Goal: Information Seeking & Learning: Compare options

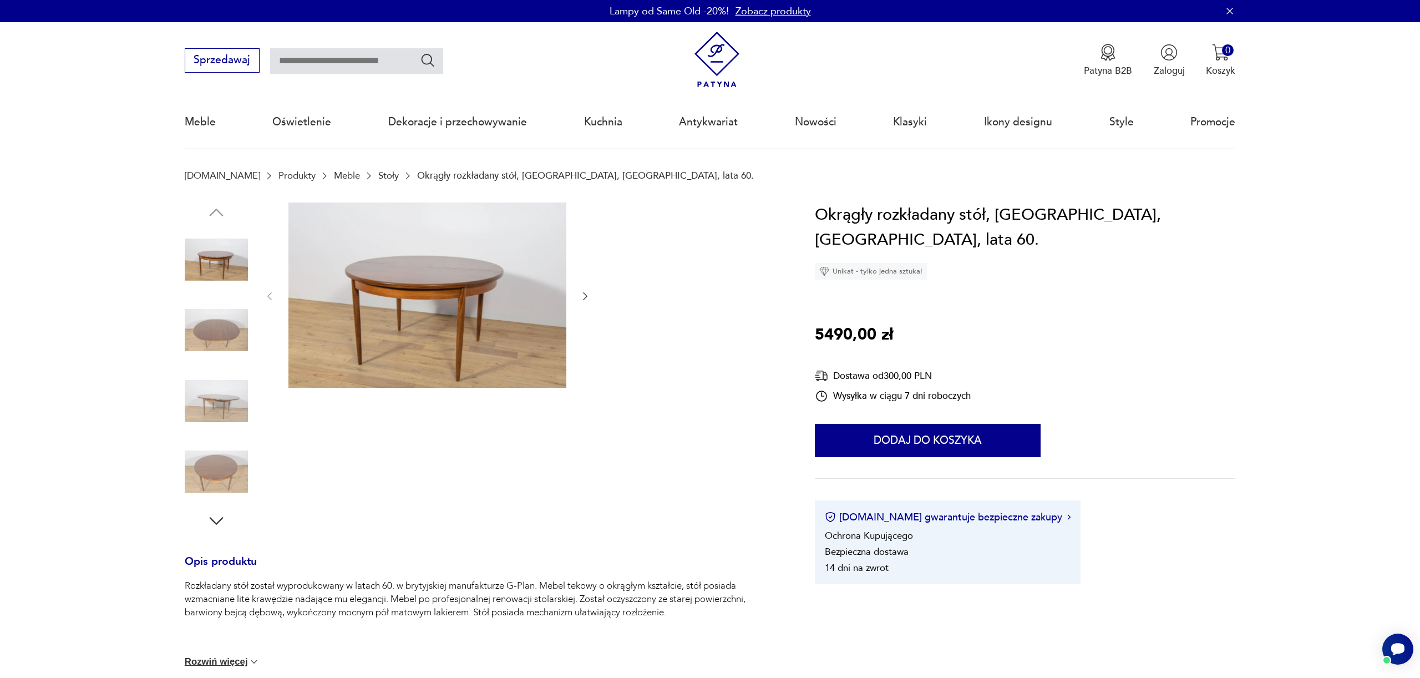
scroll to position [1, 0]
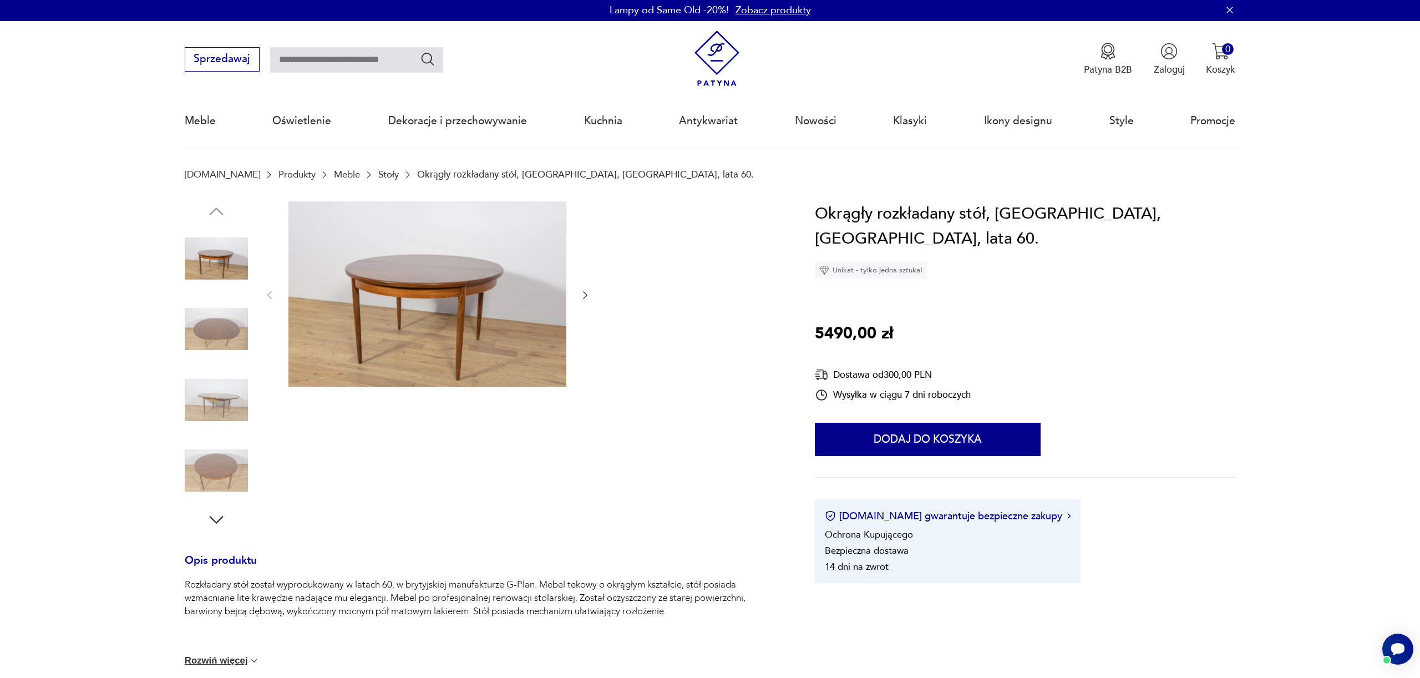
click at [217, 313] on img at bounding box center [216, 328] width 63 height 63
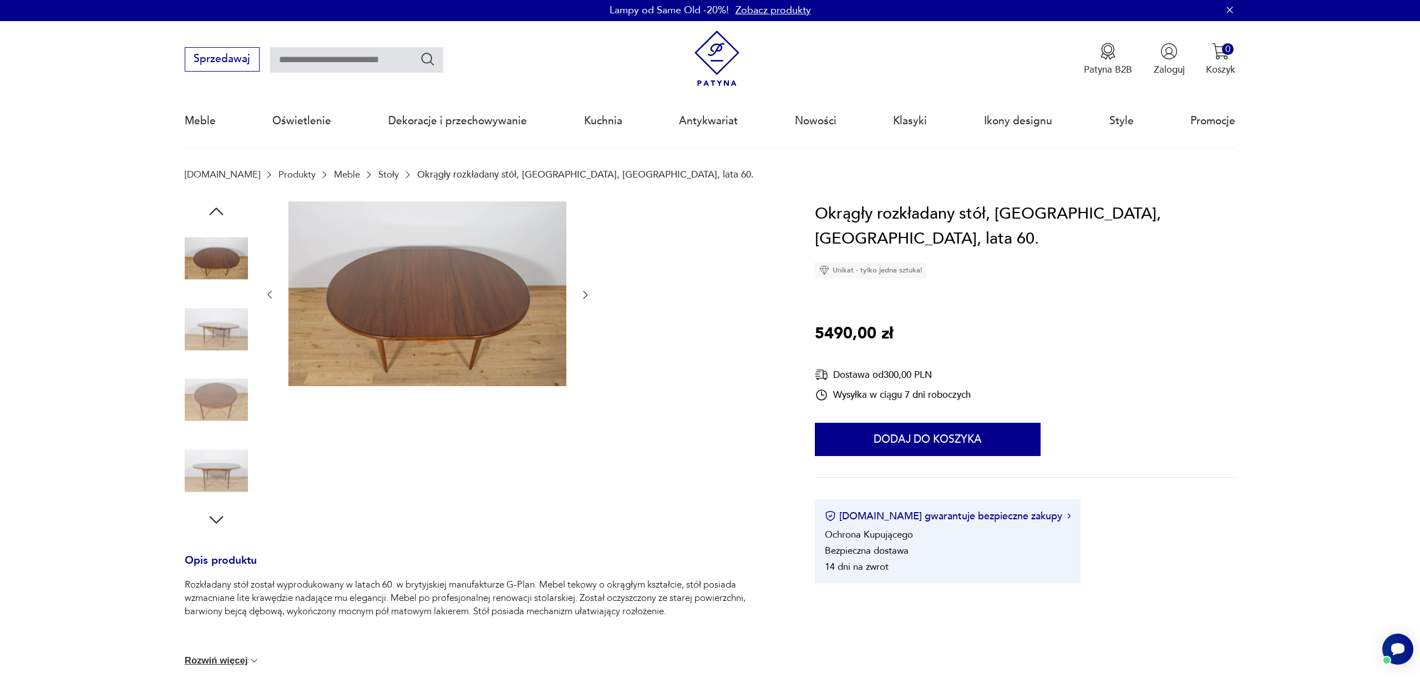
click at [222, 314] on img at bounding box center [216, 328] width 63 height 63
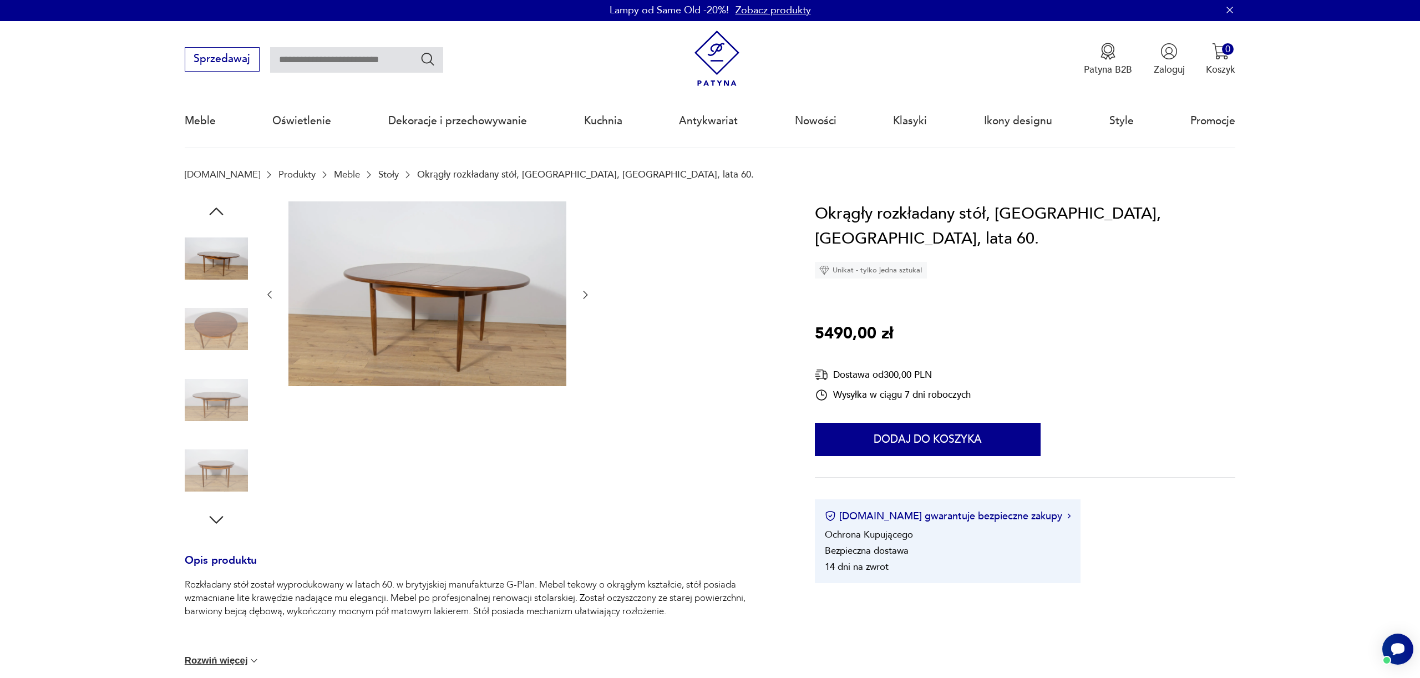
click at [230, 331] on img at bounding box center [216, 328] width 63 height 63
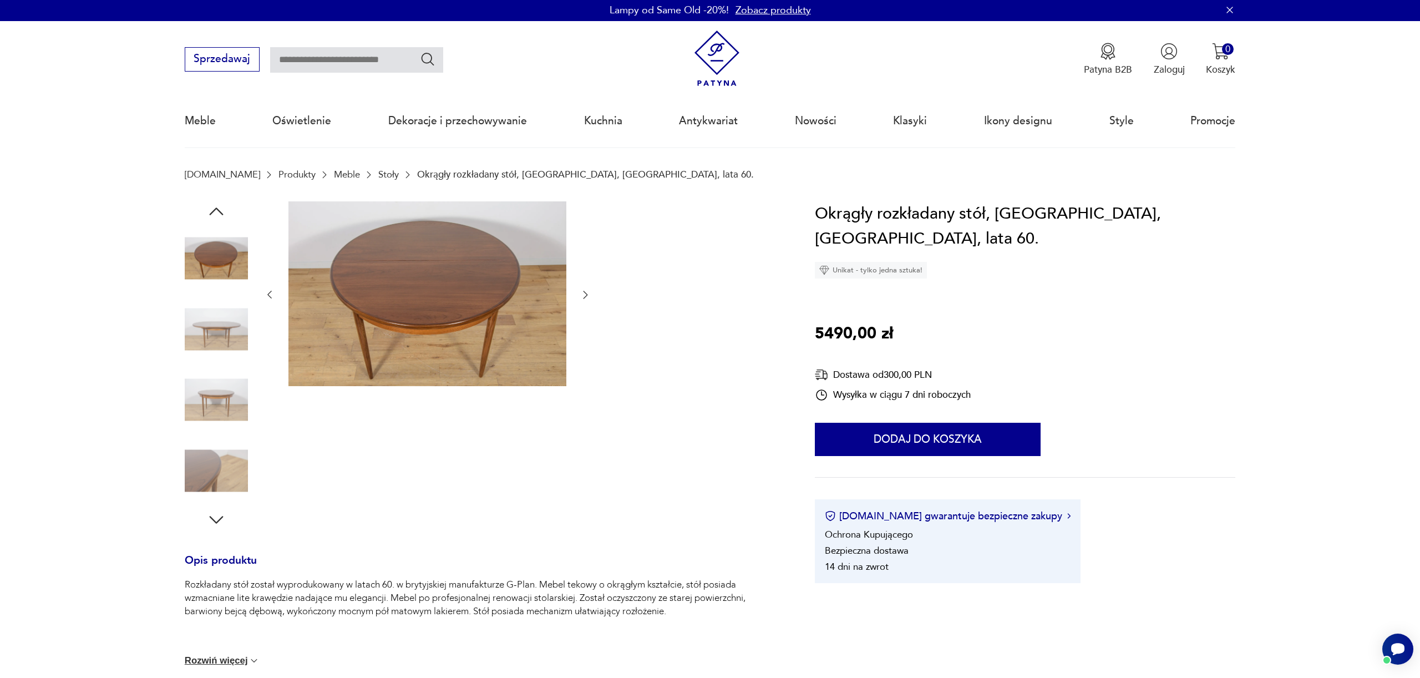
click at [217, 350] on img at bounding box center [216, 328] width 63 height 63
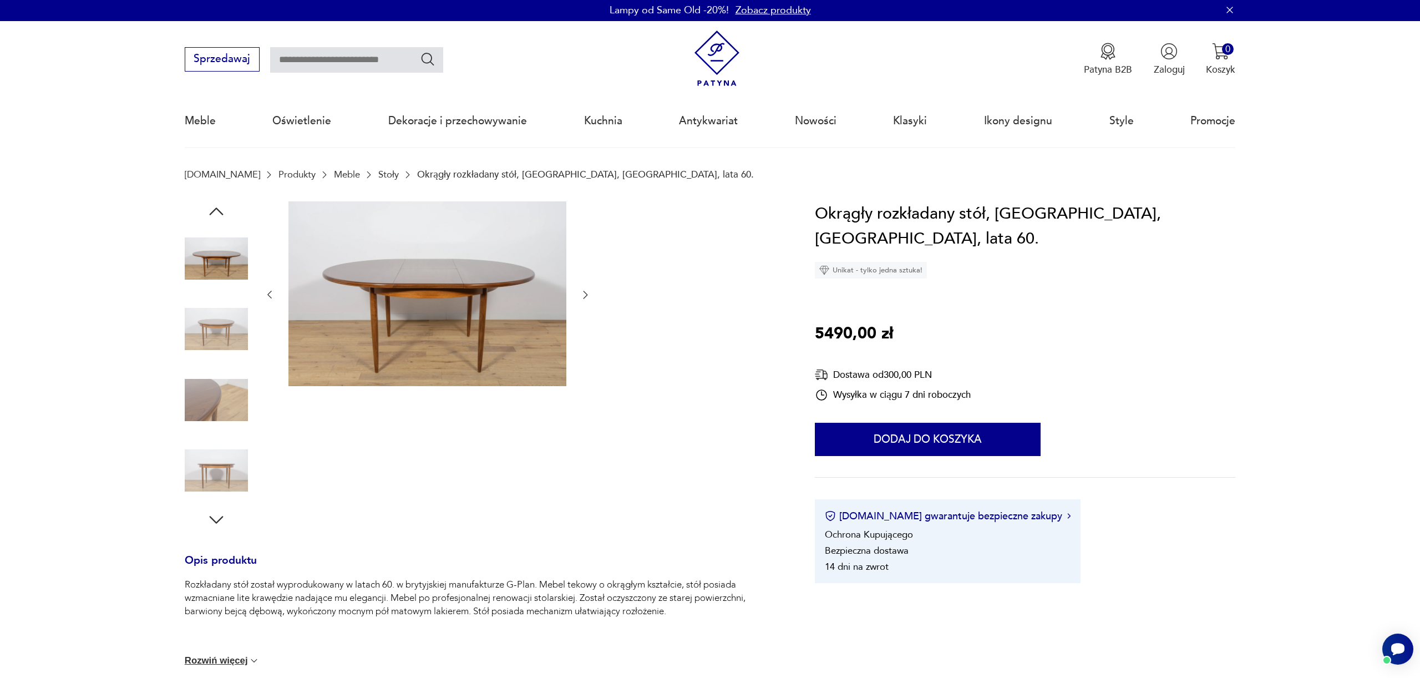
drag, startPoint x: 216, startPoint y: 368, endPoint x: 213, endPoint y: 376, distance: 8.5
click at [216, 368] on div at bounding box center [216, 365] width 63 height 277
click at [214, 407] on img at bounding box center [216, 399] width 63 height 63
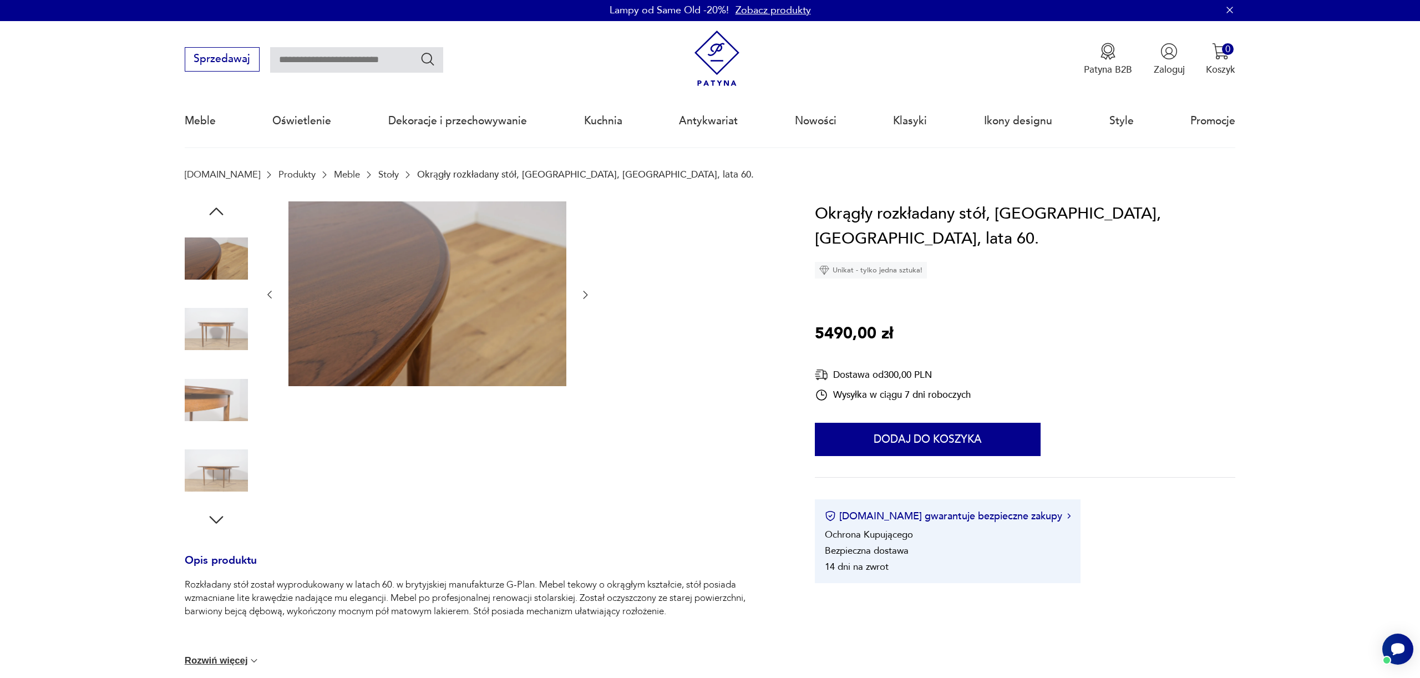
scroll to position [3, 0]
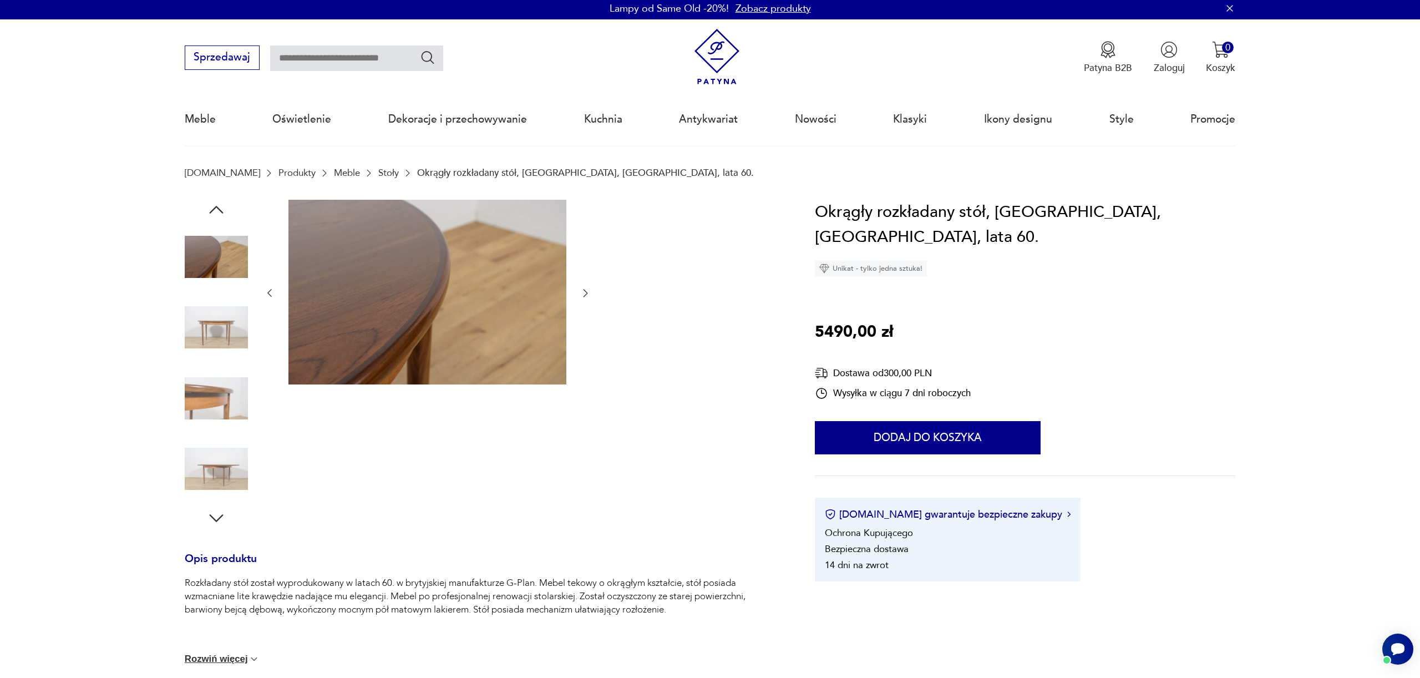
click at [213, 417] on img at bounding box center [216, 398] width 63 height 63
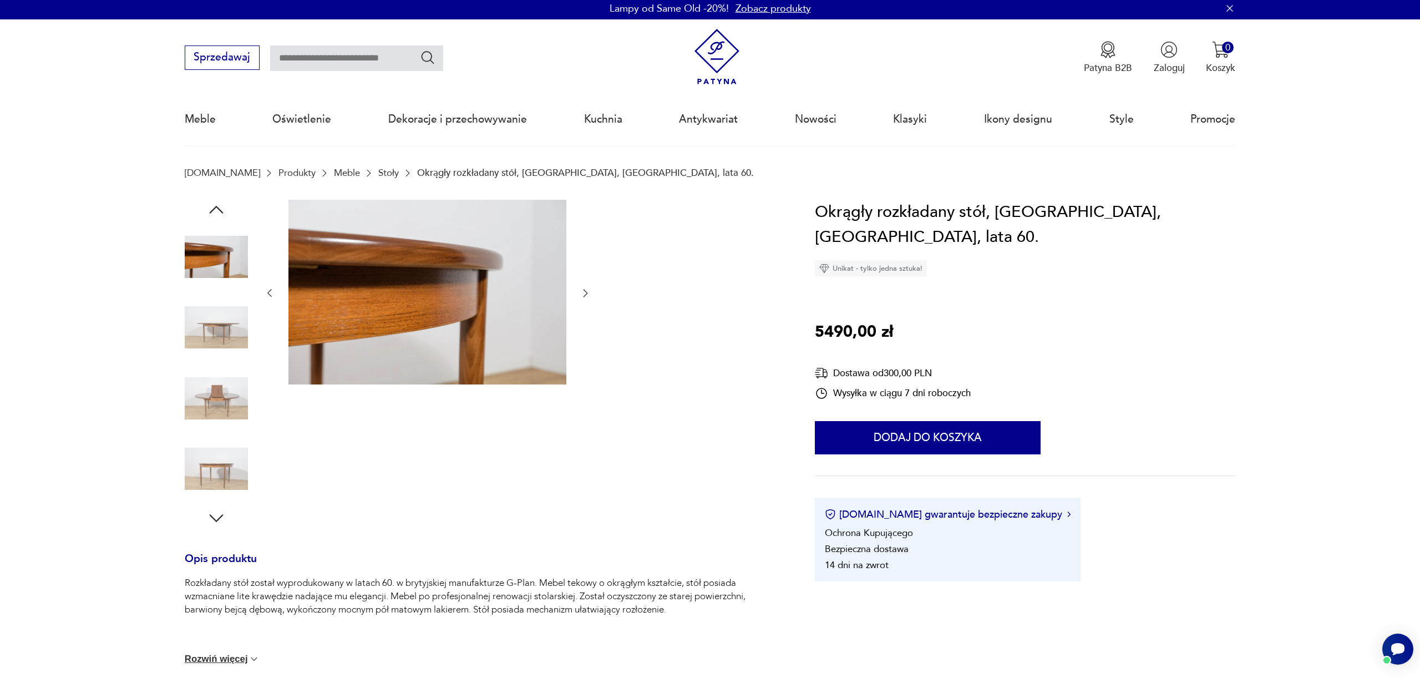
click at [220, 404] on img at bounding box center [216, 398] width 63 height 63
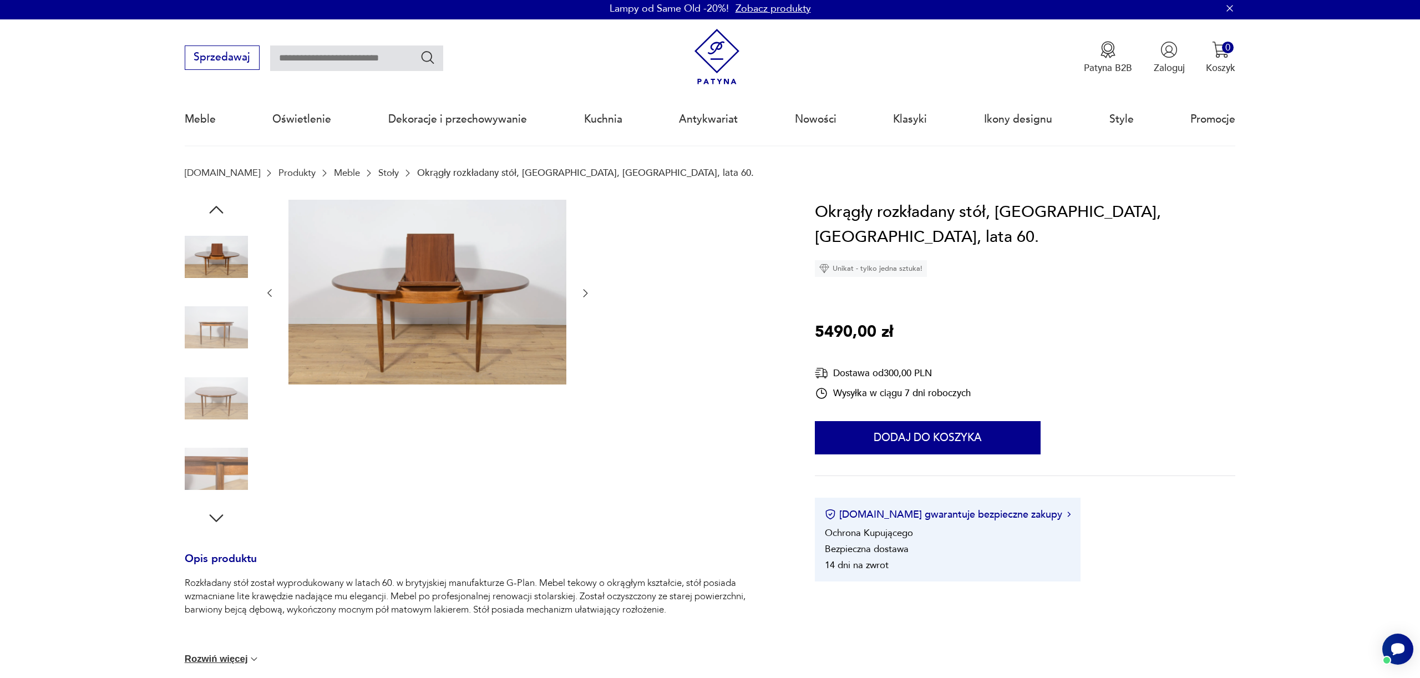
click at [220, 428] on img at bounding box center [216, 398] width 63 height 63
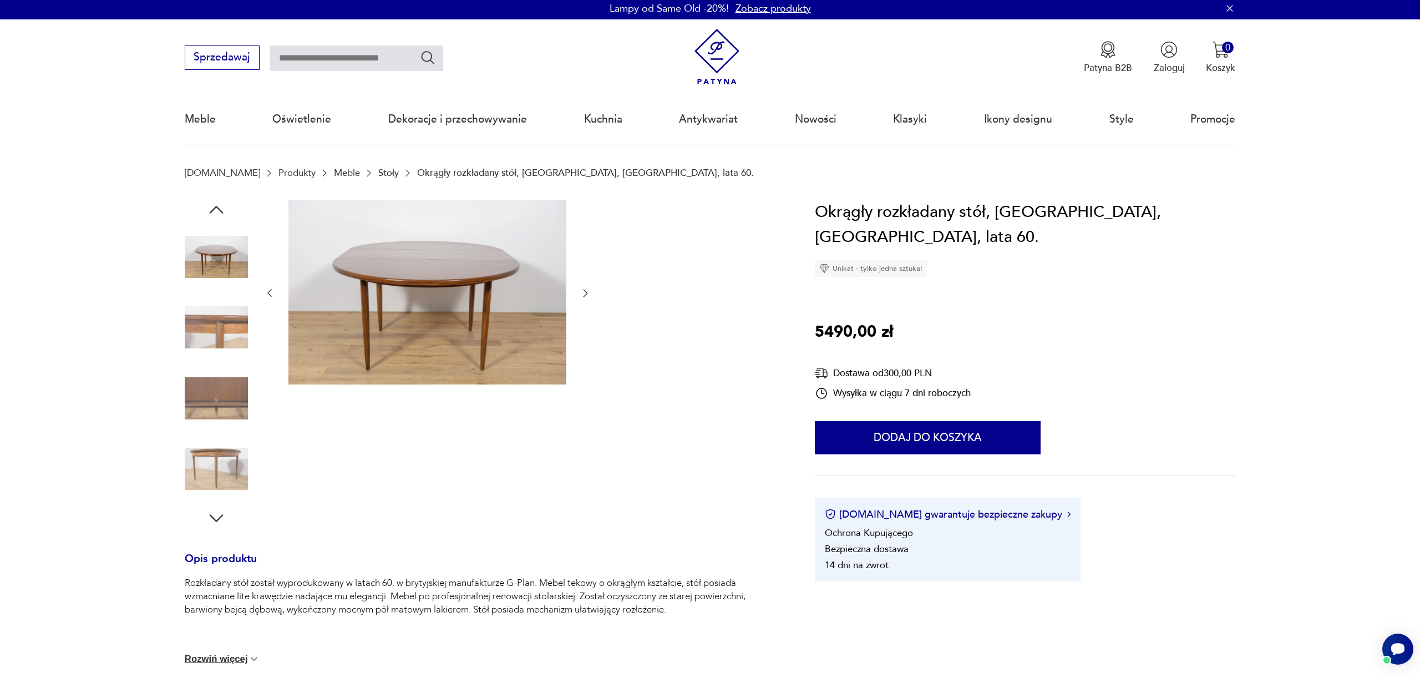
click at [215, 449] on img at bounding box center [216, 468] width 63 height 63
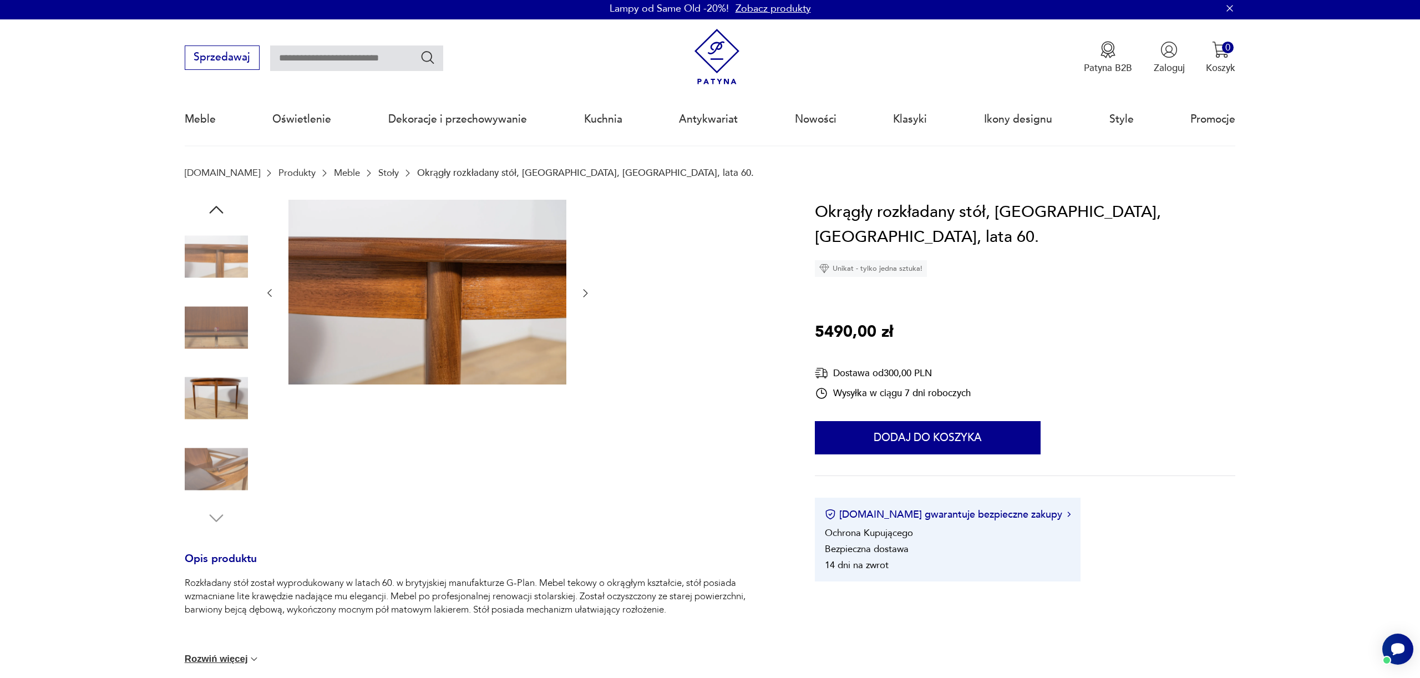
click at [217, 470] on img at bounding box center [216, 468] width 63 height 63
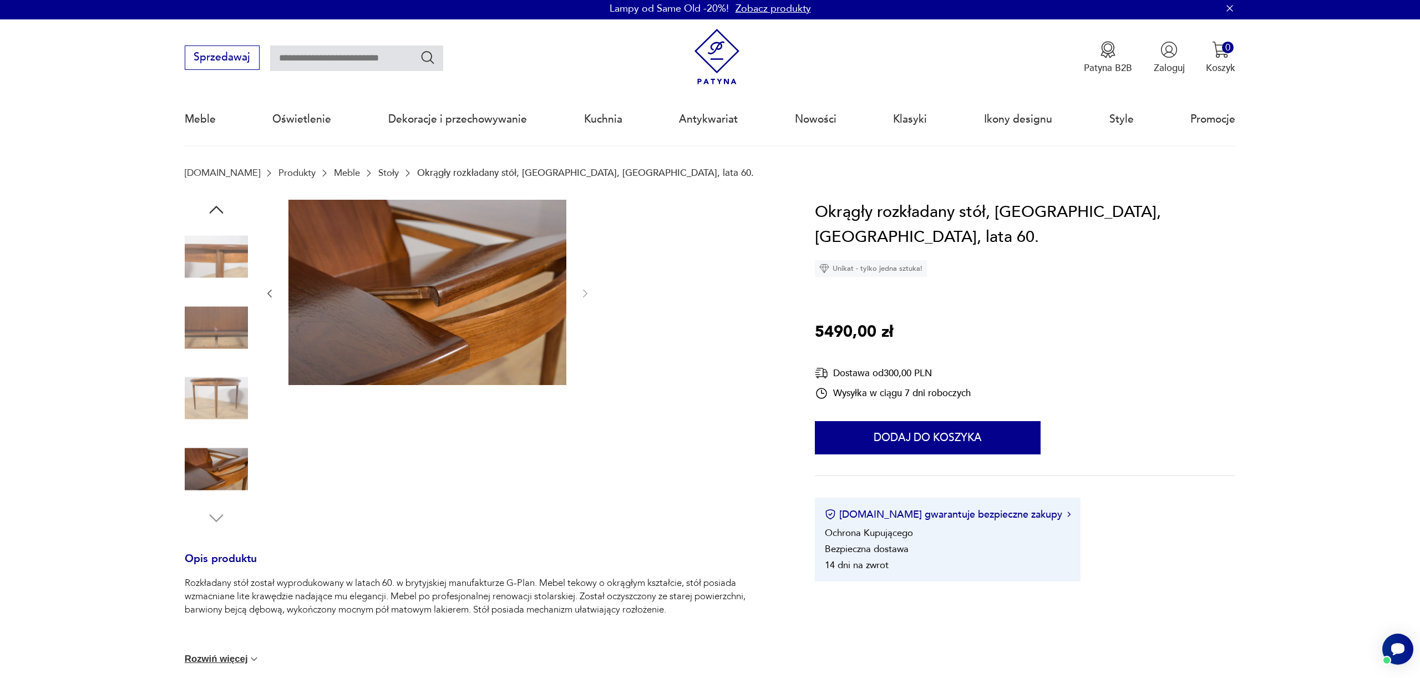
scroll to position [3, 0]
click at [1102, 319] on div "Okrągły rozkładany stół, G-Plan, Wielka Brytania, lata 60. Unikat - tylko jedna…" at bounding box center [1025, 390] width 421 height 382
click at [216, 470] on img at bounding box center [216, 468] width 63 height 63
click at [223, 321] on img at bounding box center [216, 326] width 63 height 63
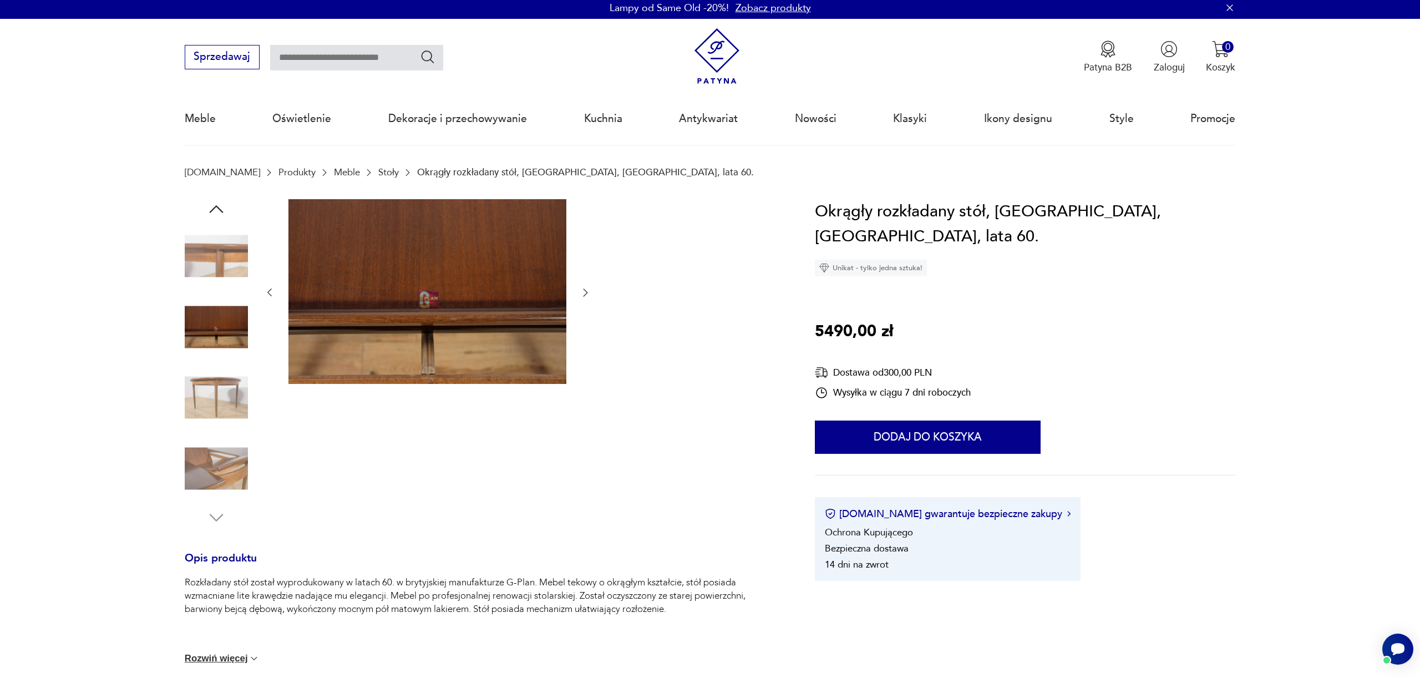
click at [225, 253] on img at bounding box center [216, 256] width 63 height 63
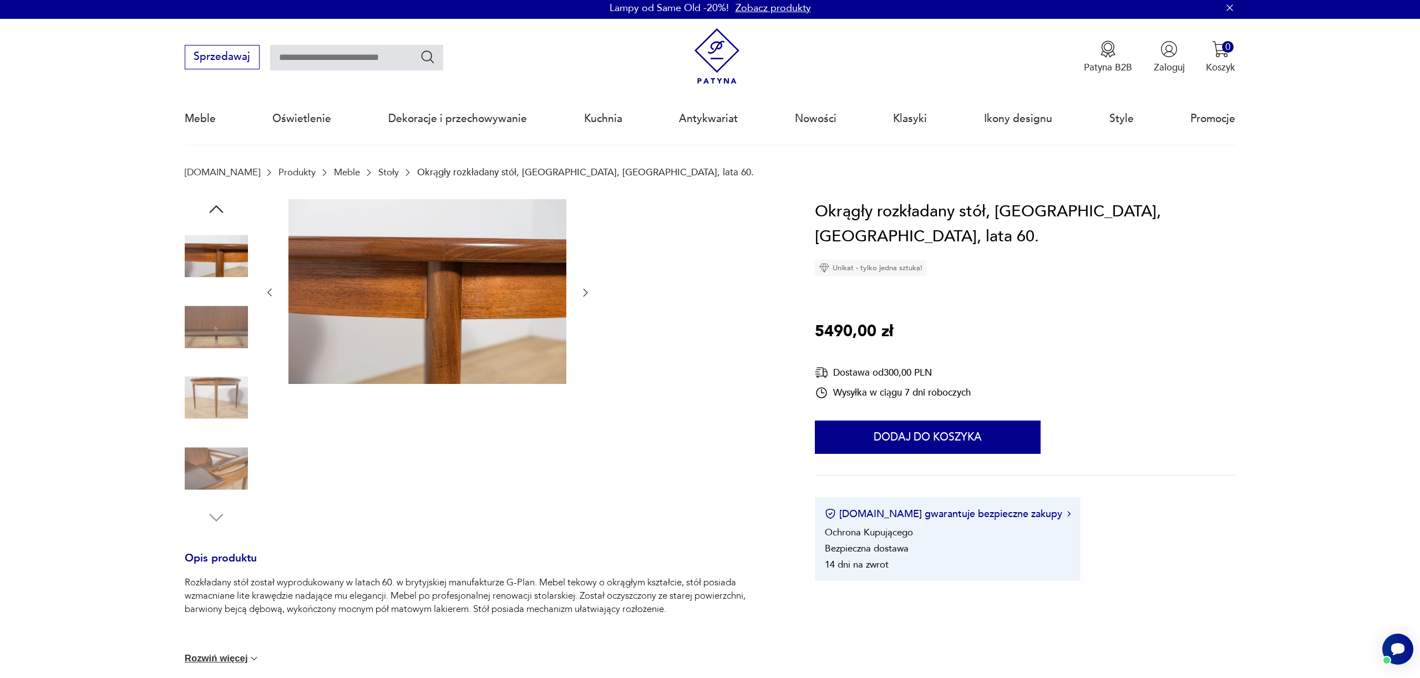
click at [221, 208] on icon "button" at bounding box center [216, 209] width 20 height 20
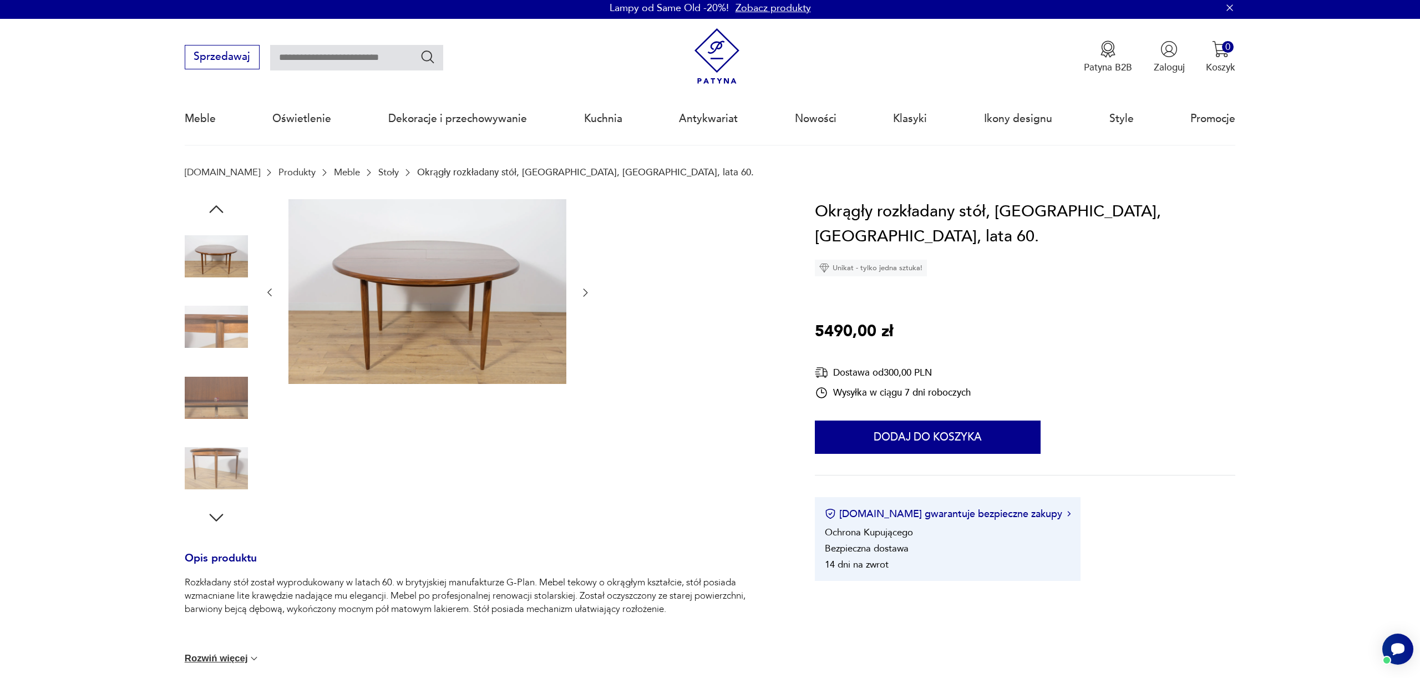
click at [229, 261] on img at bounding box center [216, 256] width 63 height 63
click at [227, 206] on div at bounding box center [216, 363] width 63 height 328
click at [222, 210] on icon "button" at bounding box center [216, 209] width 20 height 20
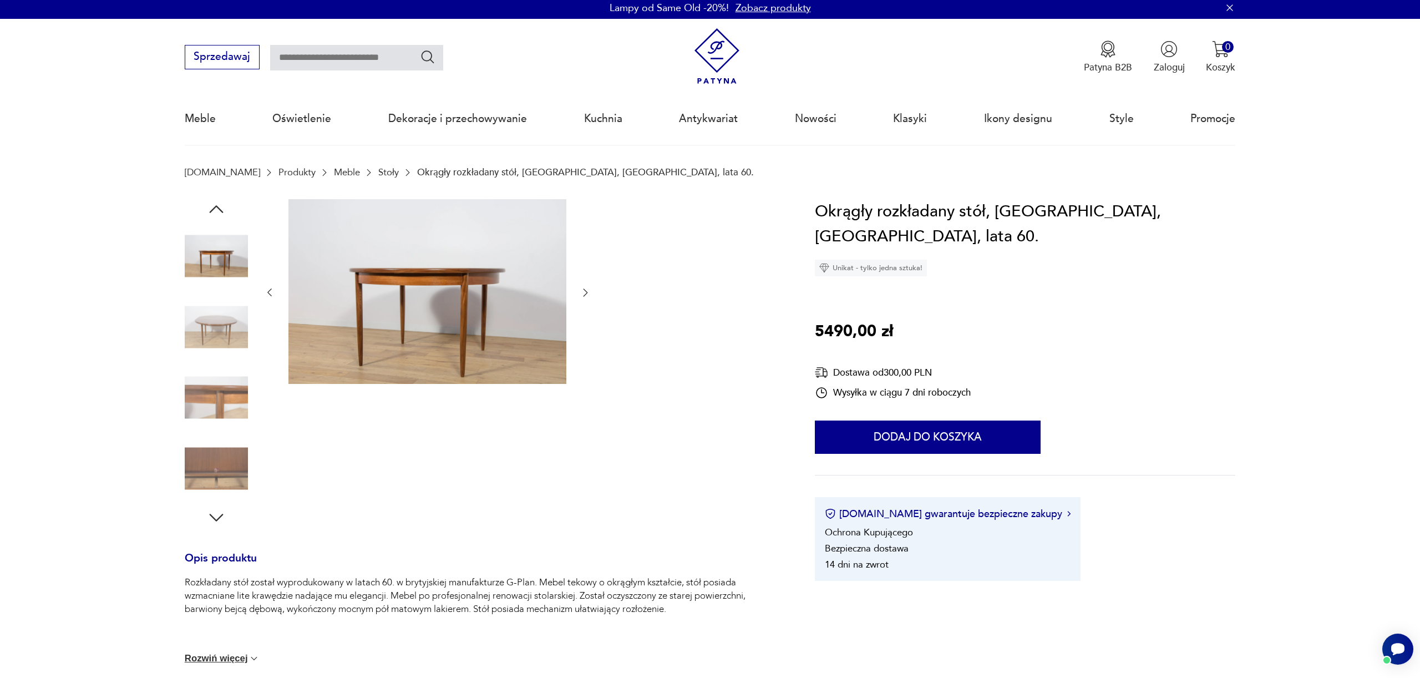
click at [217, 208] on icon "button" at bounding box center [216, 209] width 14 height 8
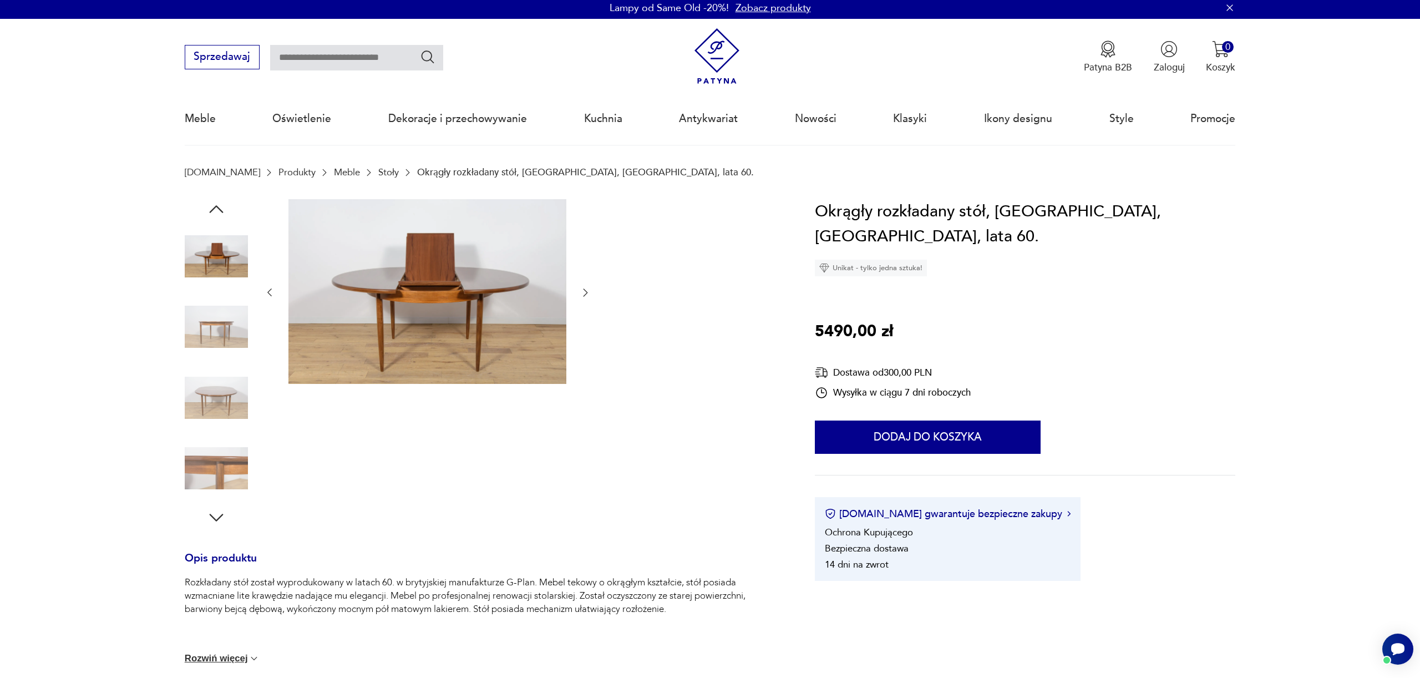
click at [219, 208] on icon "button" at bounding box center [216, 209] width 14 height 8
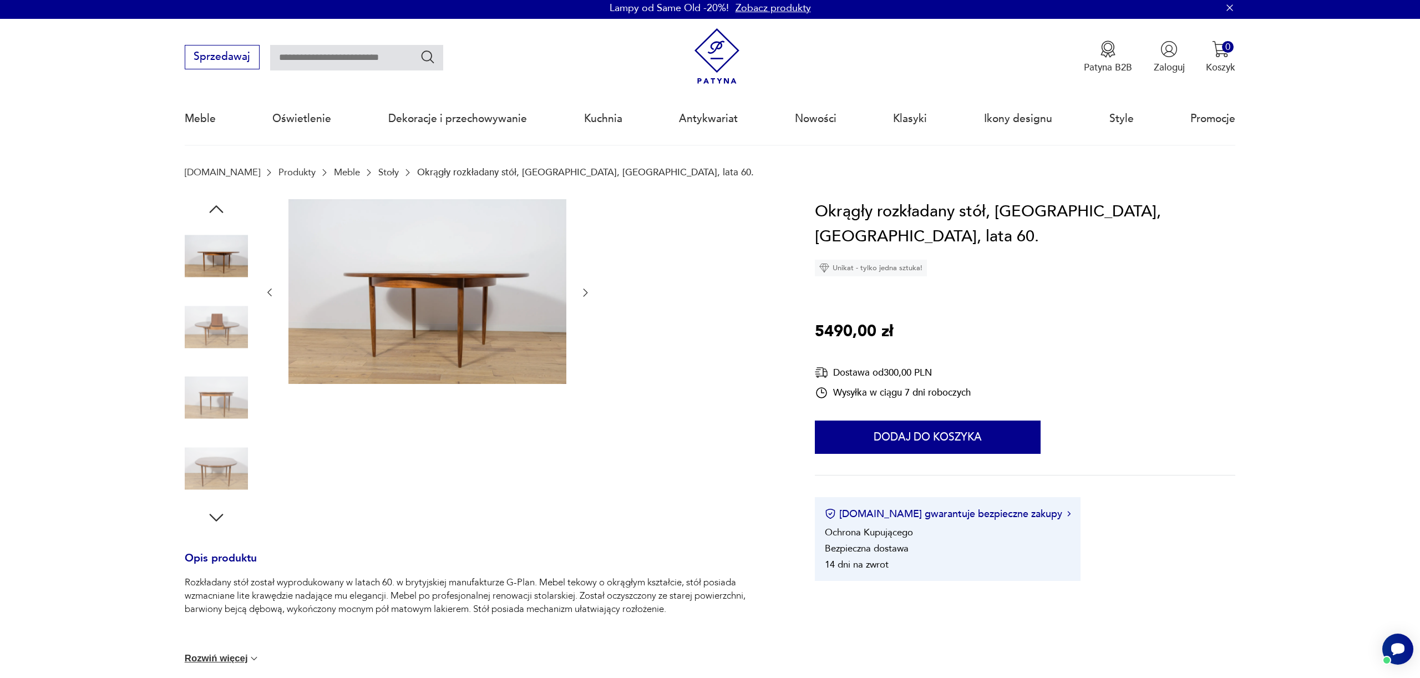
click at [219, 208] on icon "button" at bounding box center [216, 209] width 14 height 8
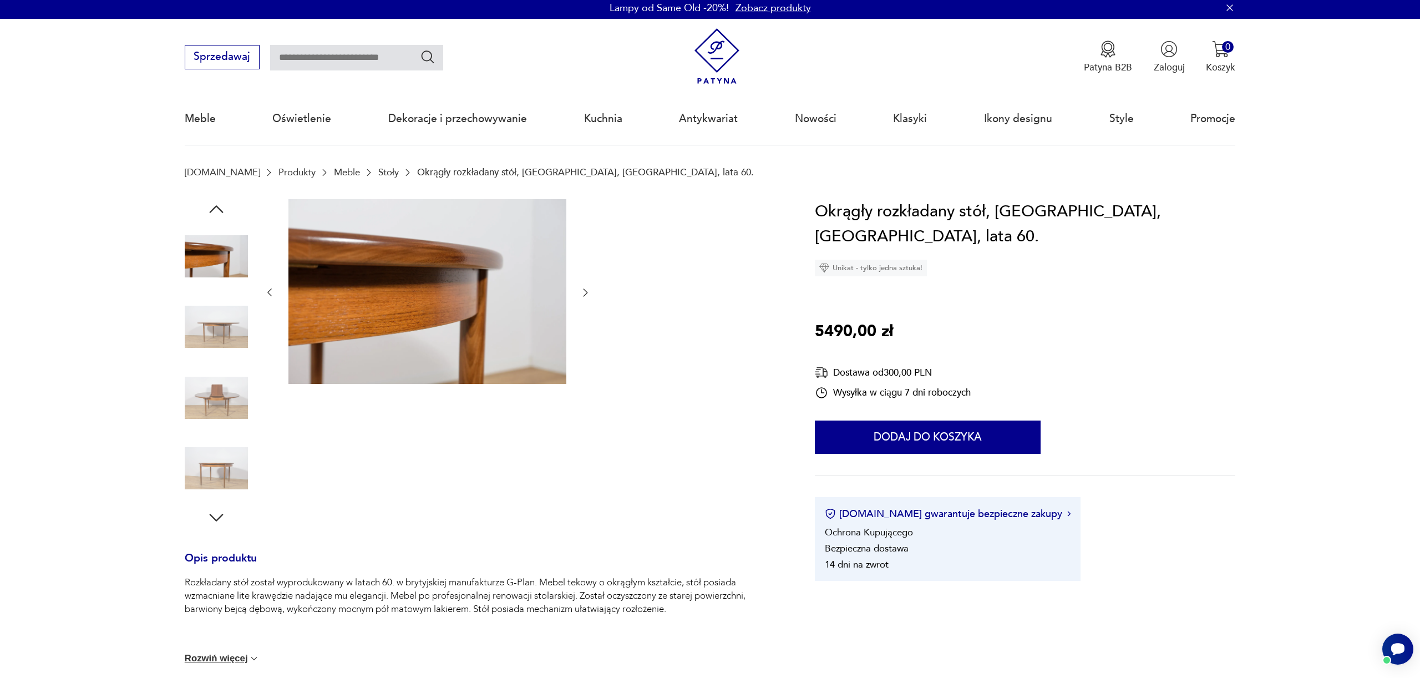
click at [192, 353] on img at bounding box center [216, 326] width 63 height 63
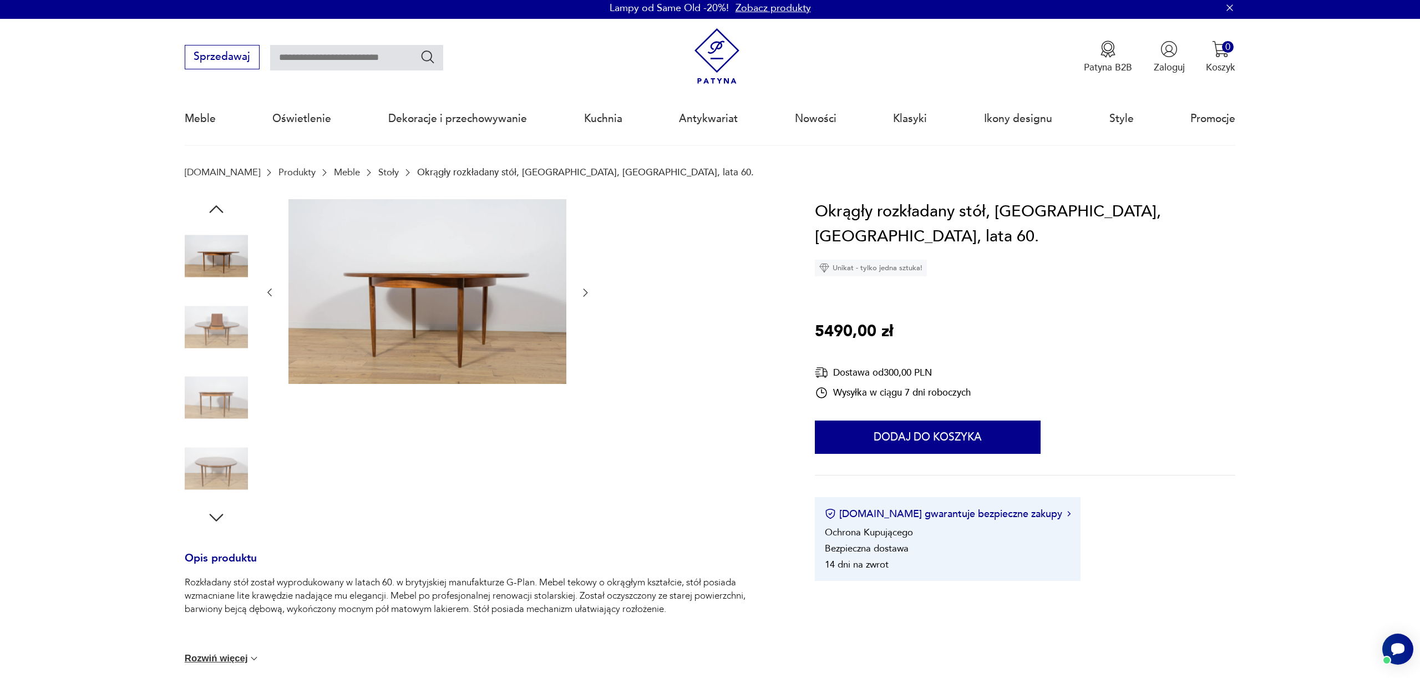
click at [235, 311] on img at bounding box center [216, 326] width 63 height 63
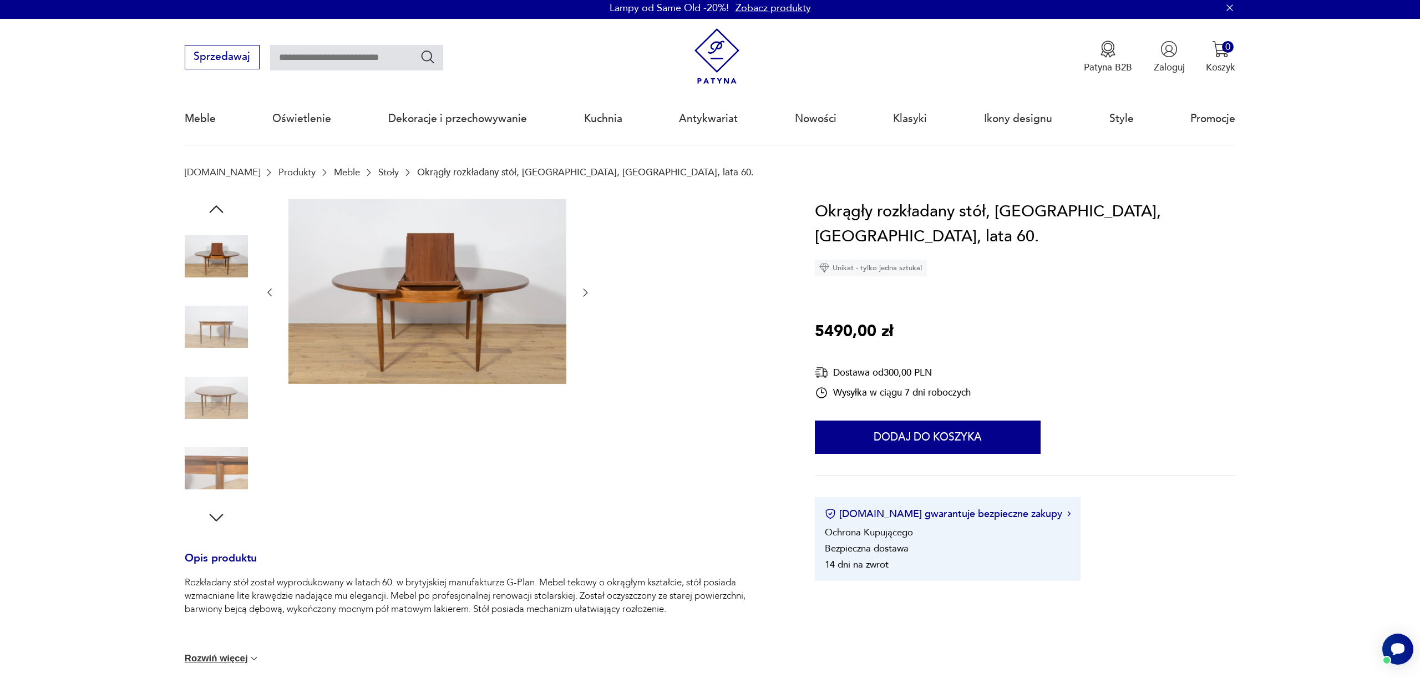
click at [217, 200] on icon "button" at bounding box center [216, 209] width 20 height 20
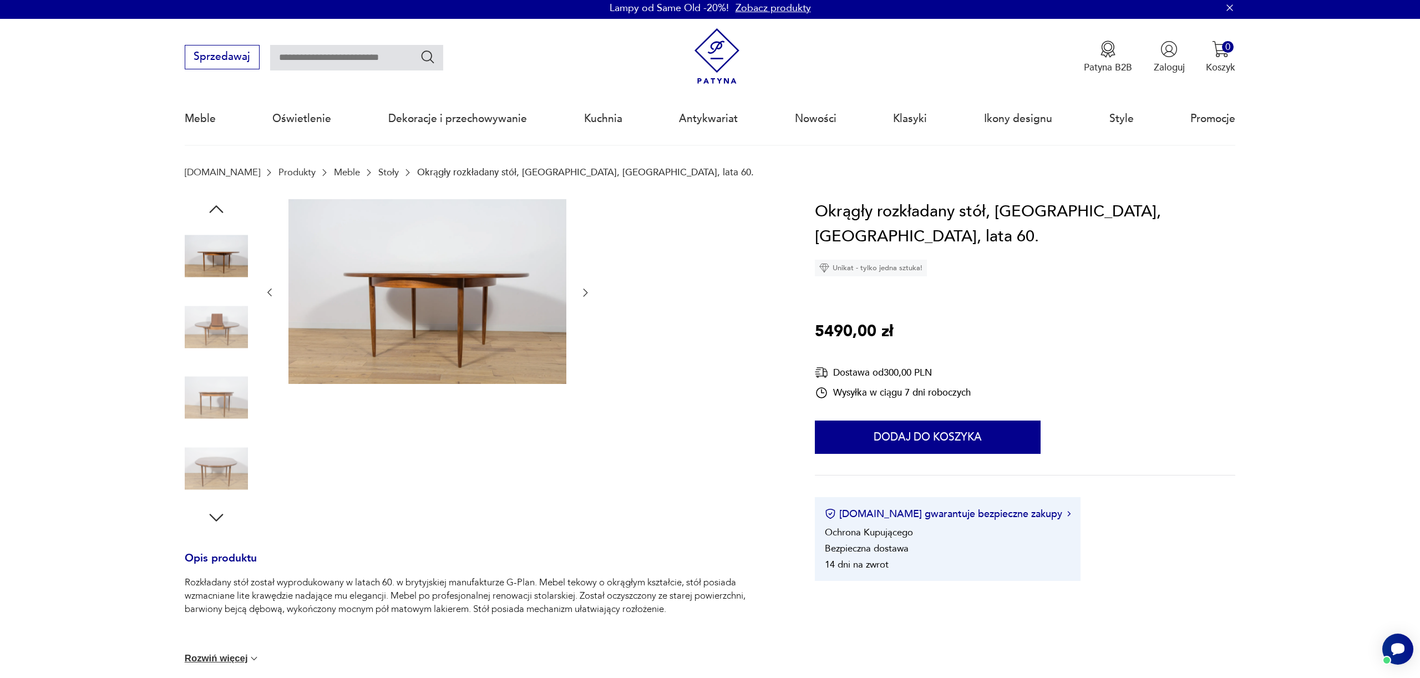
click at [217, 200] on icon "button" at bounding box center [216, 209] width 20 height 20
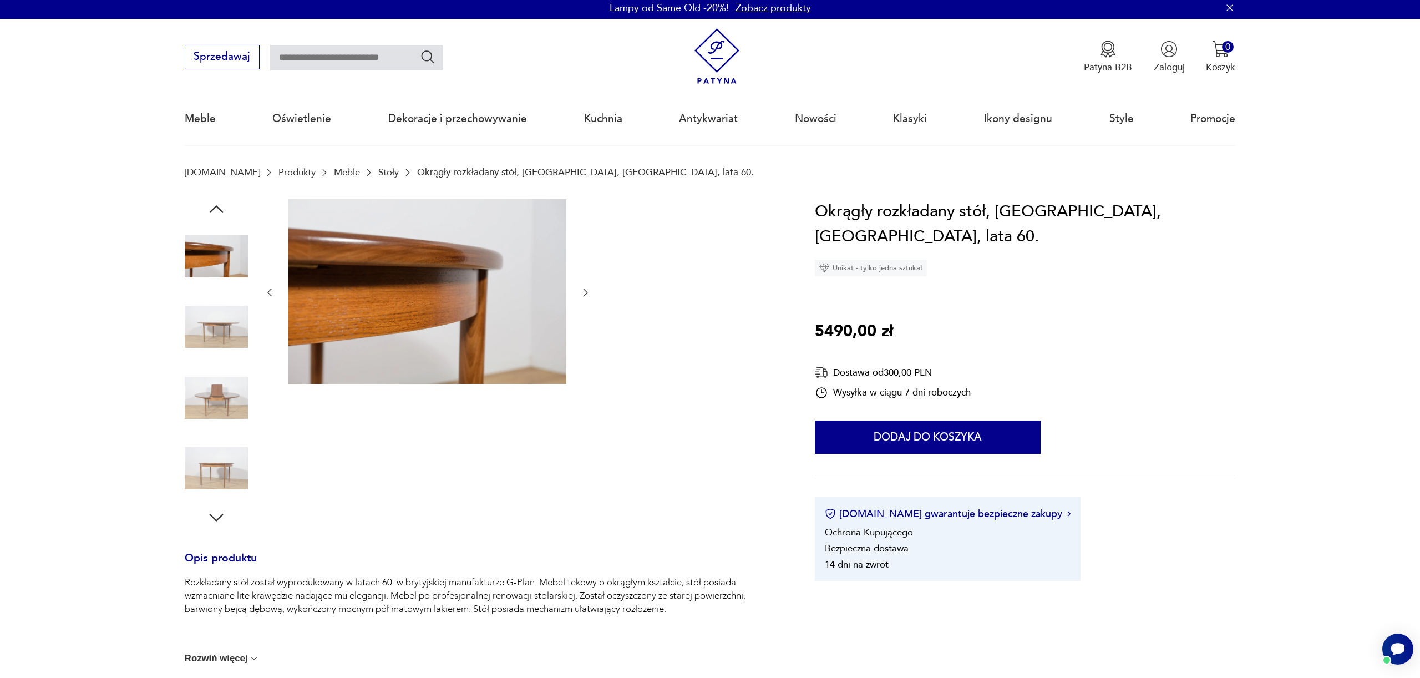
click at [217, 200] on icon "button" at bounding box center [216, 209] width 20 height 20
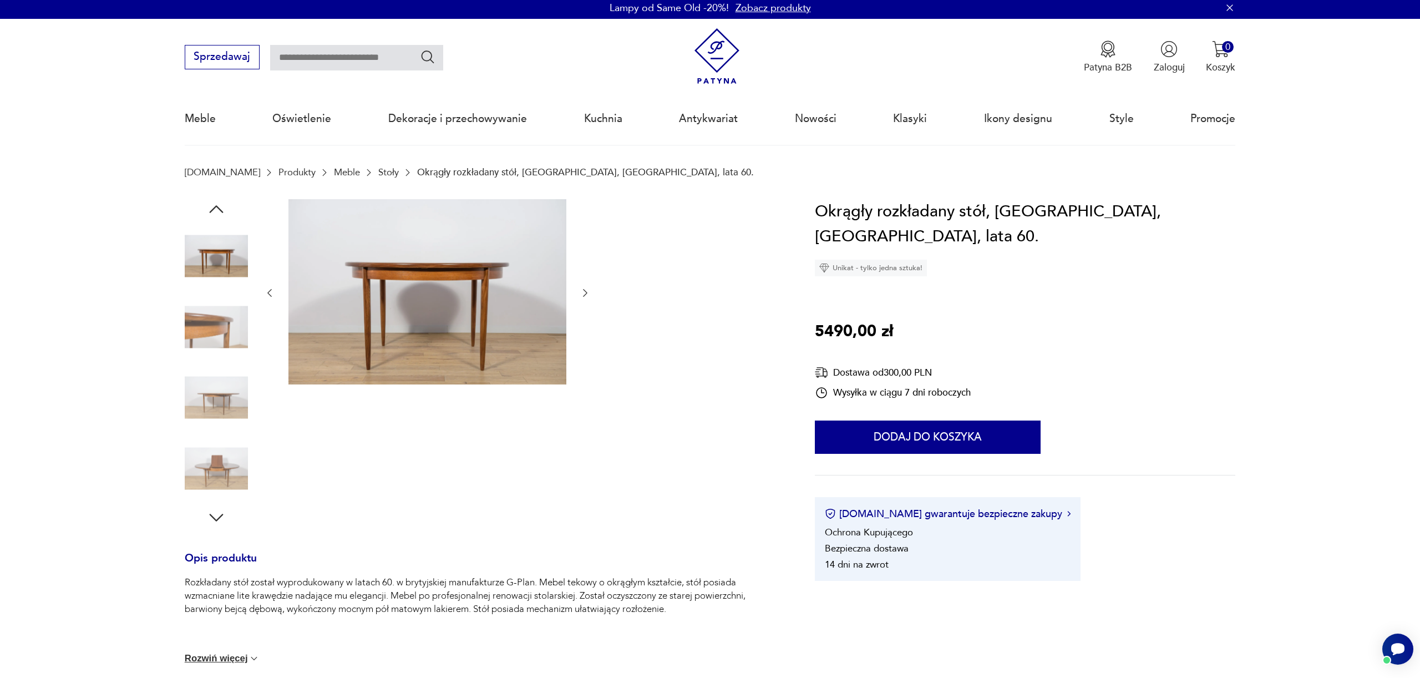
click at [217, 200] on icon "button" at bounding box center [216, 209] width 20 height 20
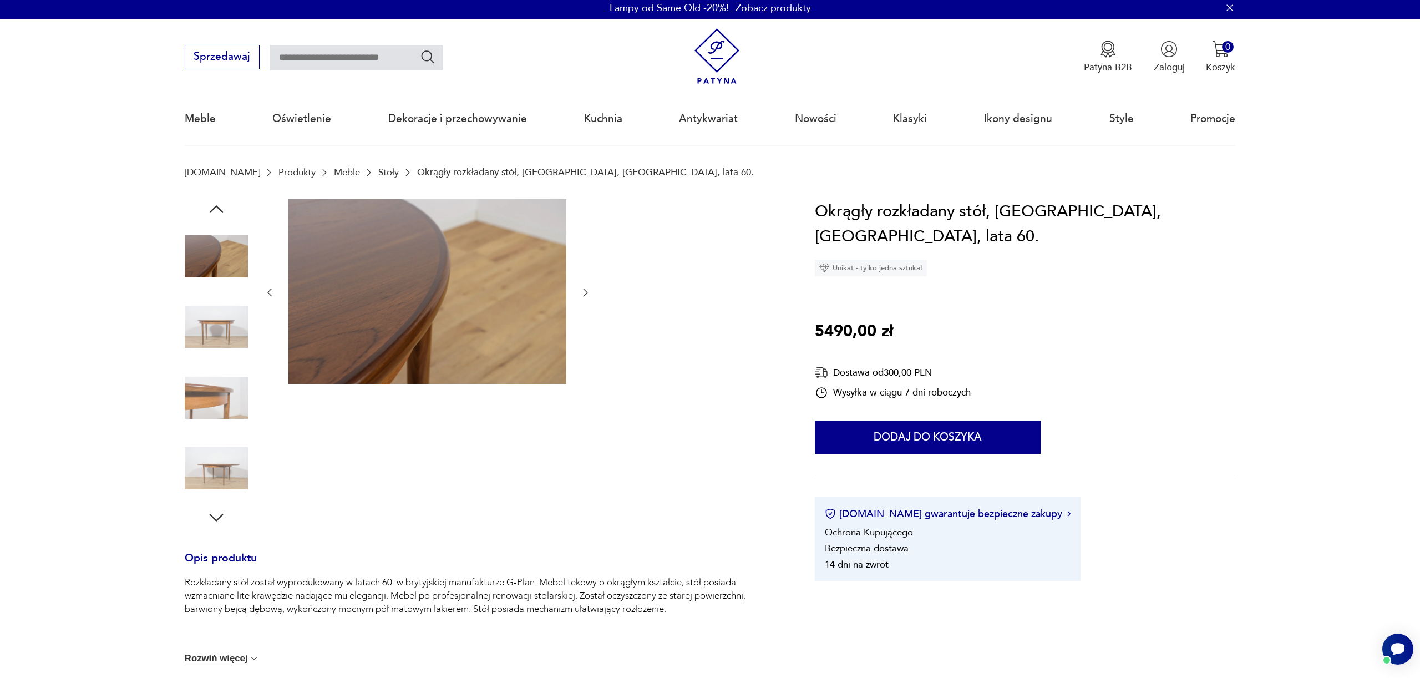
click at [217, 200] on icon "button" at bounding box center [216, 209] width 20 height 20
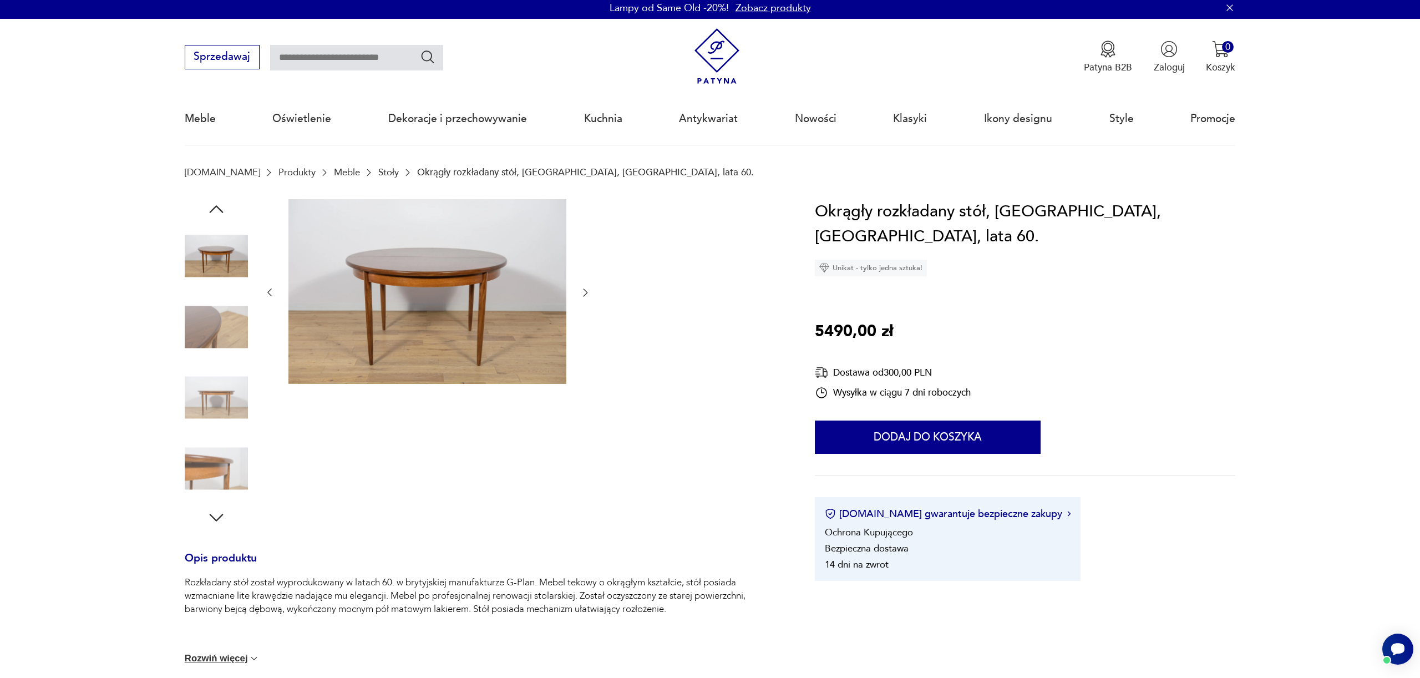
click at [217, 200] on icon "button" at bounding box center [216, 209] width 20 height 20
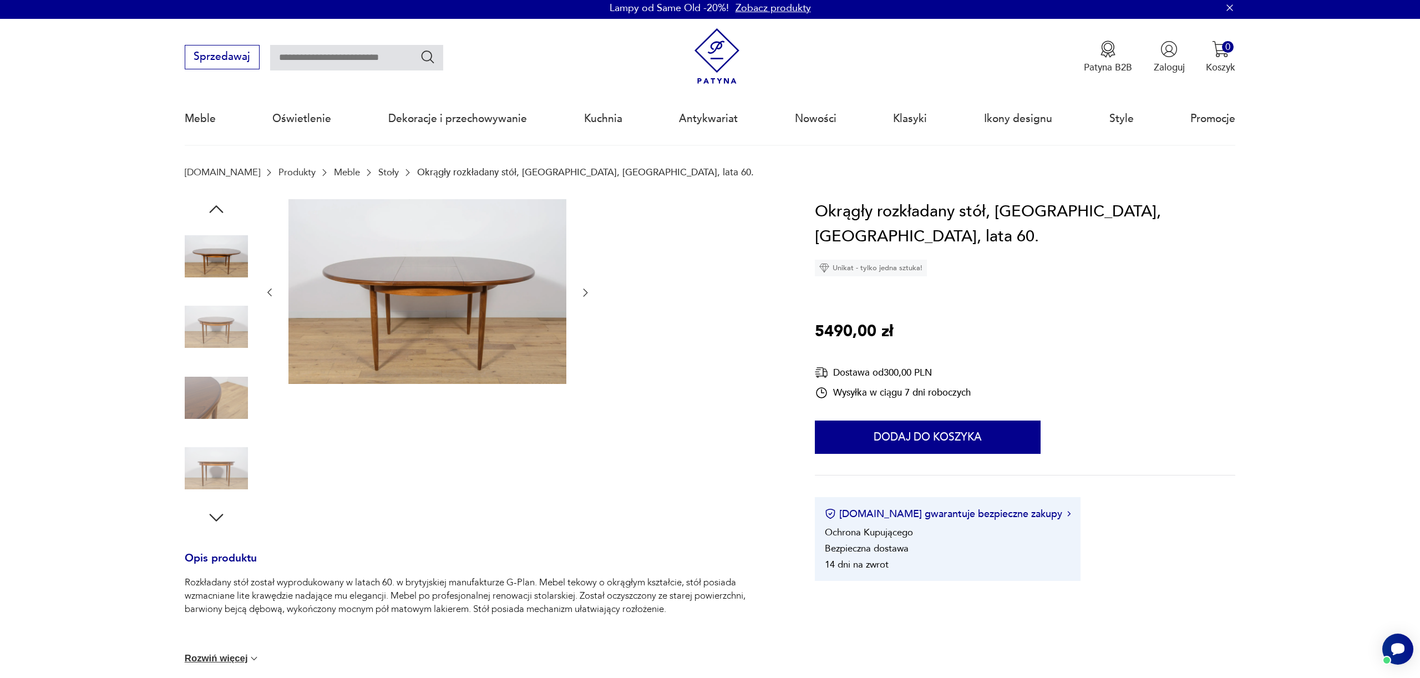
click at [214, 205] on icon "button" at bounding box center [216, 209] width 20 height 20
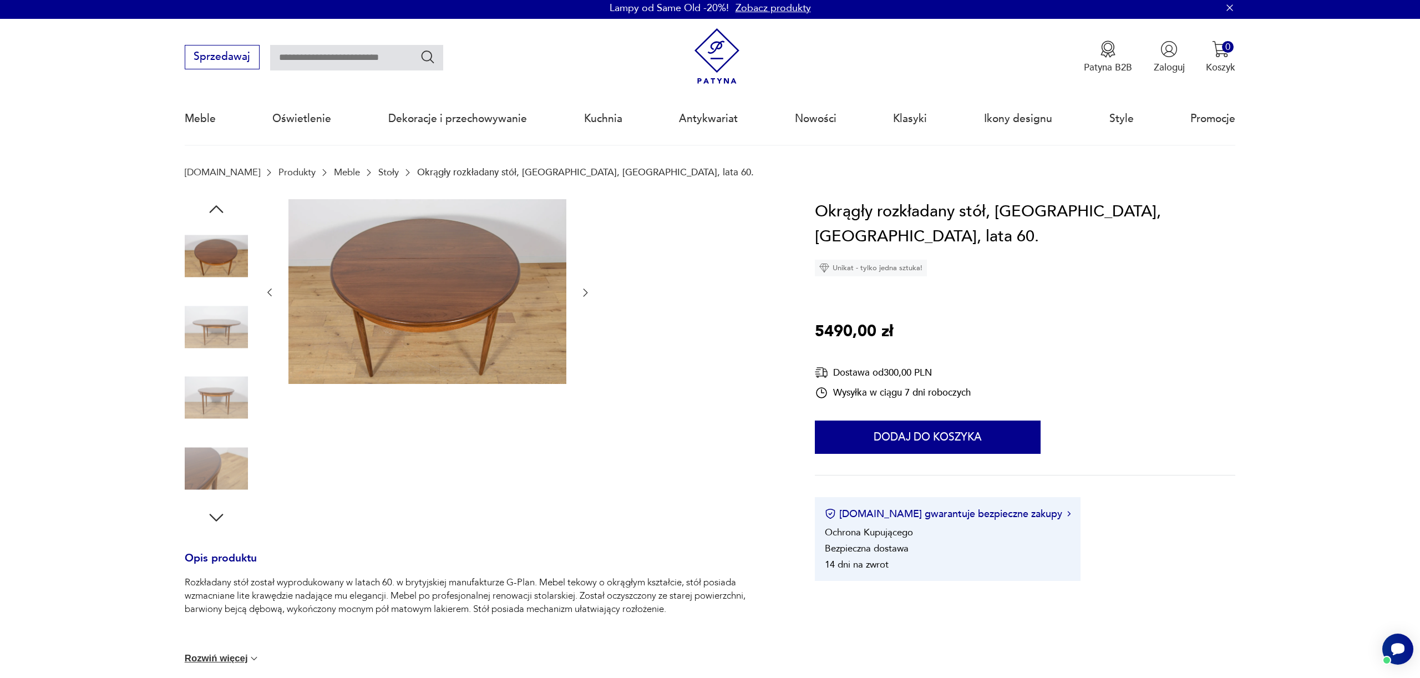
click at [214, 205] on icon "button" at bounding box center [216, 209] width 20 height 20
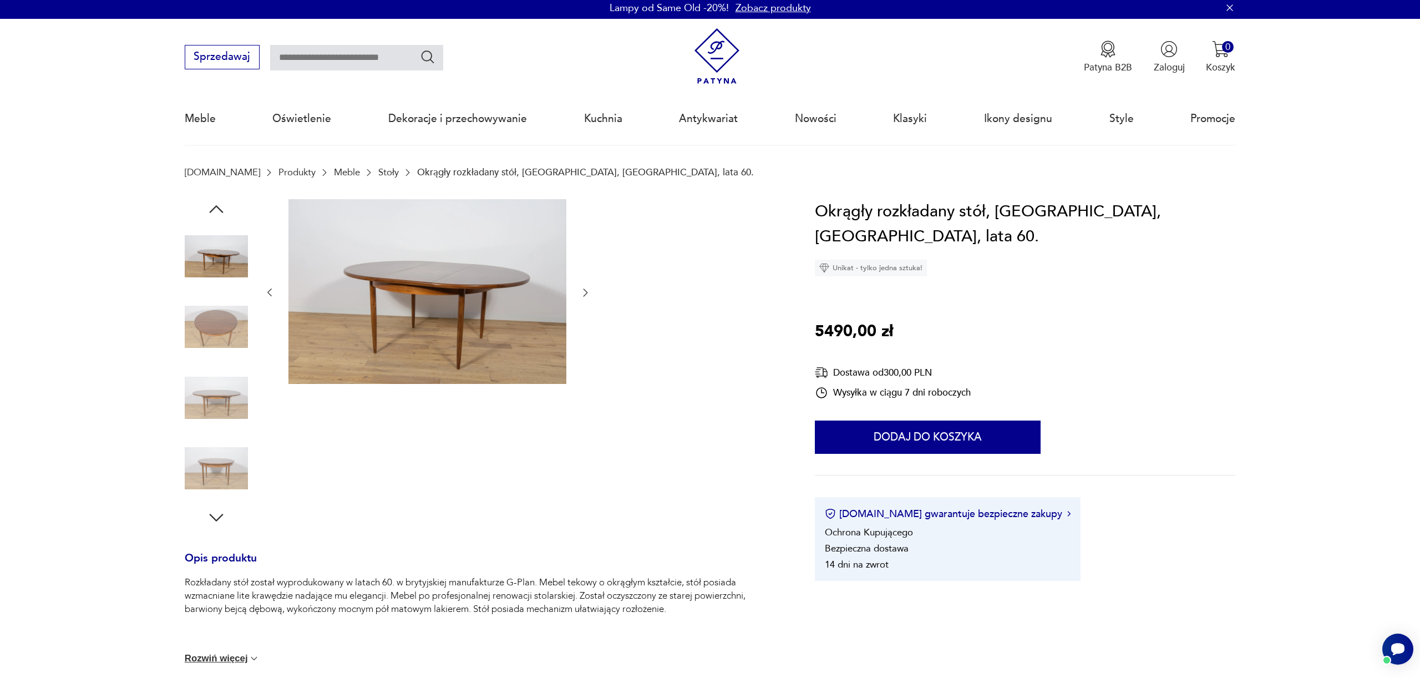
click at [214, 205] on icon "button" at bounding box center [216, 209] width 20 height 20
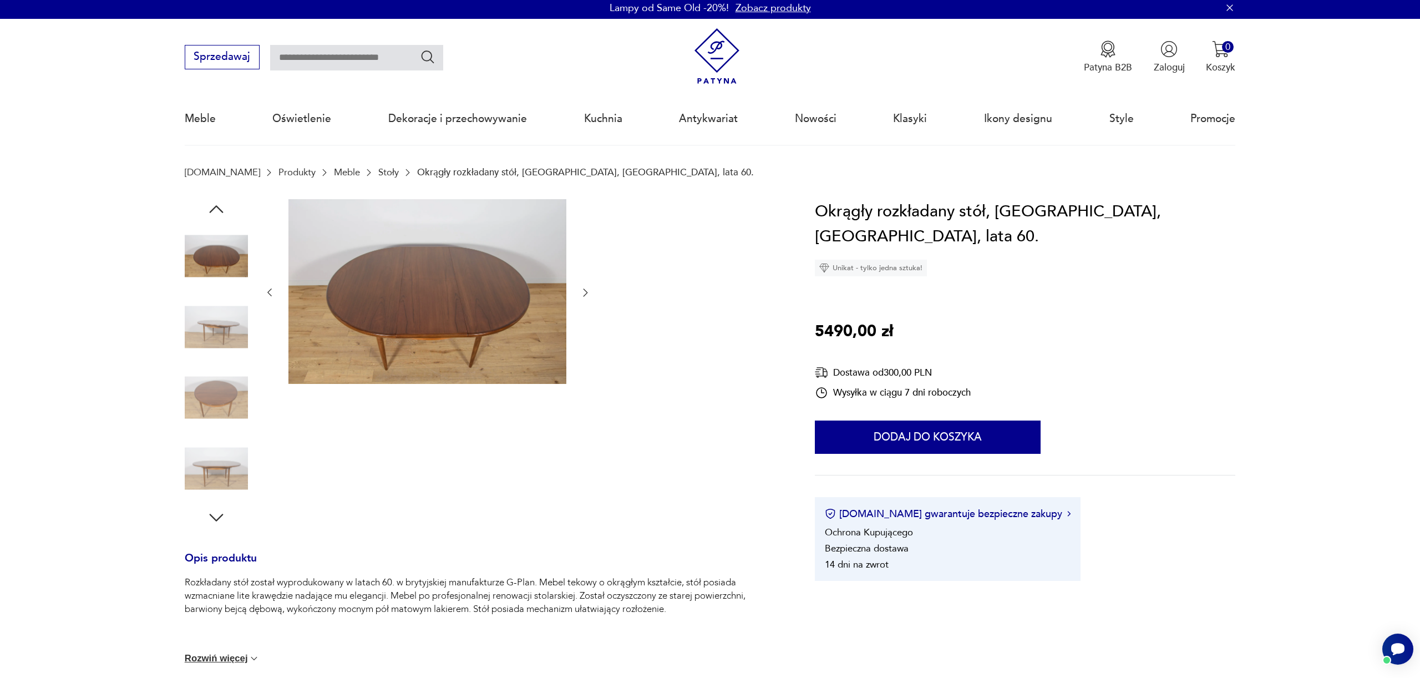
click at [214, 205] on icon "button" at bounding box center [216, 209] width 20 height 20
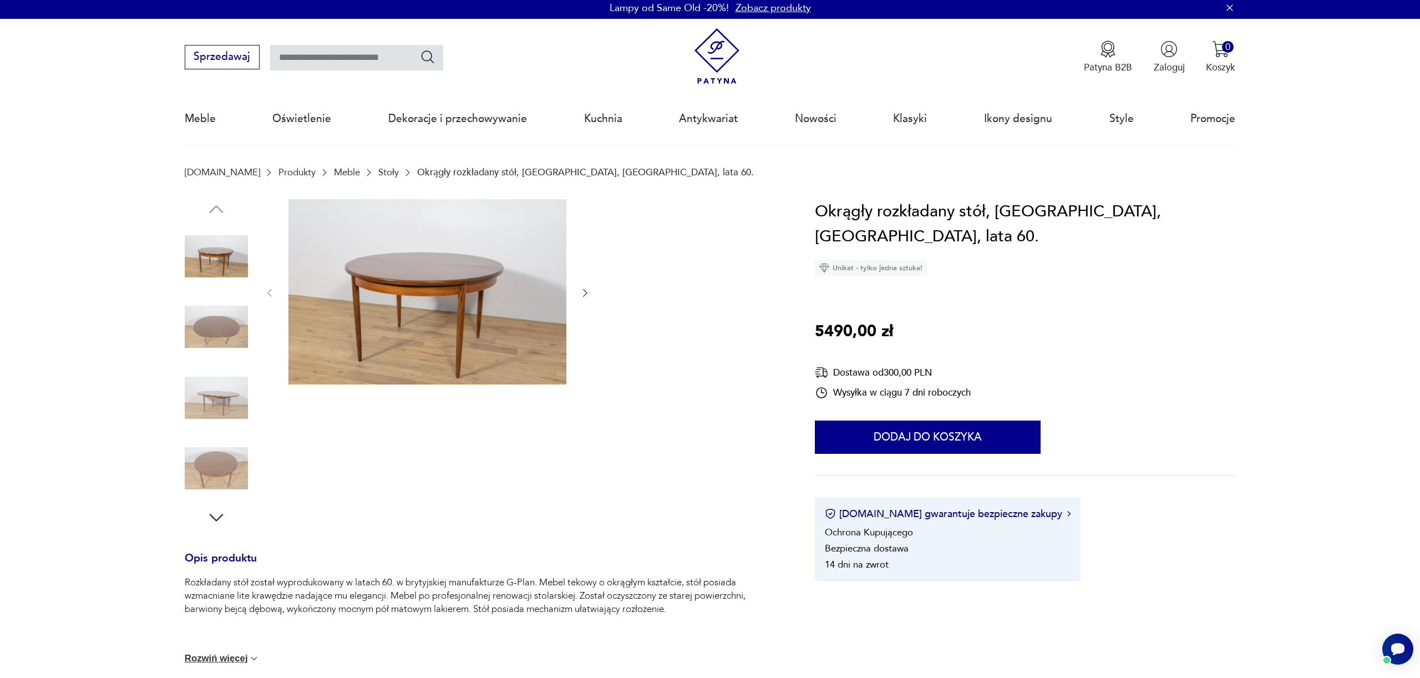
click at [215, 329] on img at bounding box center [216, 326] width 63 height 63
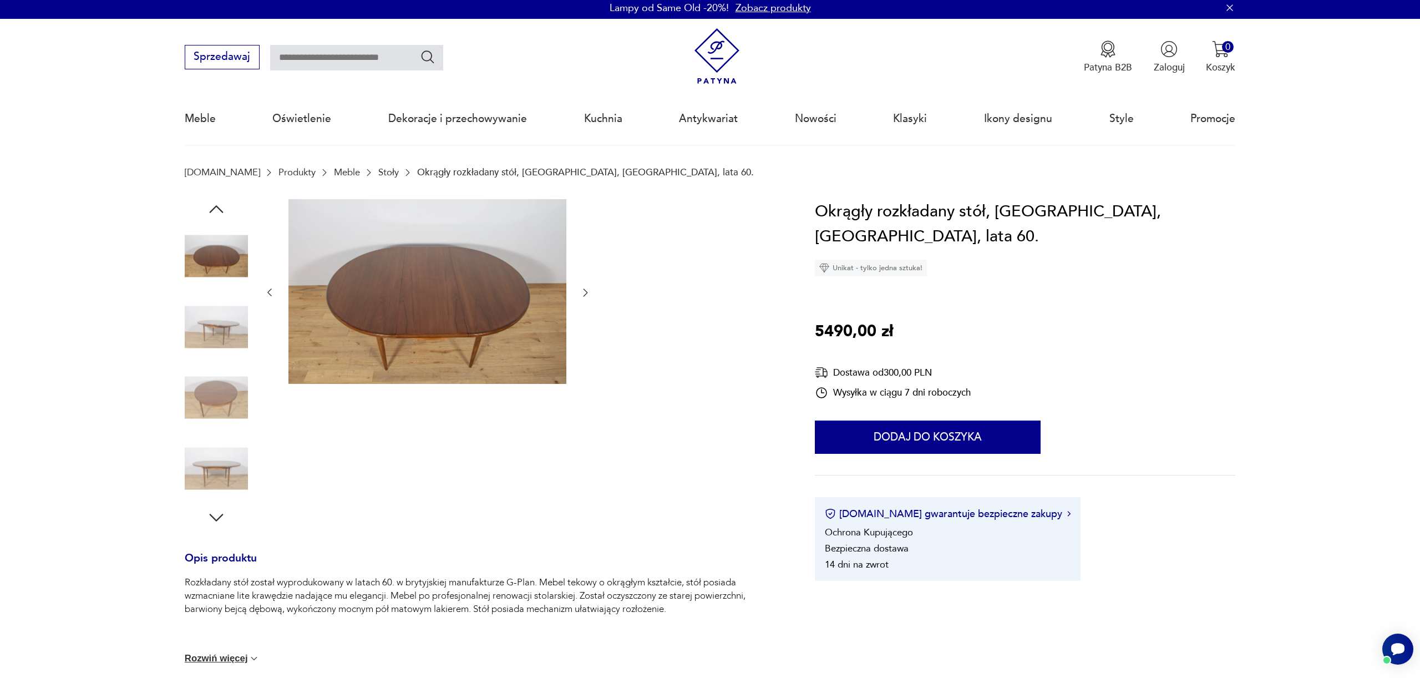
click at [216, 329] on img at bounding box center [216, 326] width 63 height 63
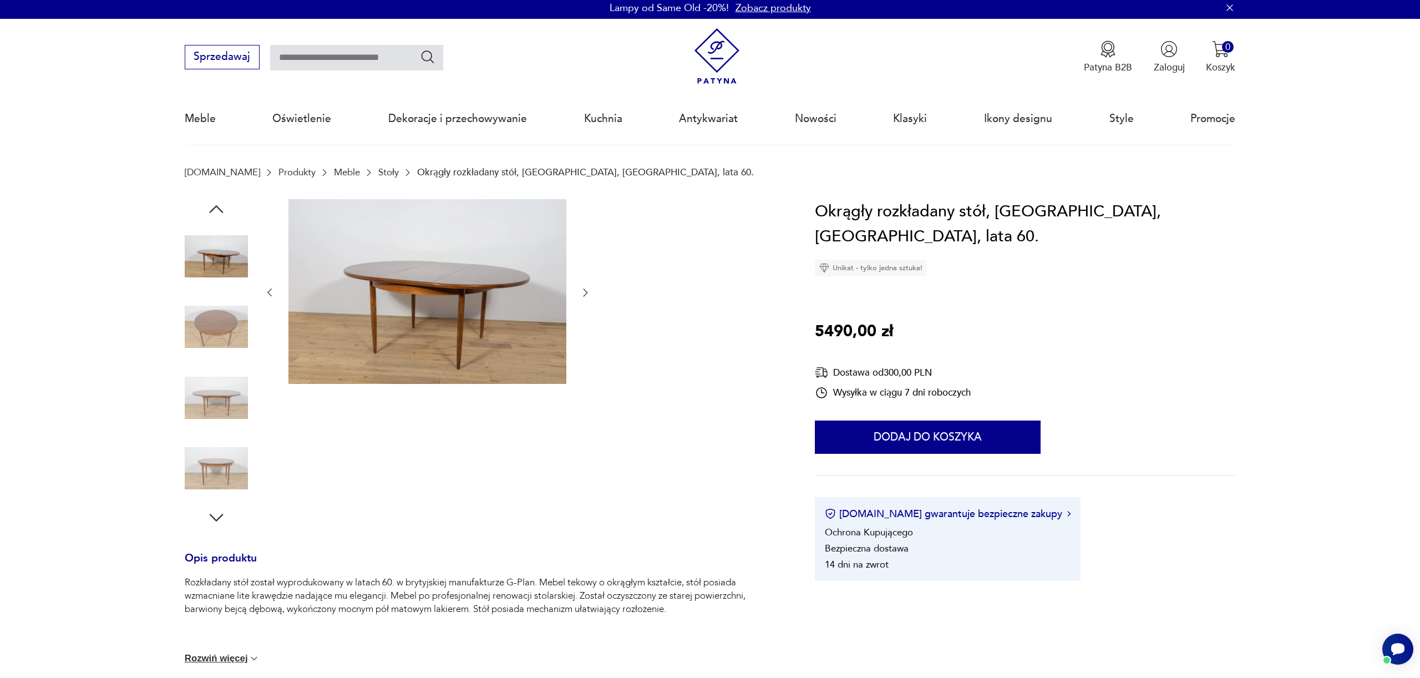
click at [224, 368] on img at bounding box center [216, 397] width 63 height 63
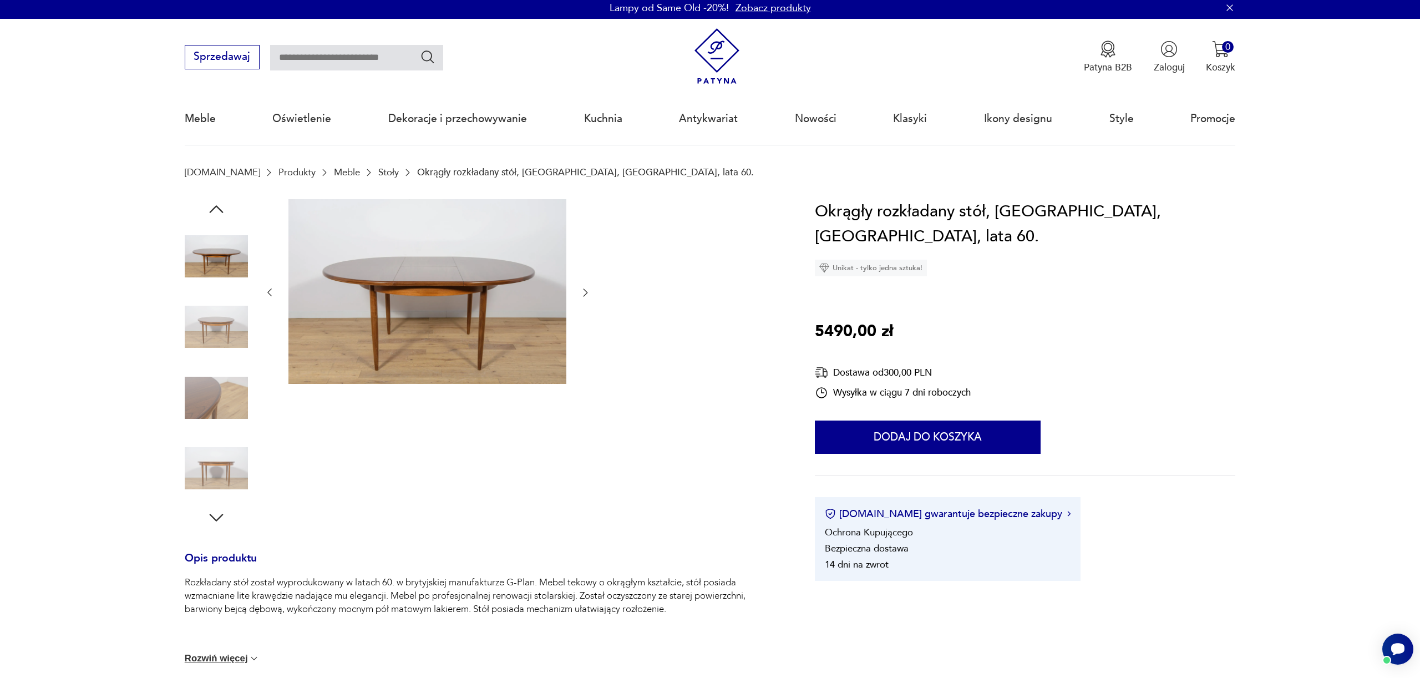
click at [223, 407] on img at bounding box center [216, 397] width 63 height 63
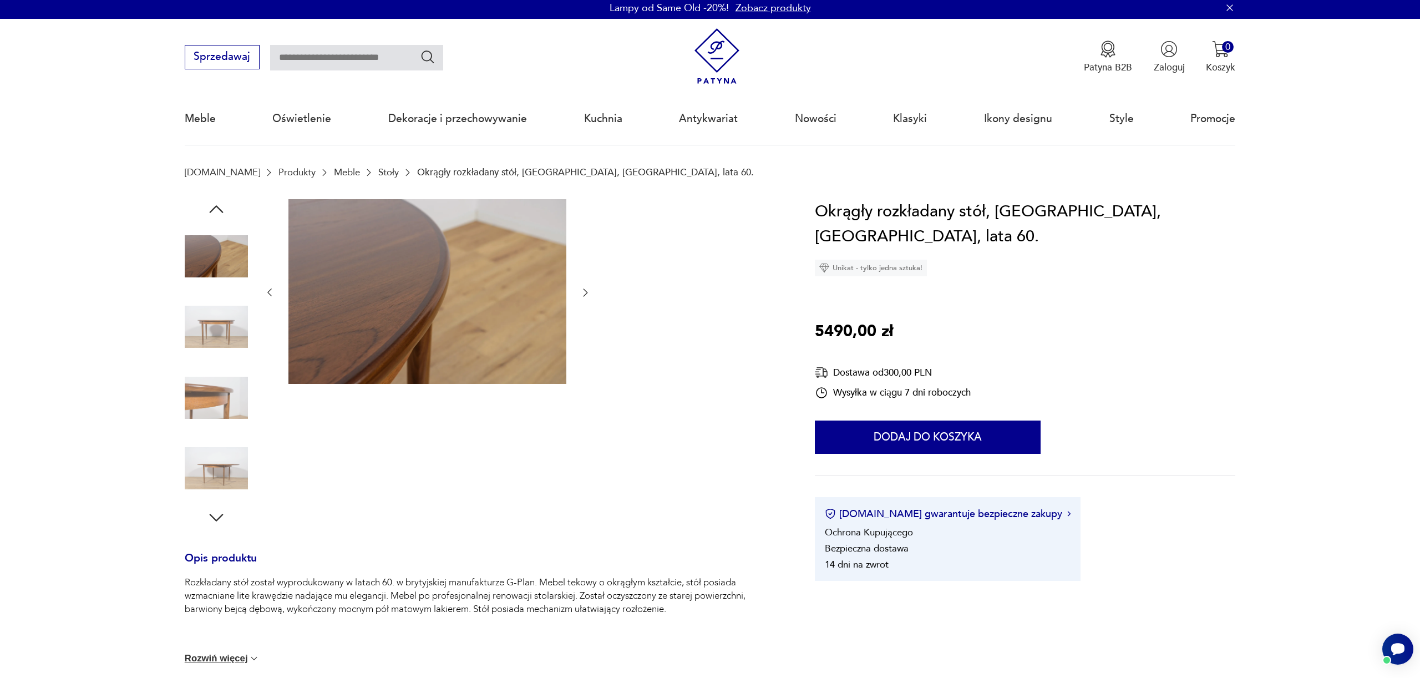
scroll to position [0, 0]
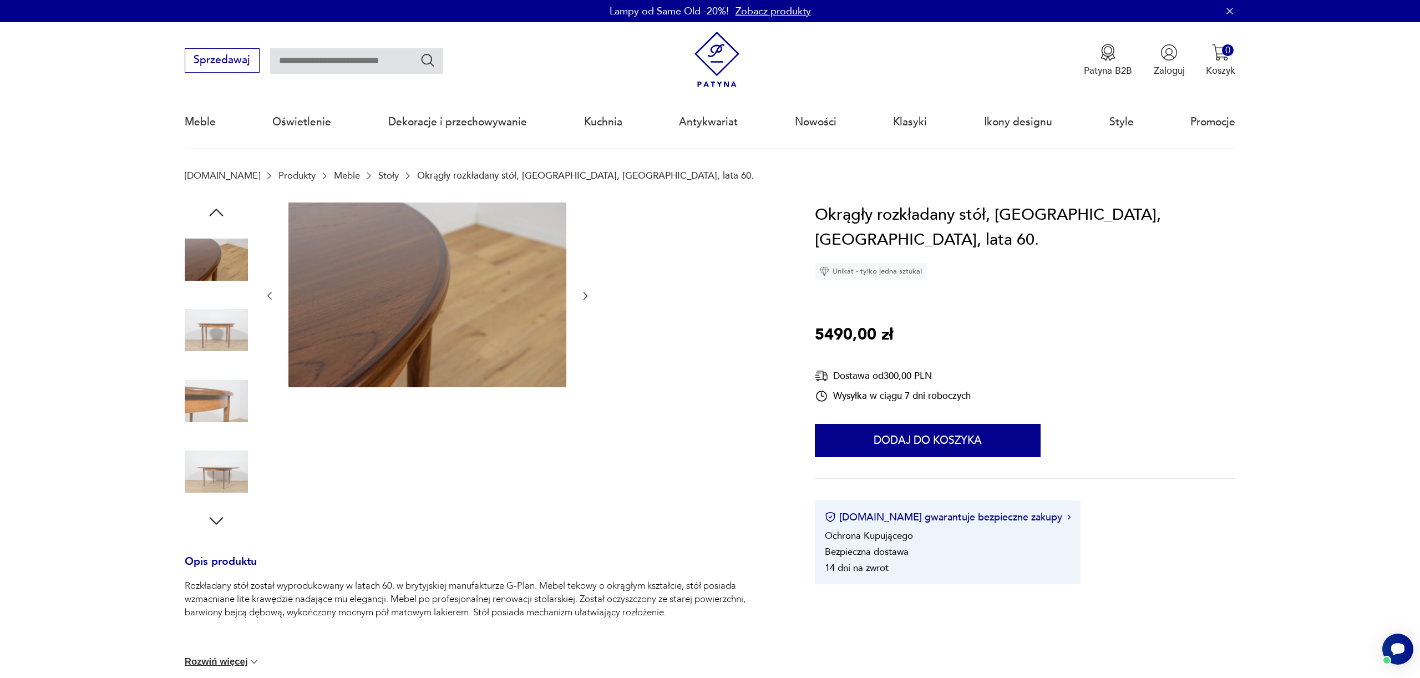
click at [218, 215] on icon "button" at bounding box center [216, 213] width 20 height 20
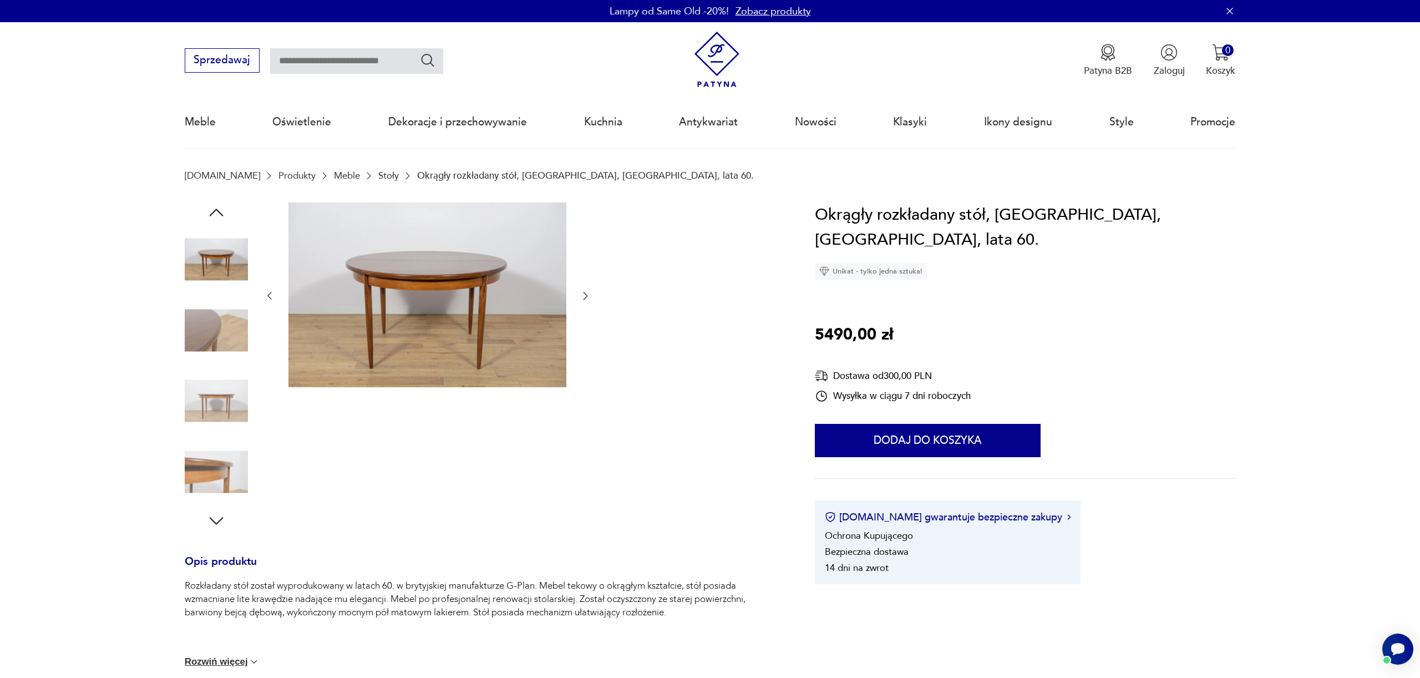
click at [218, 215] on icon "button" at bounding box center [216, 213] width 20 height 20
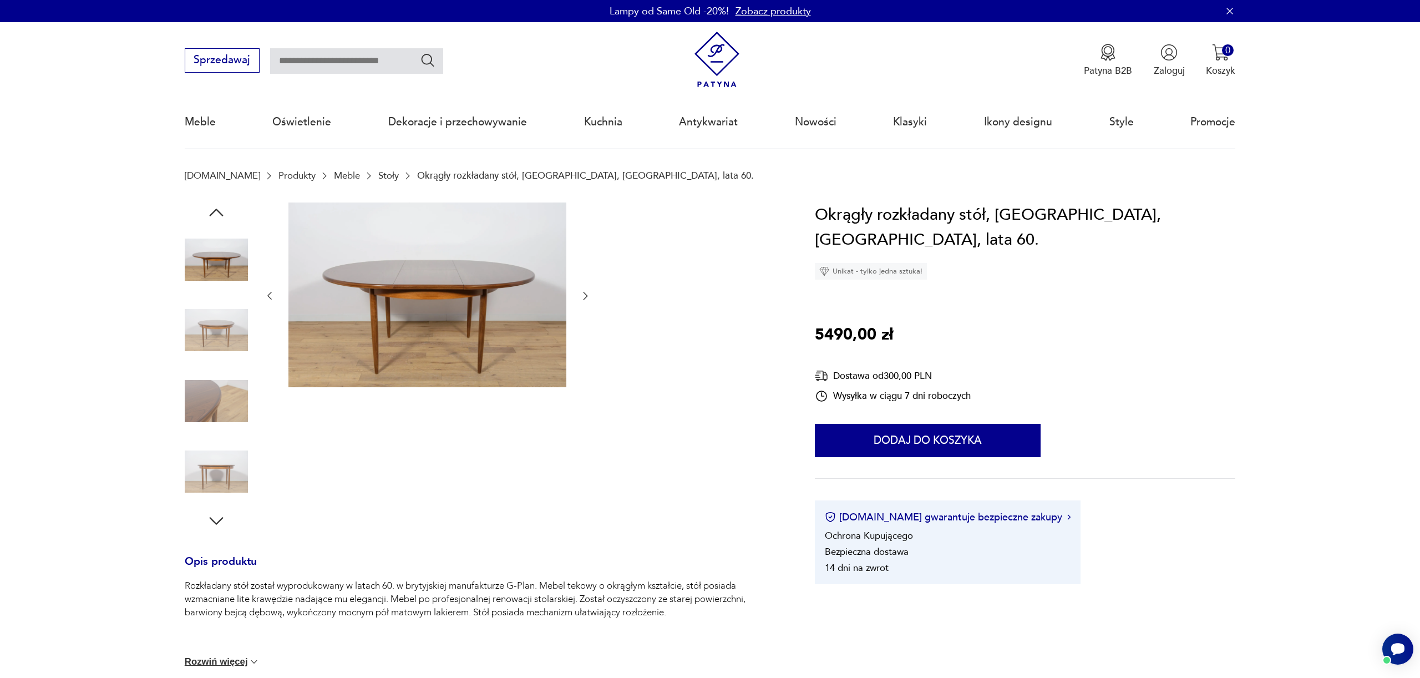
click at [218, 215] on icon "button" at bounding box center [216, 213] width 20 height 20
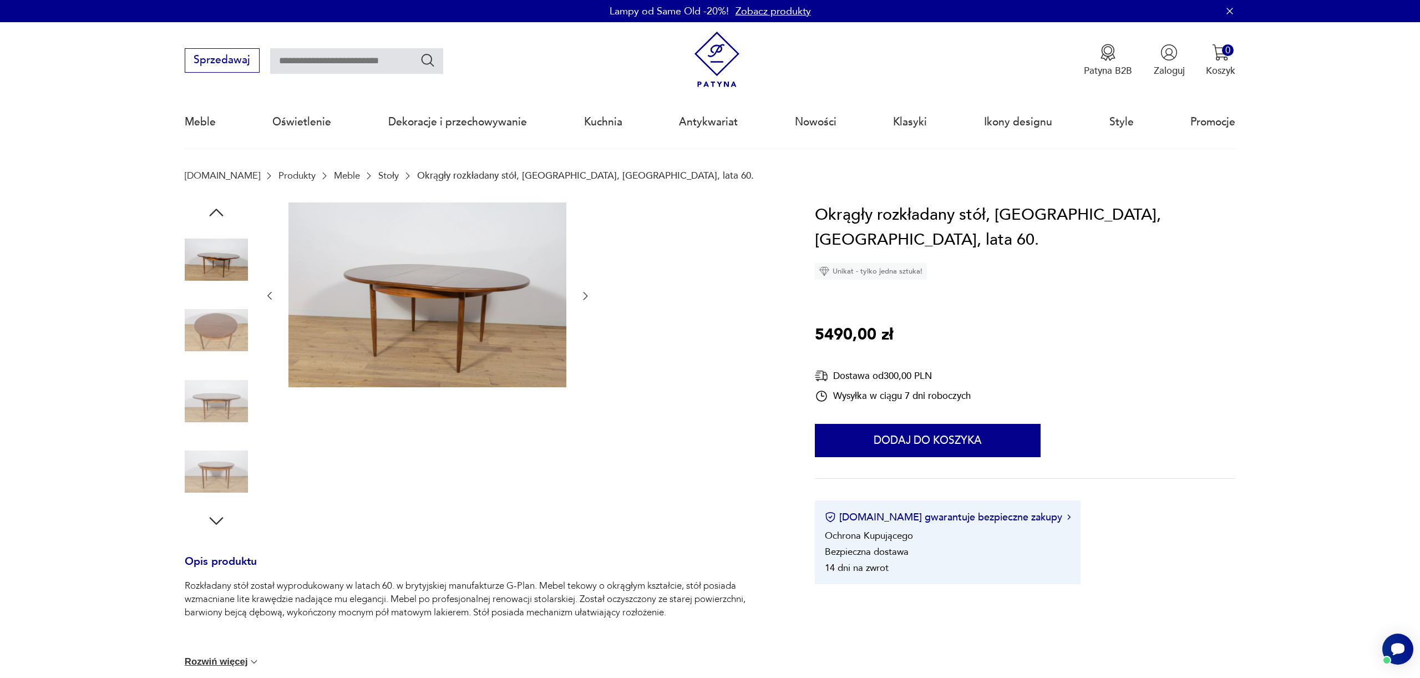
click at [218, 215] on icon "button" at bounding box center [216, 213] width 20 height 20
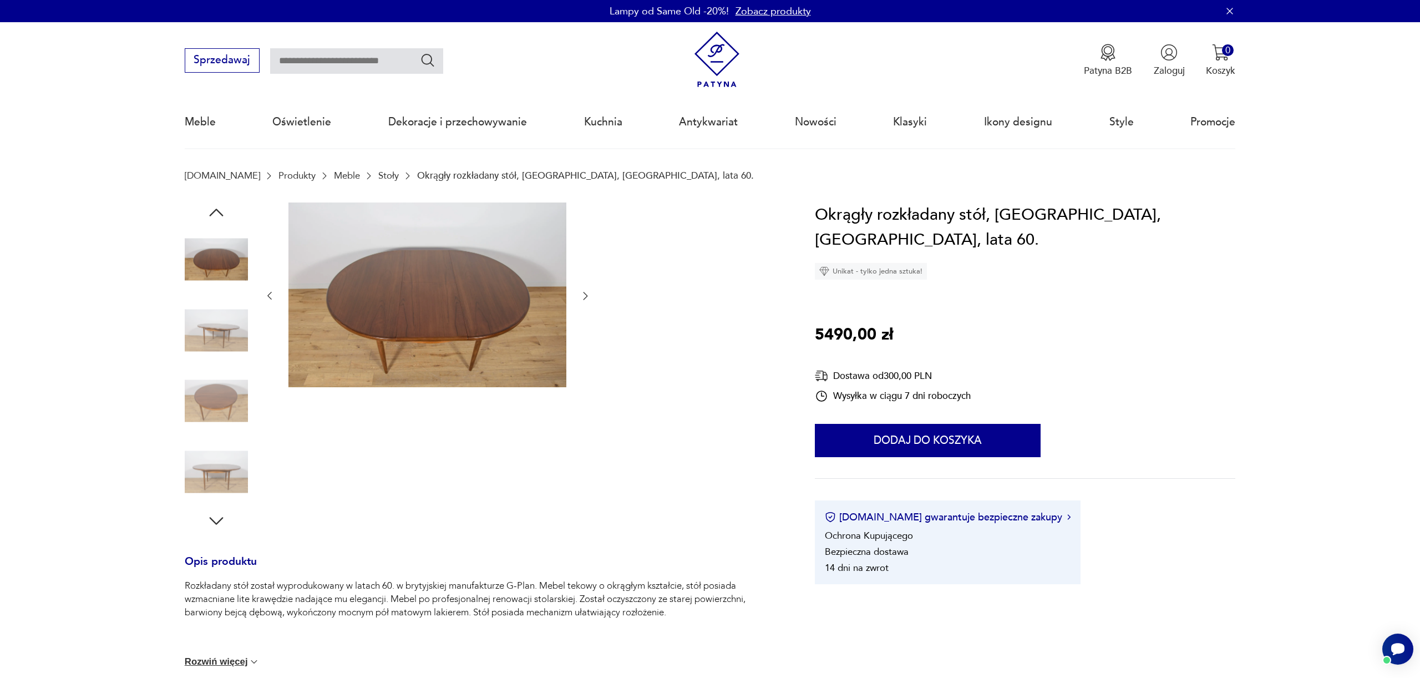
click at [218, 215] on icon "button" at bounding box center [216, 213] width 20 height 20
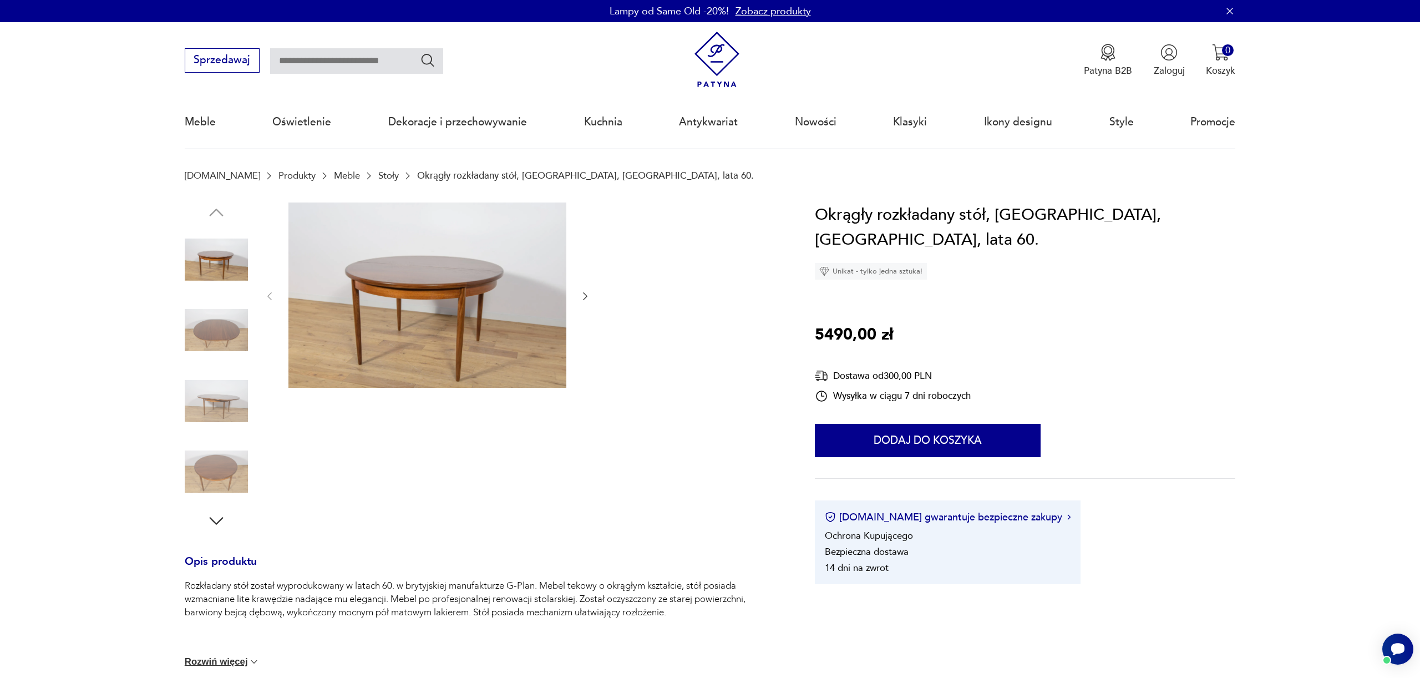
click at [222, 249] on img at bounding box center [216, 259] width 63 height 63
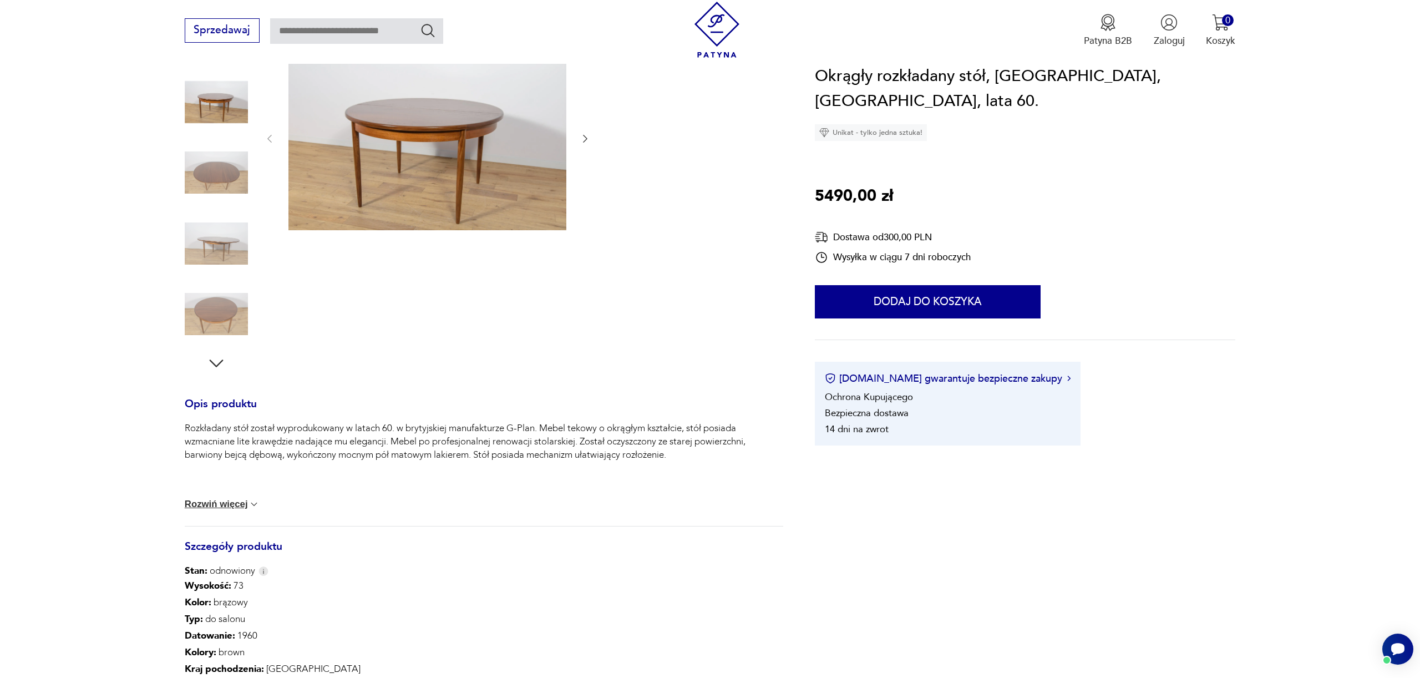
scroll to position [161, 0]
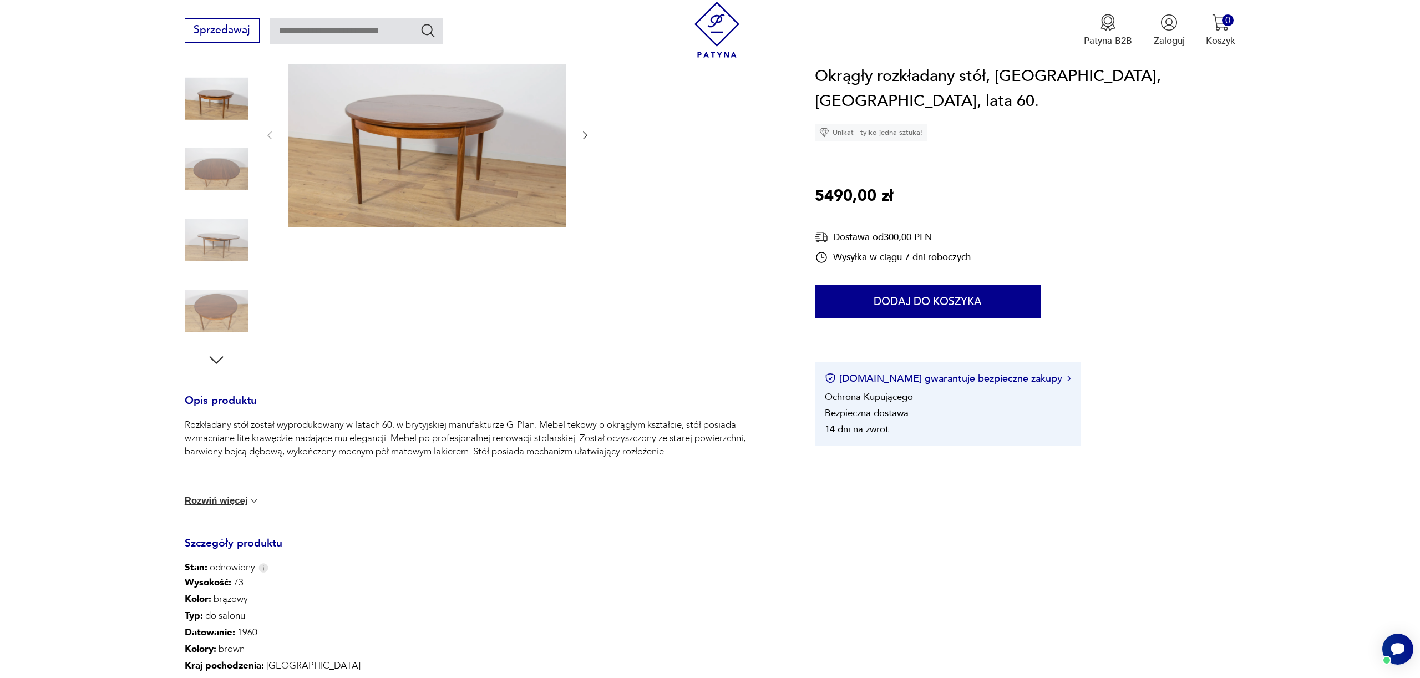
click at [215, 498] on button "Rozwiń więcej" at bounding box center [222, 500] width 75 height 11
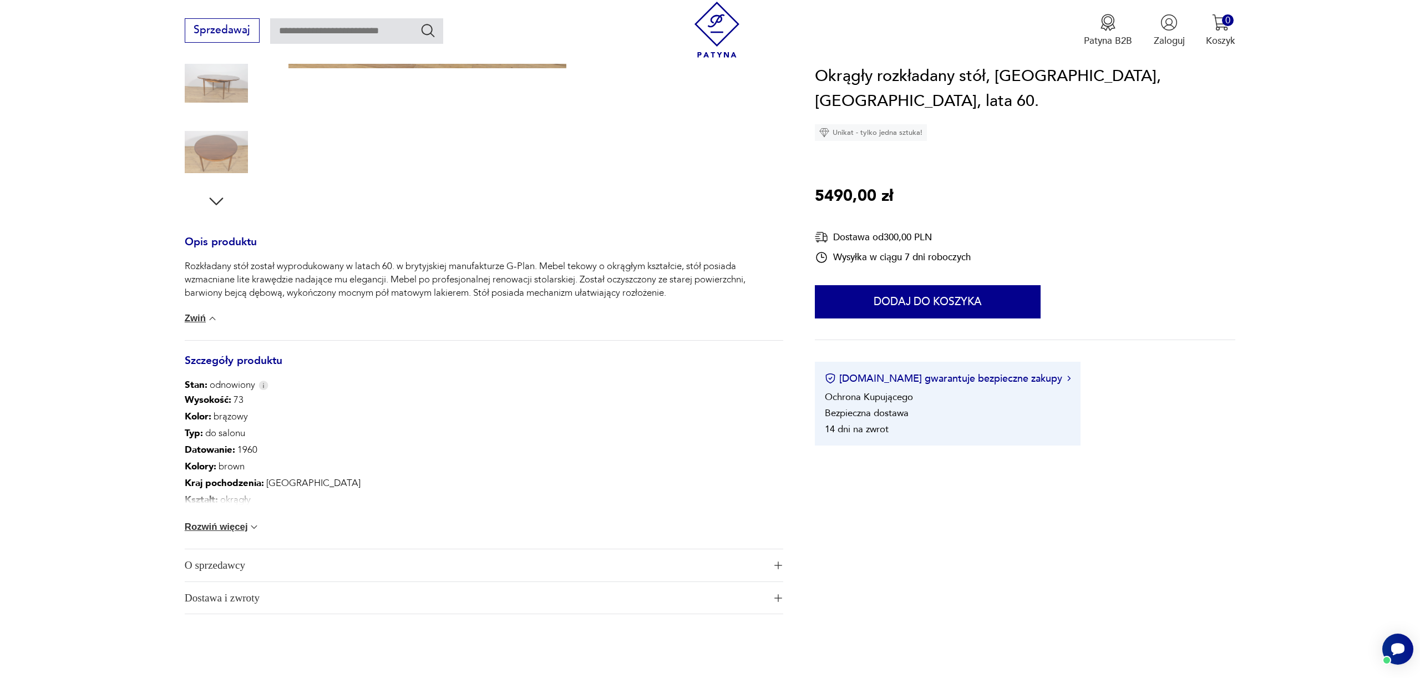
scroll to position [483, 0]
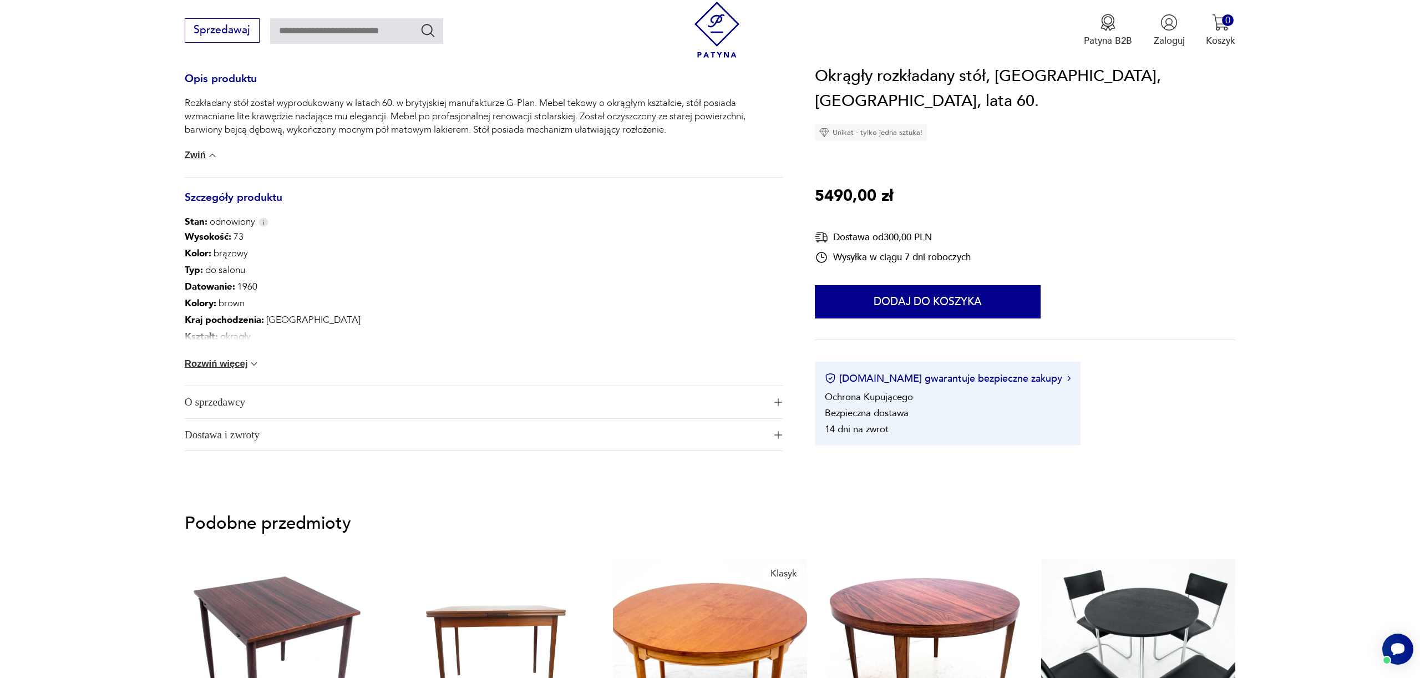
click at [231, 368] on button "Rozwiń więcej" at bounding box center [222, 363] width 75 height 11
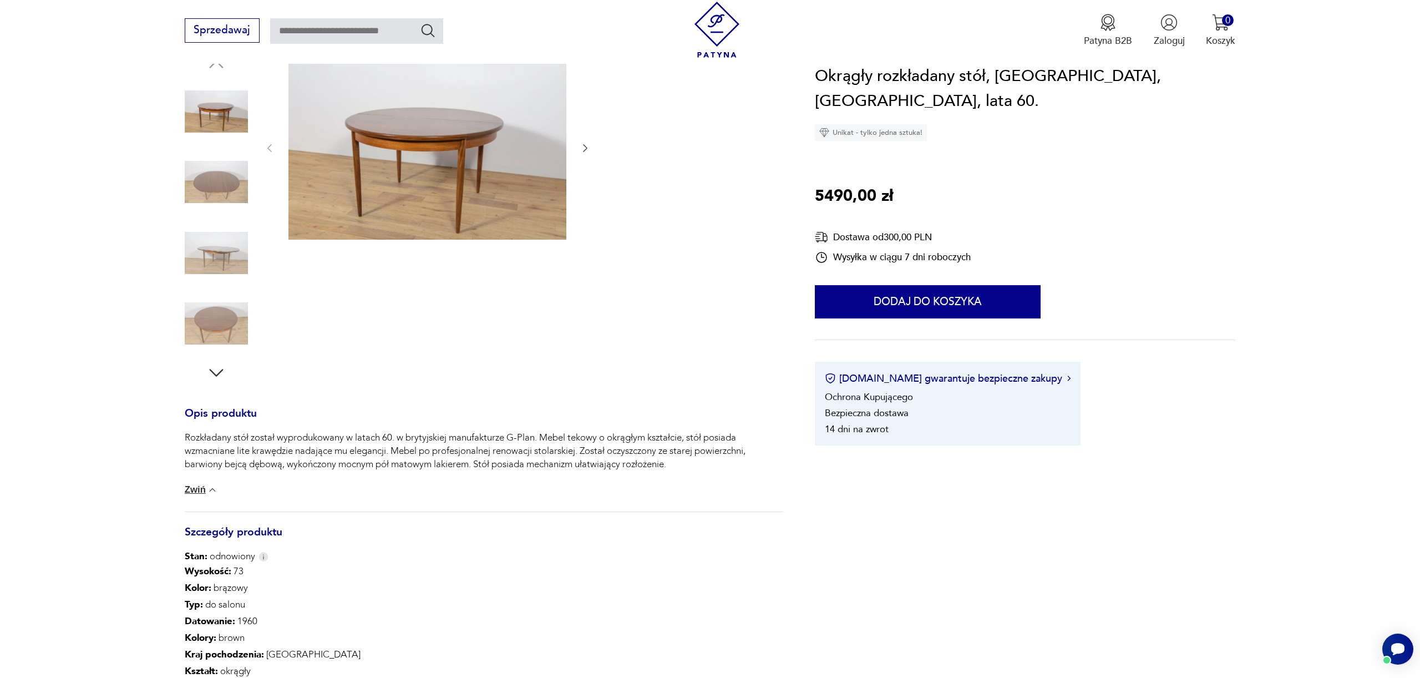
scroll to position [0, 0]
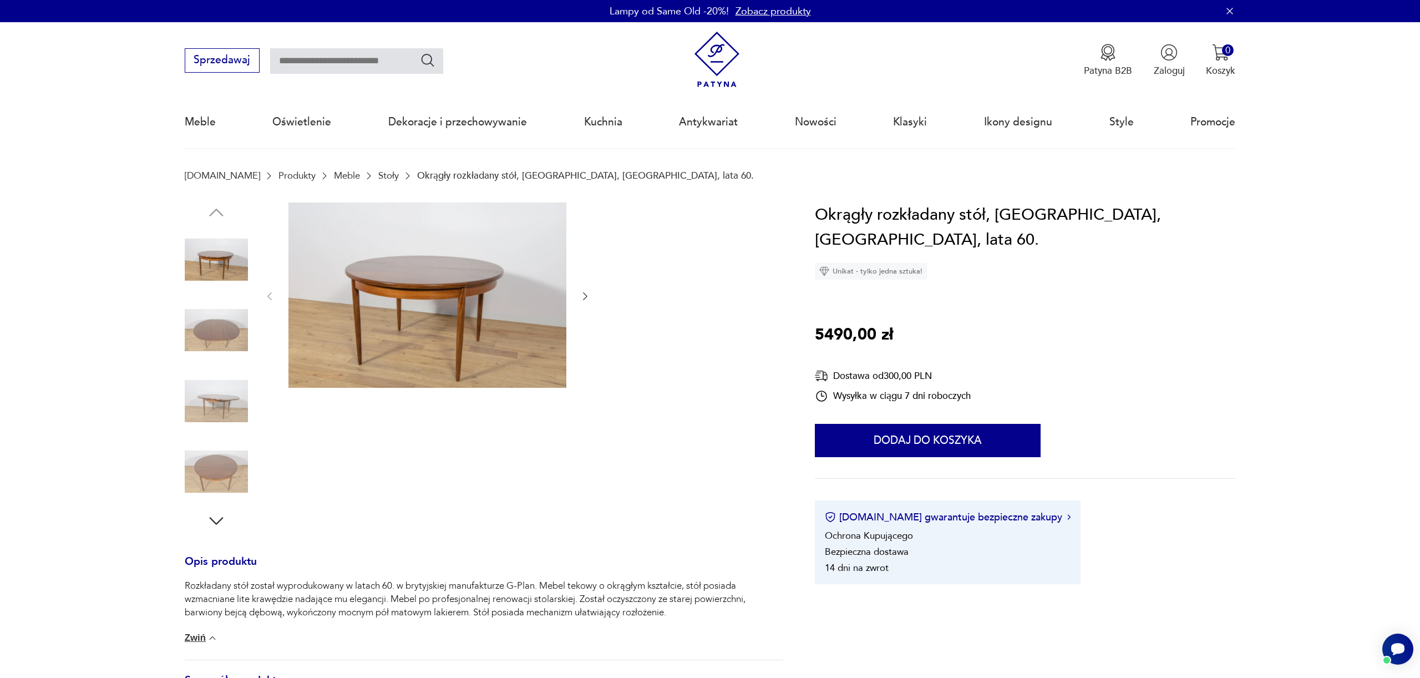
click at [216, 403] on img at bounding box center [216, 401] width 63 height 63
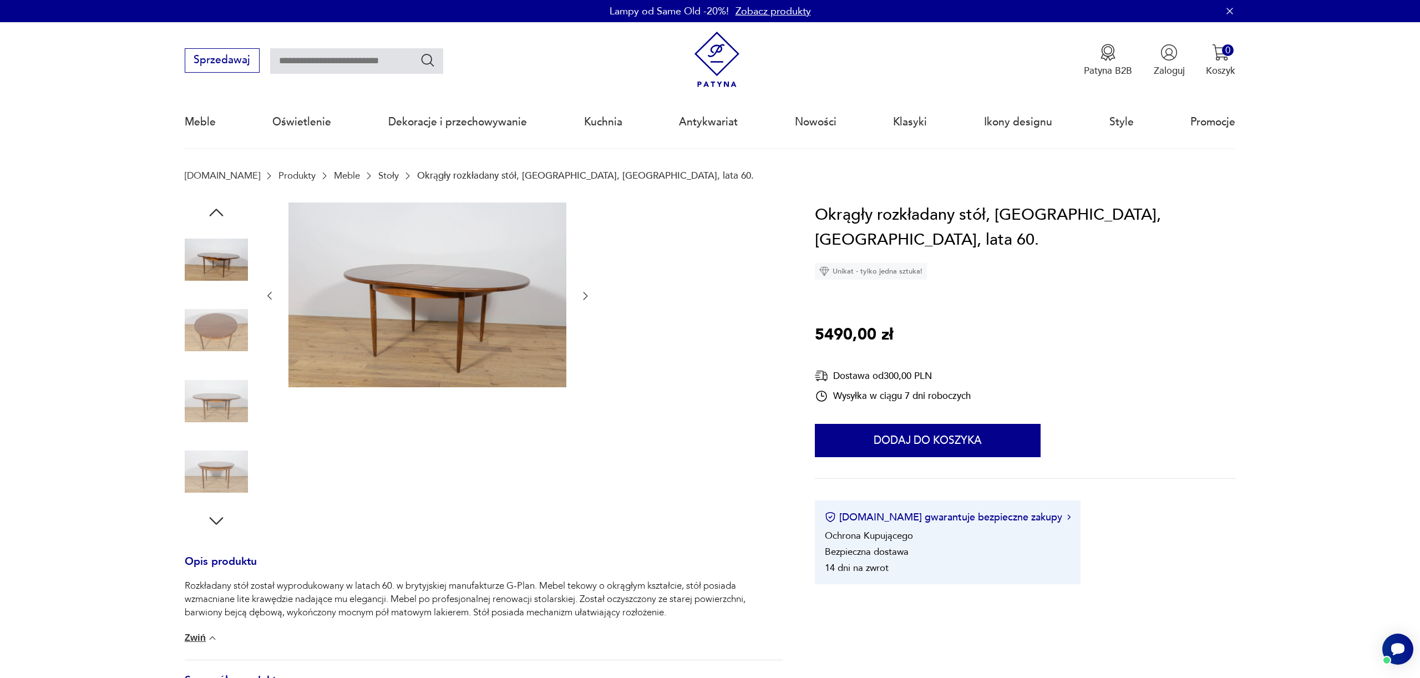
click at [225, 256] on img at bounding box center [216, 259] width 63 height 63
click at [221, 341] on img at bounding box center [216, 329] width 63 height 63
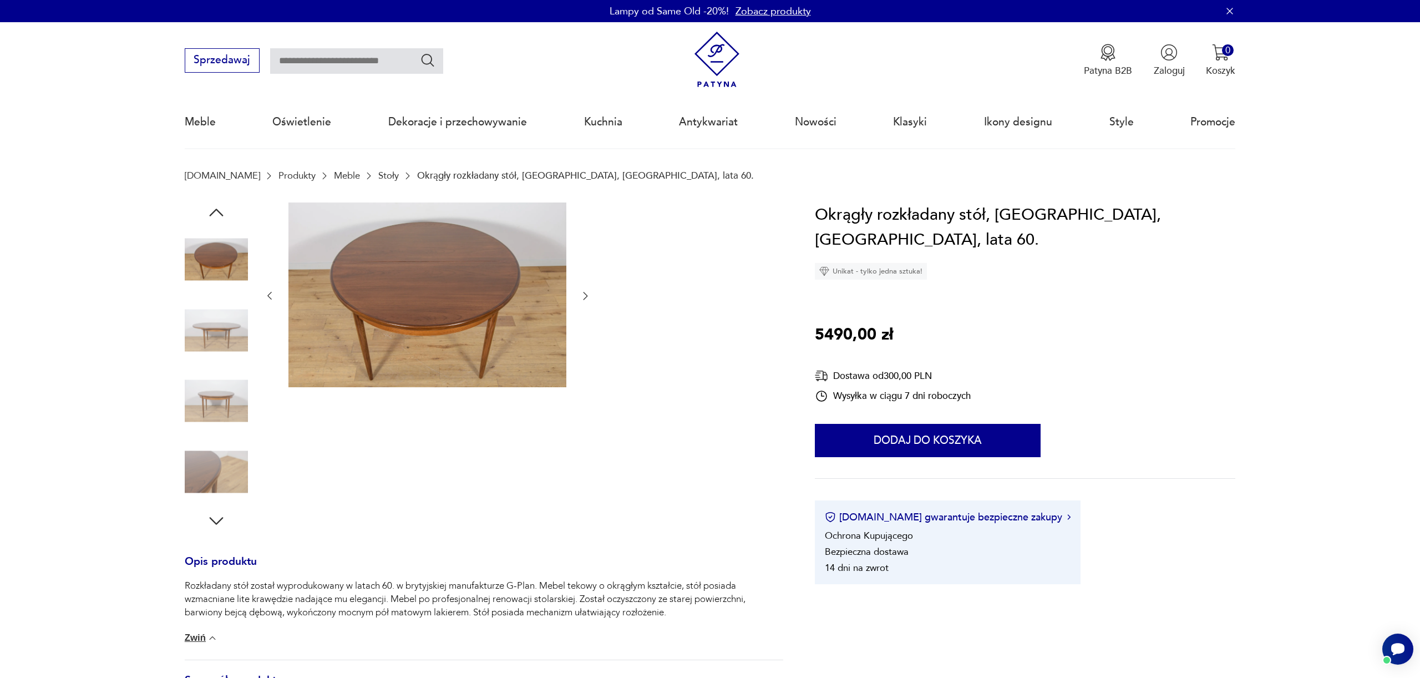
click at [222, 397] on img at bounding box center [216, 401] width 63 height 63
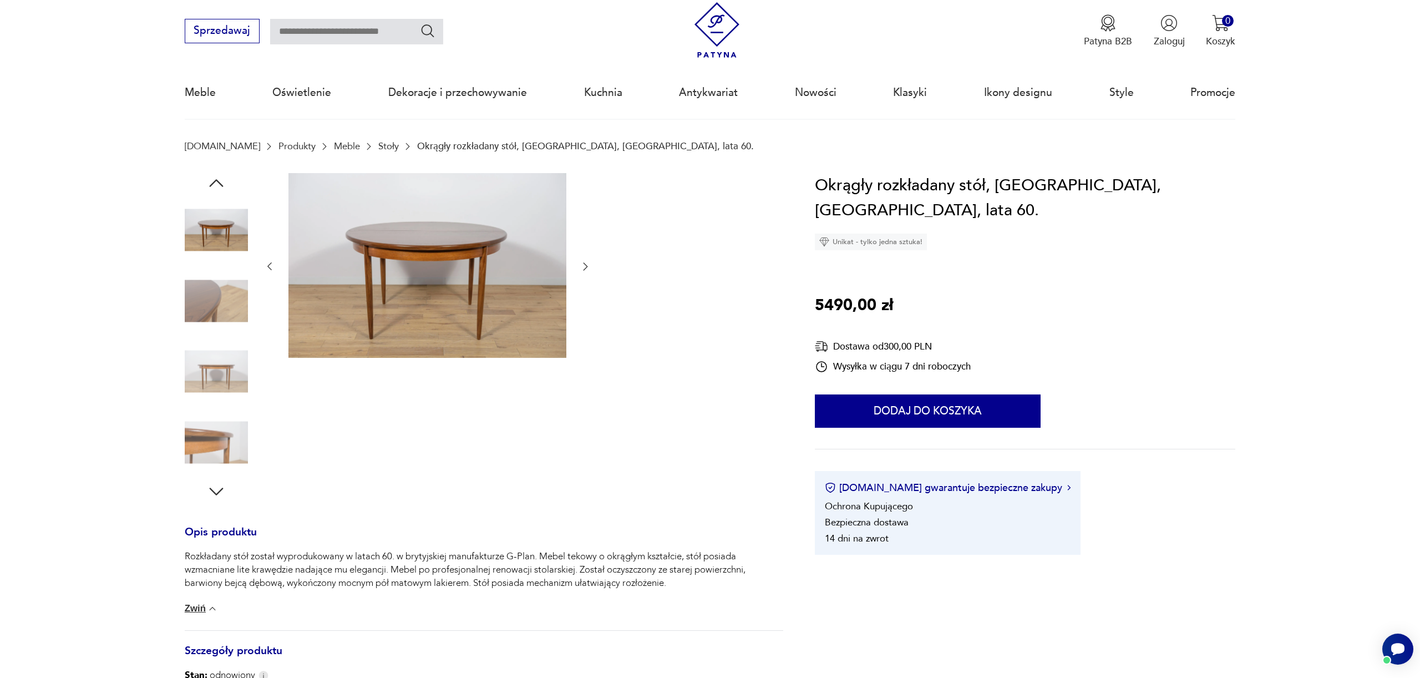
scroll to position [31, 0]
click at [225, 298] on img at bounding box center [216, 299] width 63 height 63
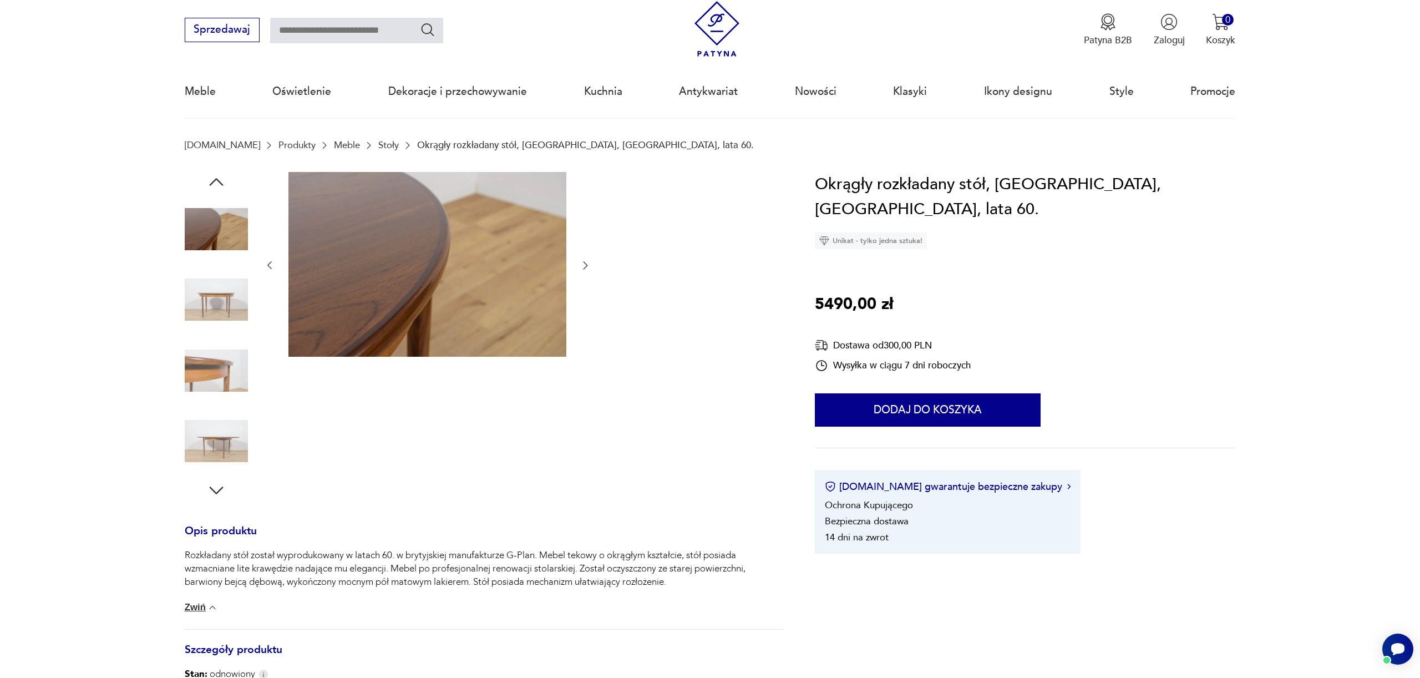
click at [226, 236] on img at bounding box center [216, 229] width 63 height 63
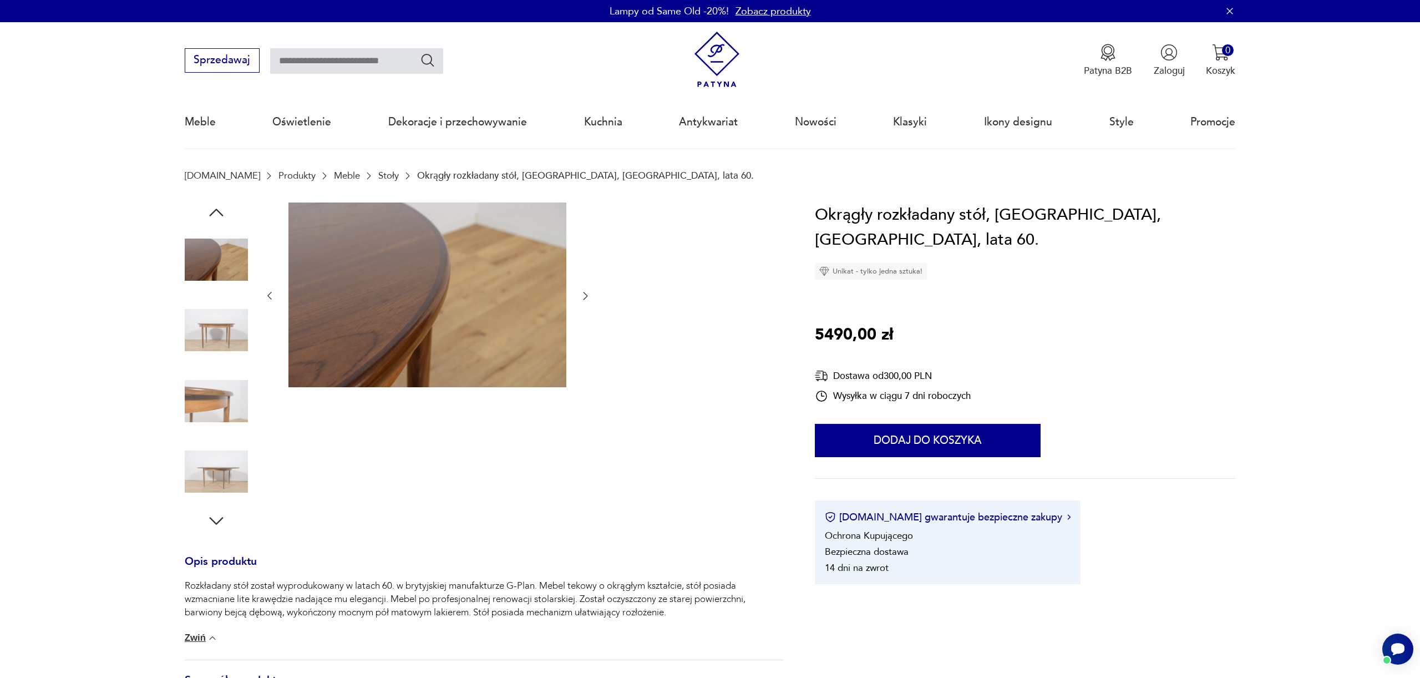
click at [216, 210] on icon "button" at bounding box center [216, 213] width 14 height 8
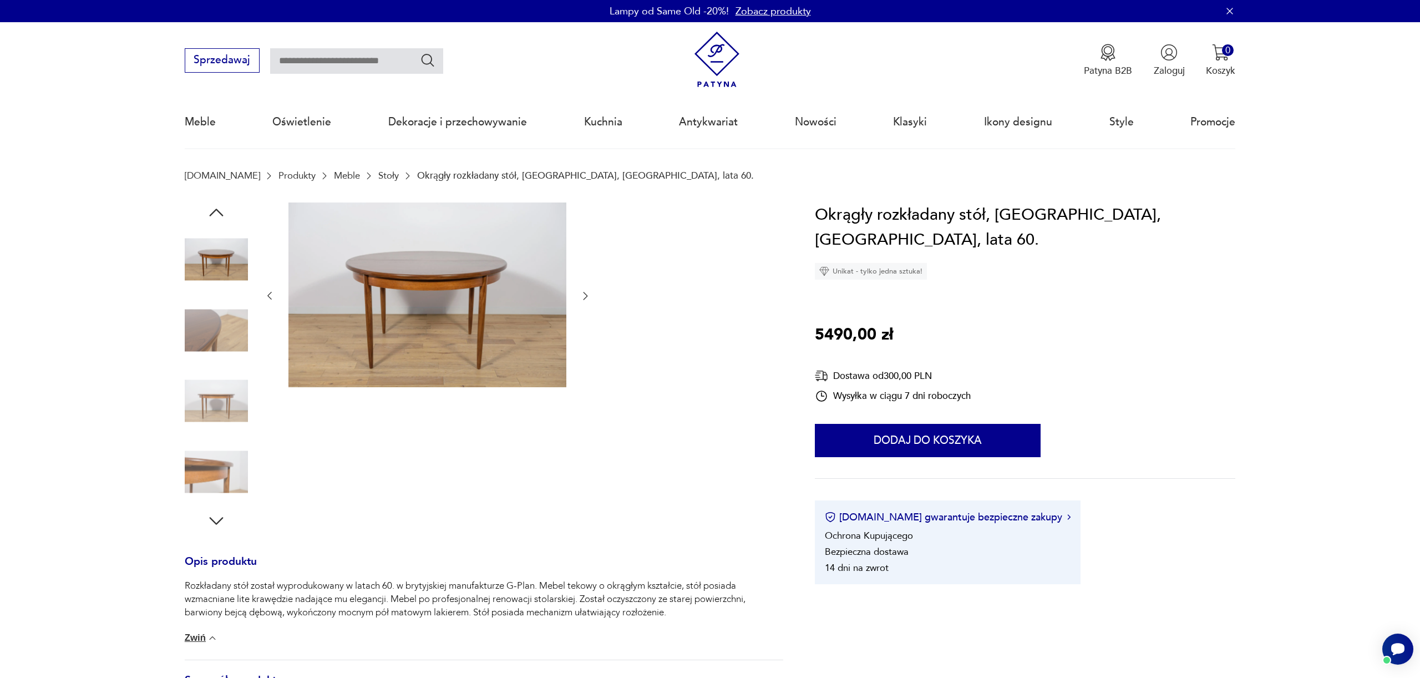
click at [218, 268] on img at bounding box center [216, 259] width 63 height 63
click at [221, 216] on icon "button" at bounding box center [216, 213] width 20 height 20
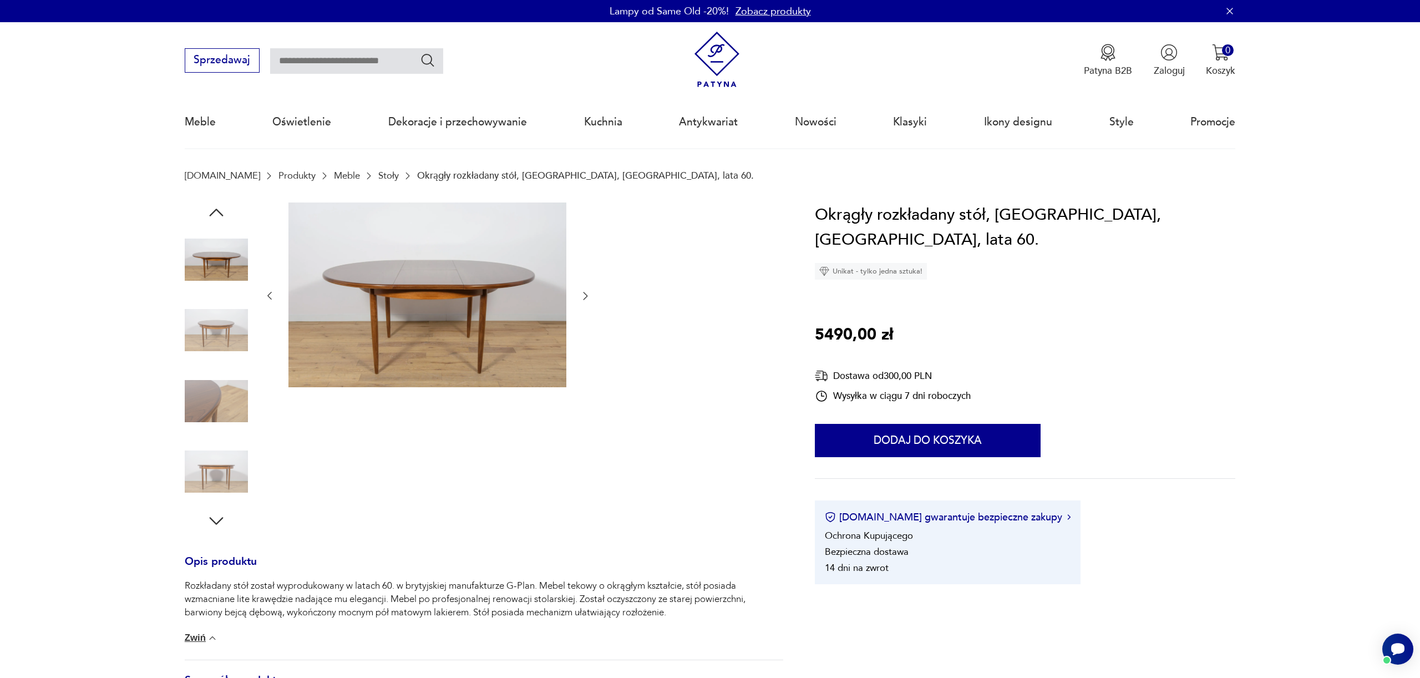
click at [217, 254] on img at bounding box center [216, 259] width 63 height 63
click at [586, 292] on icon "button" at bounding box center [585, 295] width 11 height 11
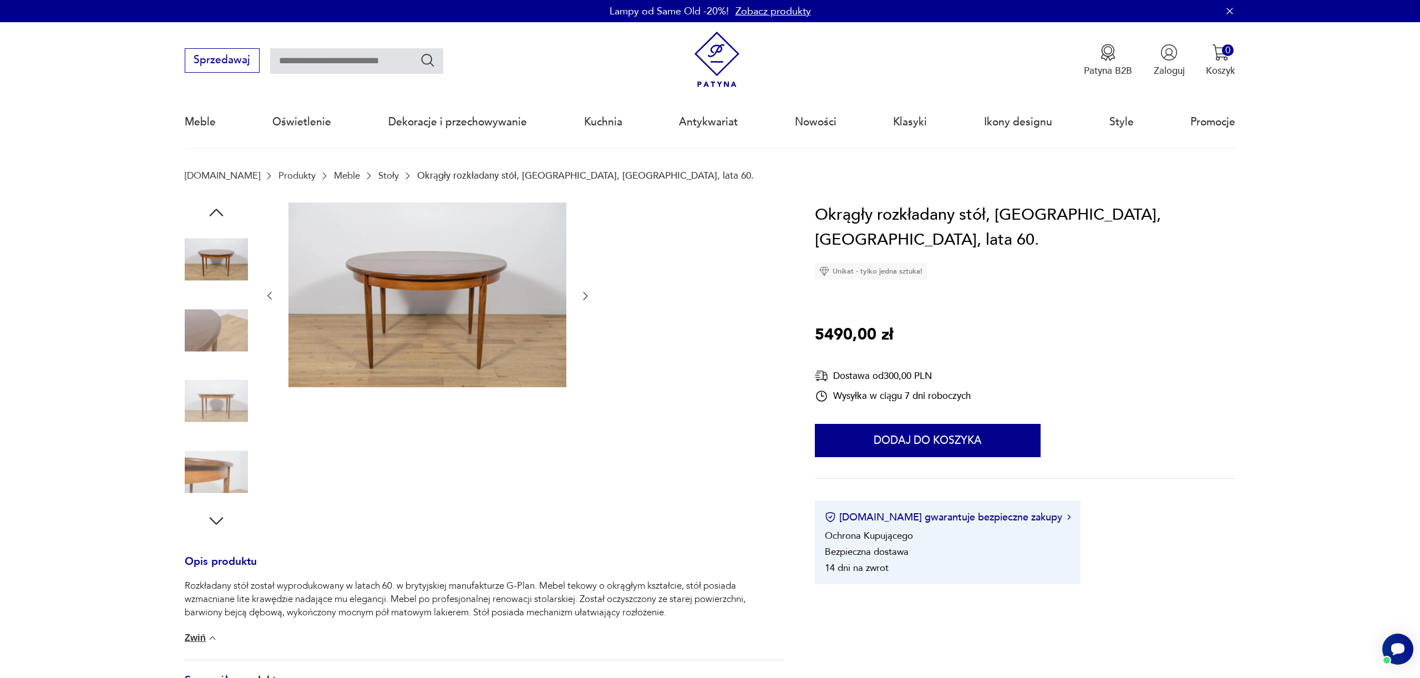
click at [594, 291] on div at bounding box center [484, 367] width 599 height 328
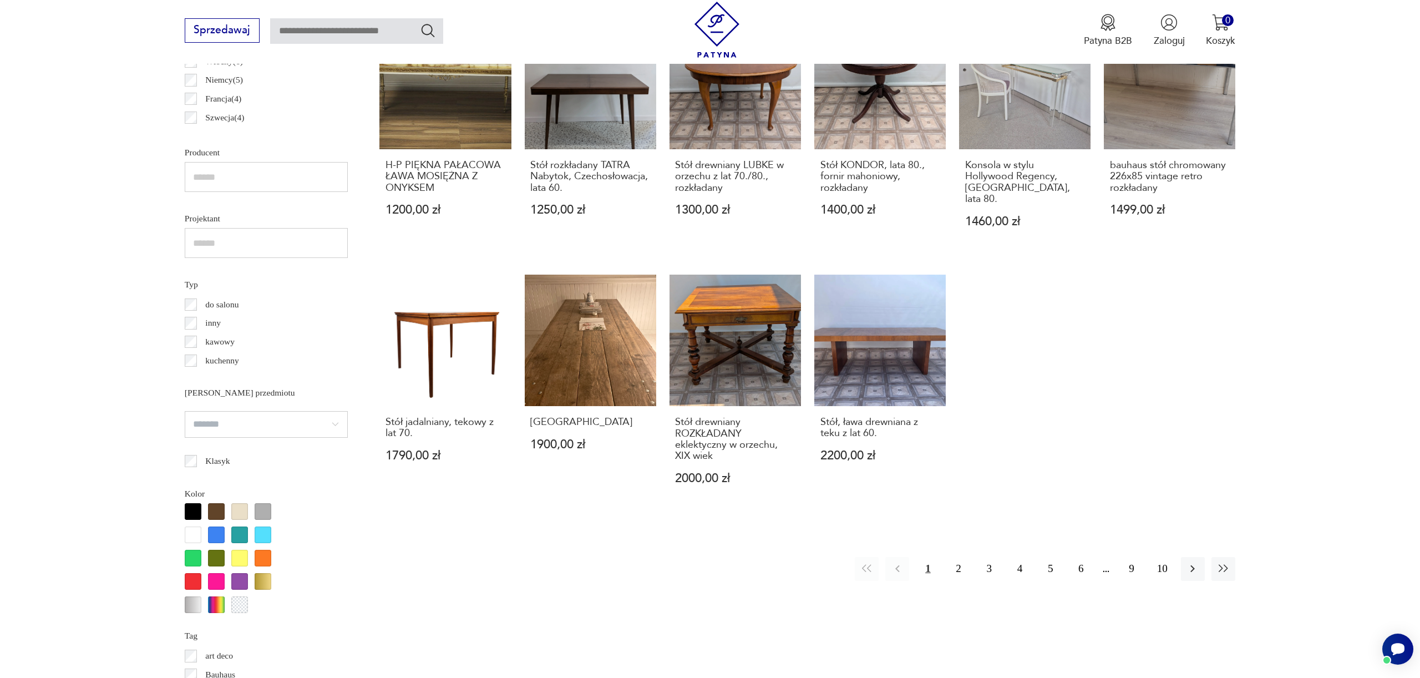
scroll to position [773, 0]
click at [959, 556] on button "2" at bounding box center [959, 568] width 24 height 24
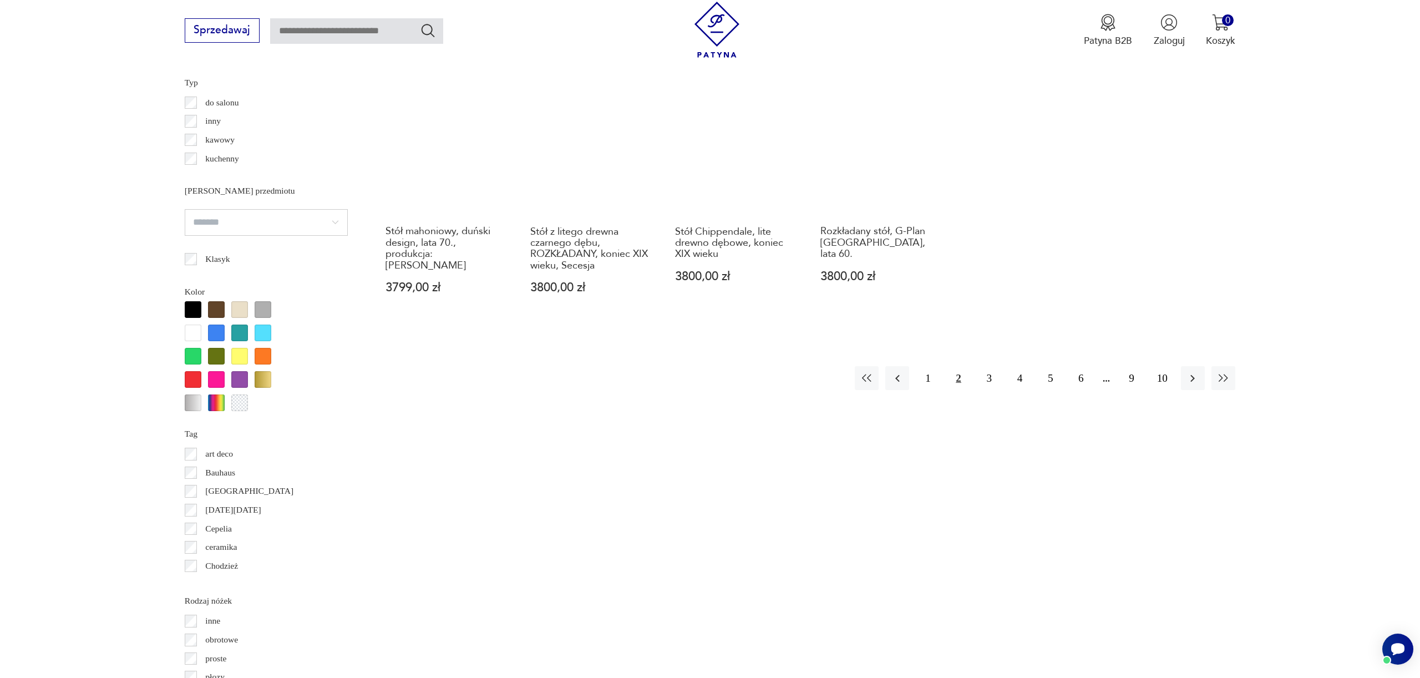
scroll to position [849, 0]
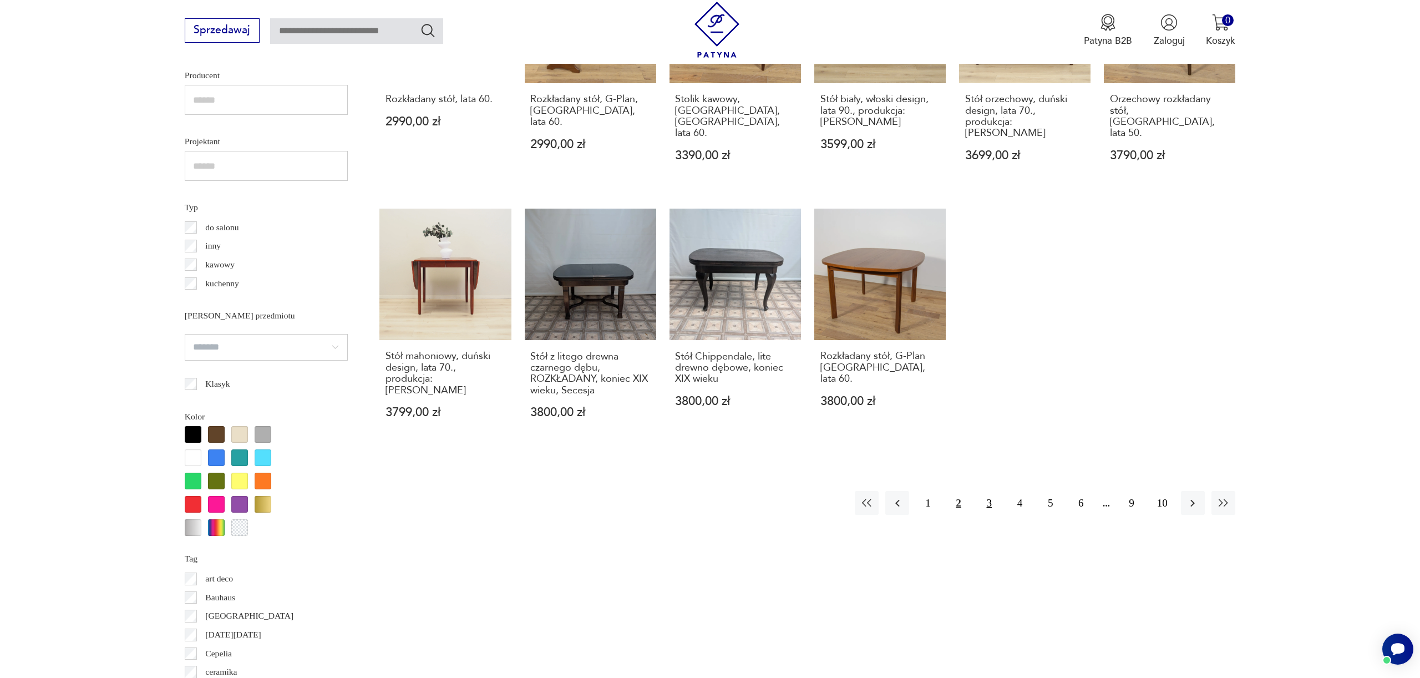
click at [985, 491] on button "3" at bounding box center [990, 503] width 24 height 24
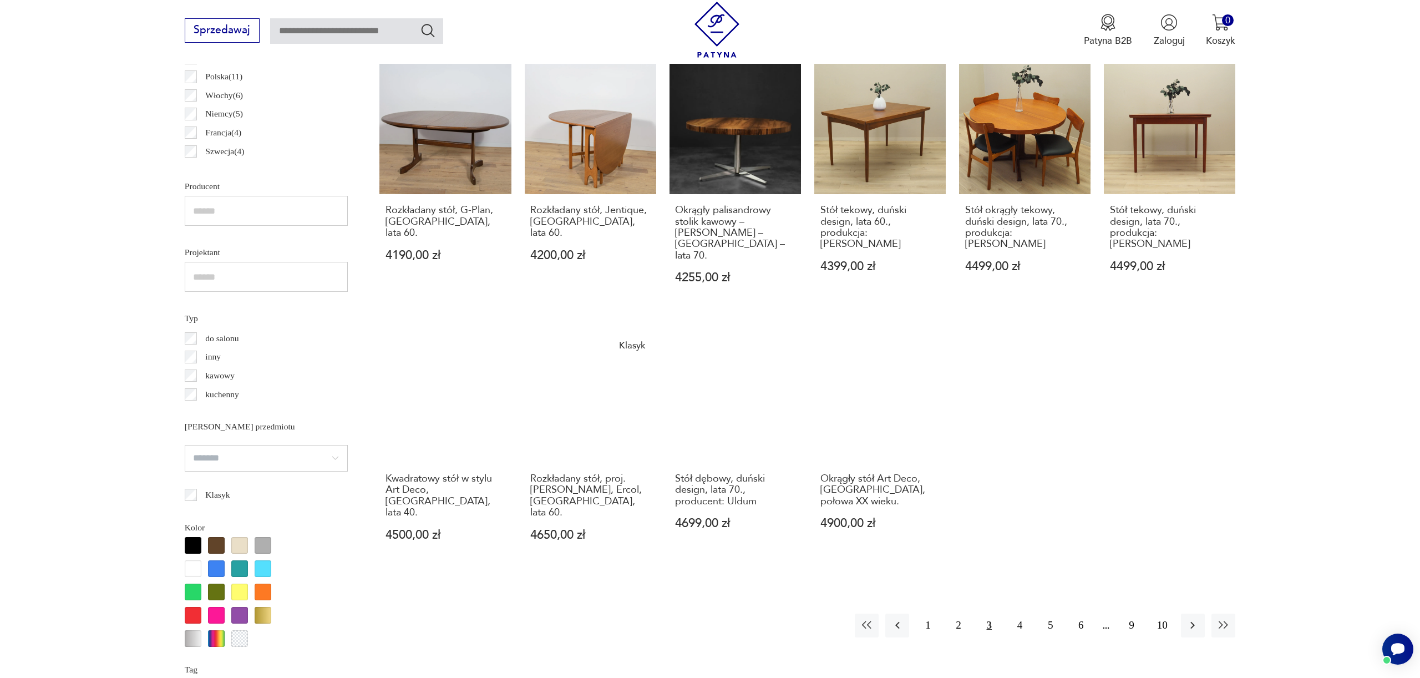
scroll to position [814, 0]
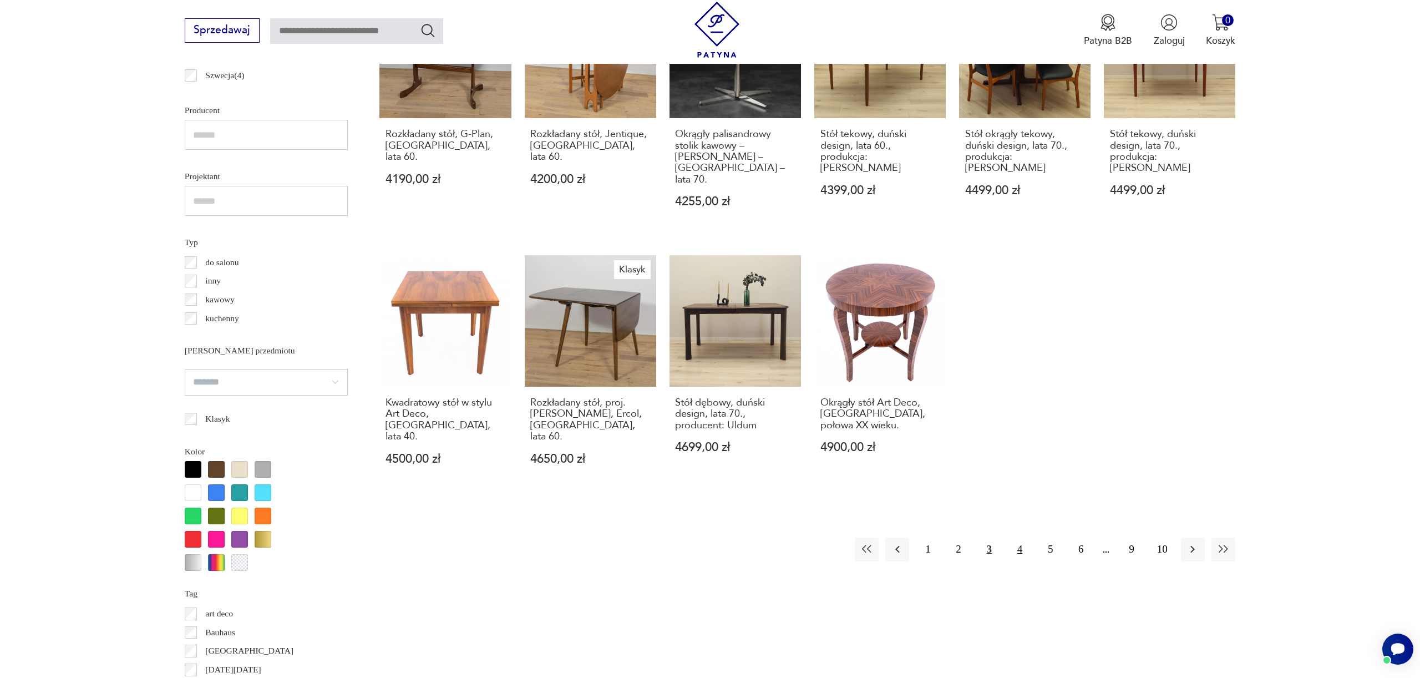
click at [1021, 538] on button "4" at bounding box center [1020, 550] width 24 height 24
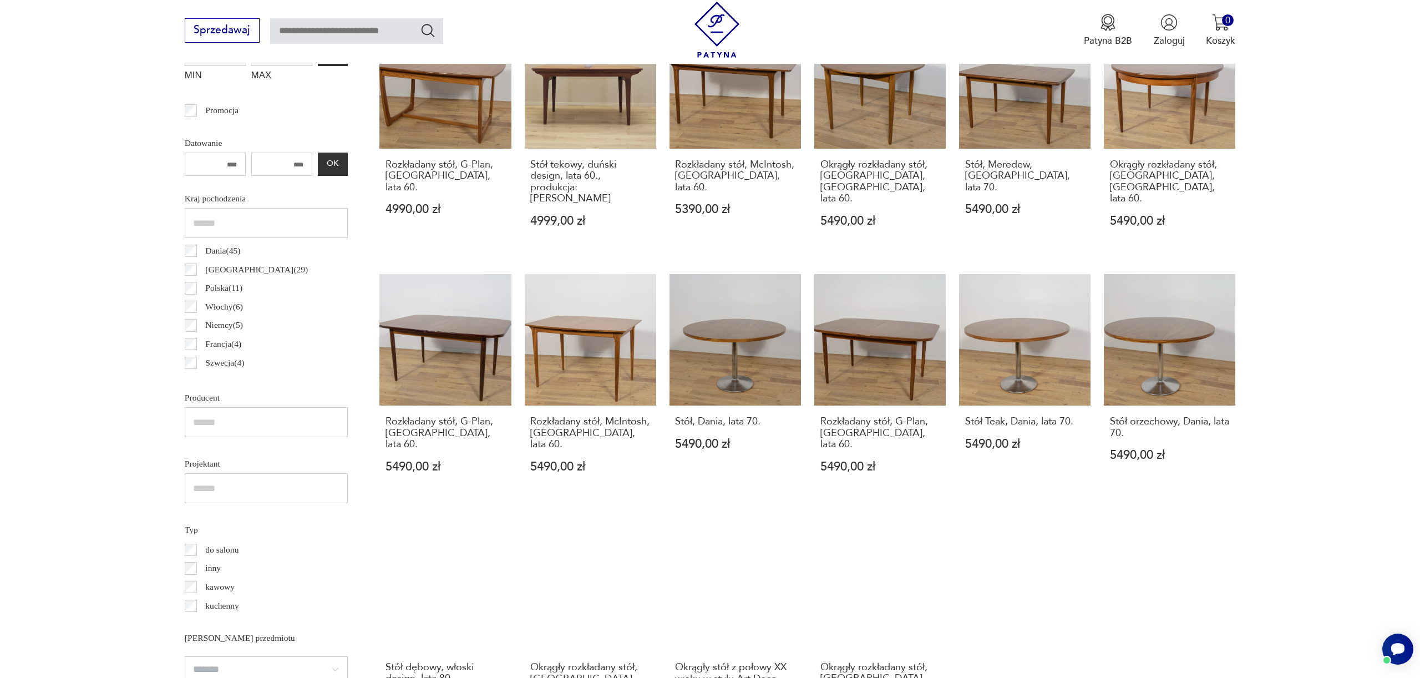
scroll to position [679, 0]
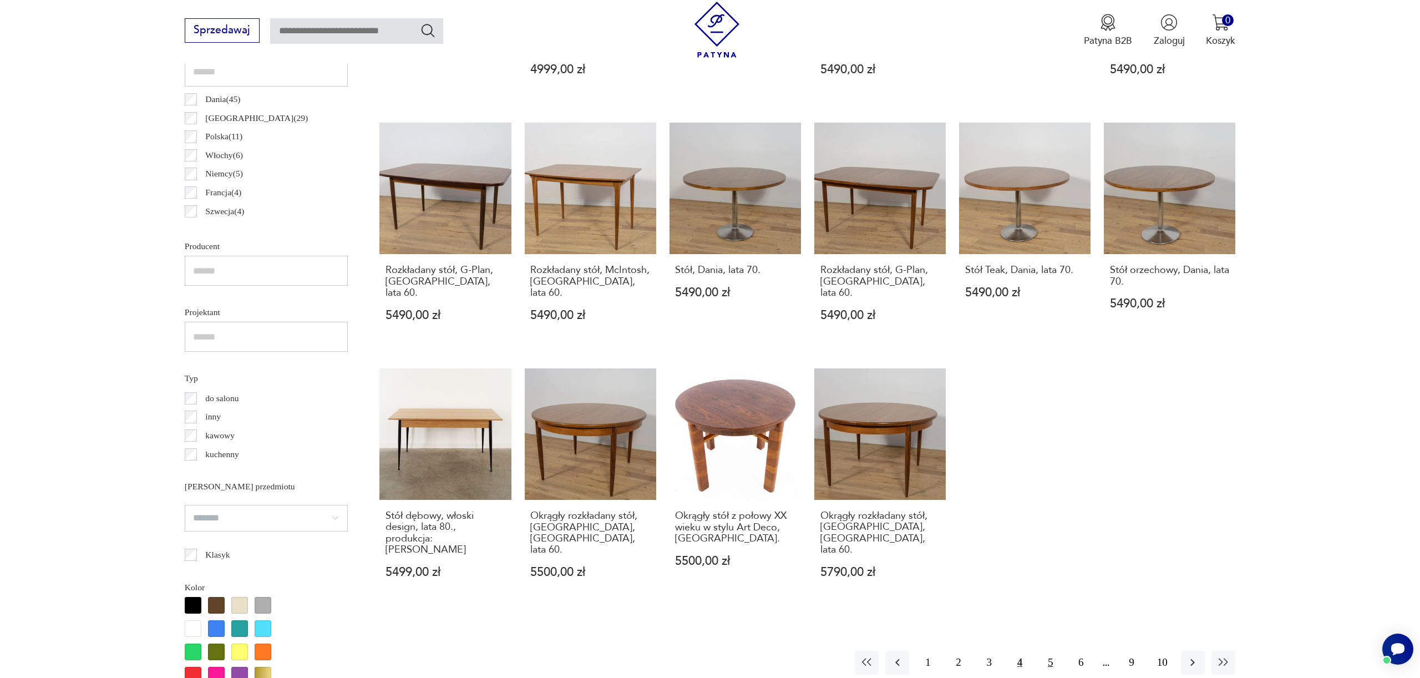
click at [1044, 651] on button "5" at bounding box center [1051, 663] width 24 height 24
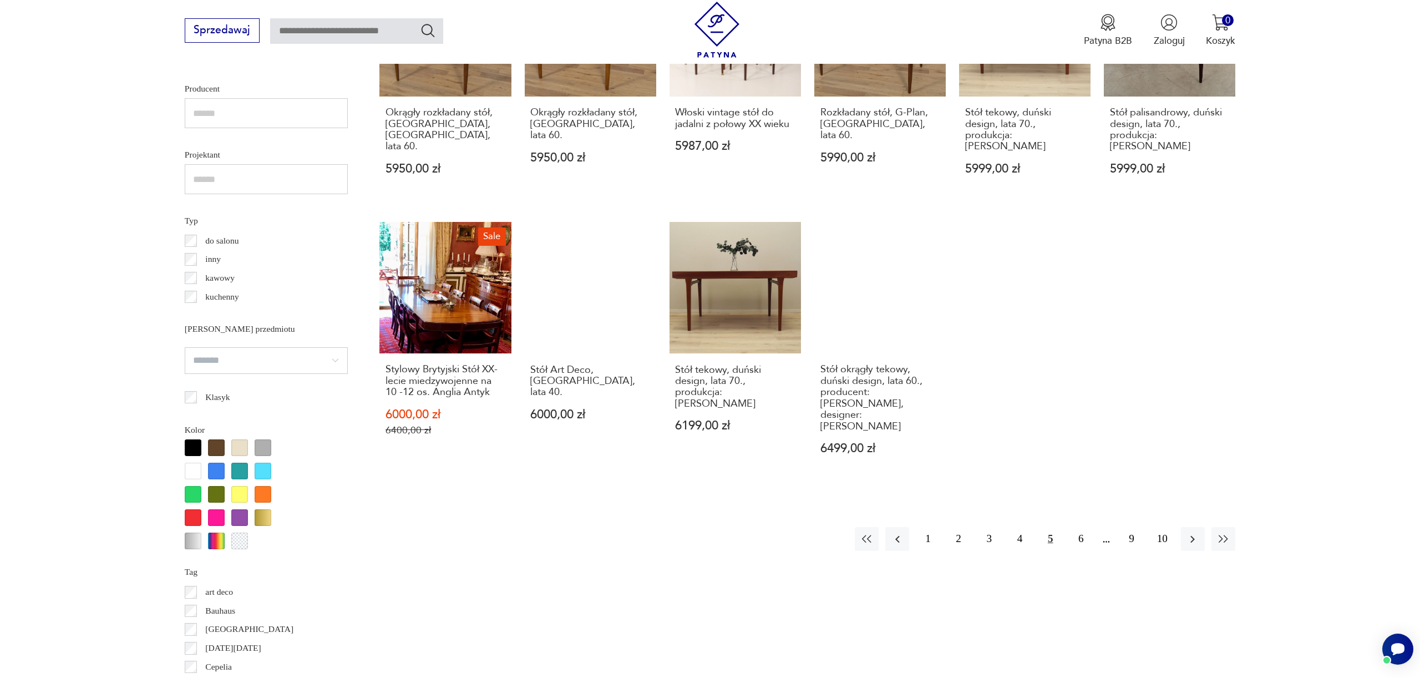
scroll to position [841, 0]
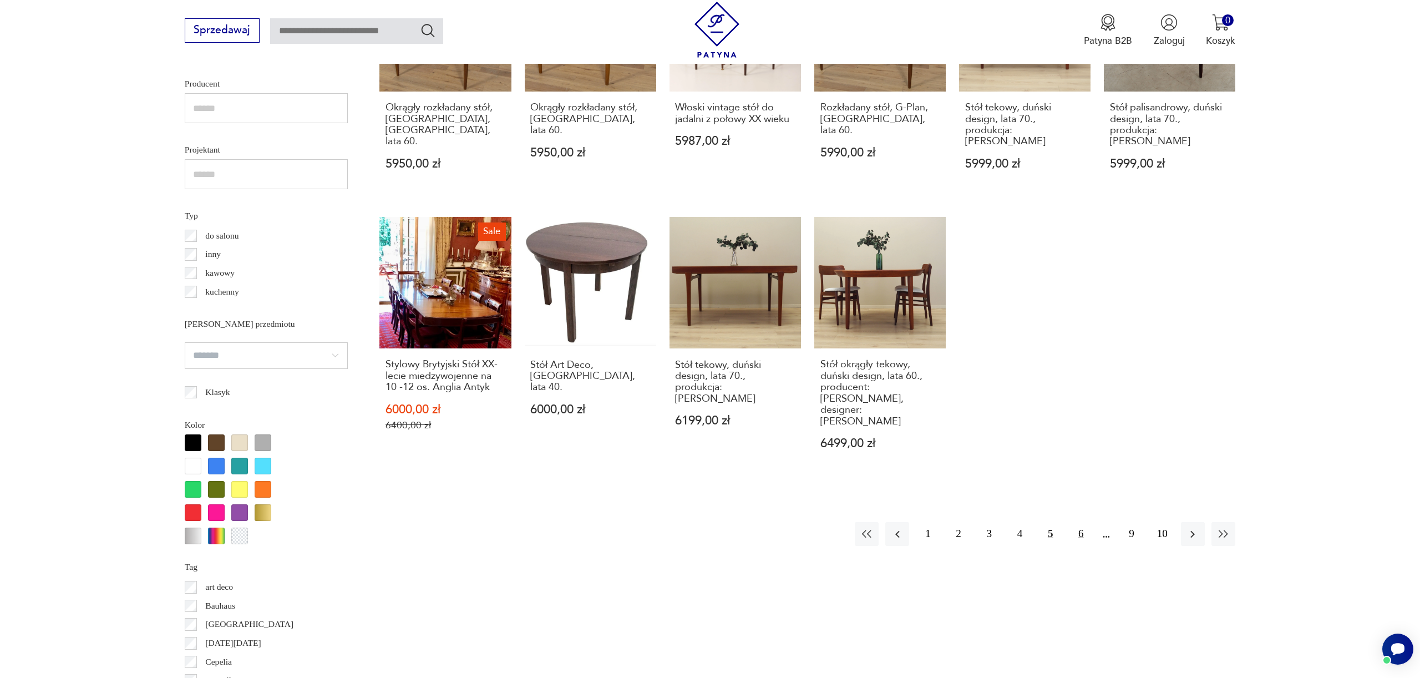
click at [1083, 522] on button "6" at bounding box center [1081, 534] width 24 height 24
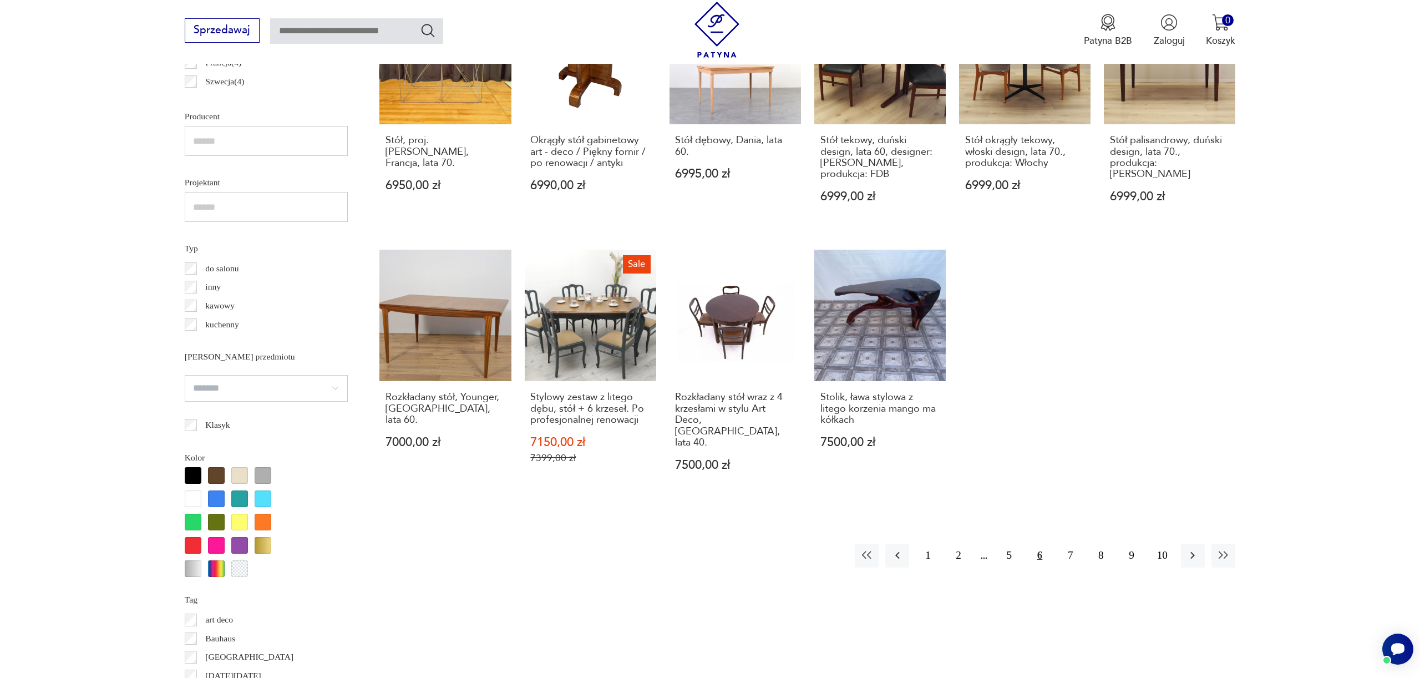
scroll to position [1006, 0]
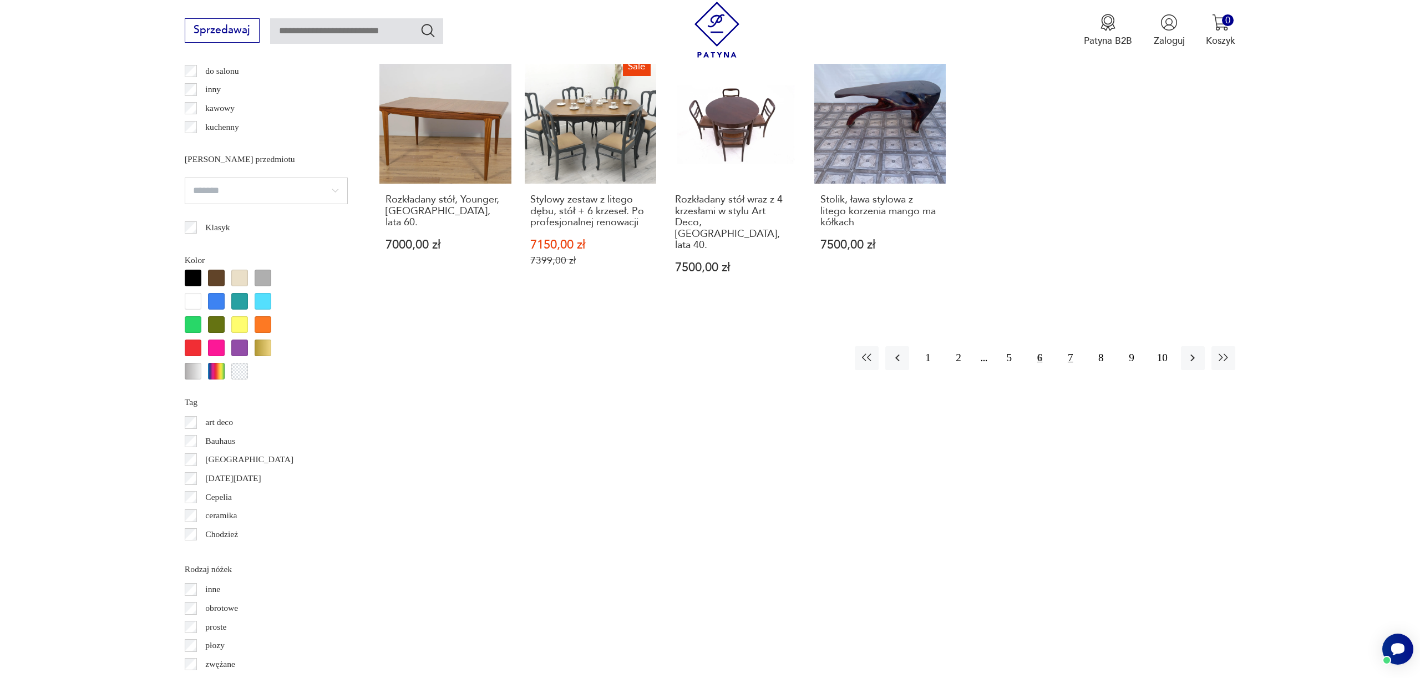
click at [1075, 350] on button "7" at bounding box center [1071, 358] width 24 height 24
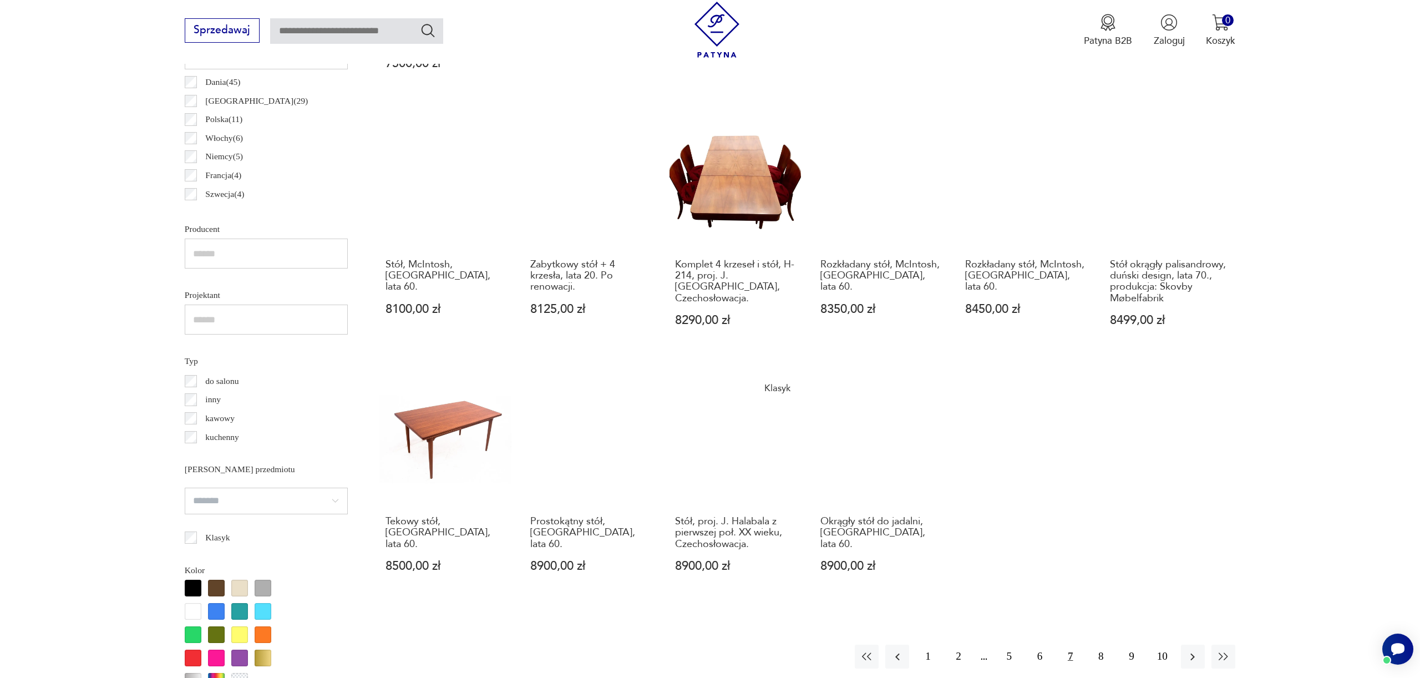
scroll to position [803, 0]
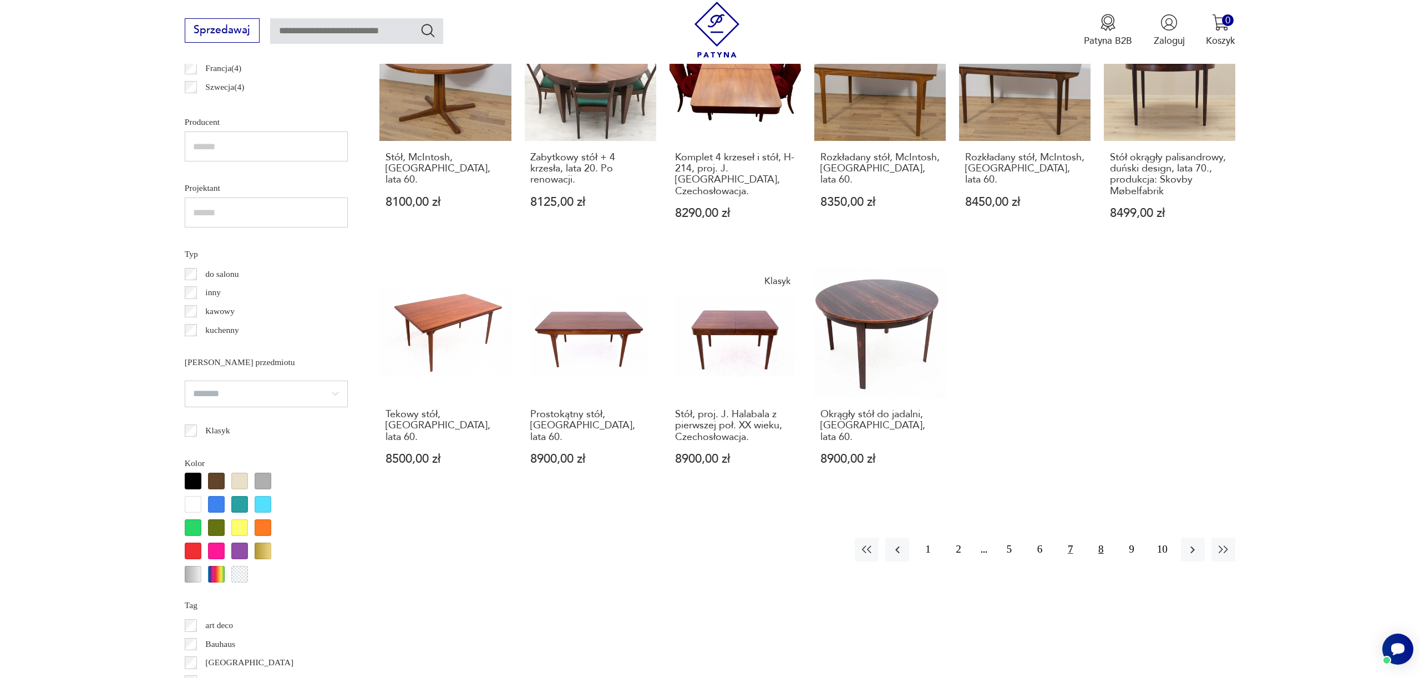
click at [1105, 550] on button "8" at bounding box center [1101, 550] width 24 height 24
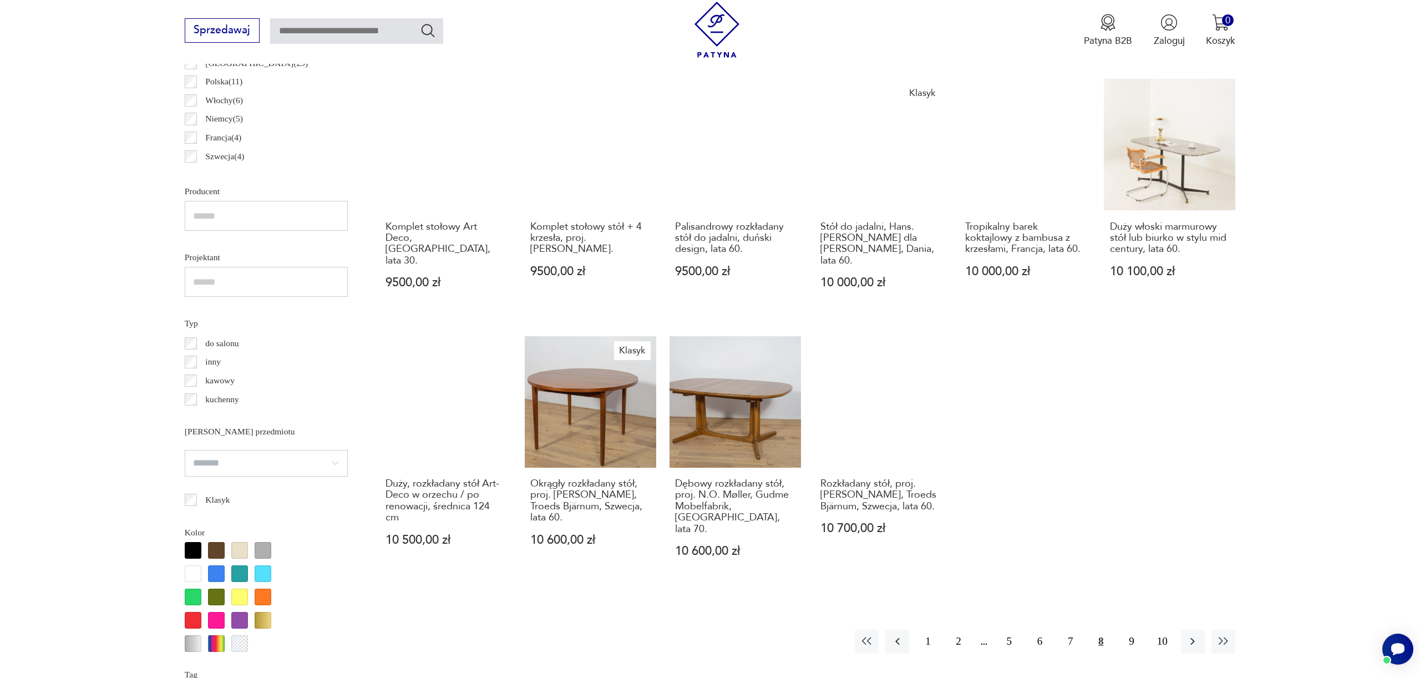
scroll to position [833, 0]
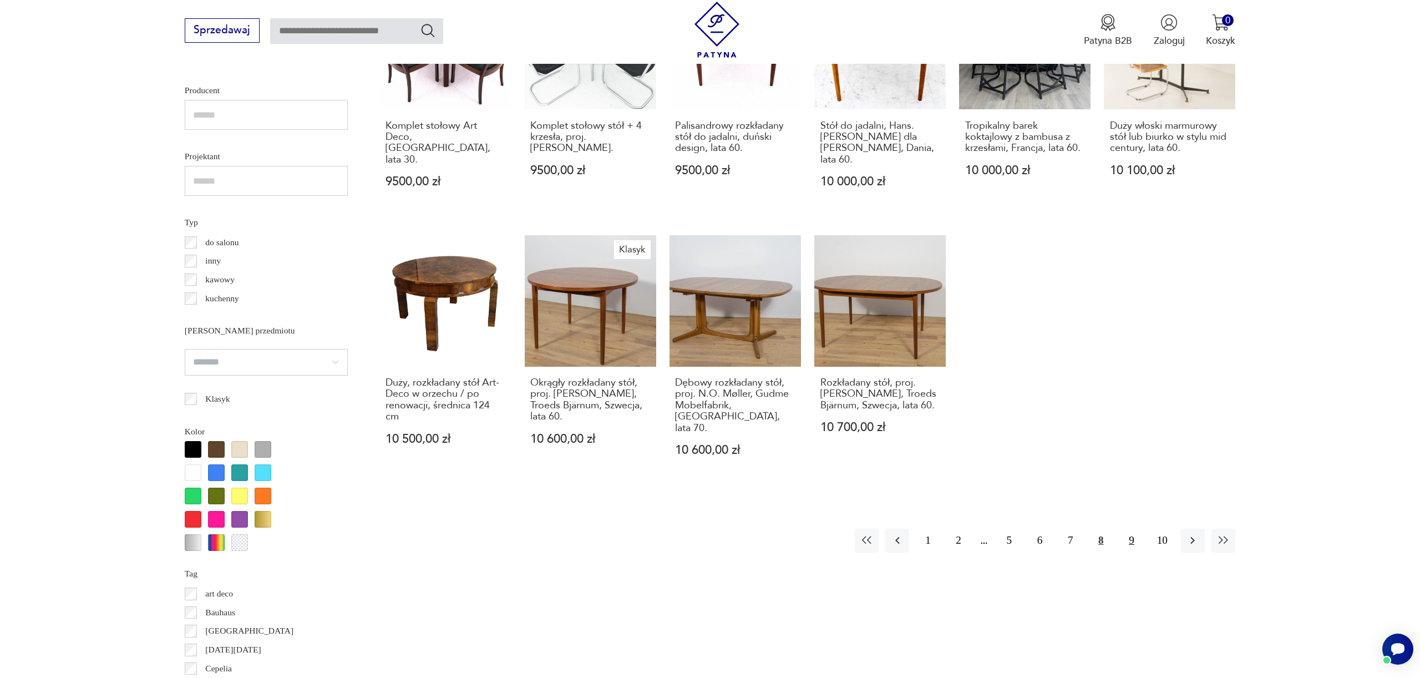
click at [1130, 529] on button "9" at bounding box center [1132, 541] width 24 height 24
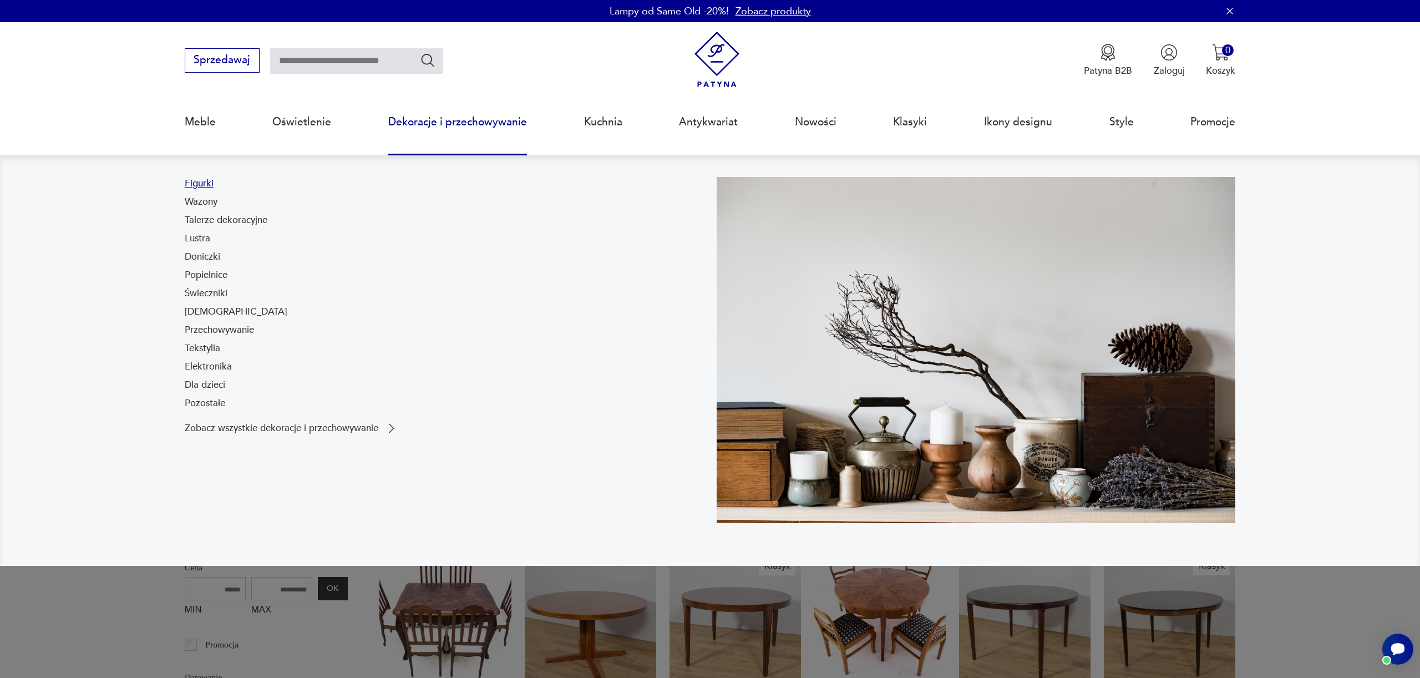
click at [208, 185] on link "Figurki" at bounding box center [199, 183] width 29 height 13
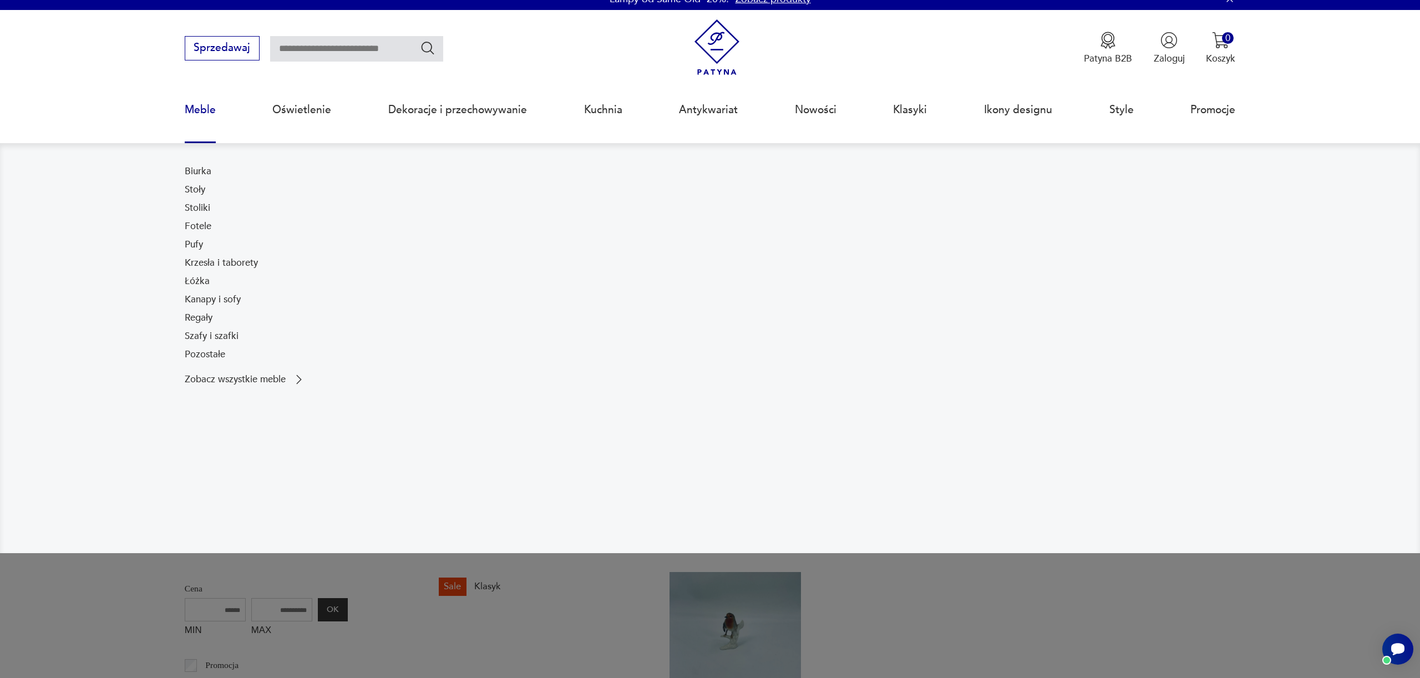
scroll to position [19, 0]
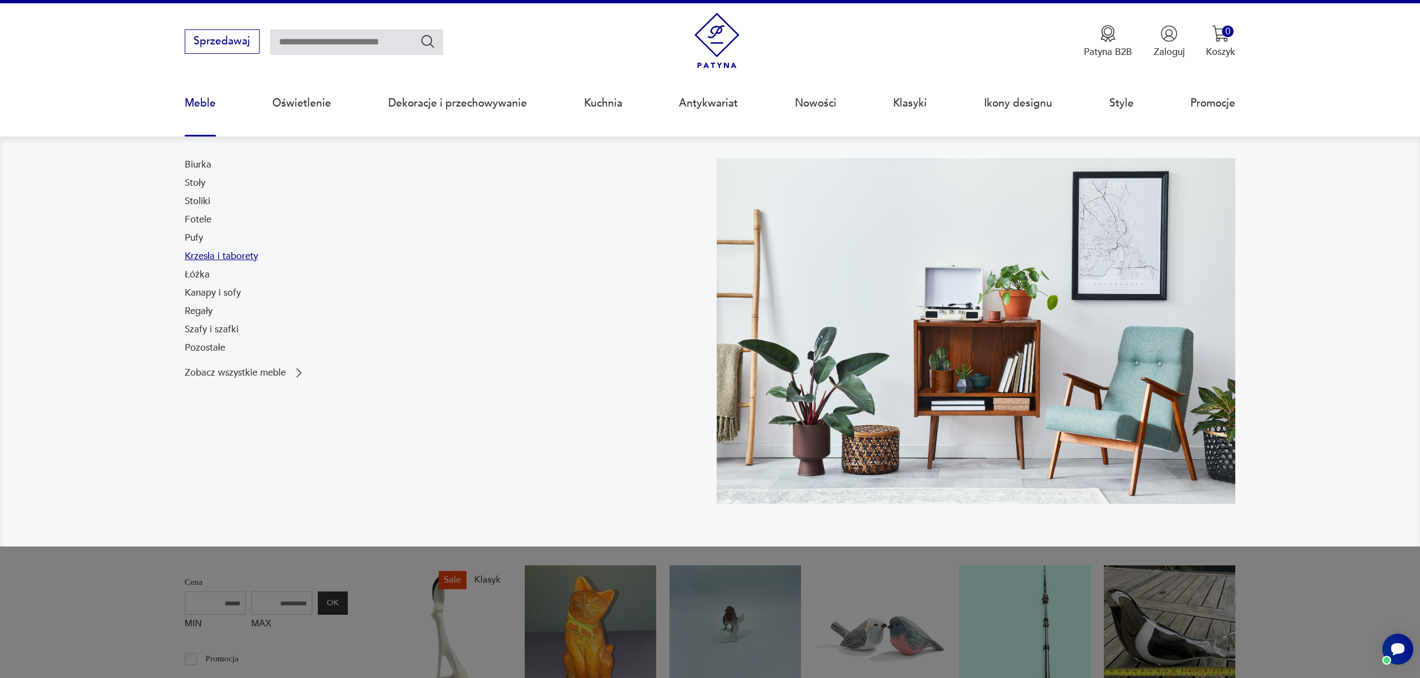
click at [251, 256] on link "Krzesła i taborety" at bounding box center [221, 256] width 73 height 13
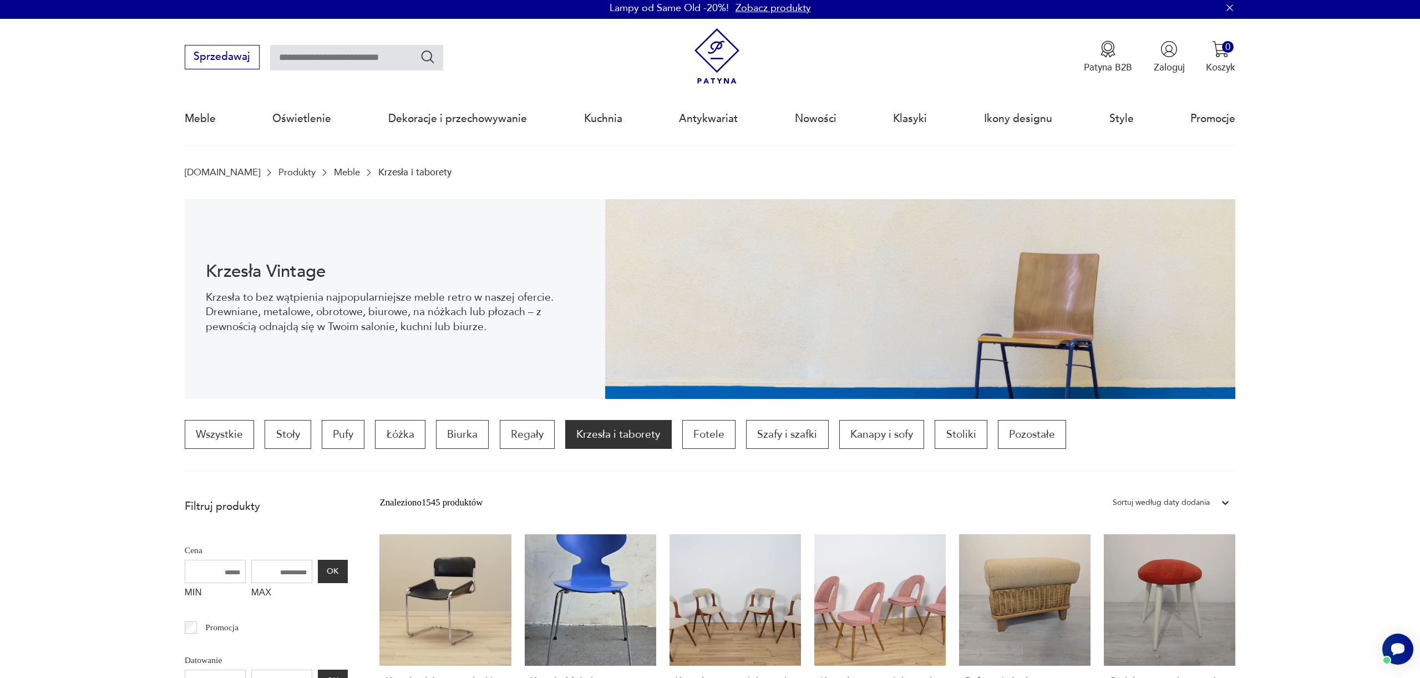
click at [1191, 506] on div "Sortuj według daty dodania" at bounding box center [1161, 502] width 97 height 14
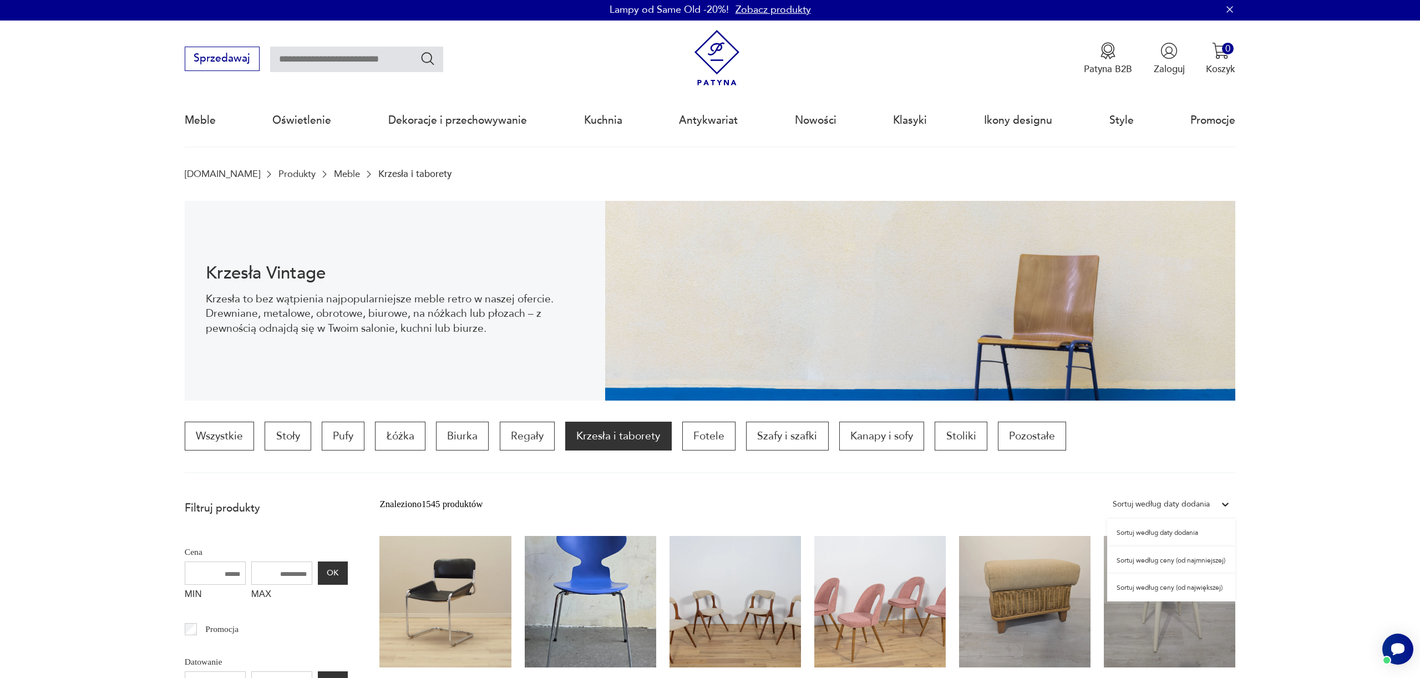
click at [1200, 558] on div "Sortuj według ceny (od najmniejszej)" at bounding box center [1171, 561] width 128 height 28
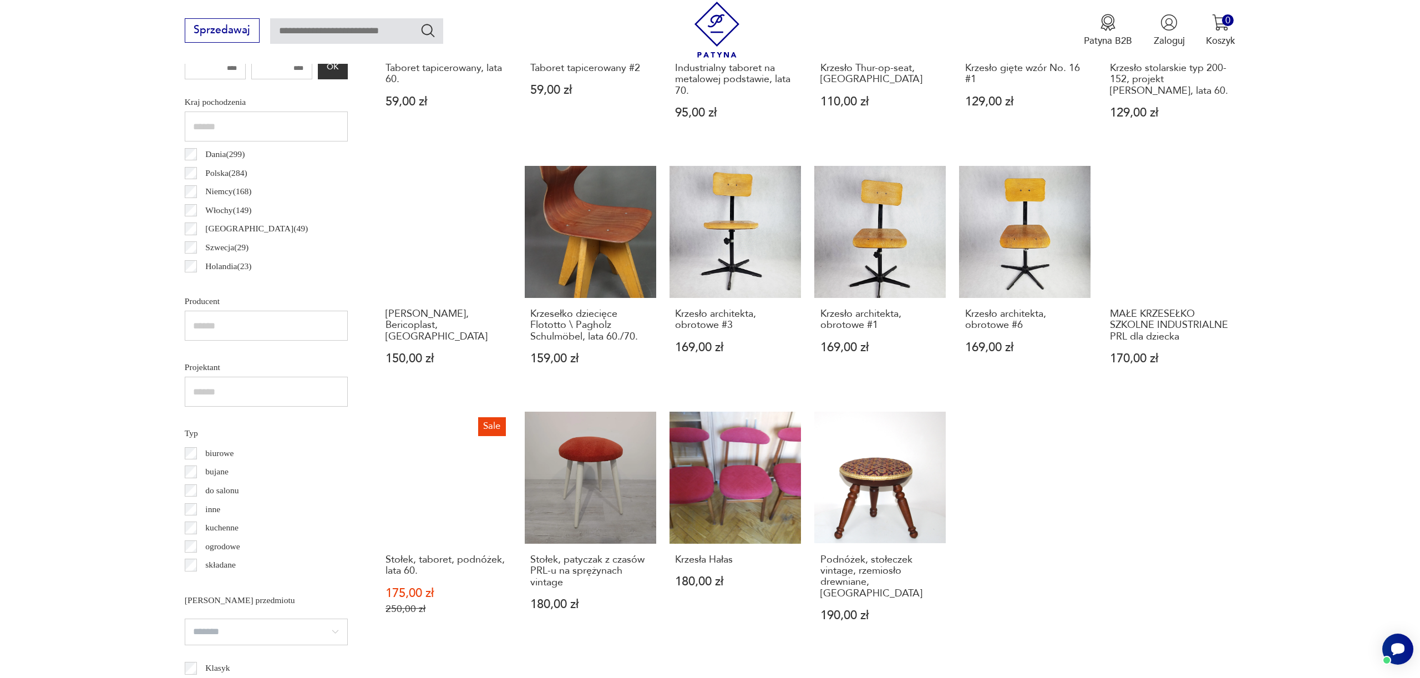
scroll to position [973, 0]
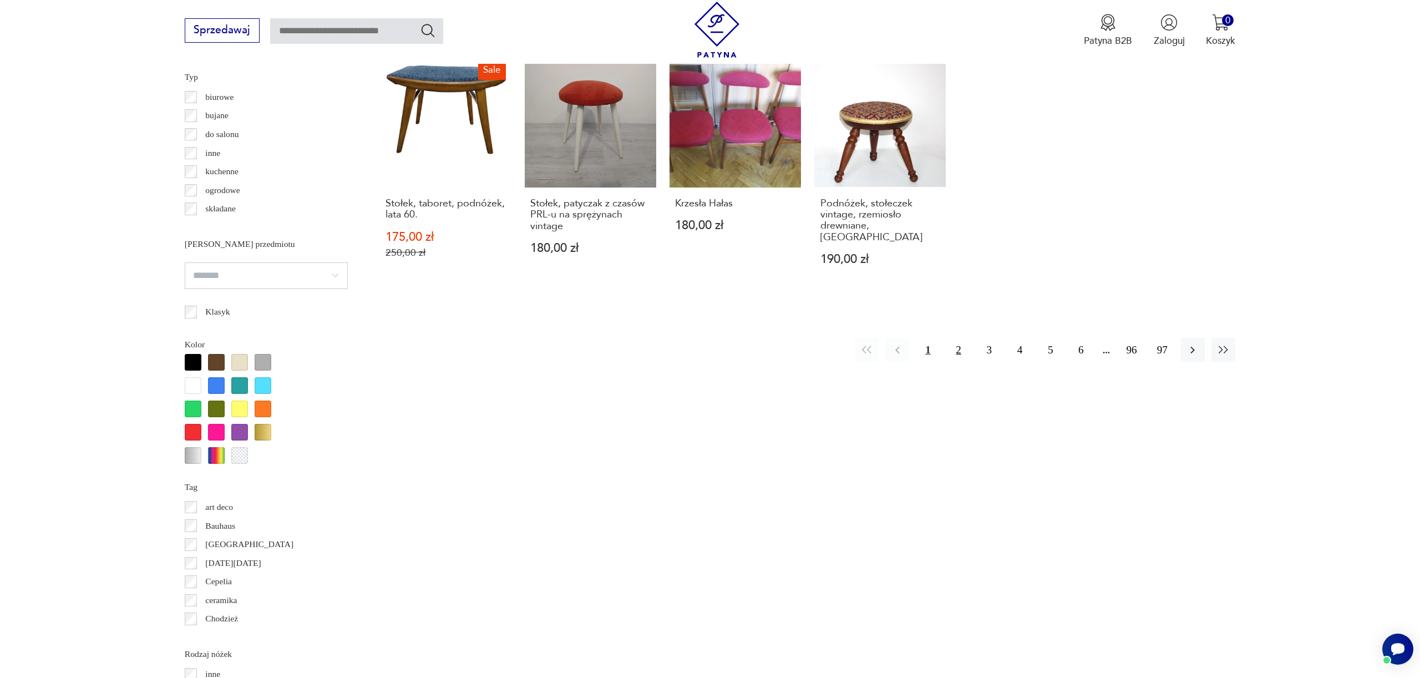
click at [958, 343] on button "2" at bounding box center [959, 350] width 24 height 24
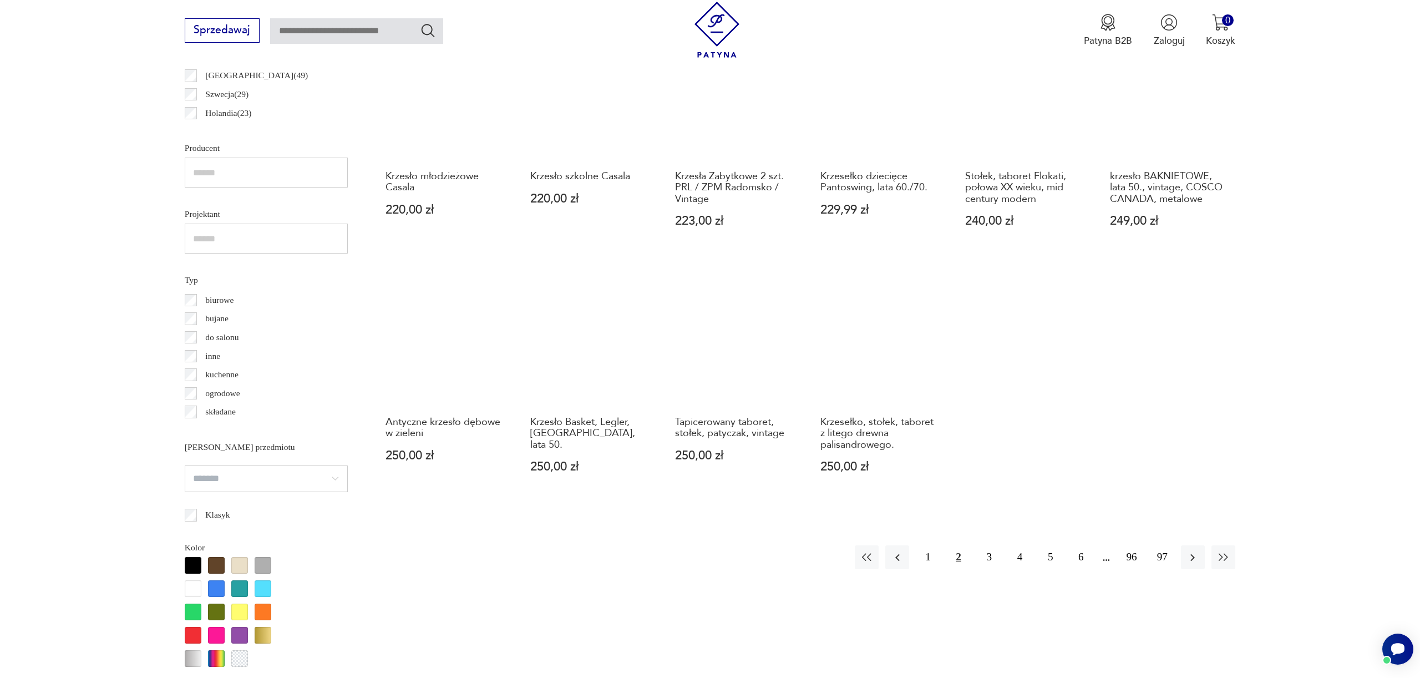
scroll to position [892, 0]
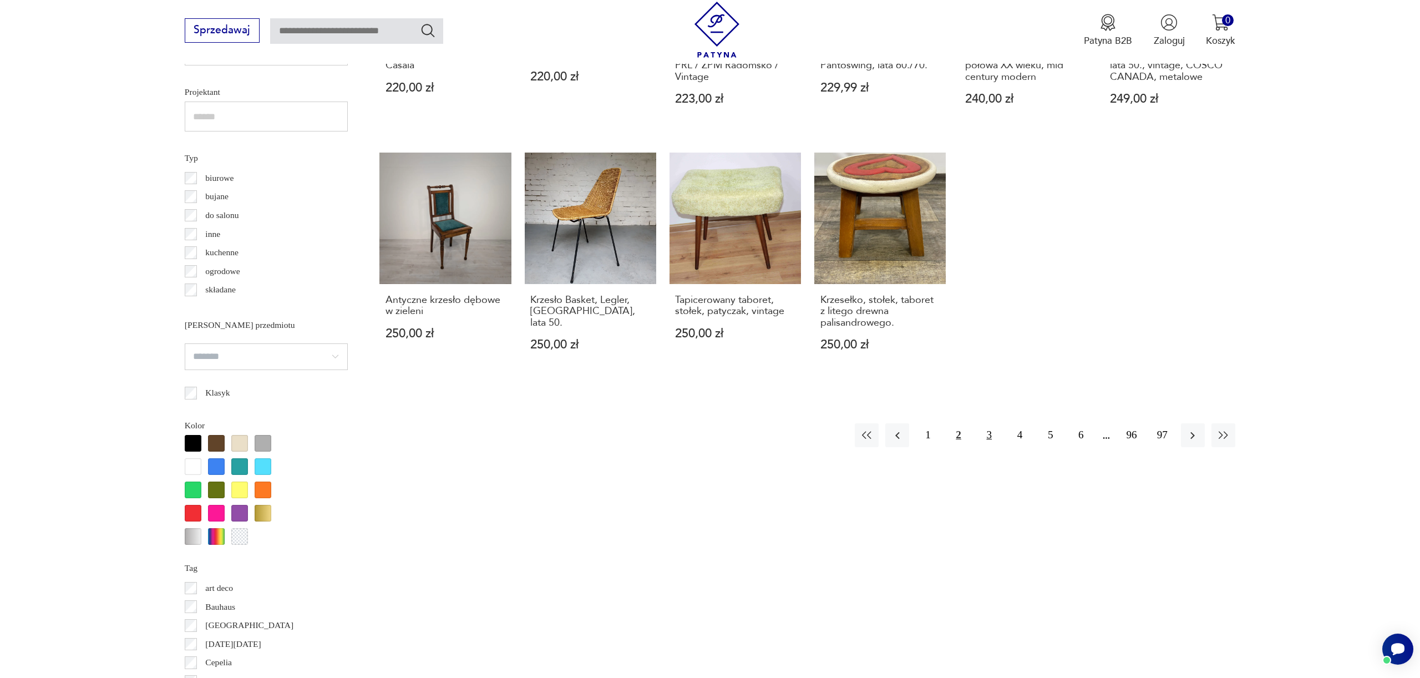
click at [980, 423] on button "3" at bounding box center [990, 435] width 24 height 24
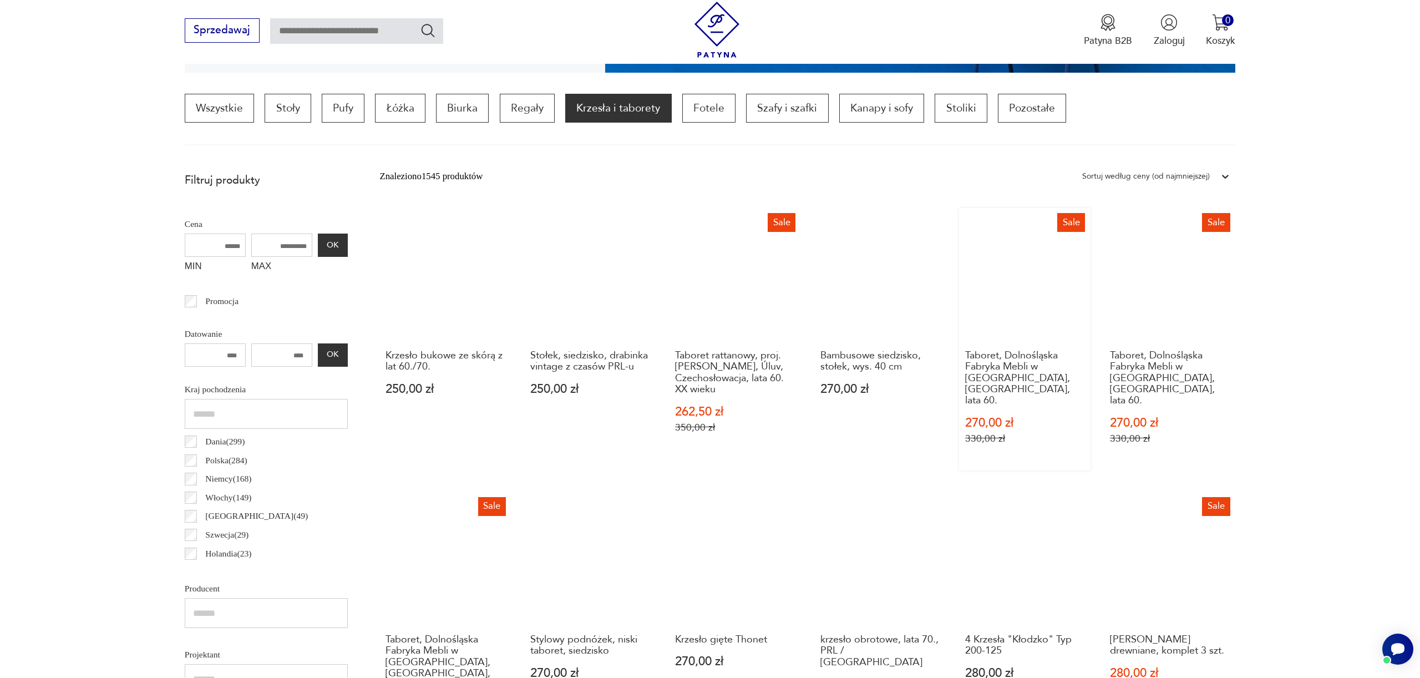
scroll to position [1261, 0]
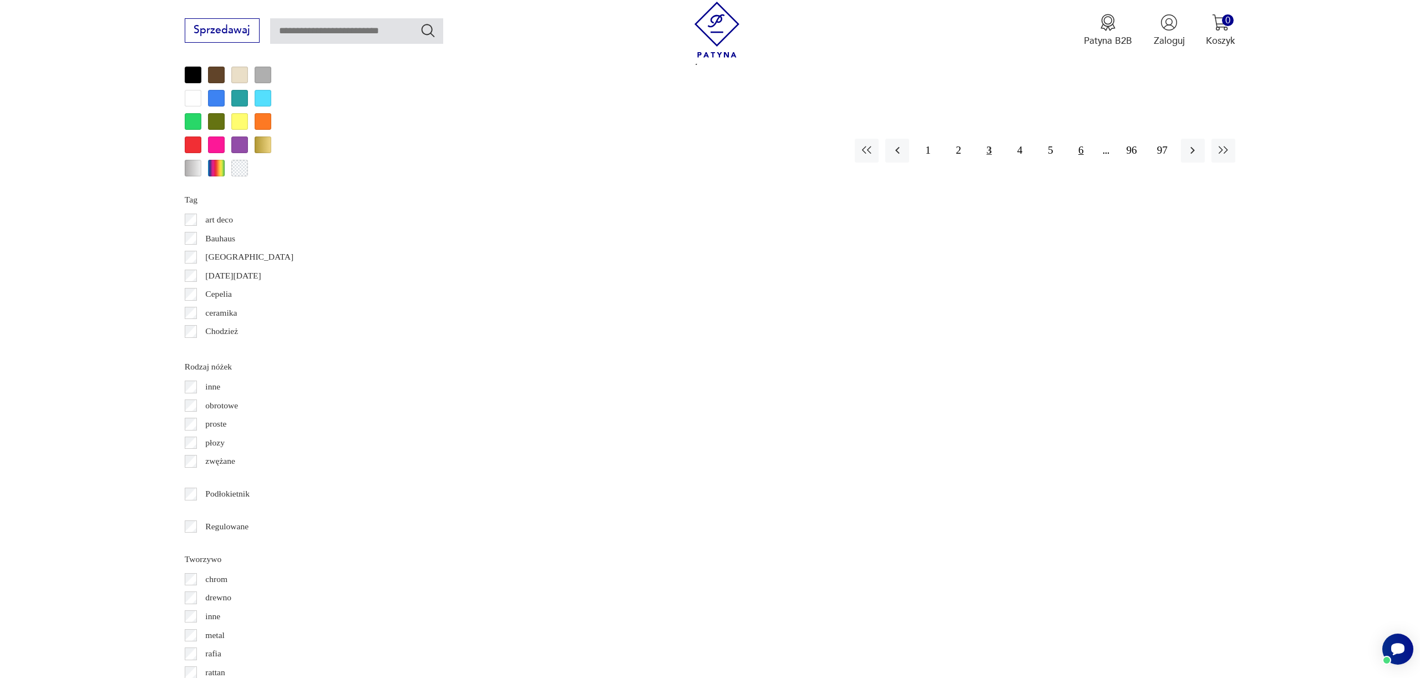
click at [1079, 139] on button "6" at bounding box center [1081, 151] width 24 height 24
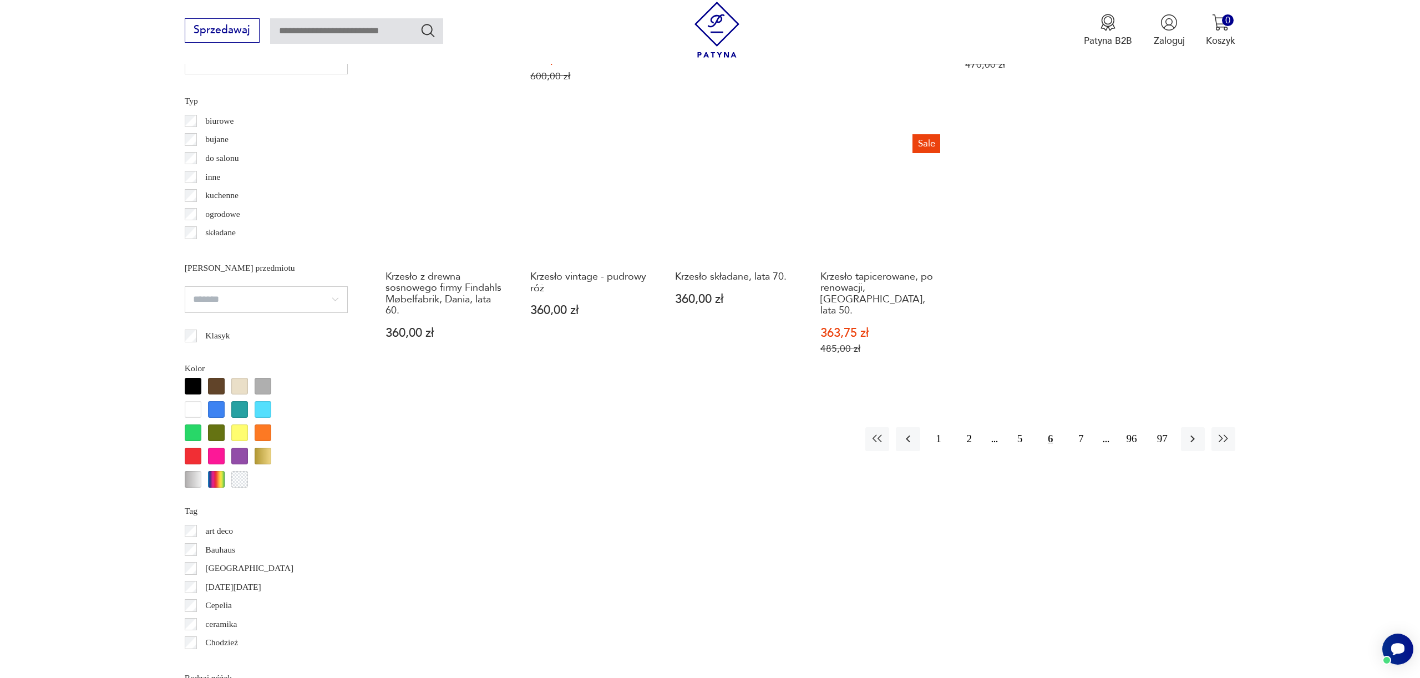
scroll to position [919, 0]
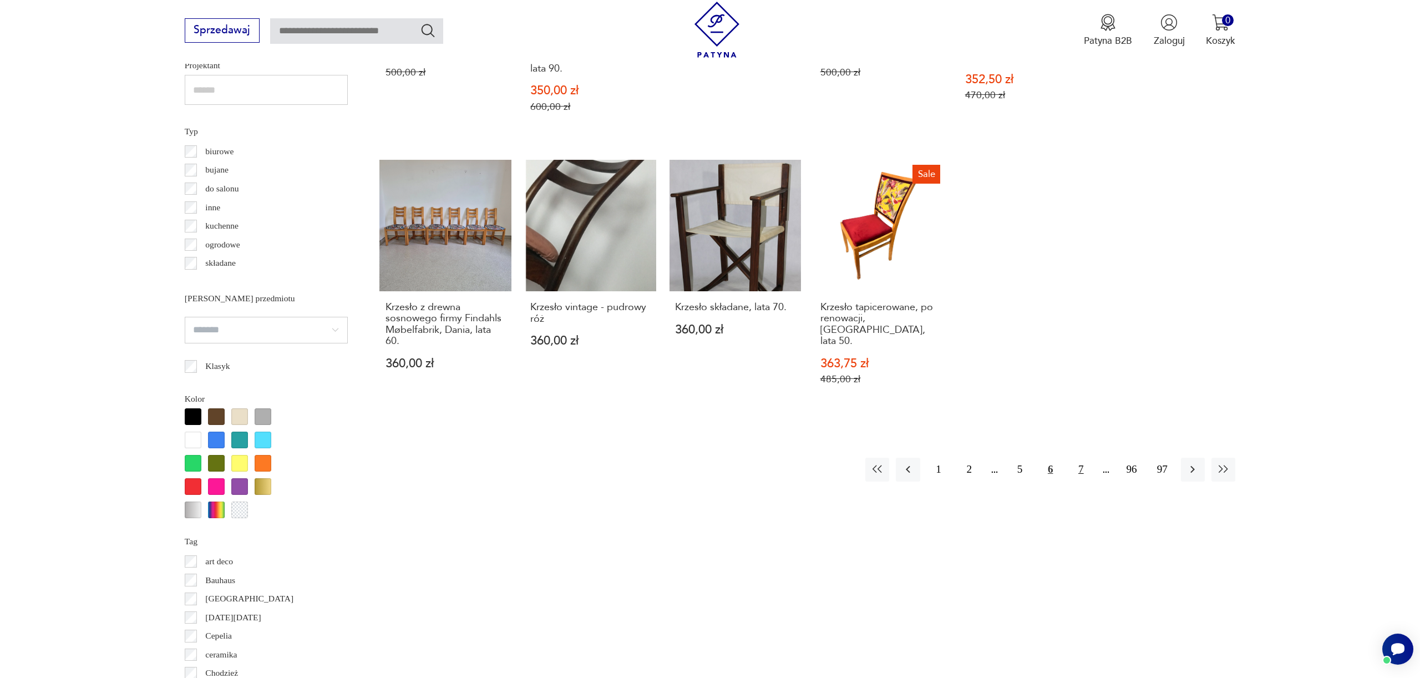
click at [1080, 458] on button "7" at bounding box center [1081, 470] width 24 height 24
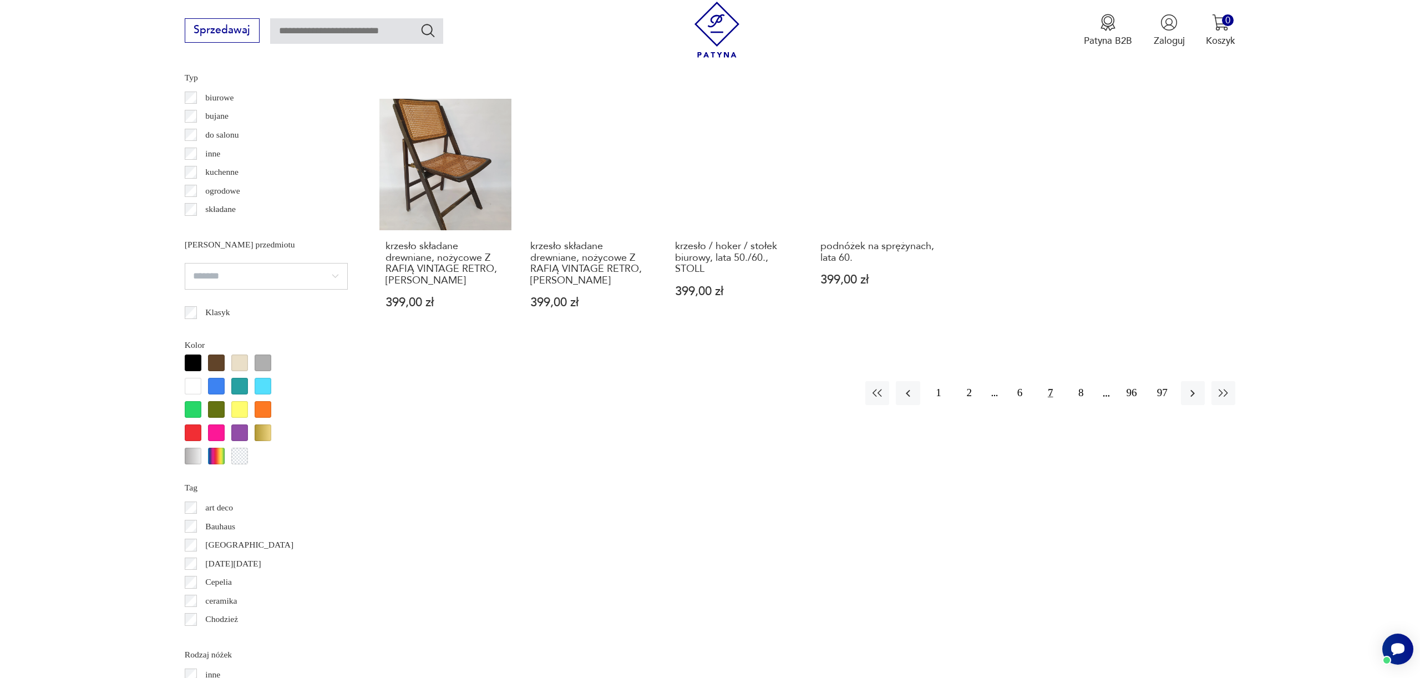
scroll to position [966, 0]
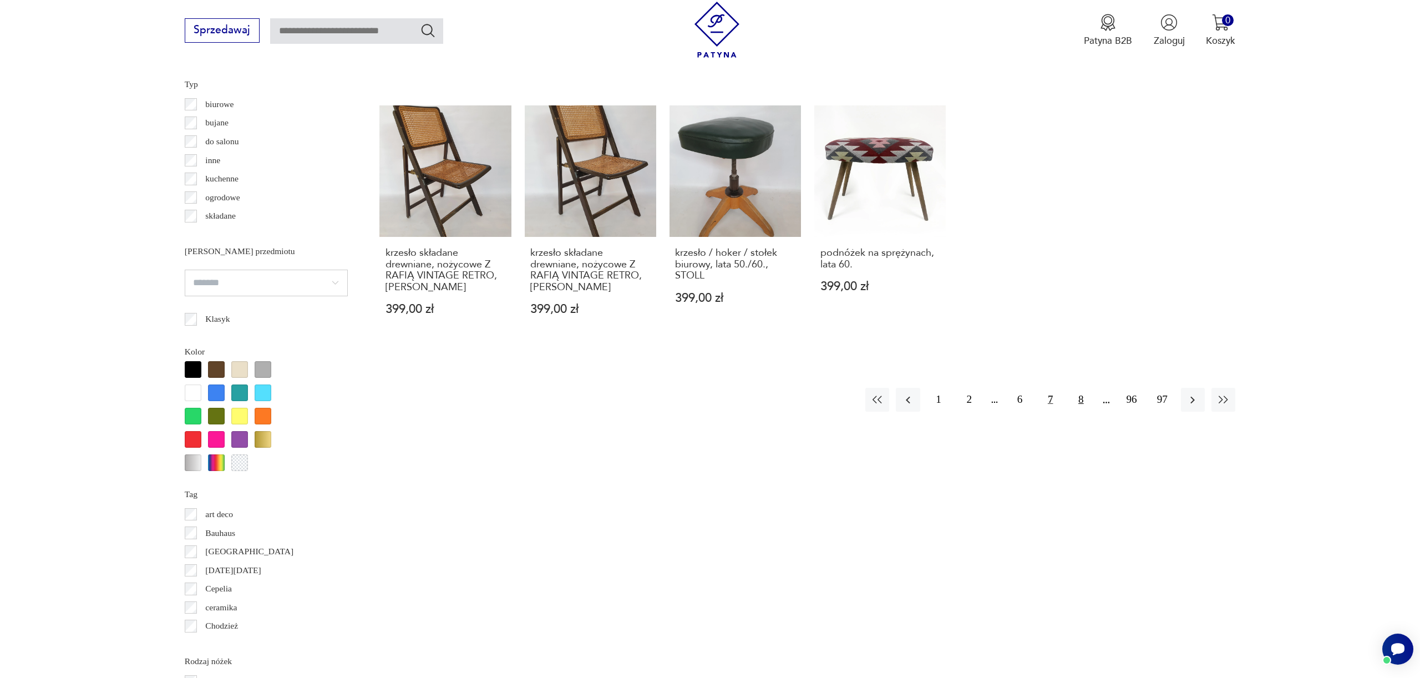
click at [1080, 388] on button "8" at bounding box center [1081, 400] width 24 height 24
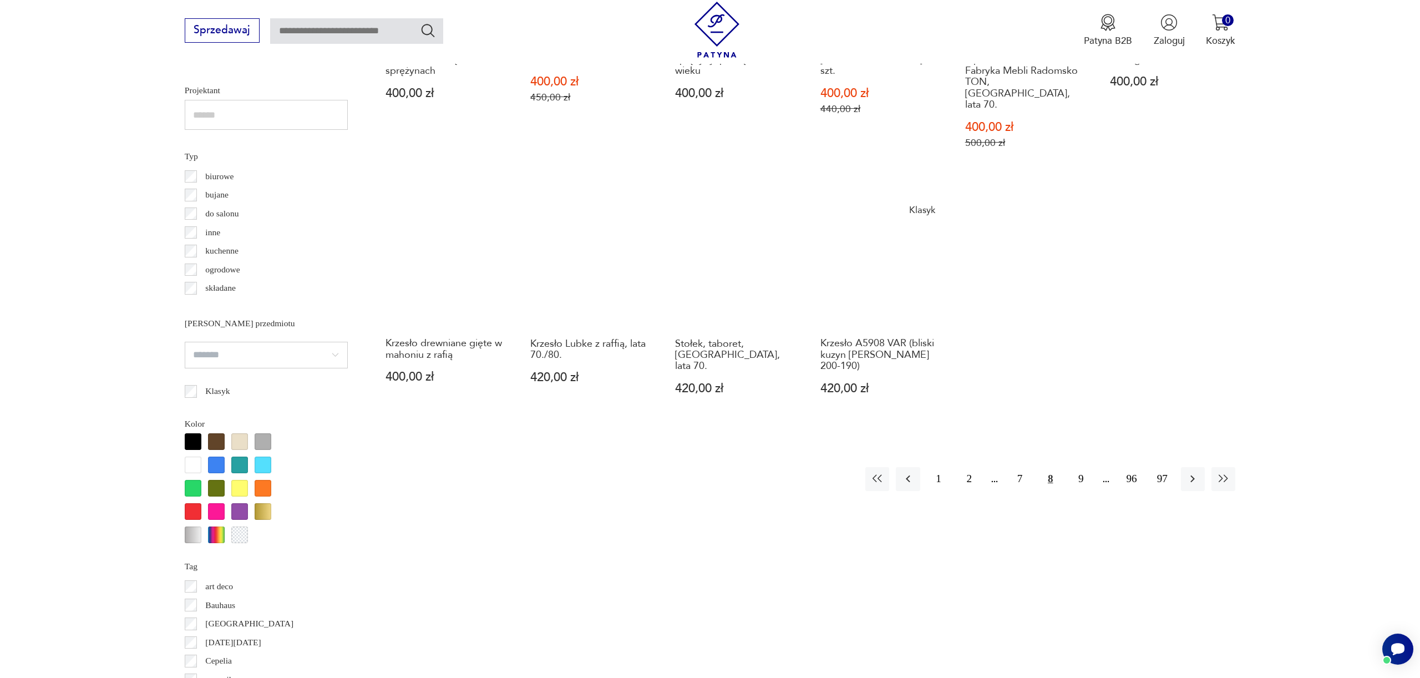
scroll to position [902, 0]
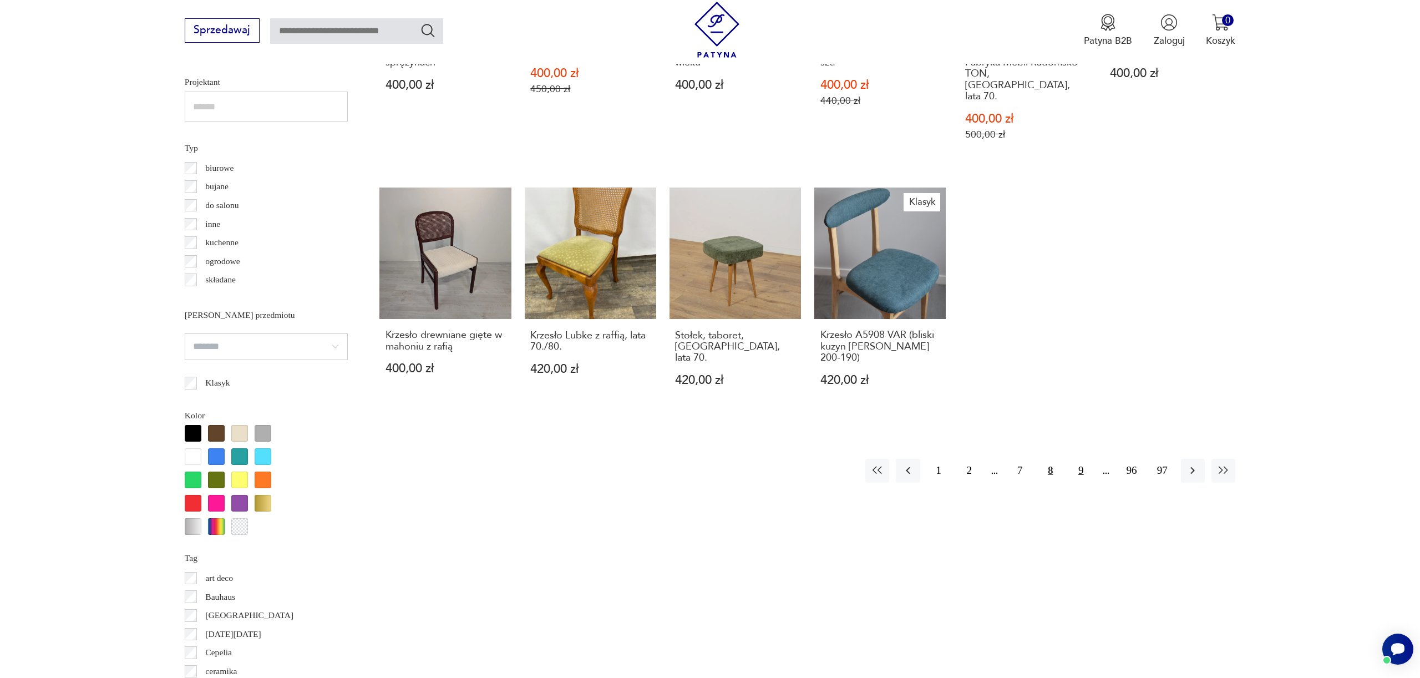
click at [1081, 459] on button "9" at bounding box center [1081, 471] width 24 height 24
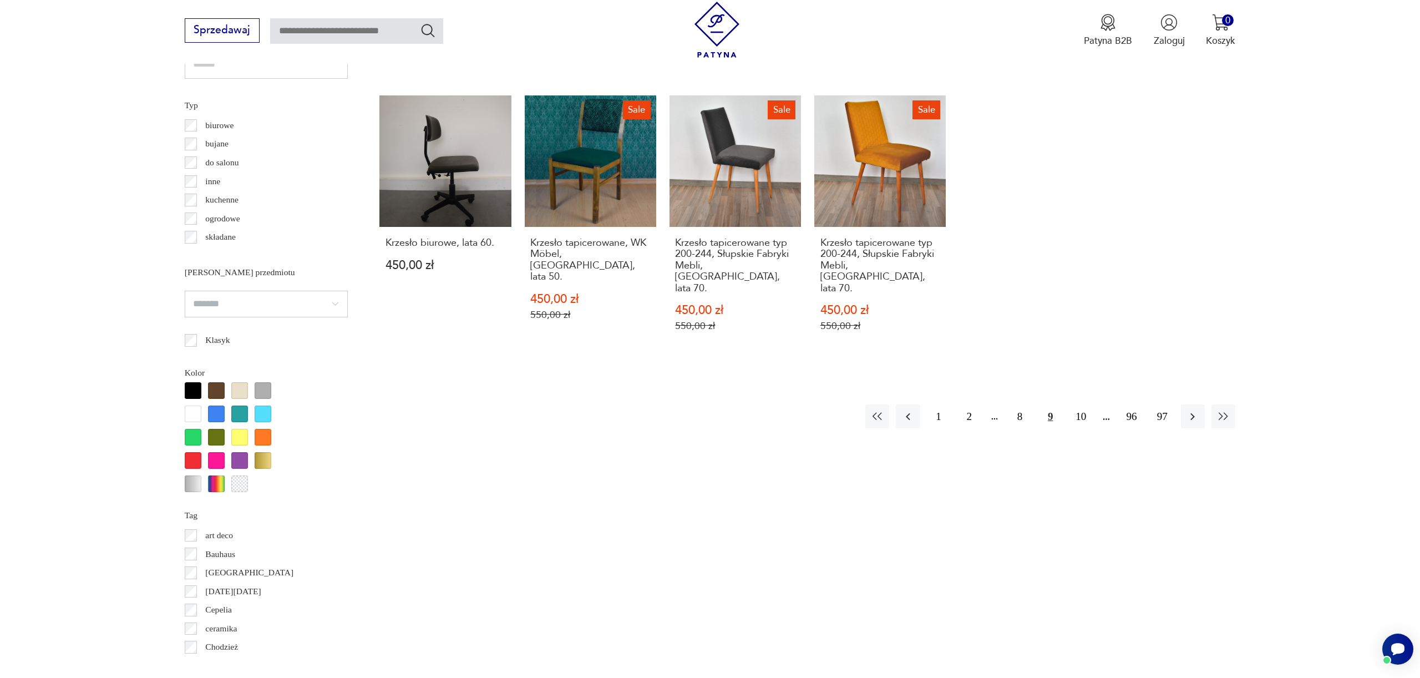
scroll to position [960, 0]
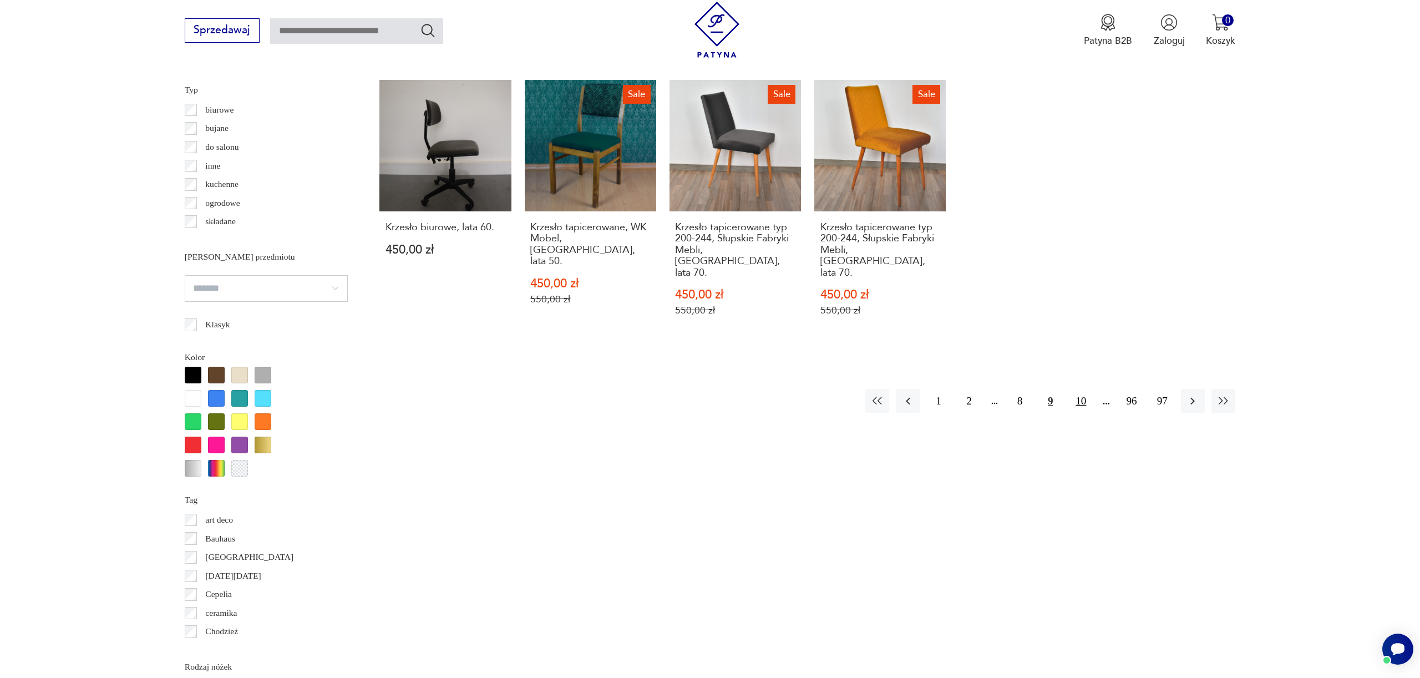
click at [1085, 389] on button "10" at bounding box center [1081, 401] width 24 height 24
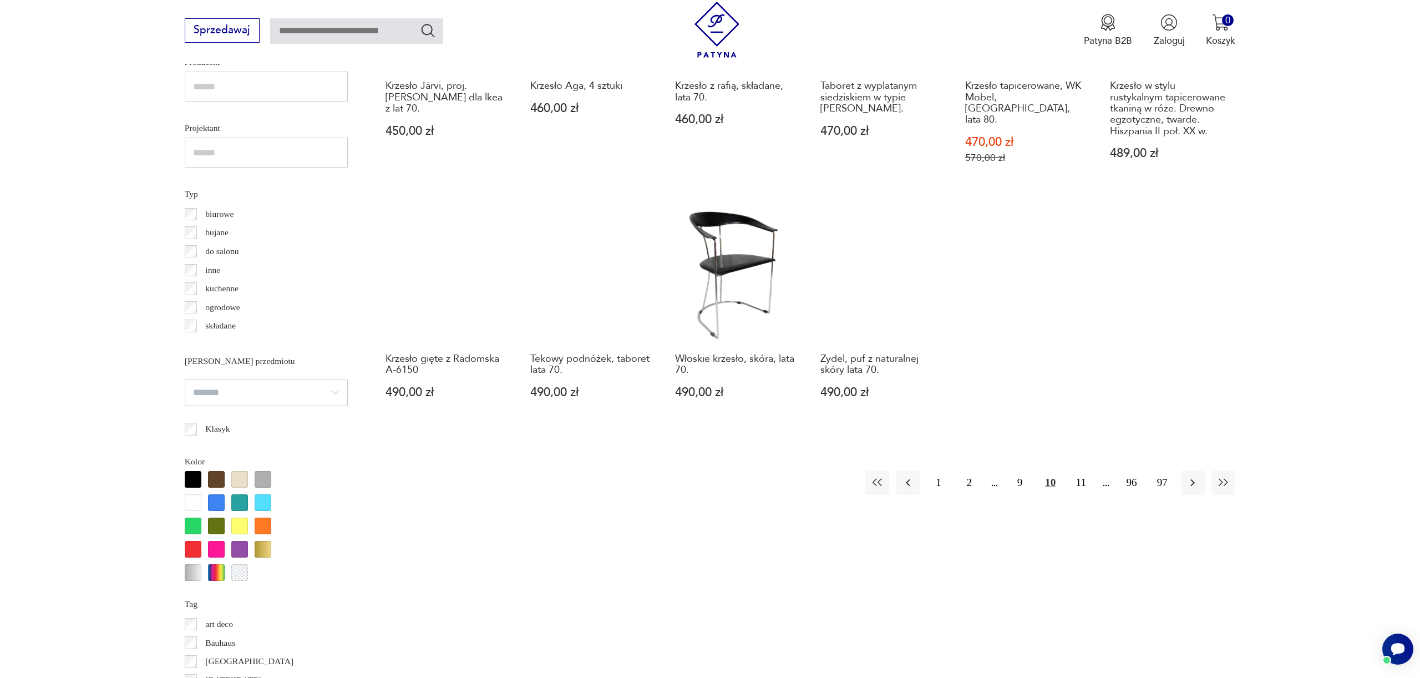
scroll to position [909, 0]
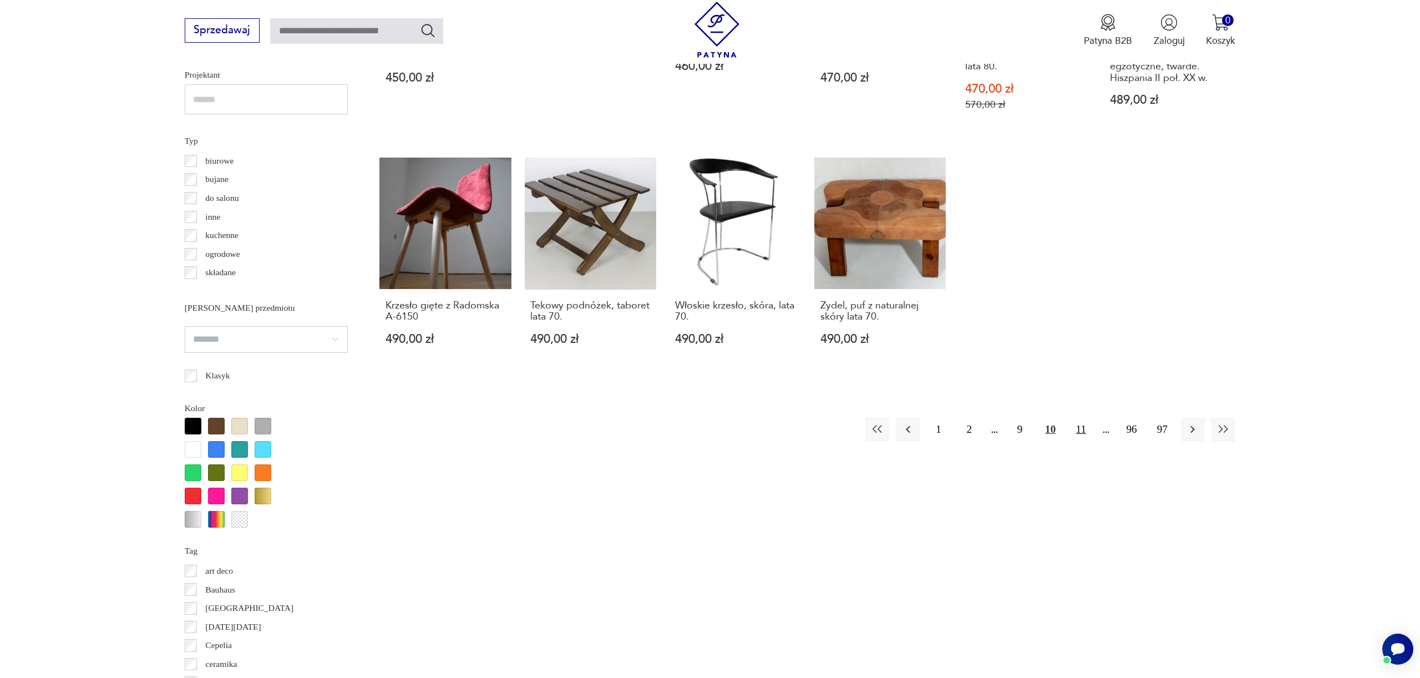
click at [1085, 417] on button "11" at bounding box center [1081, 429] width 24 height 24
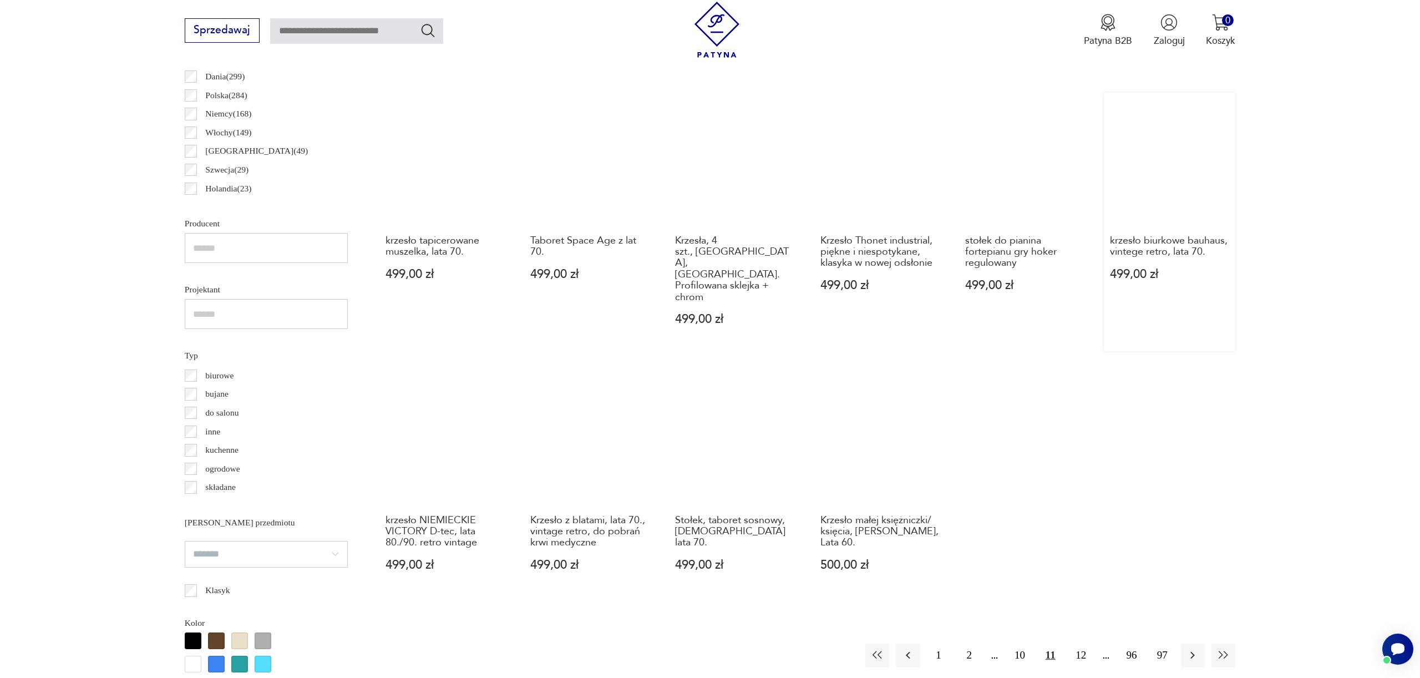
scroll to position [924, 0]
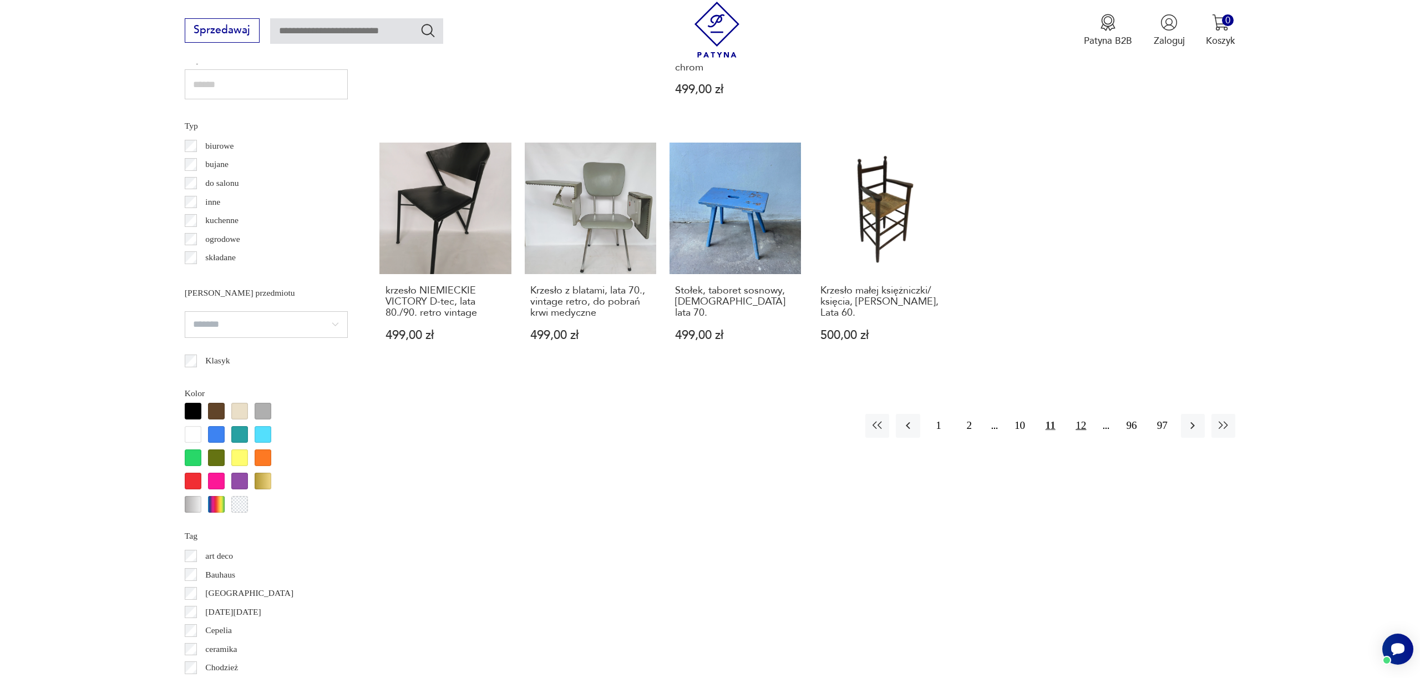
click at [1082, 414] on button "12" at bounding box center [1081, 426] width 24 height 24
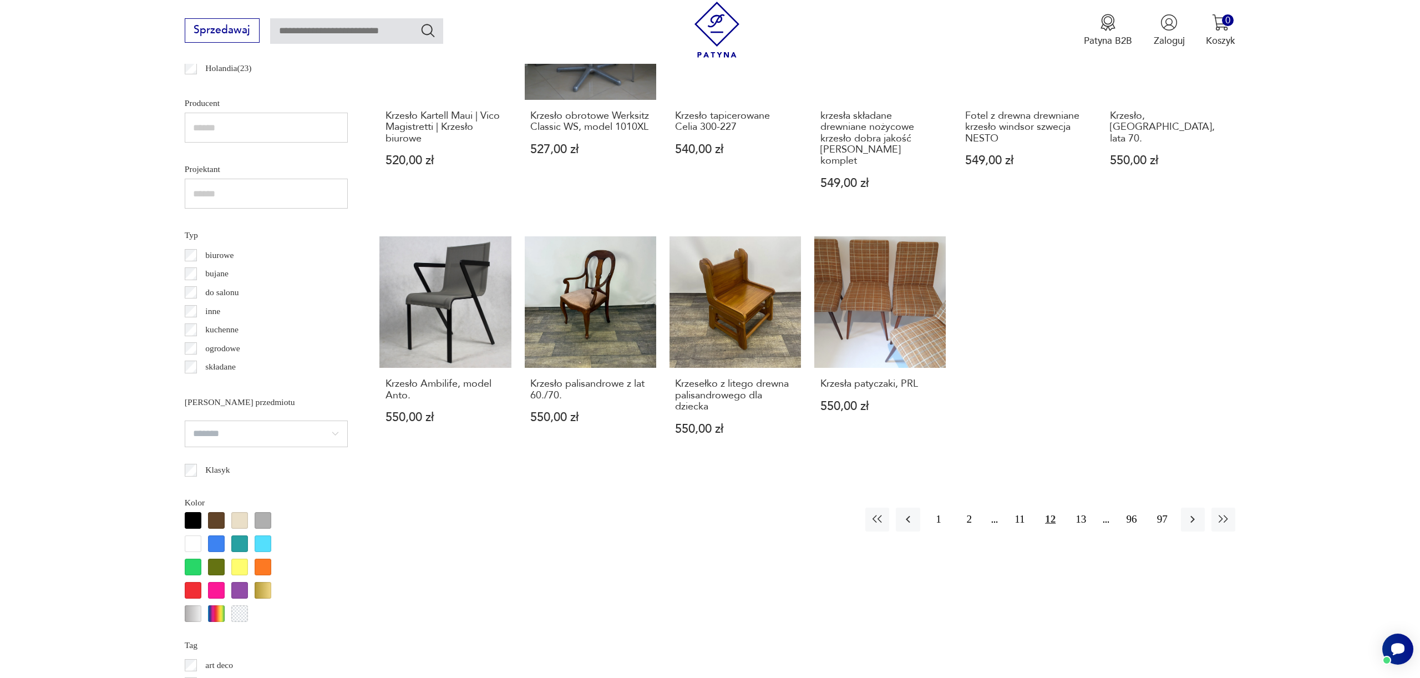
scroll to position [820, 0]
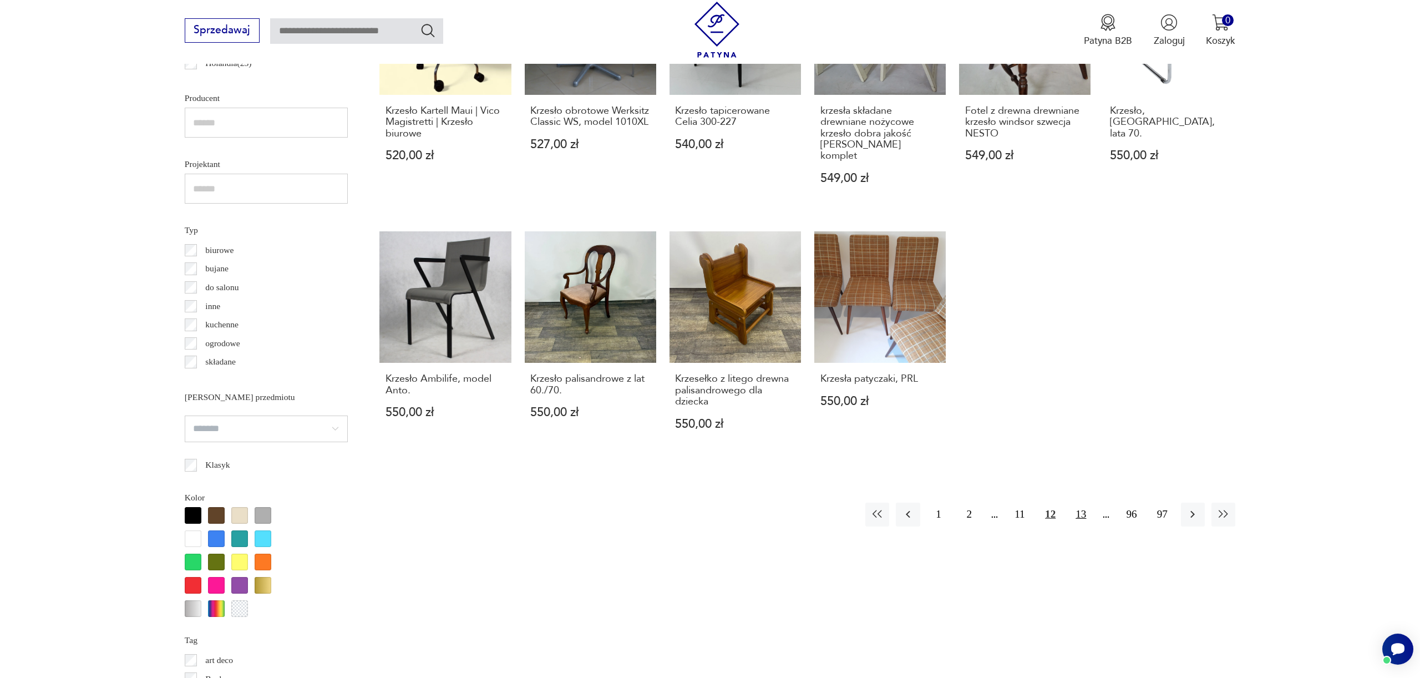
click at [1081, 503] on button "13" at bounding box center [1081, 515] width 24 height 24
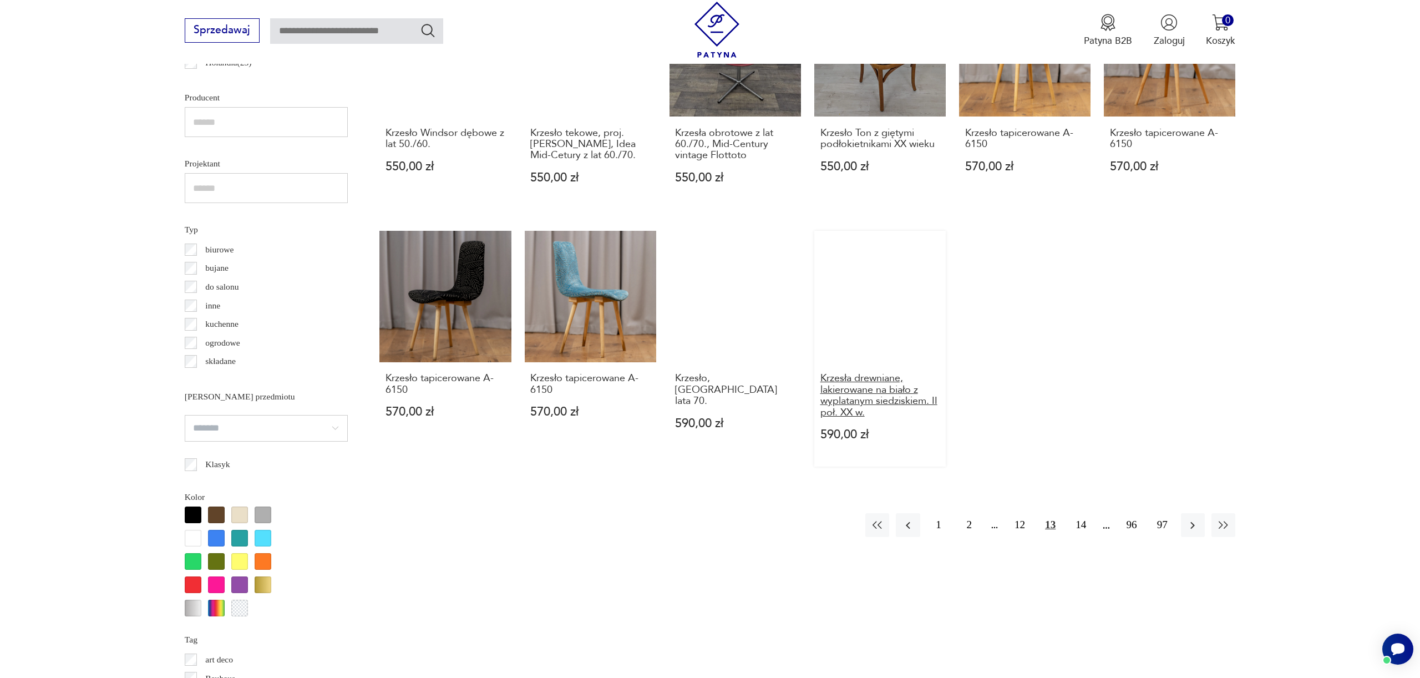
scroll to position [828, 0]
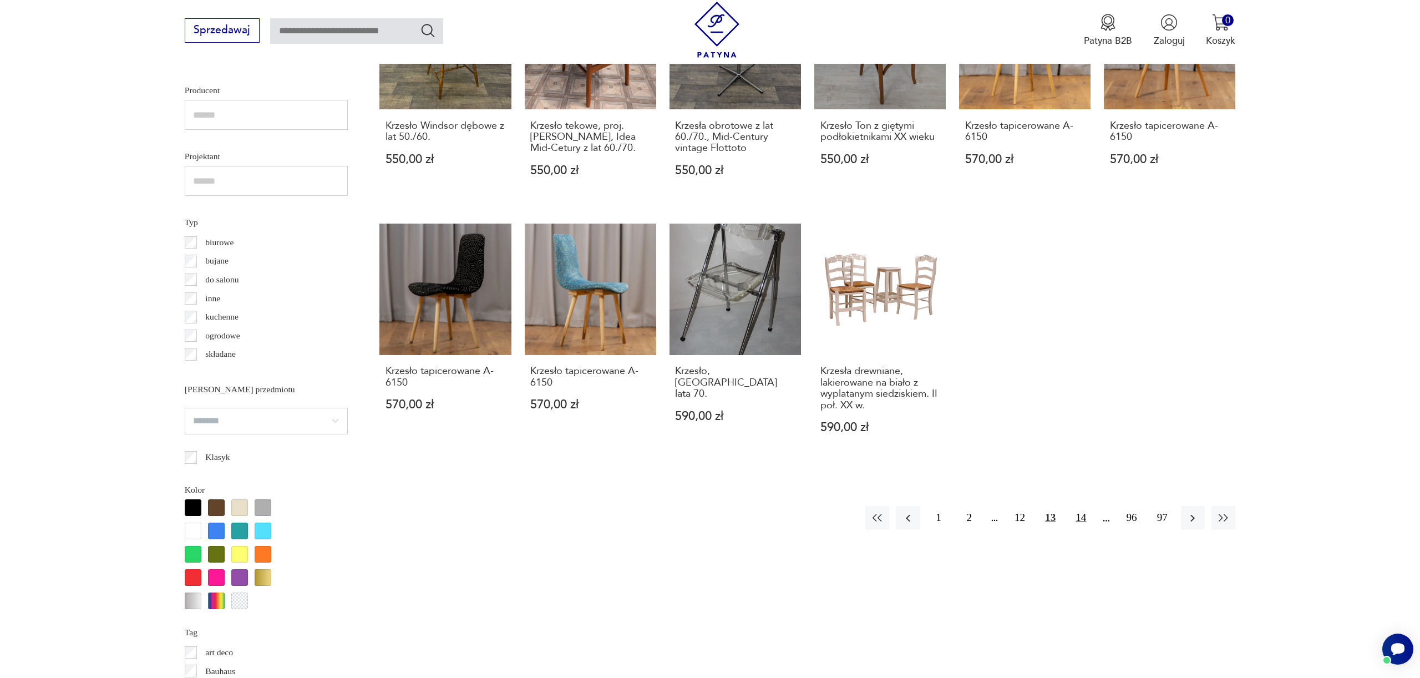
click at [1082, 506] on button "14" at bounding box center [1081, 518] width 24 height 24
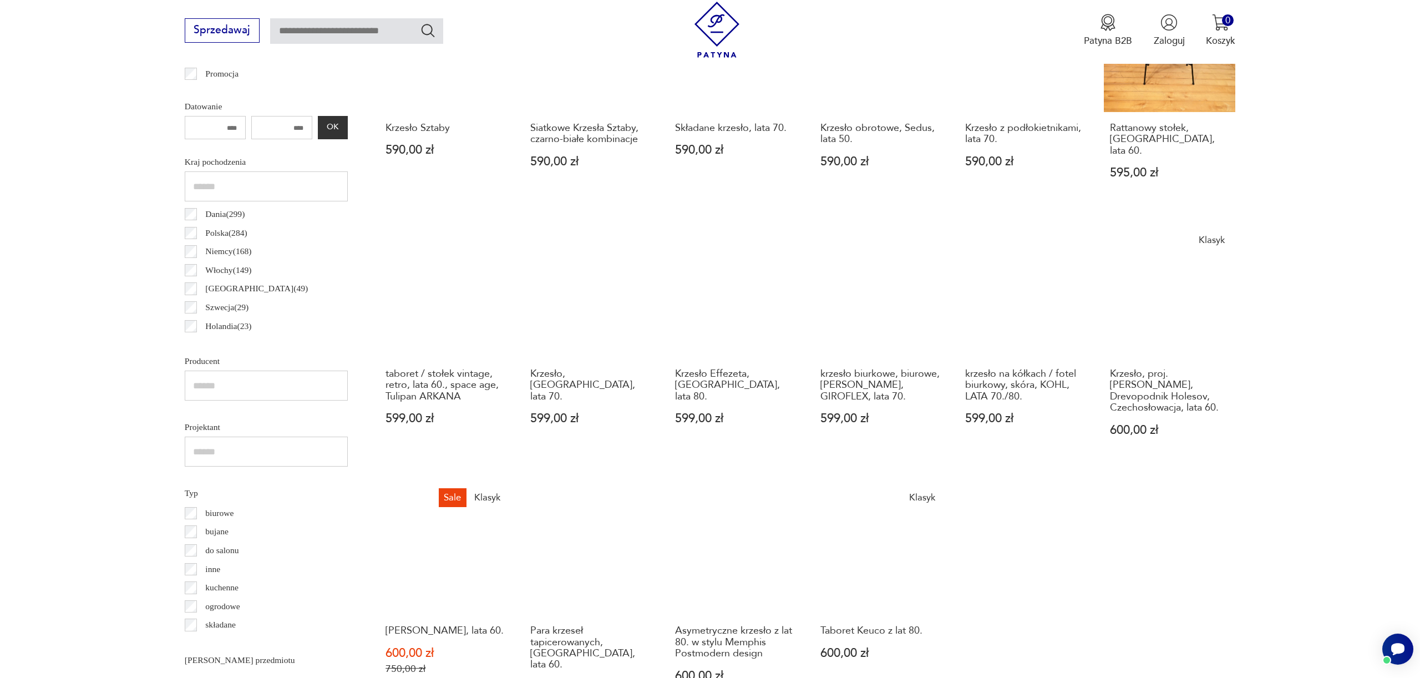
scroll to position [930, 0]
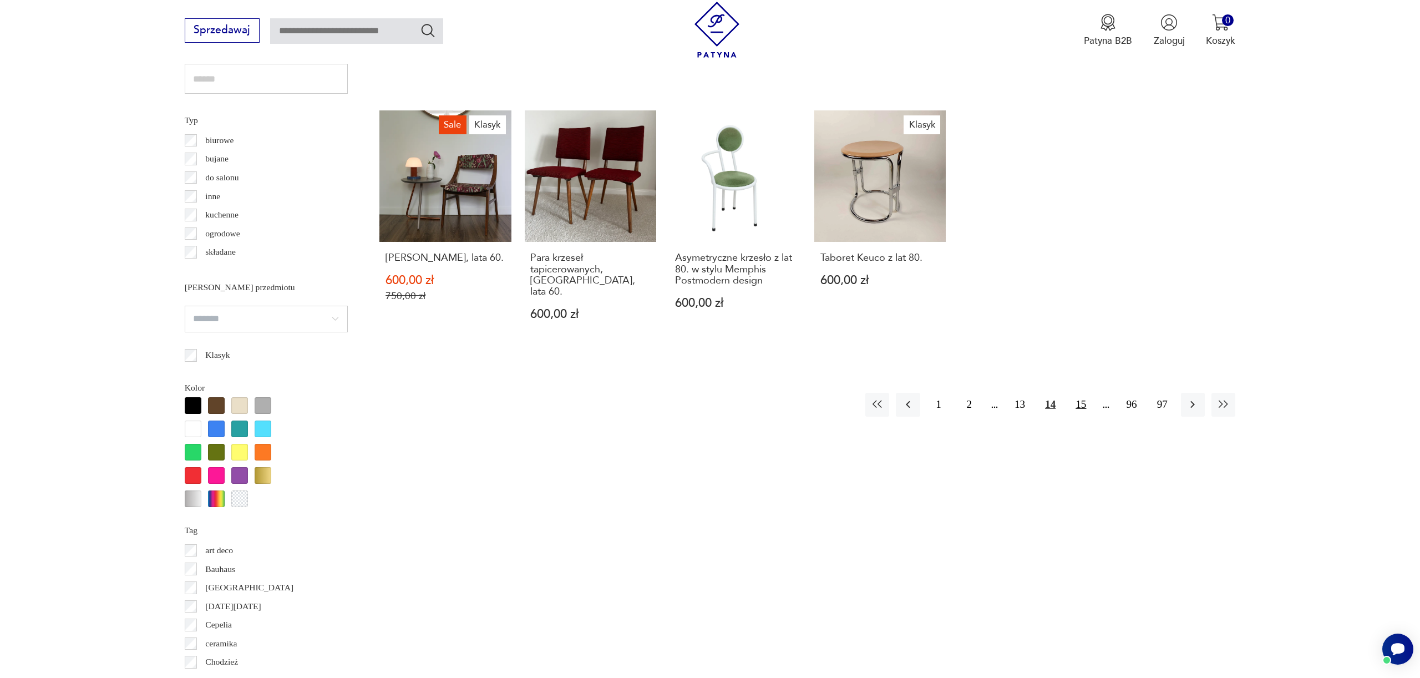
click at [1079, 393] on button "15" at bounding box center [1081, 405] width 24 height 24
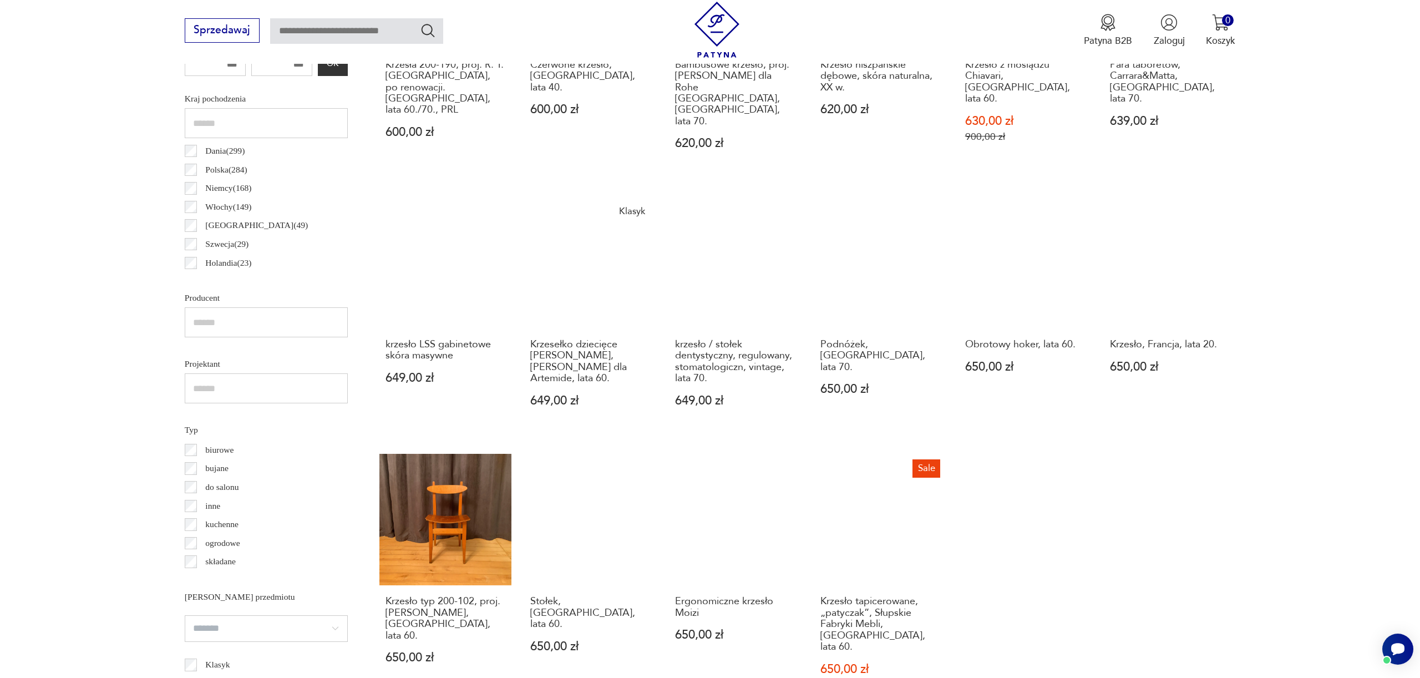
scroll to position [881, 0]
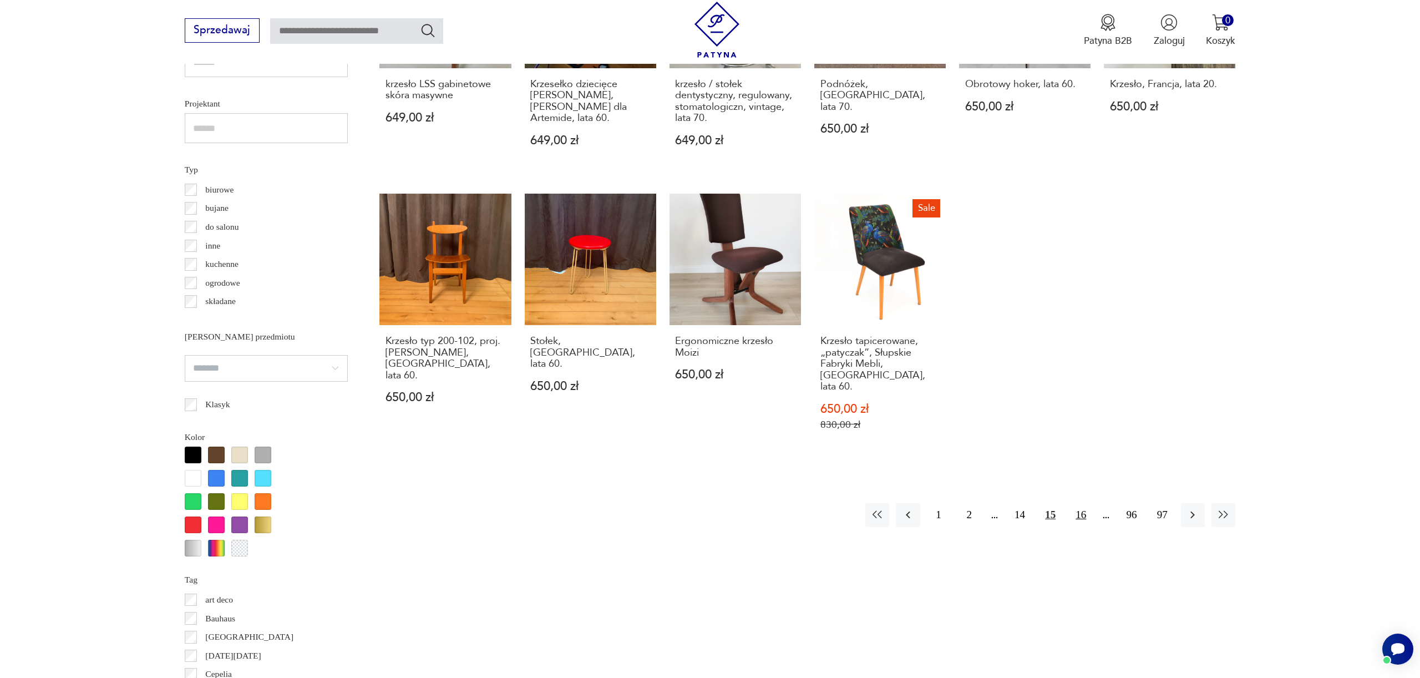
click at [1083, 503] on button "16" at bounding box center [1081, 515] width 24 height 24
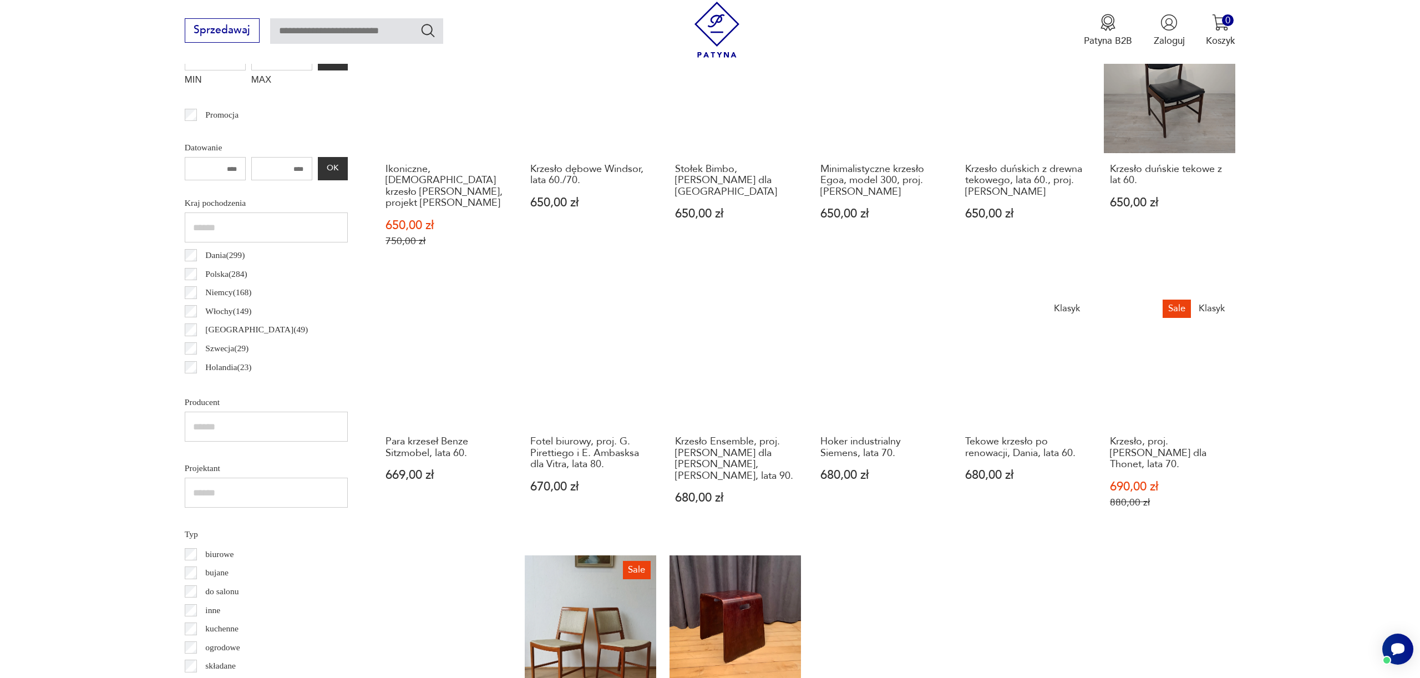
scroll to position [776, 0]
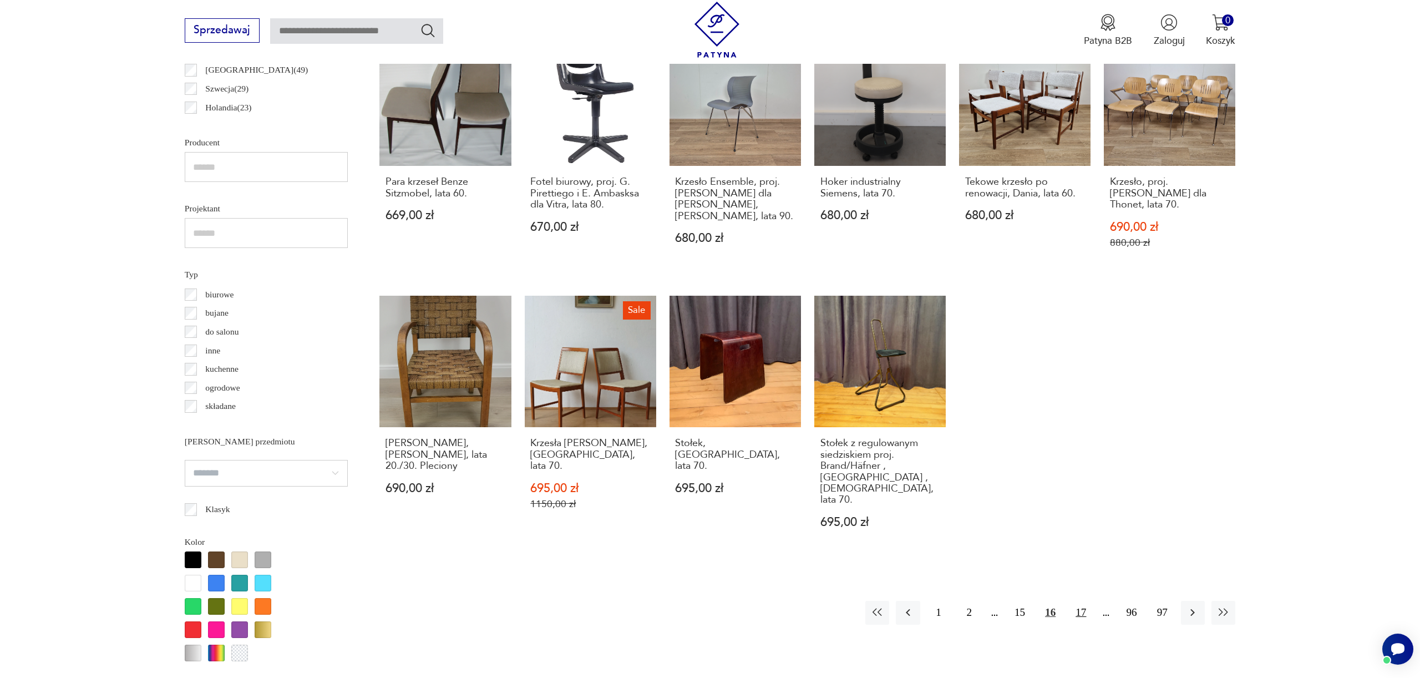
click at [1078, 601] on button "17" at bounding box center [1081, 613] width 24 height 24
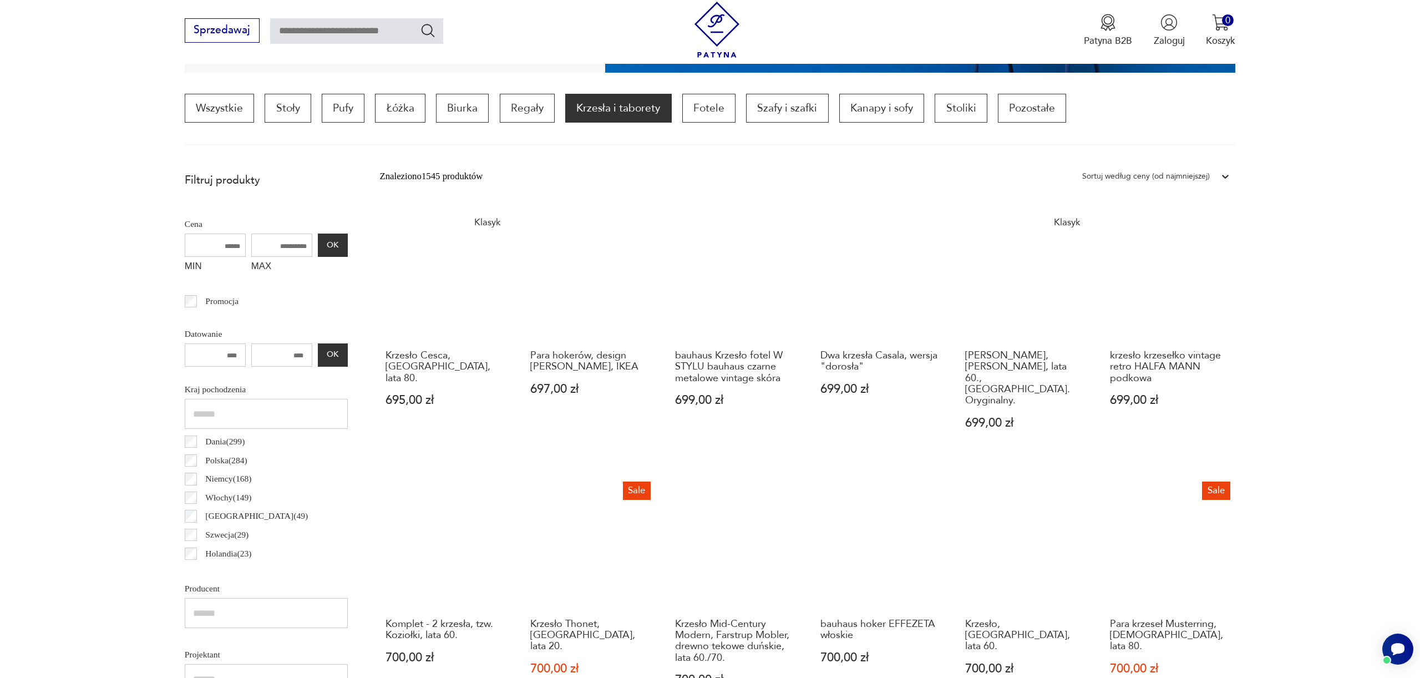
scroll to position [959, 0]
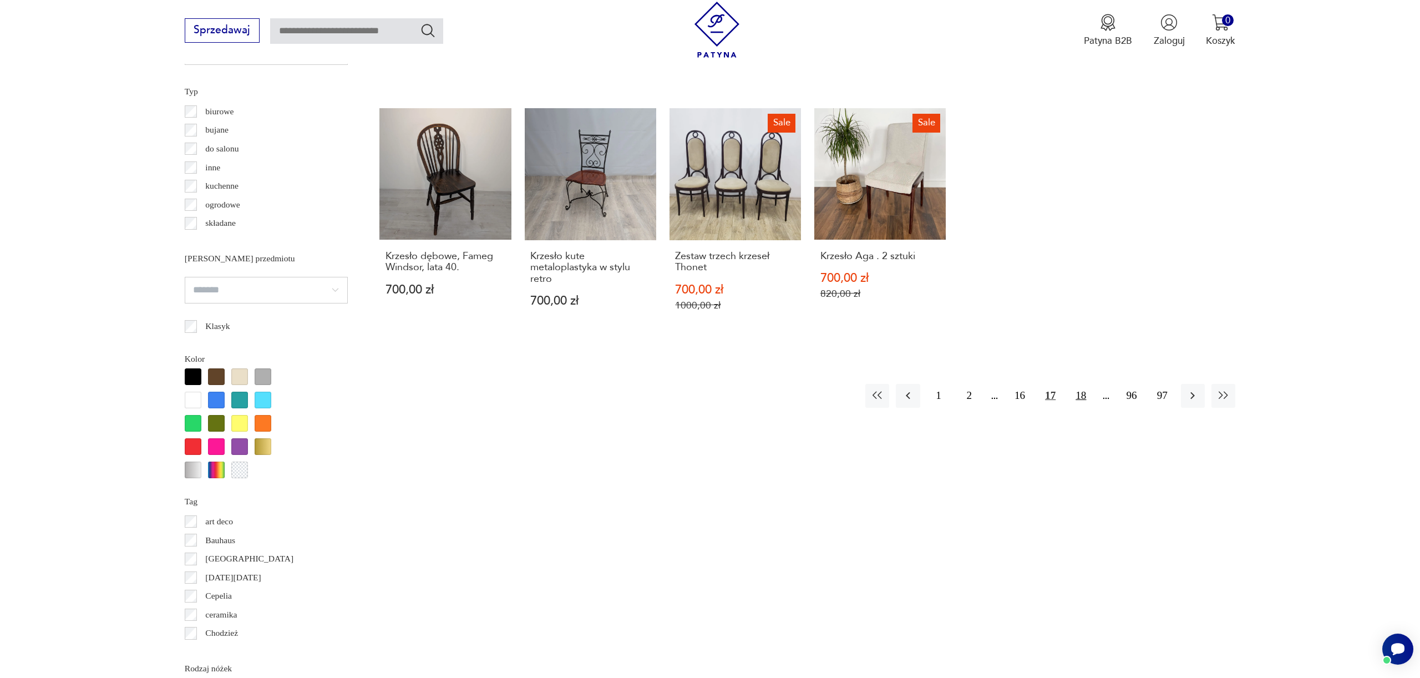
click at [1088, 384] on button "18" at bounding box center [1081, 396] width 24 height 24
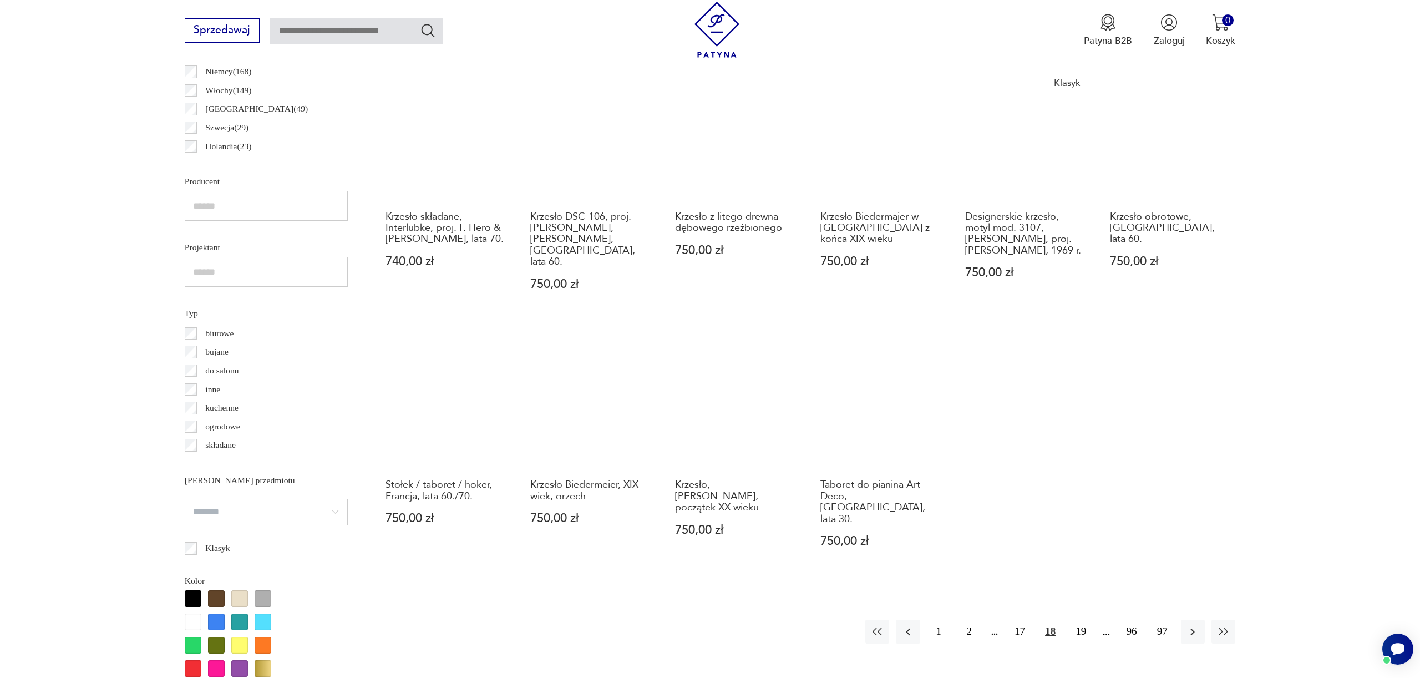
scroll to position [707, 0]
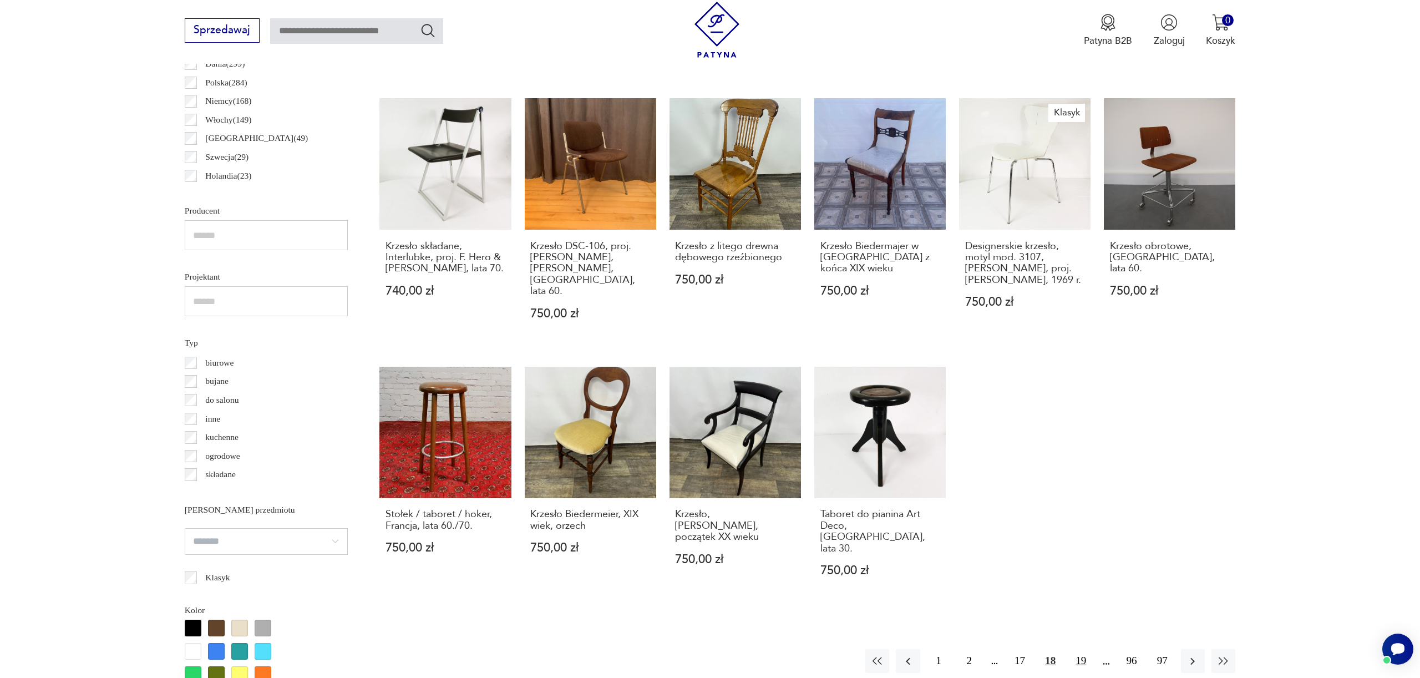
click at [1085, 649] on button "19" at bounding box center [1081, 661] width 24 height 24
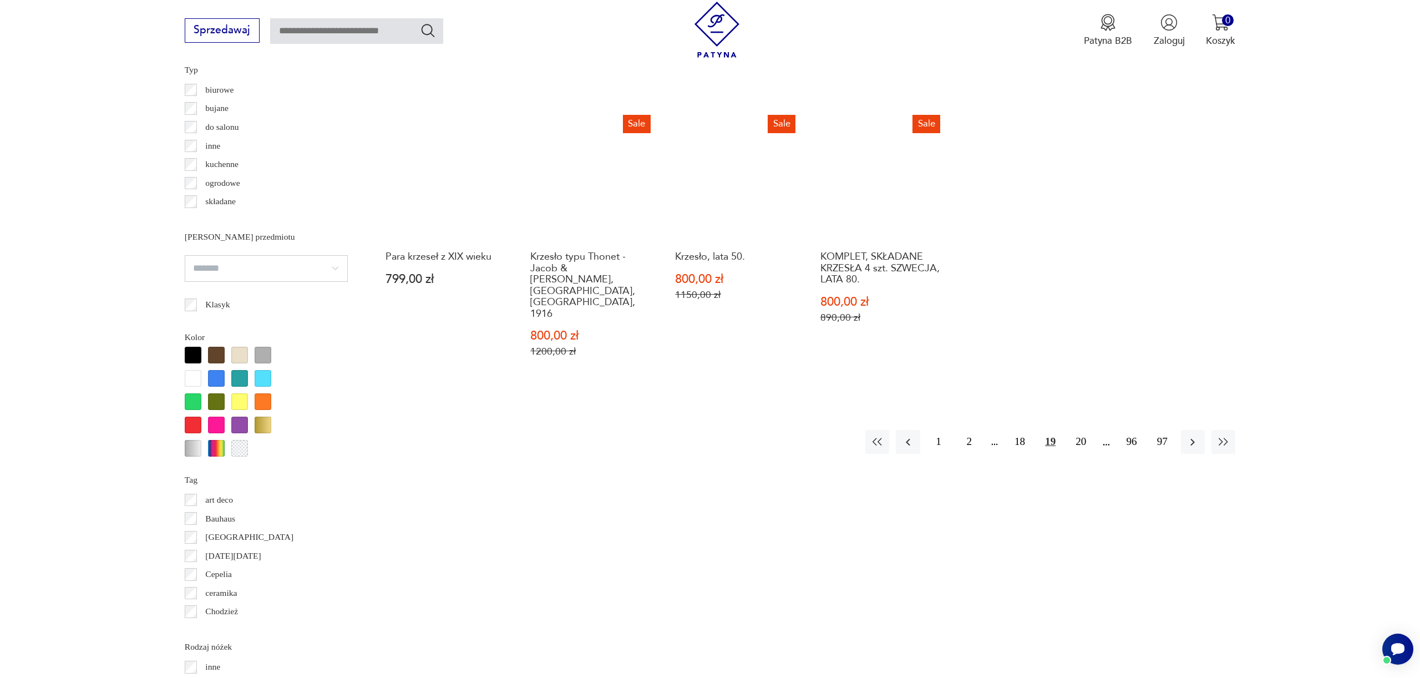
scroll to position [969, 0]
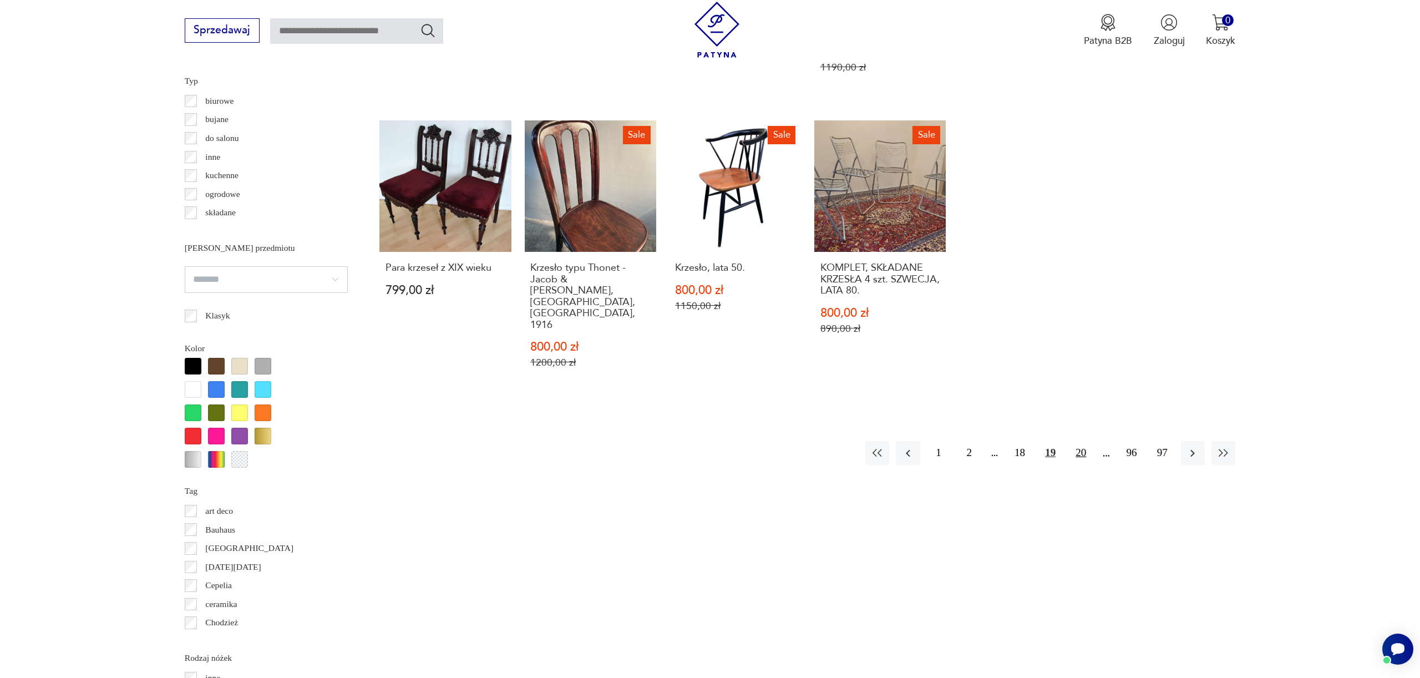
click at [1079, 441] on button "20" at bounding box center [1081, 453] width 24 height 24
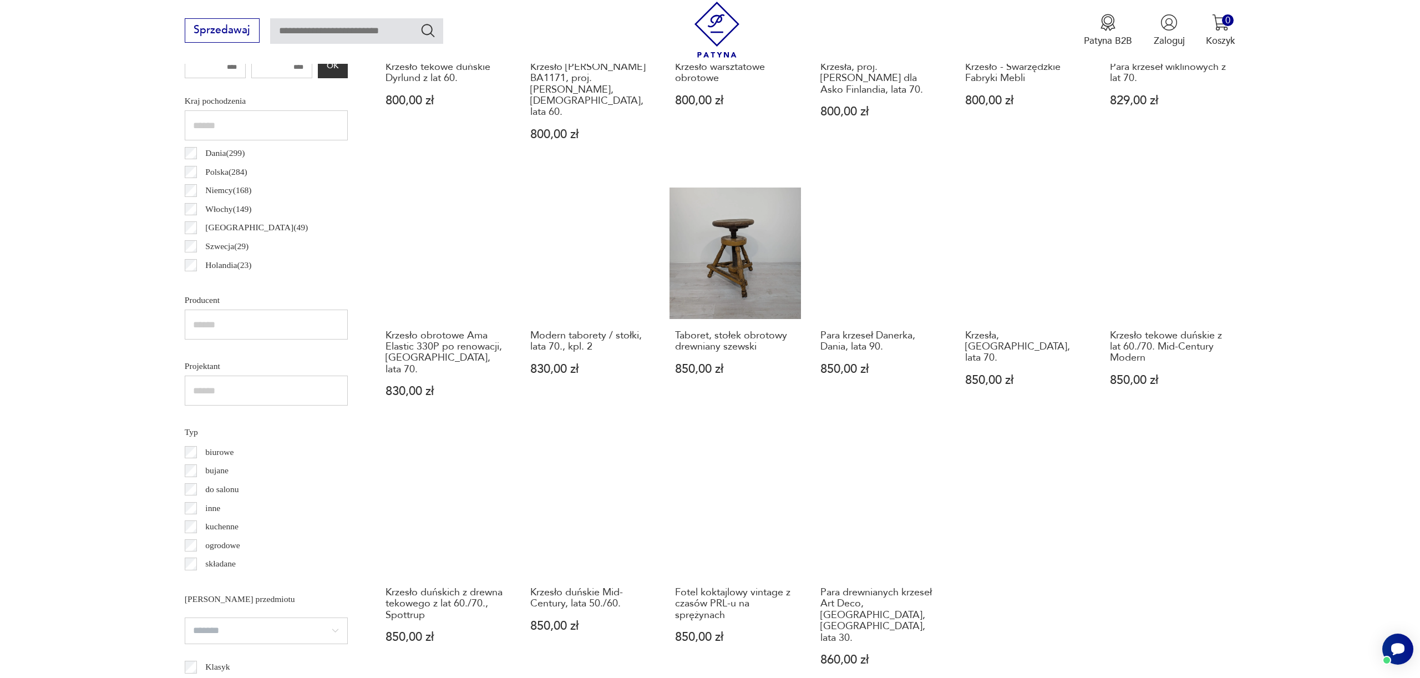
scroll to position [741, 0]
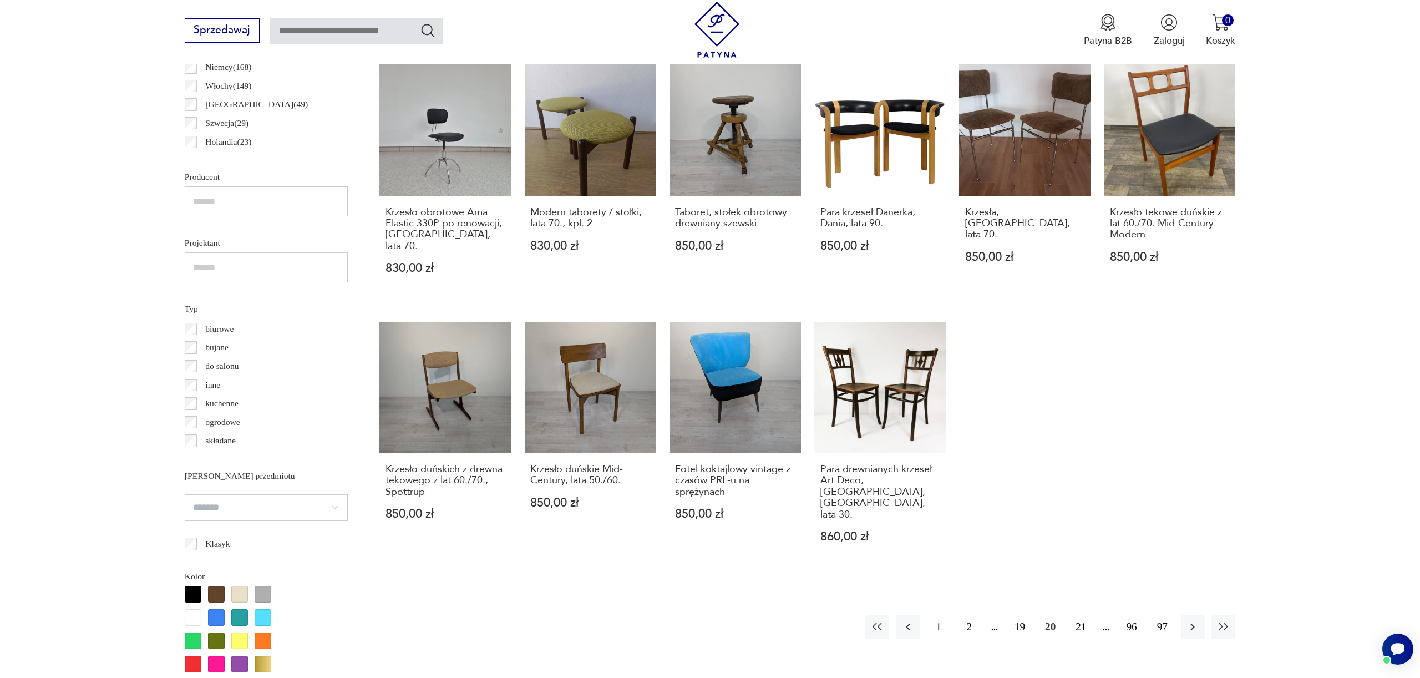
click at [1082, 615] on button "21" at bounding box center [1081, 627] width 24 height 24
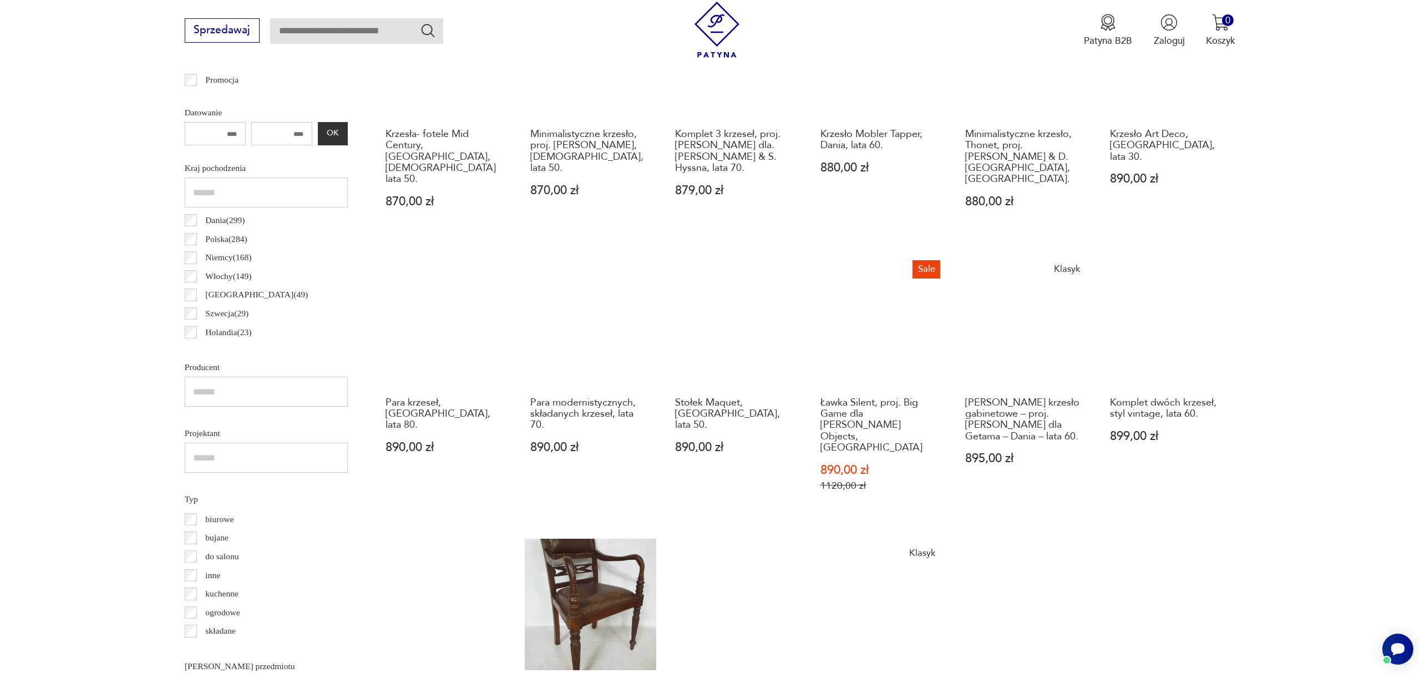
scroll to position [829, 0]
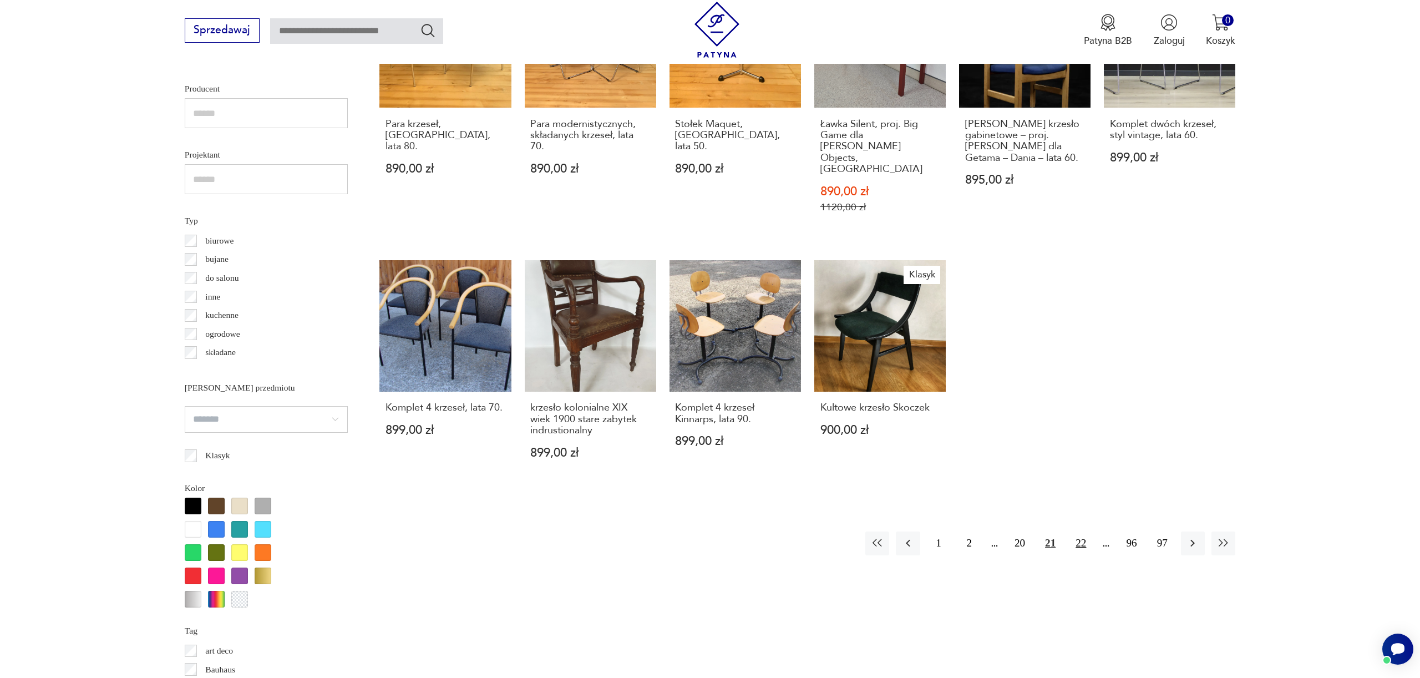
click at [1082, 532] on button "22" at bounding box center [1081, 544] width 24 height 24
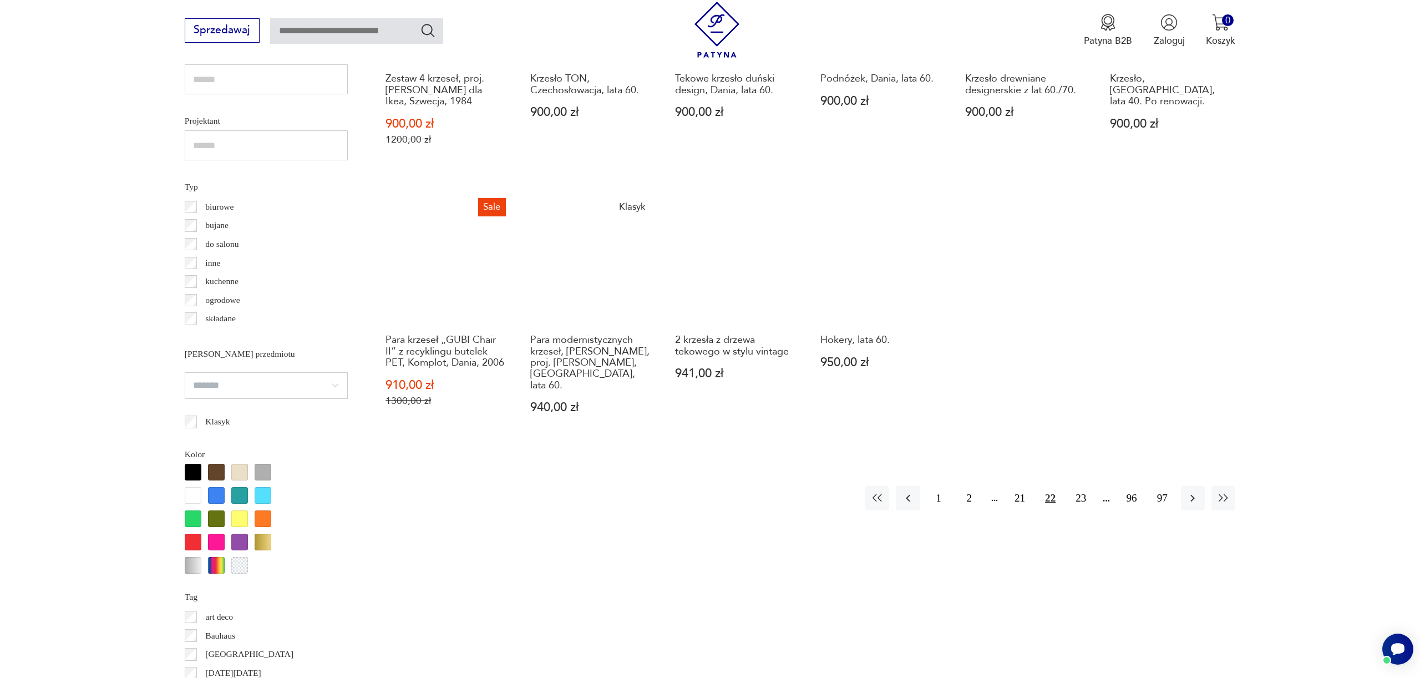
scroll to position [816, 0]
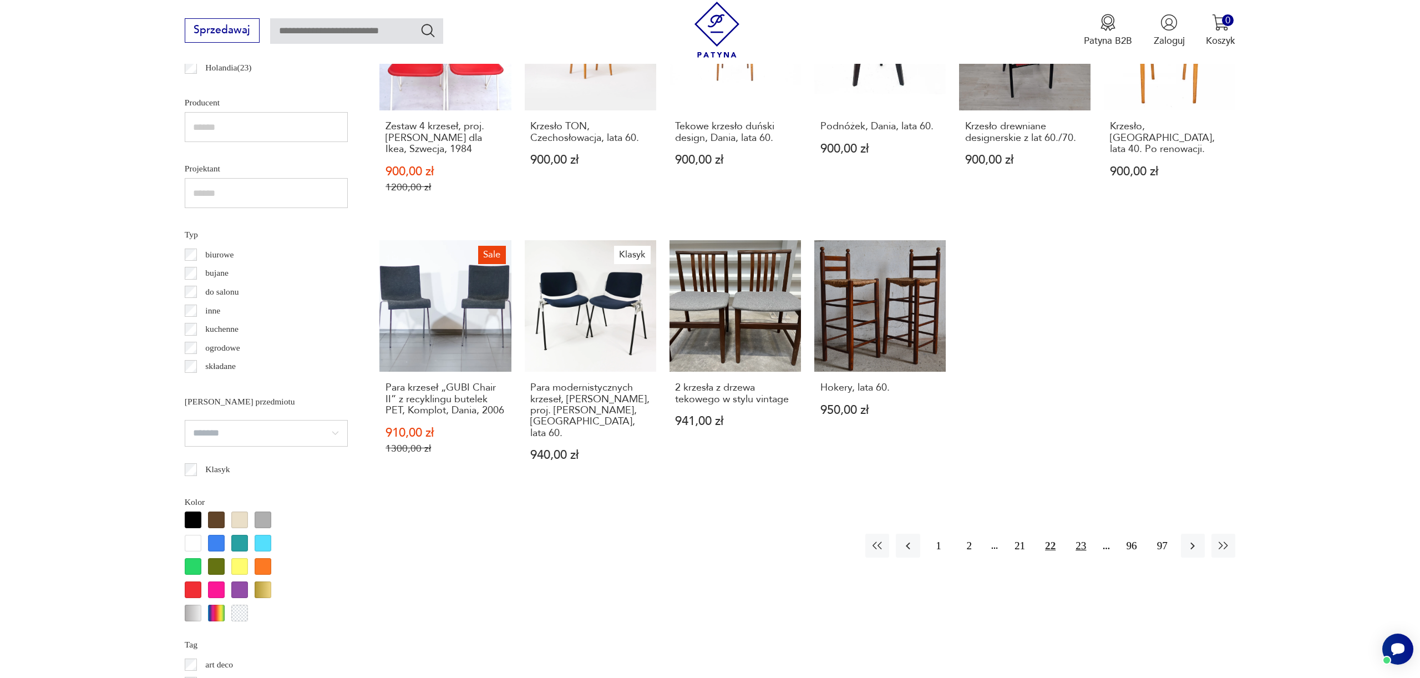
click at [1087, 538] on button "23" at bounding box center [1081, 546] width 24 height 24
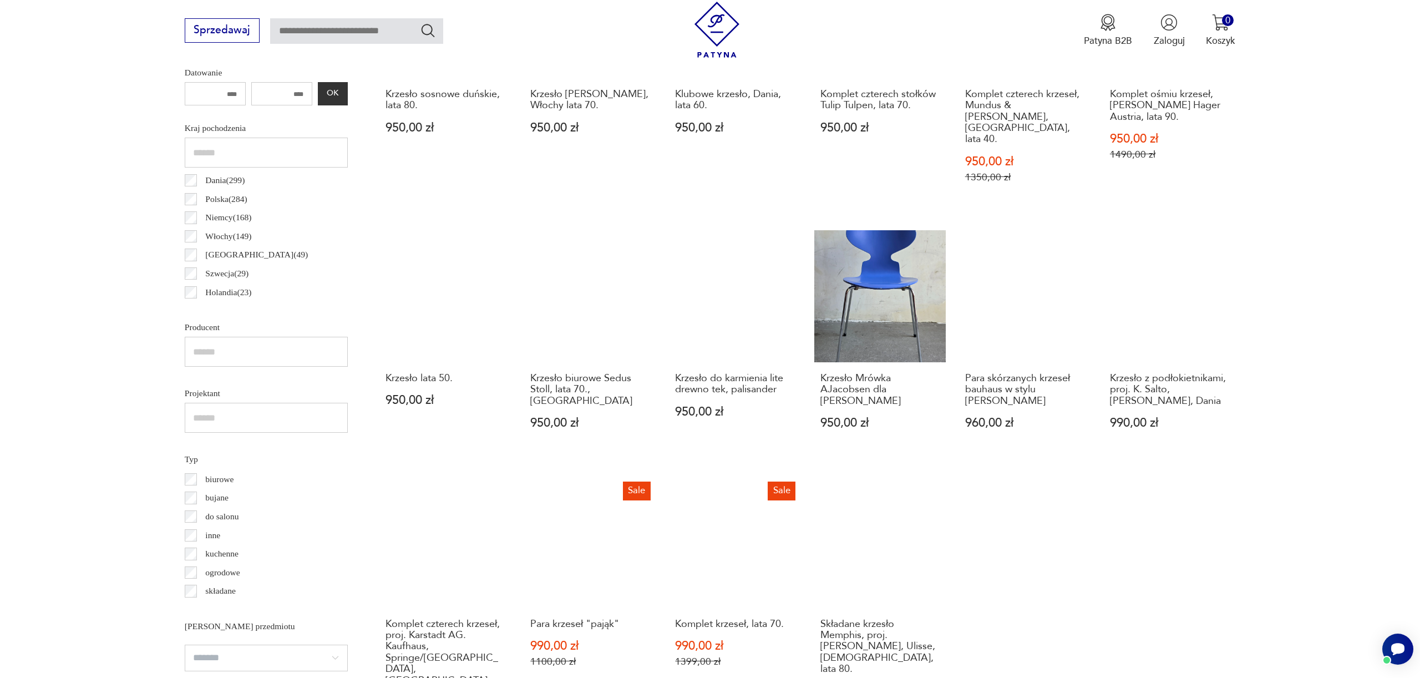
scroll to position [831, 0]
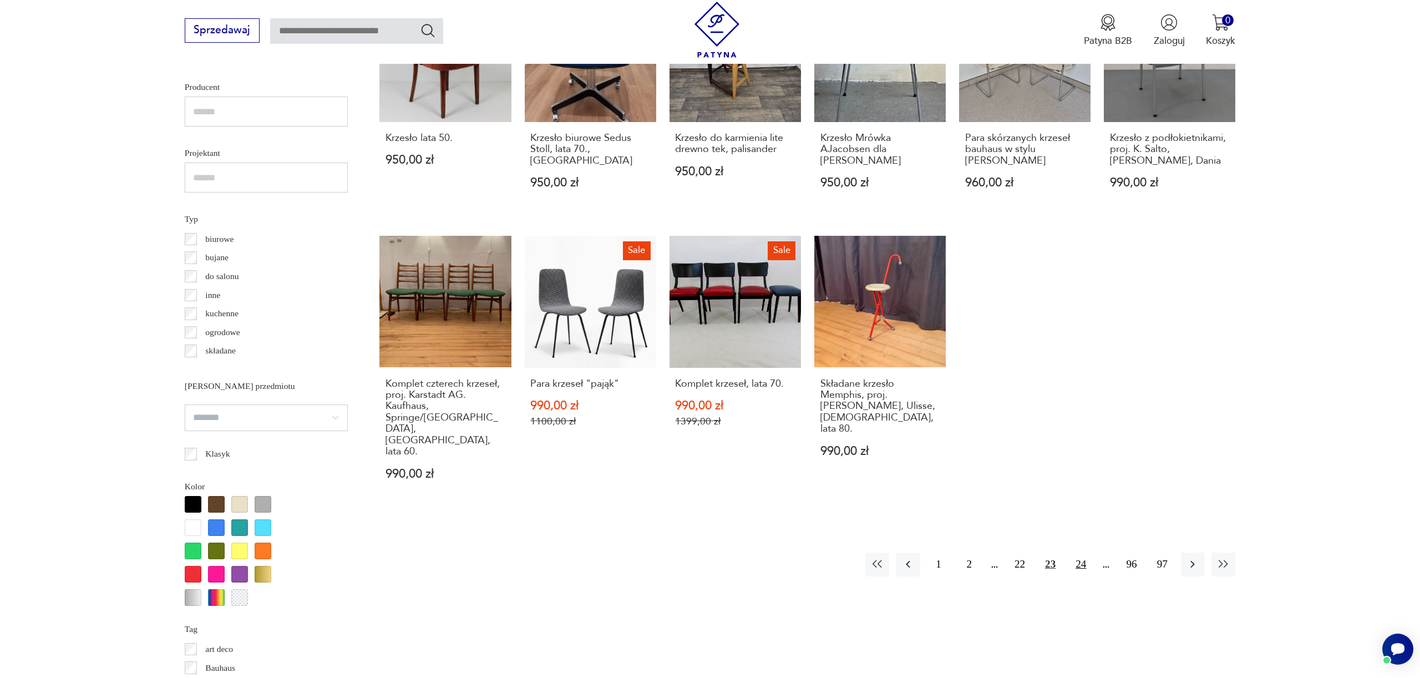
click at [1084, 553] on button "24" at bounding box center [1081, 565] width 24 height 24
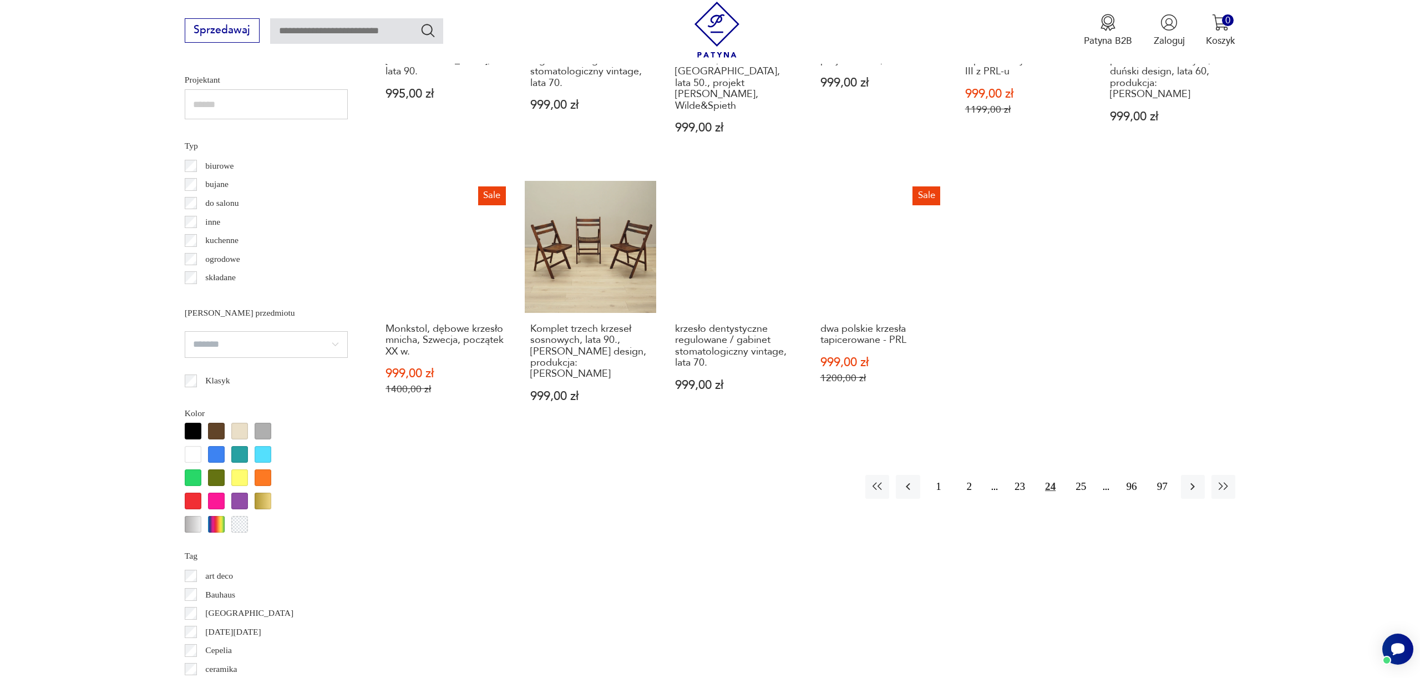
scroll to position [954, 0]
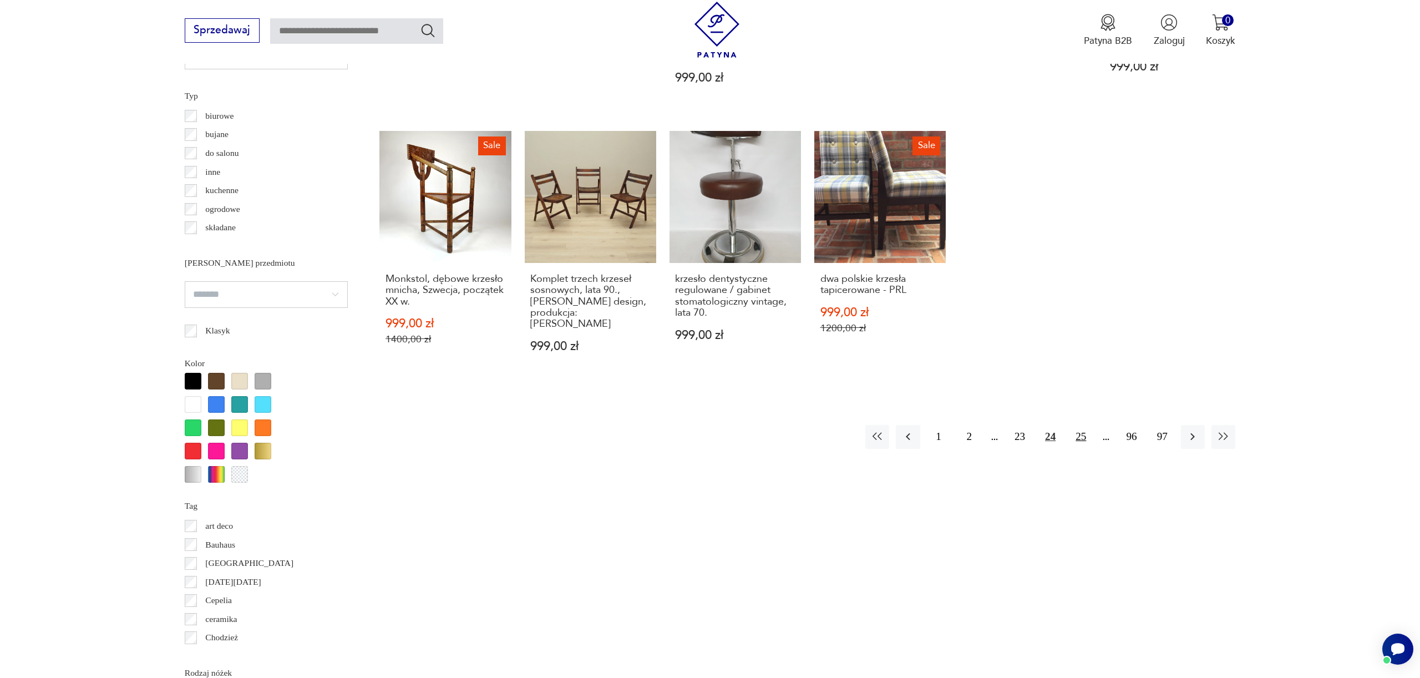
click at [1087, 425] on button "25" at bounding box center [1081, 437] width 24 height 24
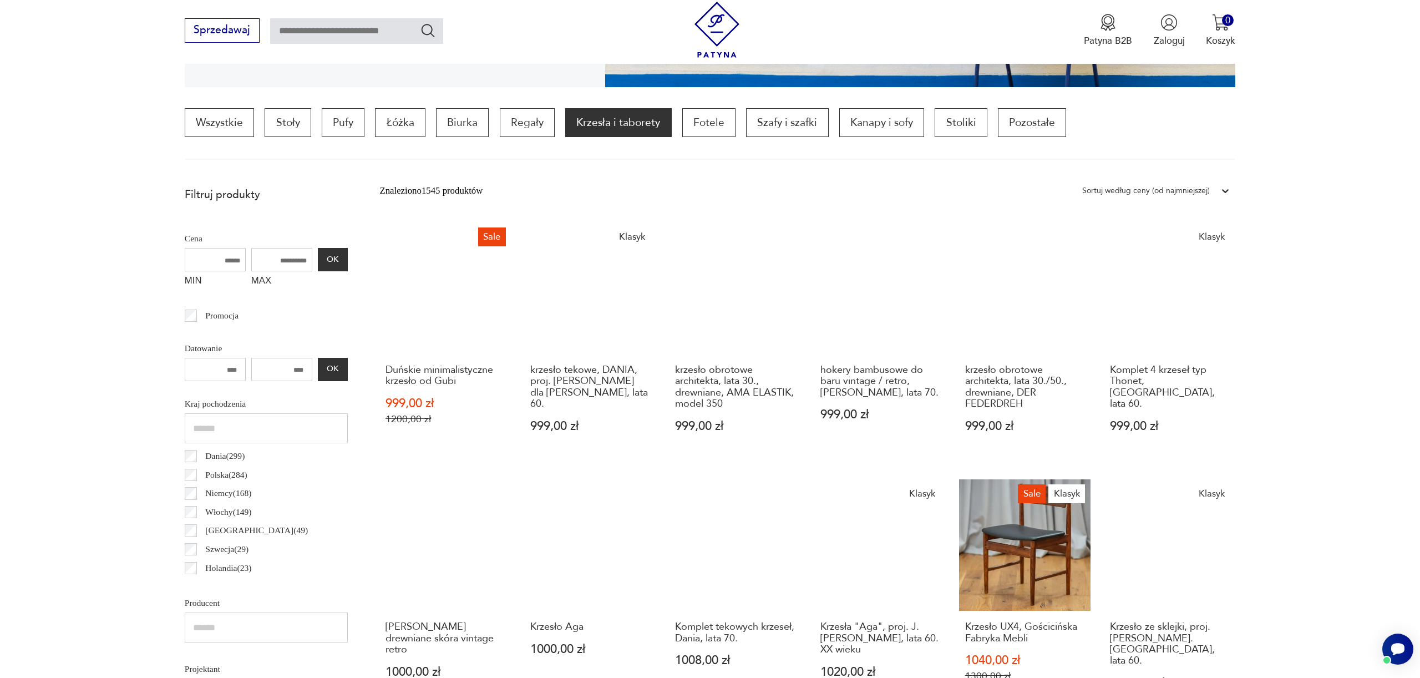
scroll to position [969, 0]
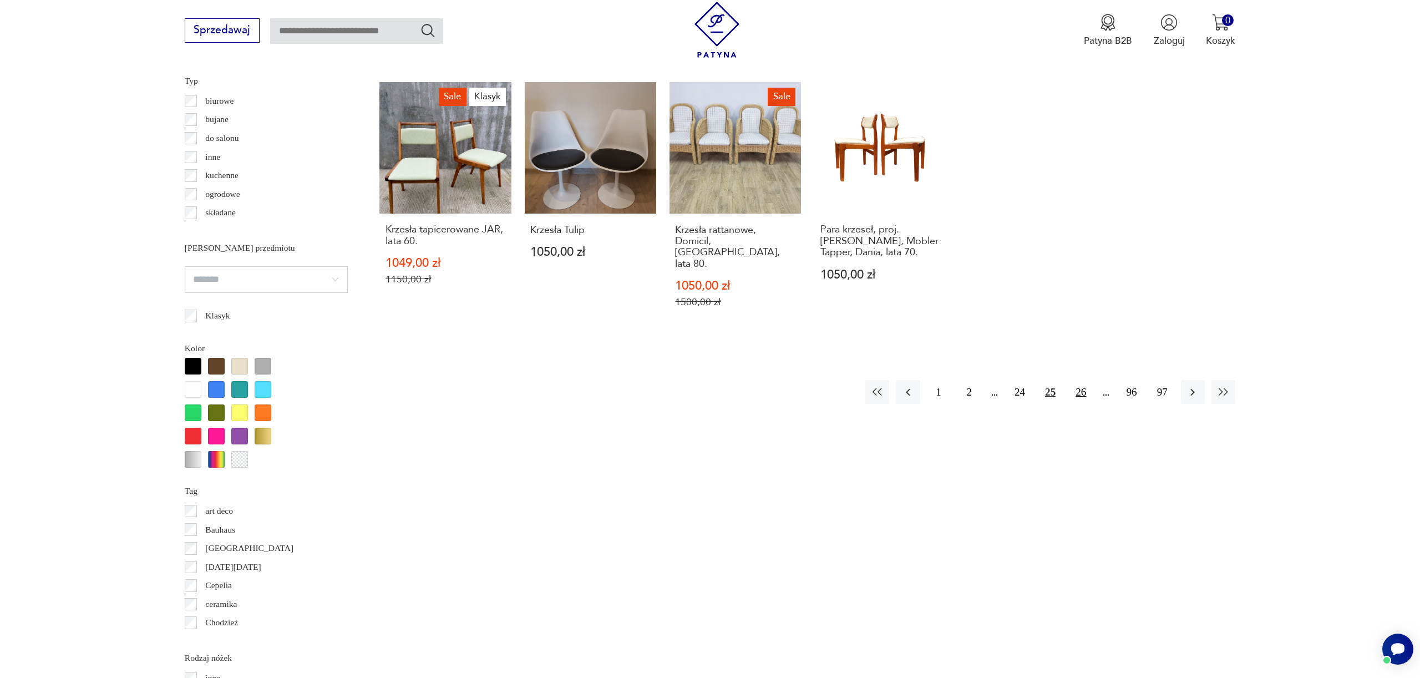
click at [1080, 380] on button "26" at bounding box center [1081, 392] width 24 height 24
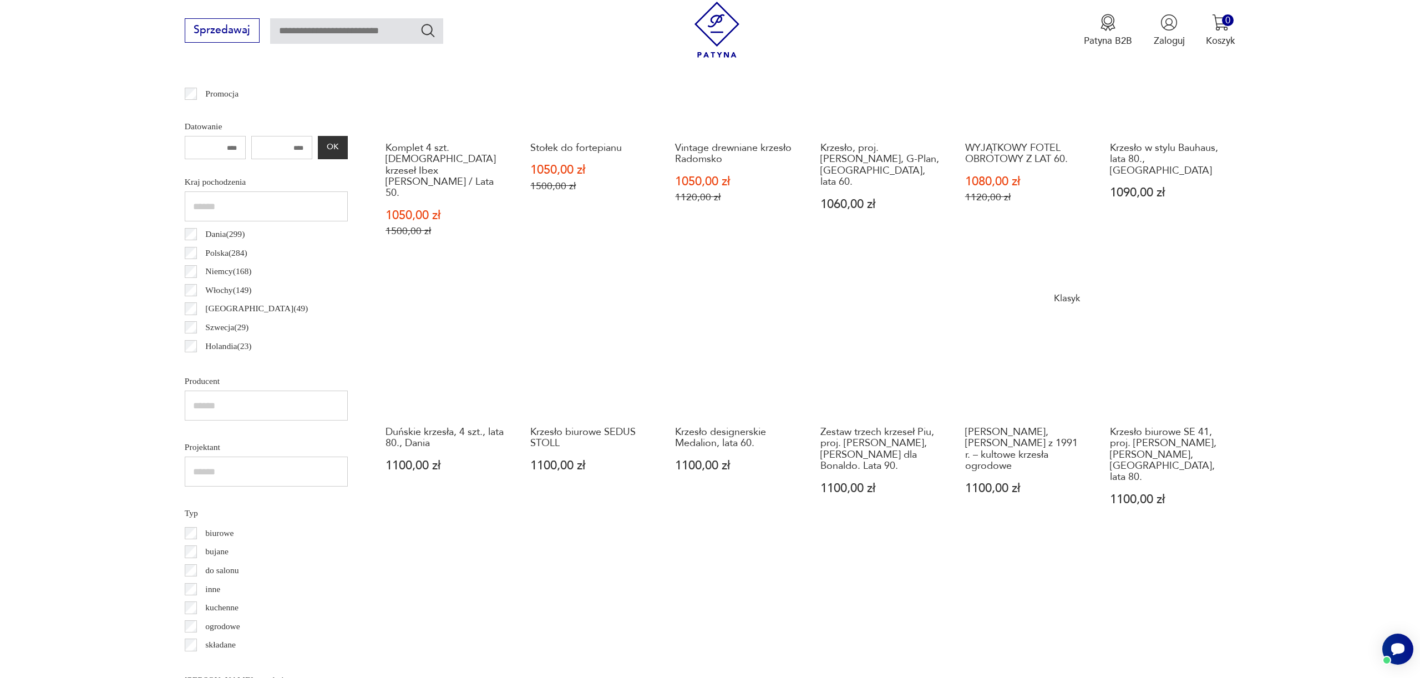
scroll to position [651, 0]
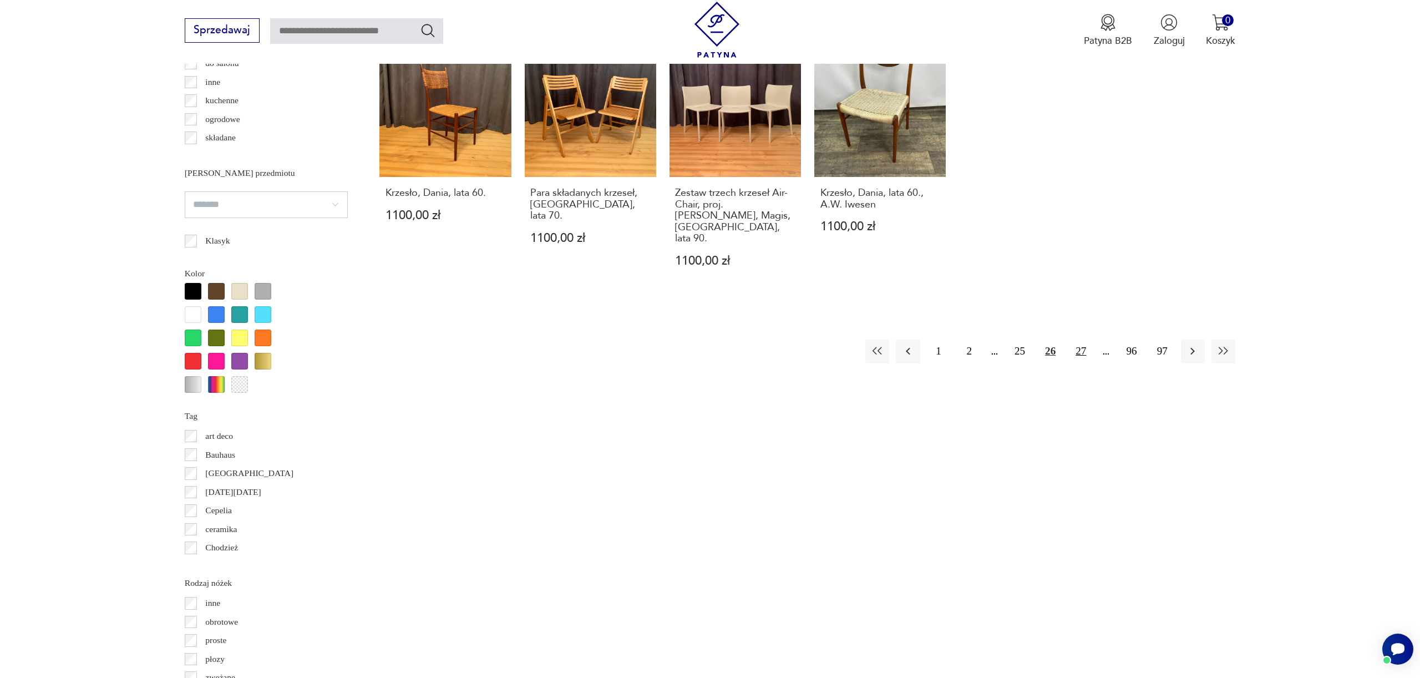
click at [1081, 340] on button "27" at bounding box center [1081, 352] width 24 height 24
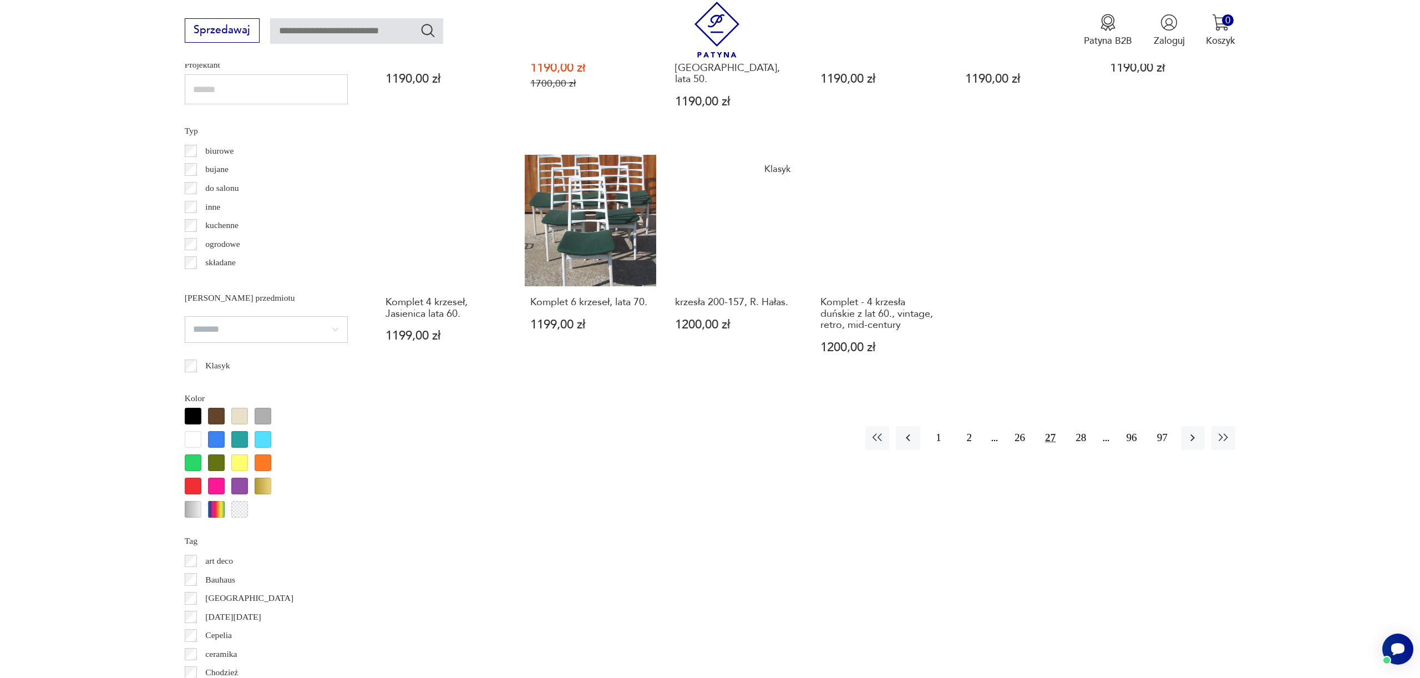
scroll to position [969, 0]
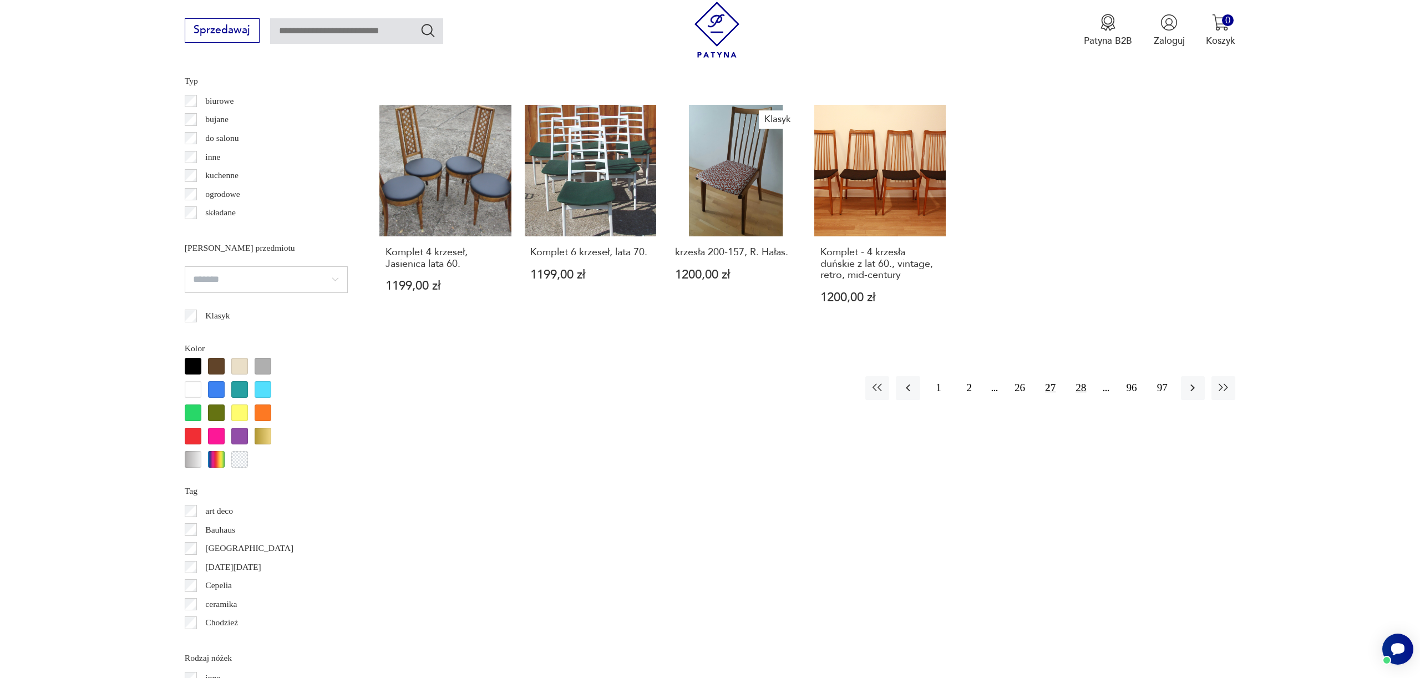
click at [1079, 376] on button "28" at bounding box center [1081, 388] width 24 height 24
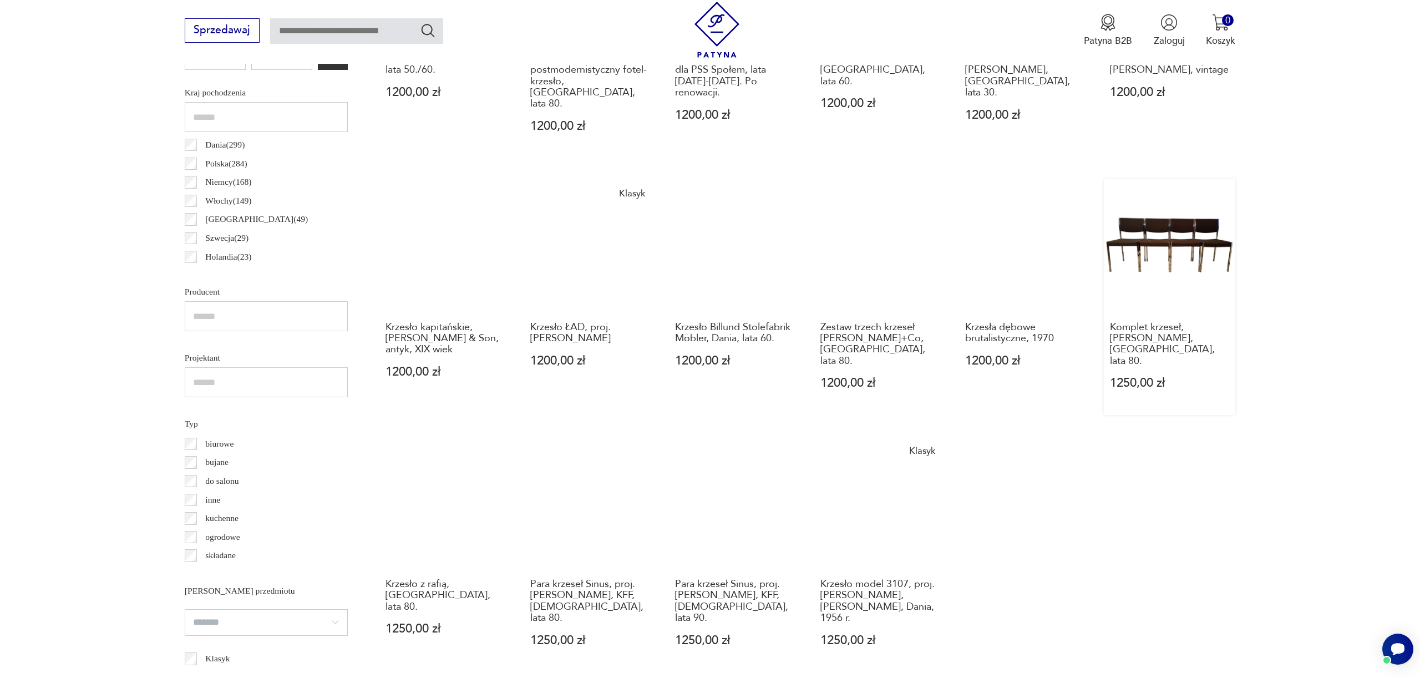
scroll to position [860, 0]
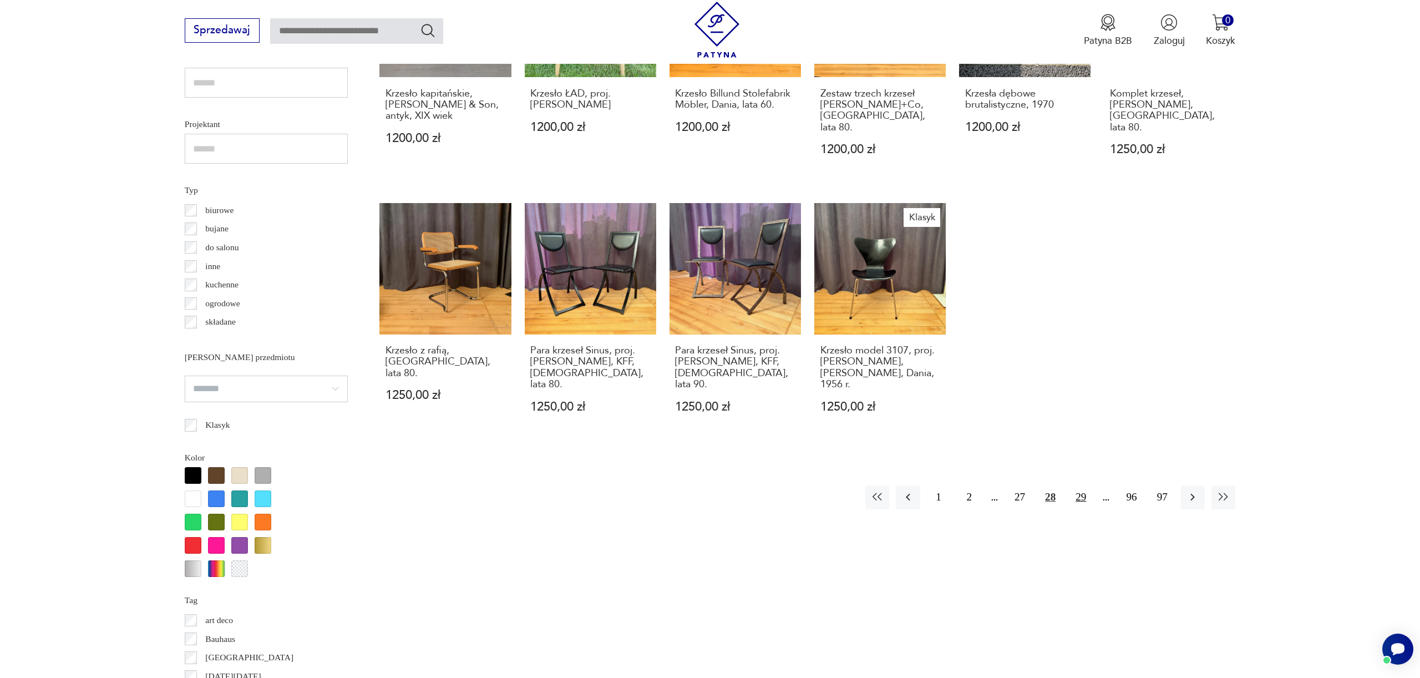
click at [1079, 485] on button "29" at bounding box center [1081, 497] width 24 height 24
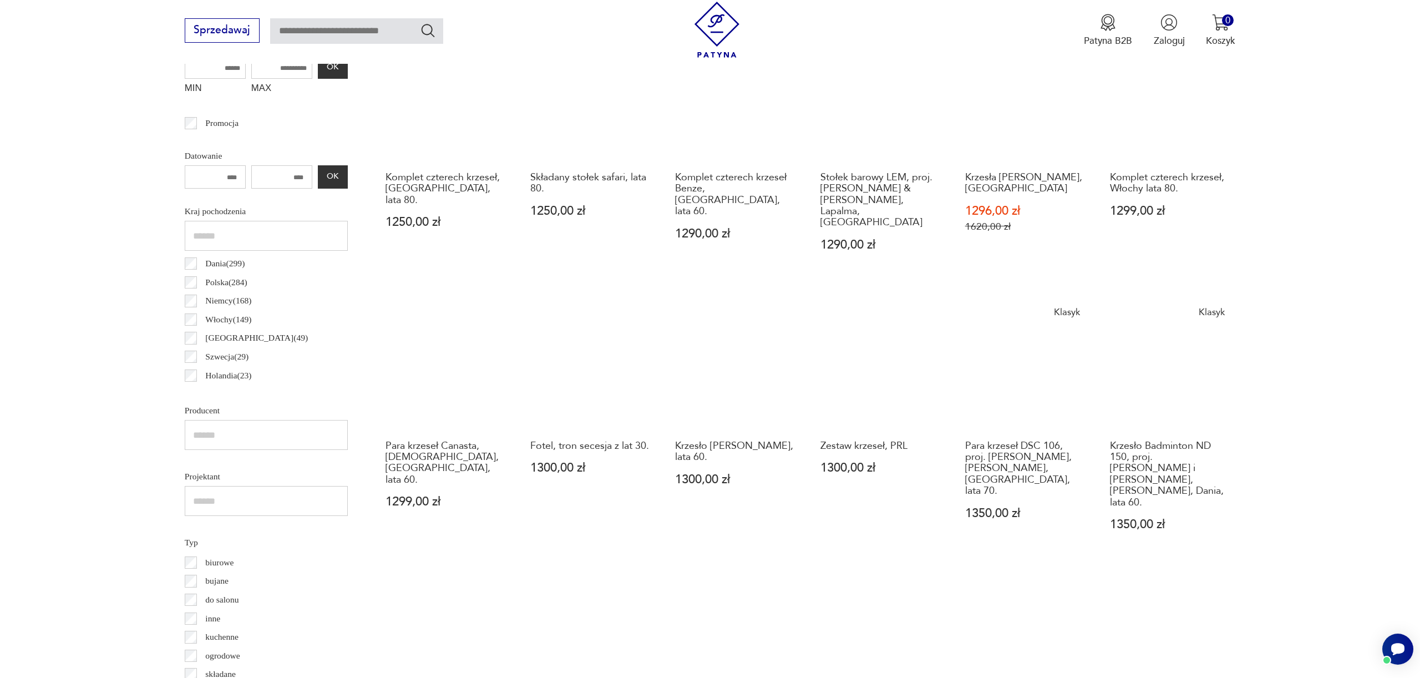
scroll to position [910, 0]
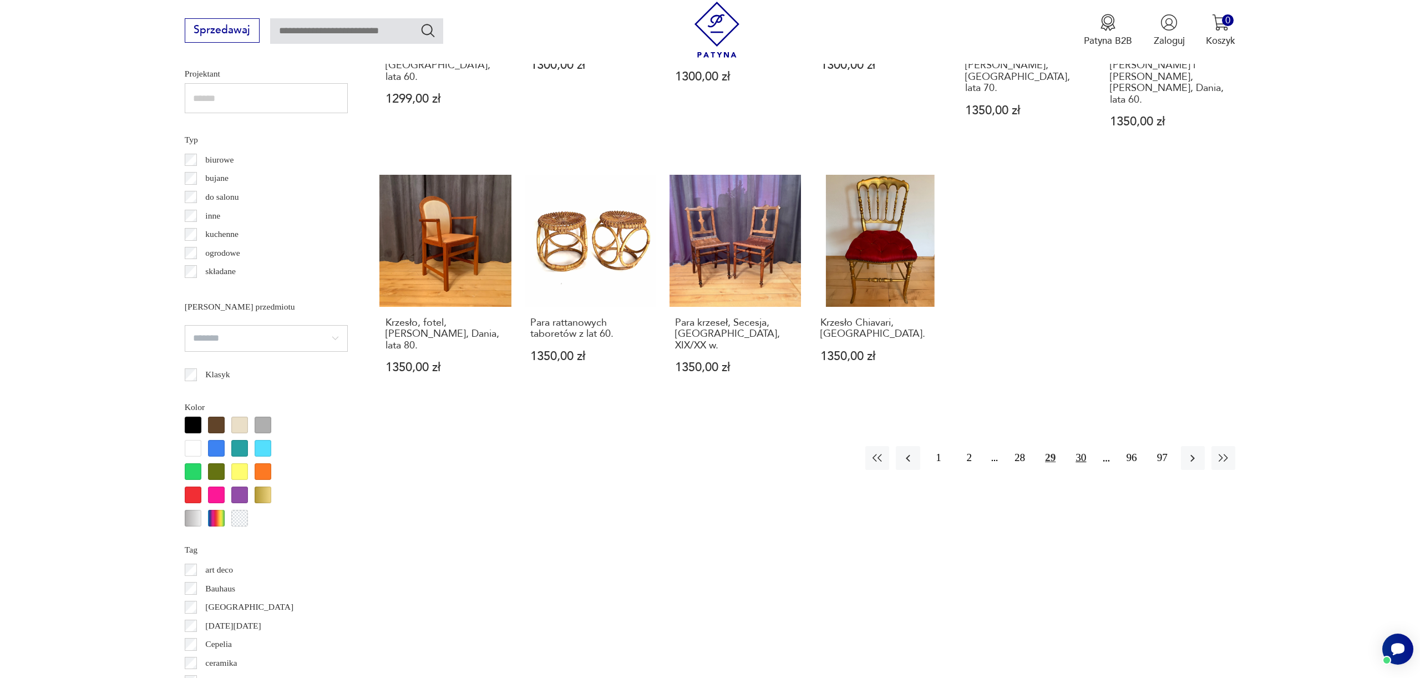
click at [1077, 446] on button "30" at bounding box center [1081, 458] width 24 height 24
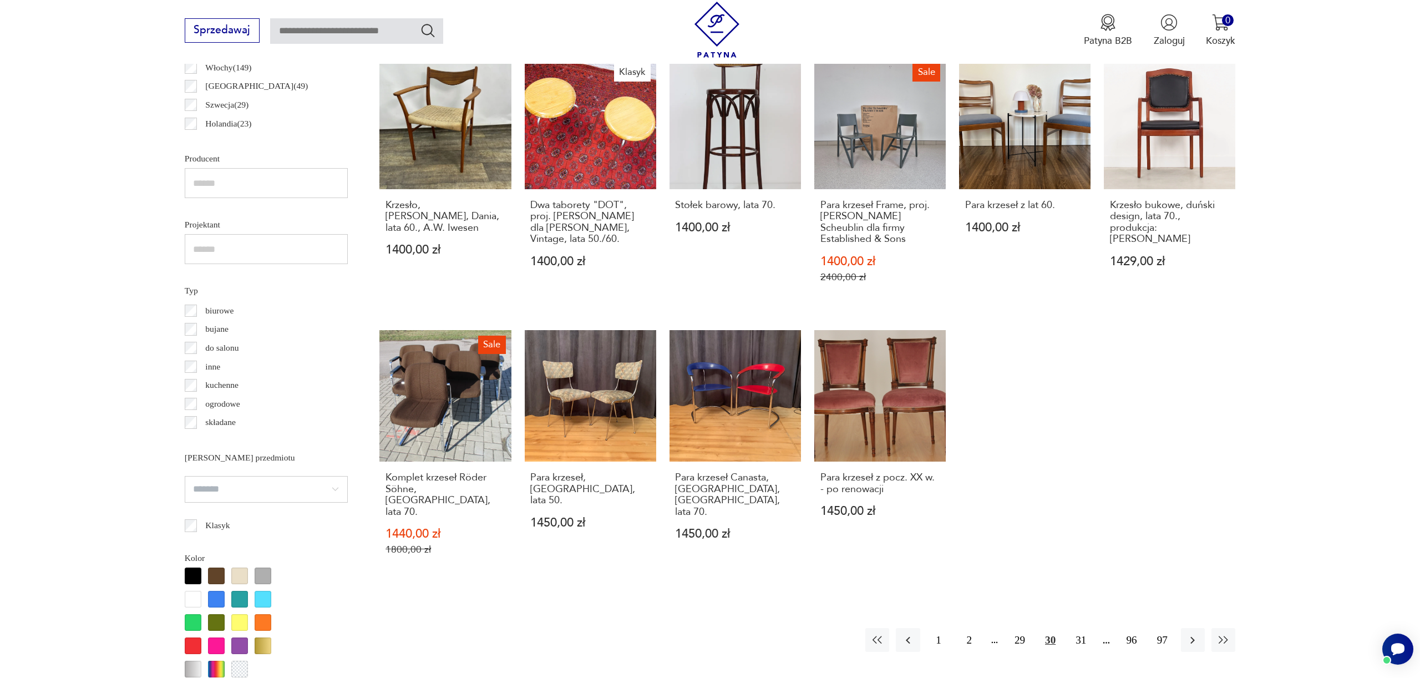
scroll to position [761, 0]
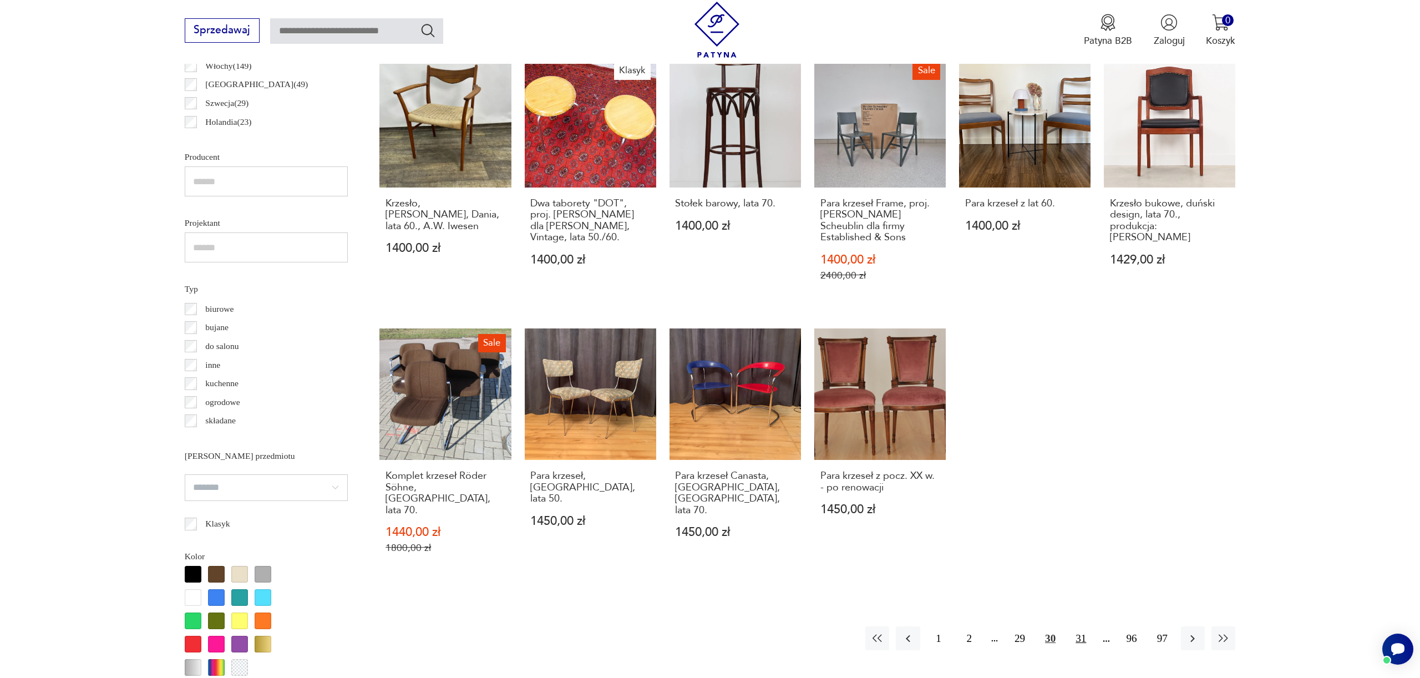
click at [1085, 626] on button "31" at bounding box center [1081, 638] width 24 height 24
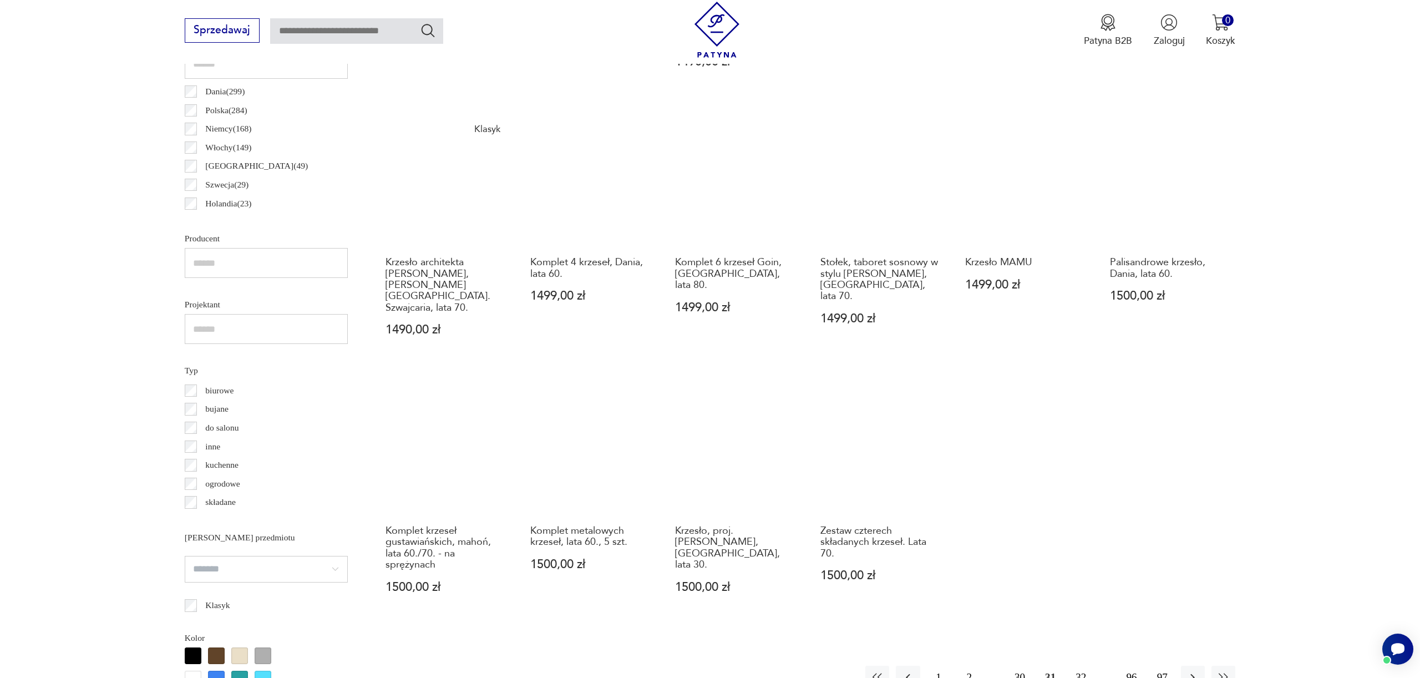
scroll to position [904, 0]
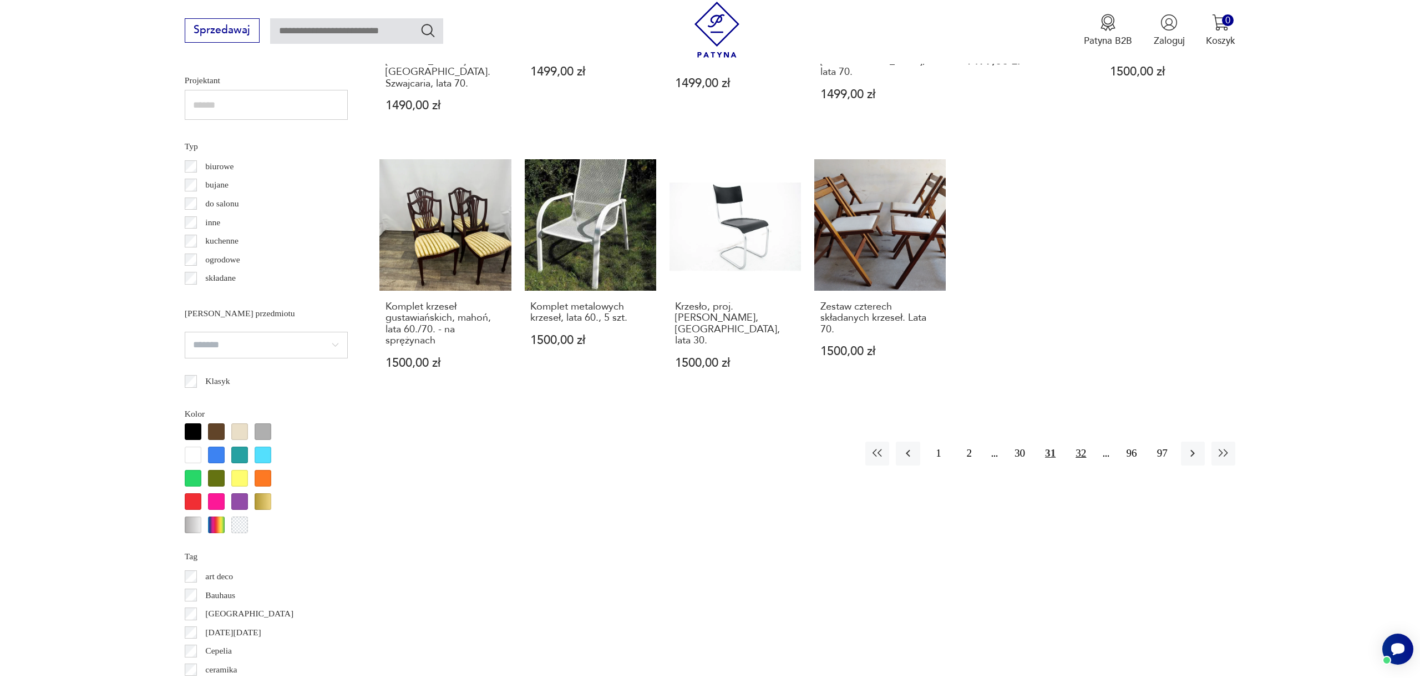
click at [1079, 442] on button "32" at bounding box center [1081, 454] width 24 height 24
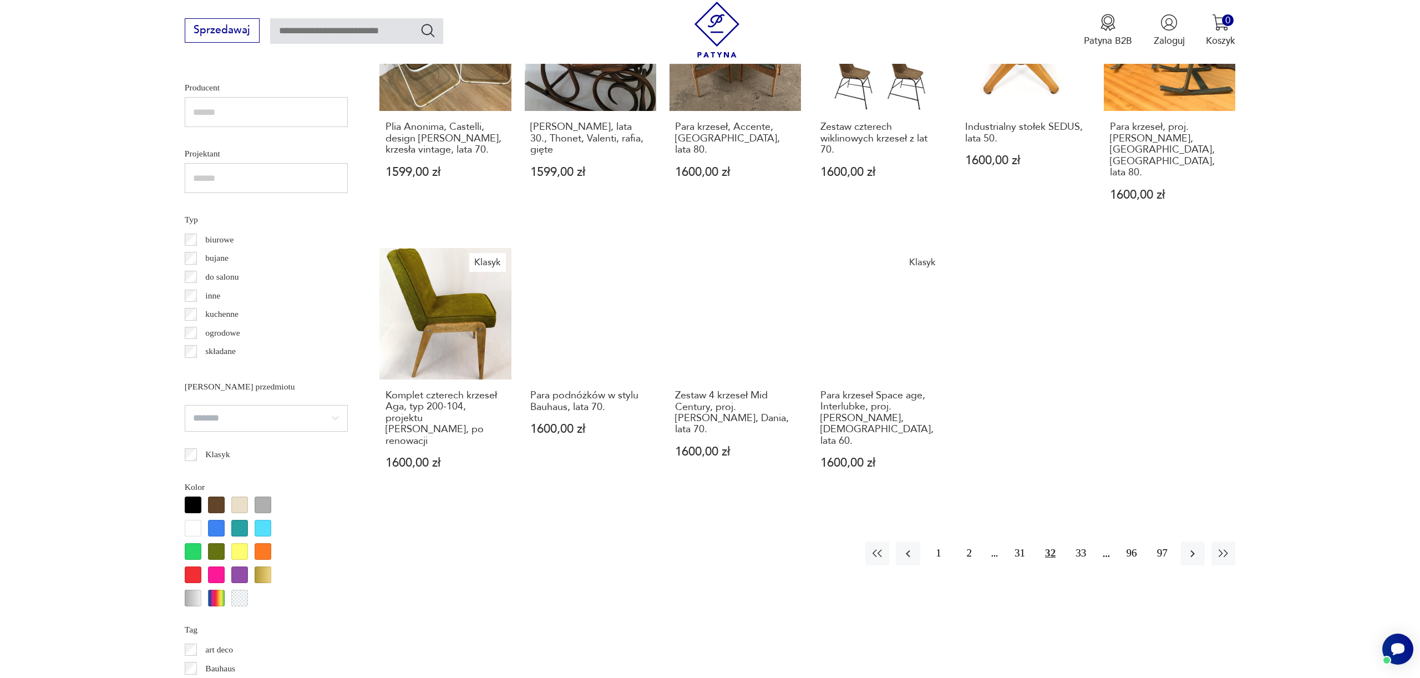
scroll to position [907, 0]
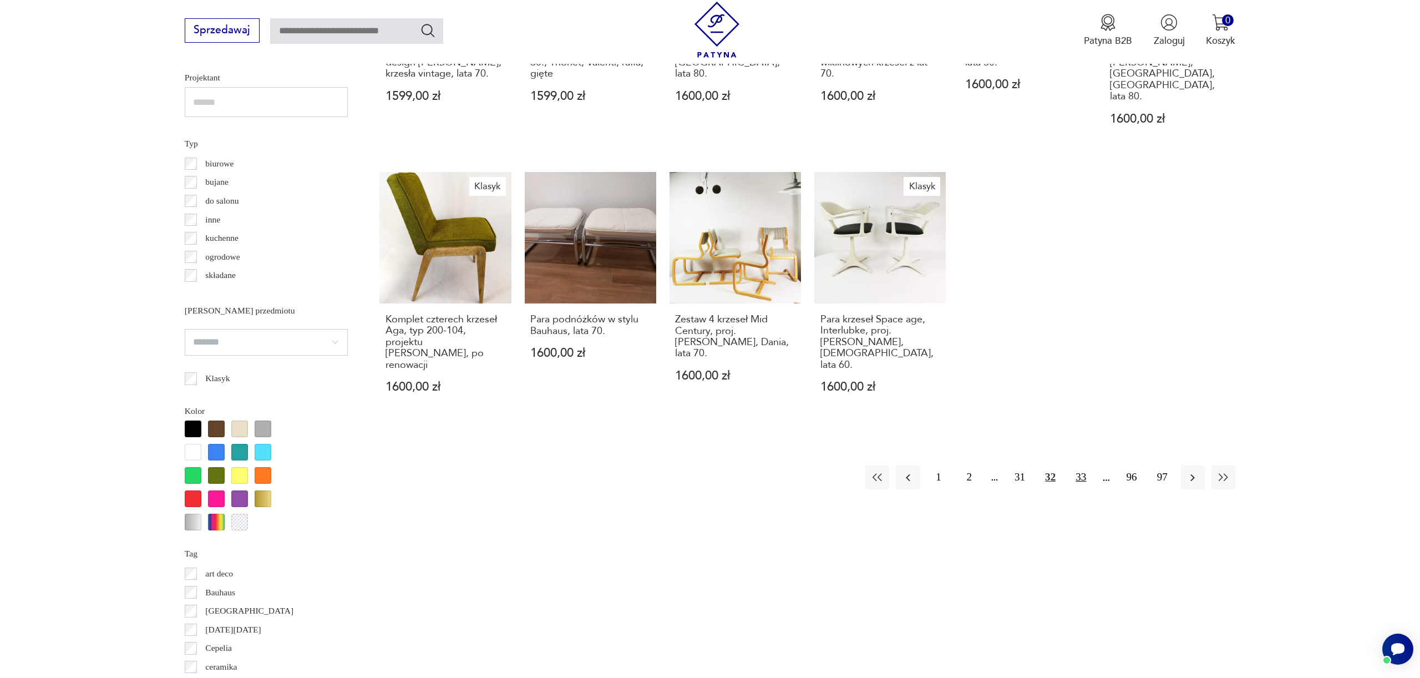
click at [1081, 466] on button "33" at bounding box center [1081, 478] width 24 height 24
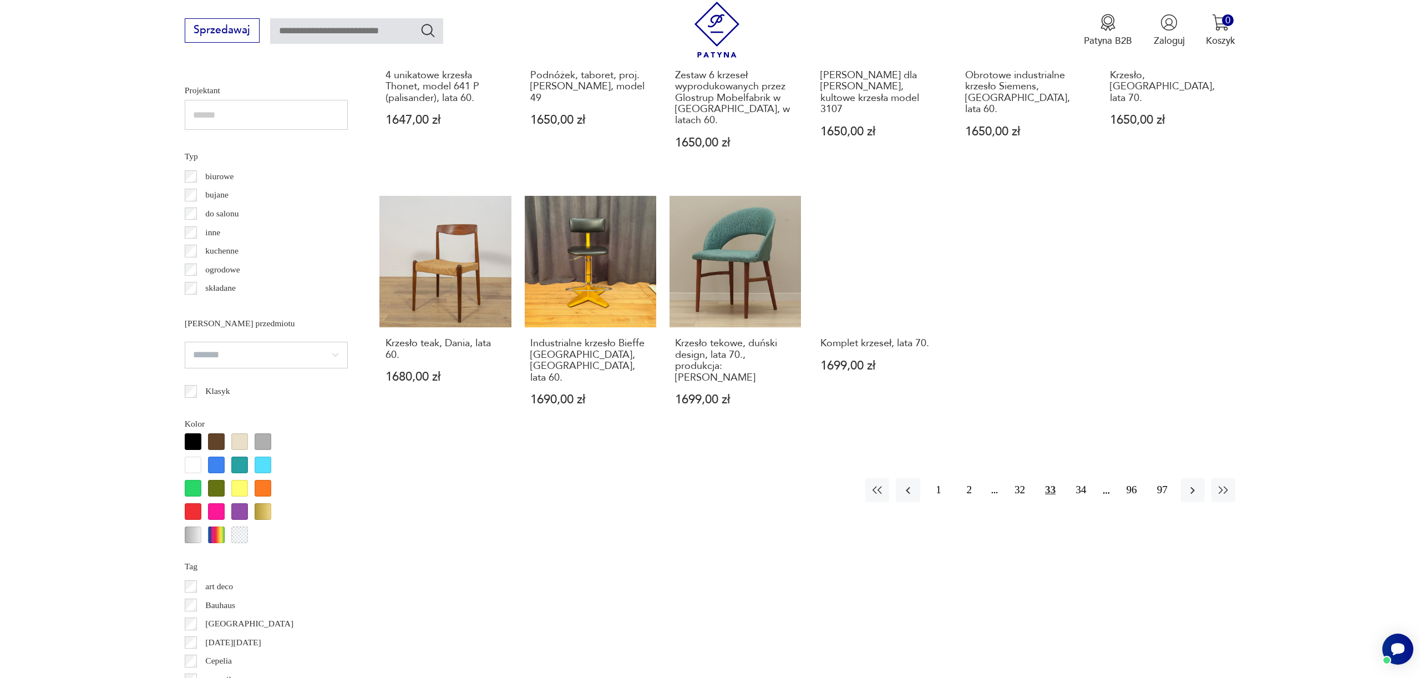
scroll to position [919, 0]
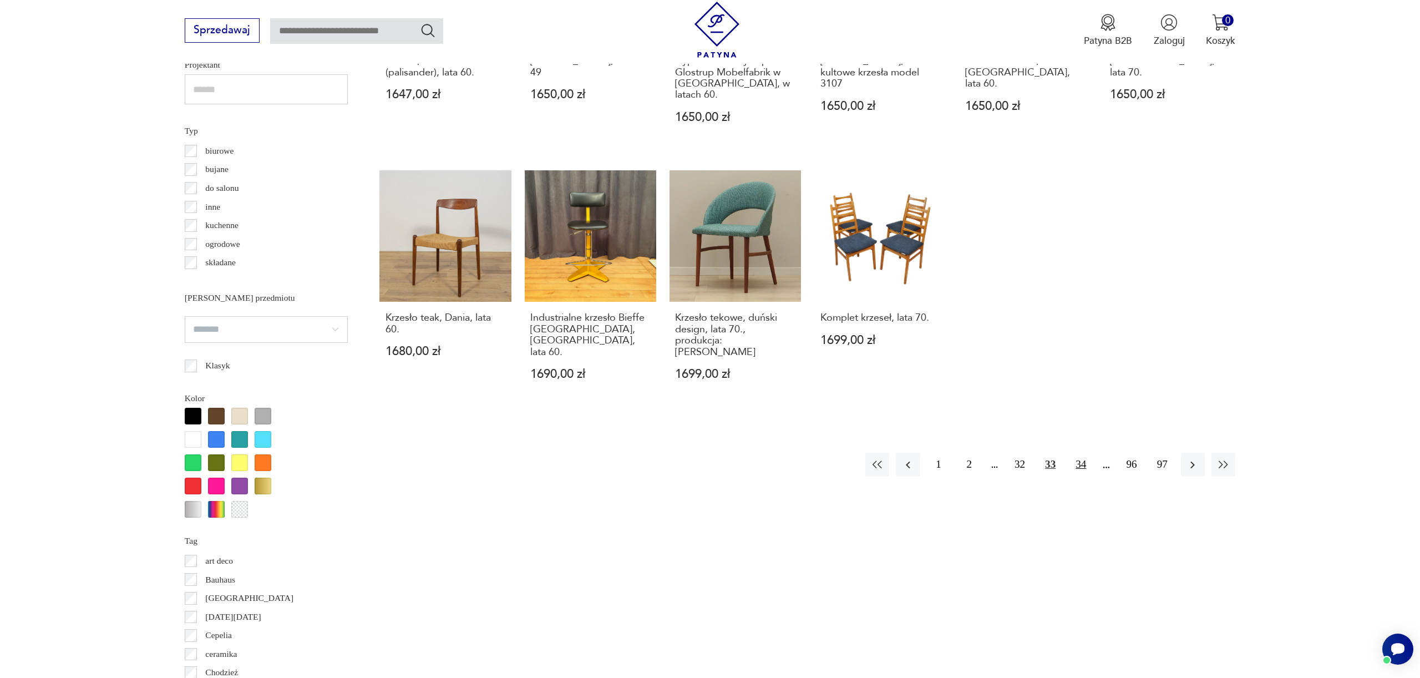
click at [1080, 453] on button "34" at bounding box center [1081, 465] width 24 height 24
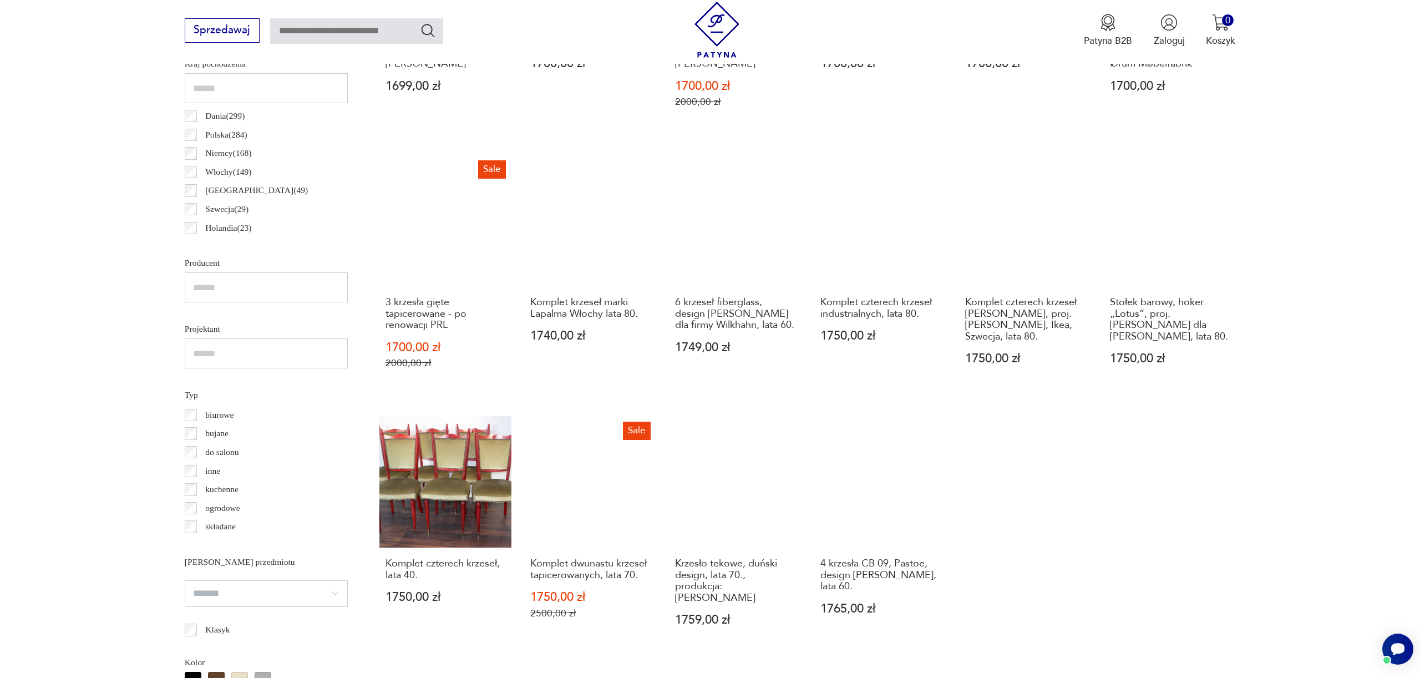
scroll to position [980, 0]
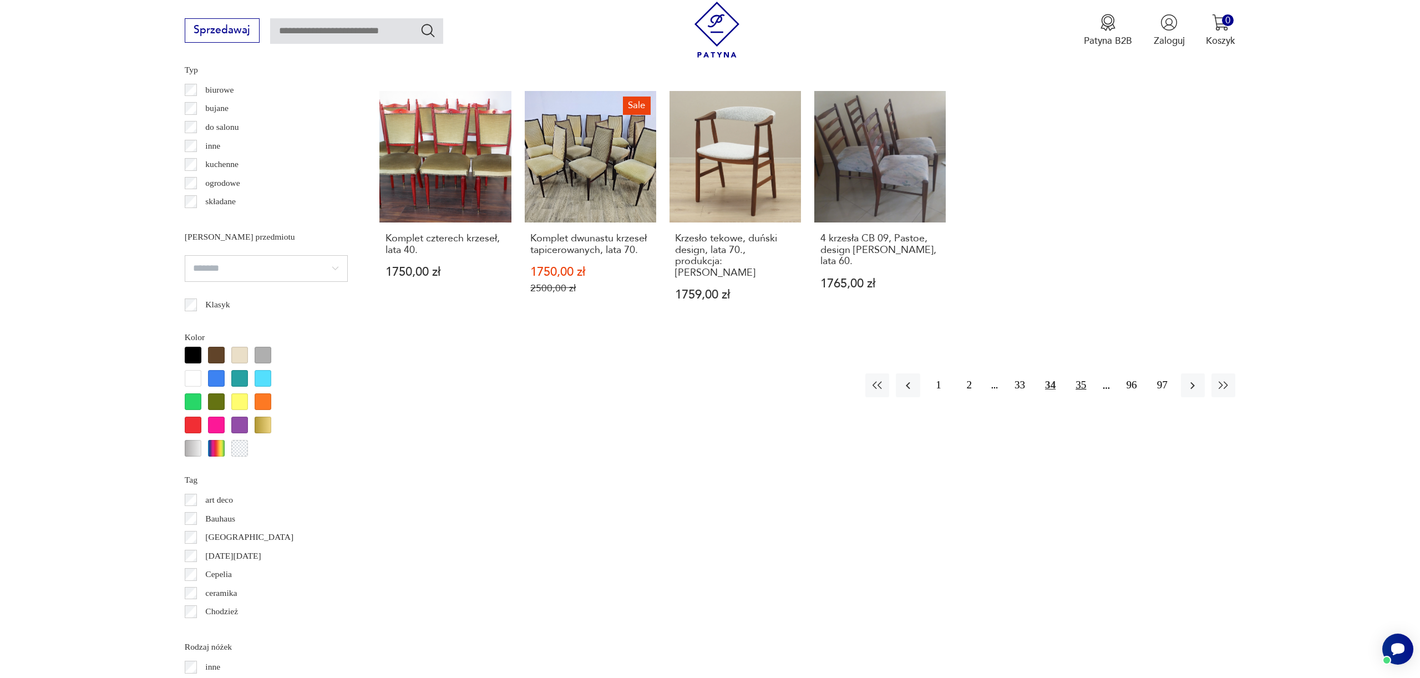
click at [1087, 376] on button "35" at bounding box center [1081, 385] width 24 height 24
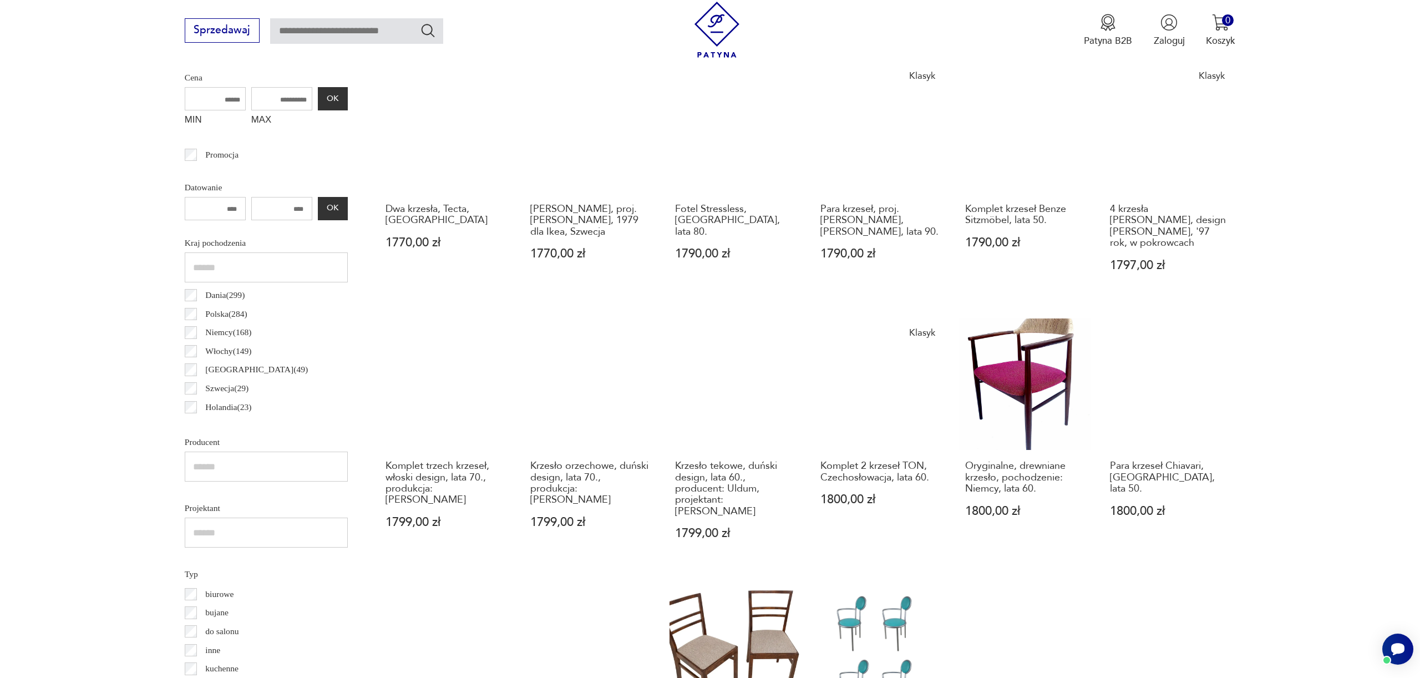
scroll to position [571, 0]
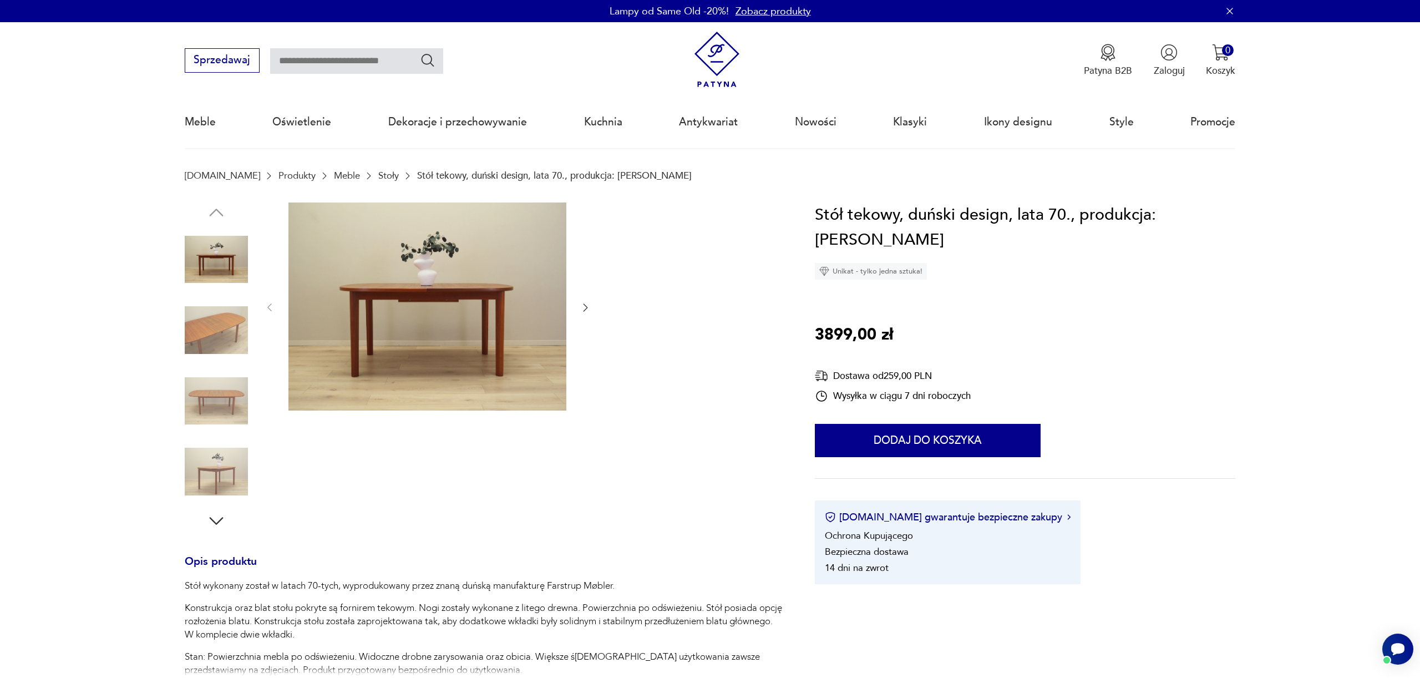
click at [235, 338] on img at bounding box center [216, 329] width 63 height 63
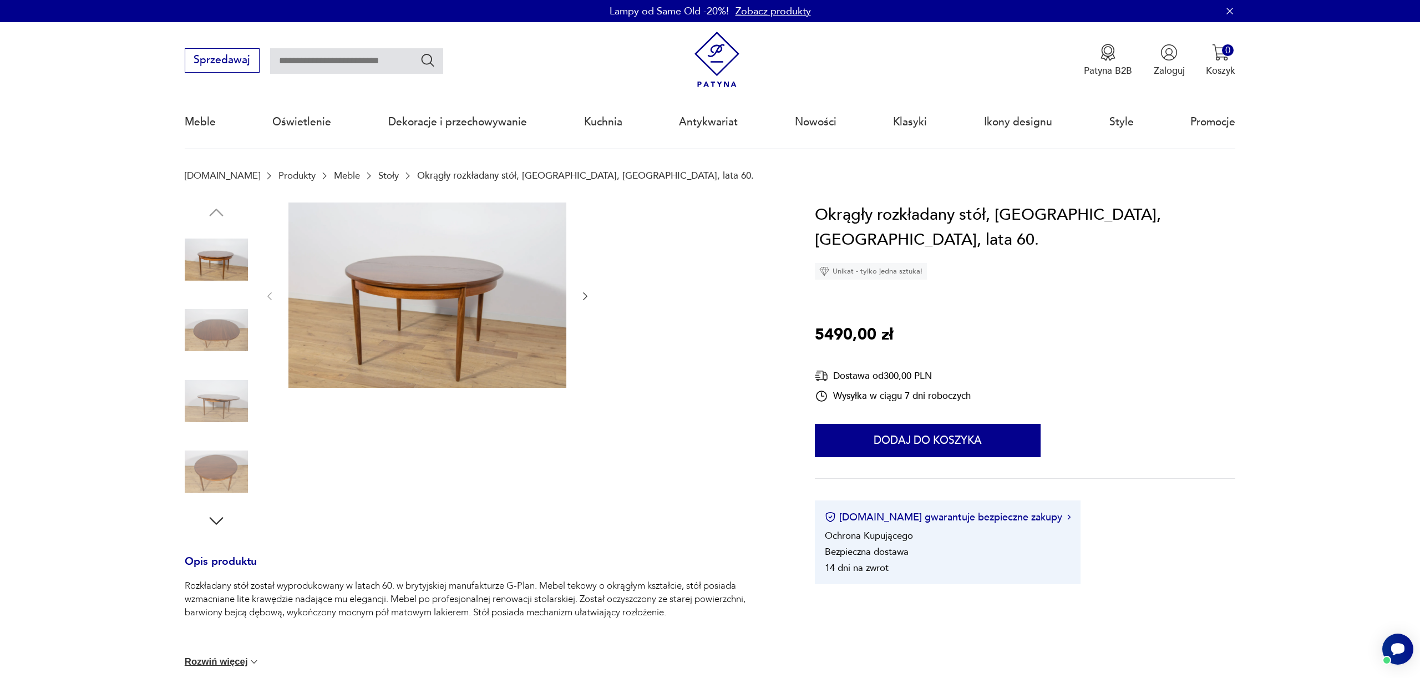
click at [239, 335] on img at bounding box center [216, 329] width 63 height 63
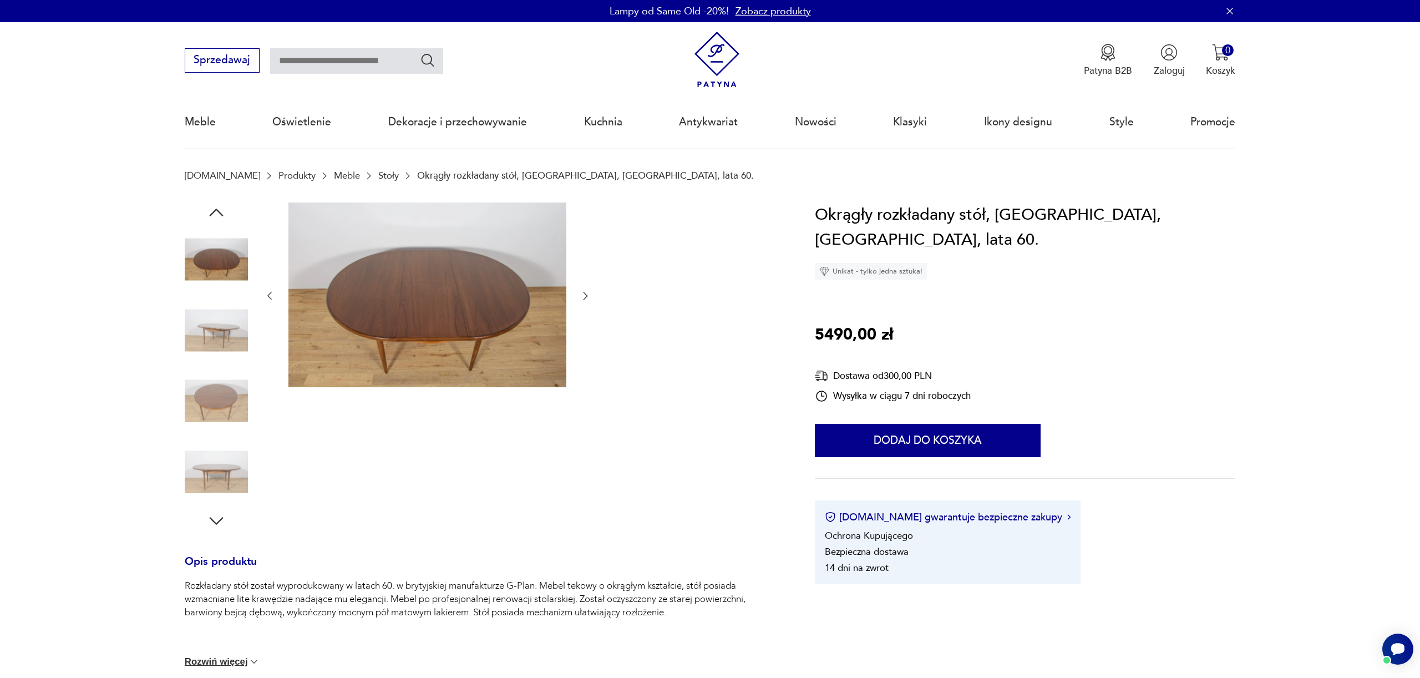
click at [223, 336] on img at bounding box center [216, 329] width 63 height 63
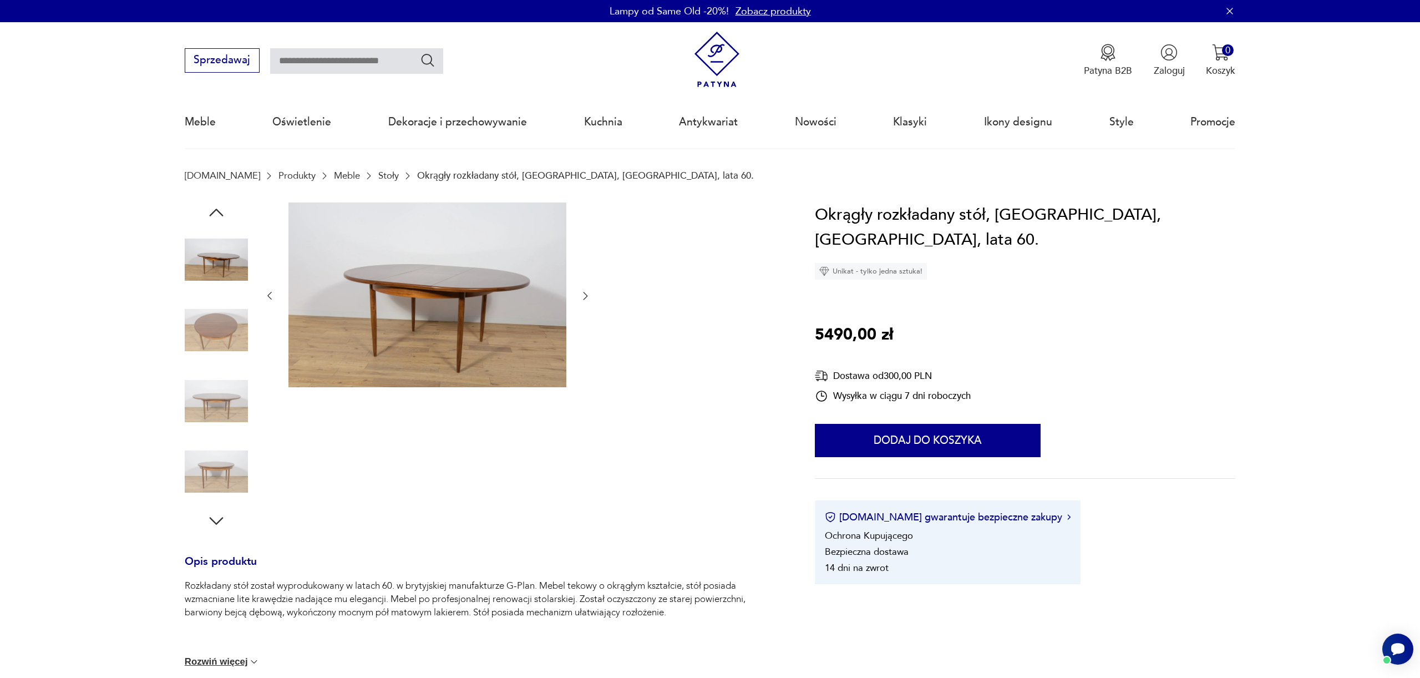
click at [216, 350] on img at bounding box center [216, 329] width 63 height 63
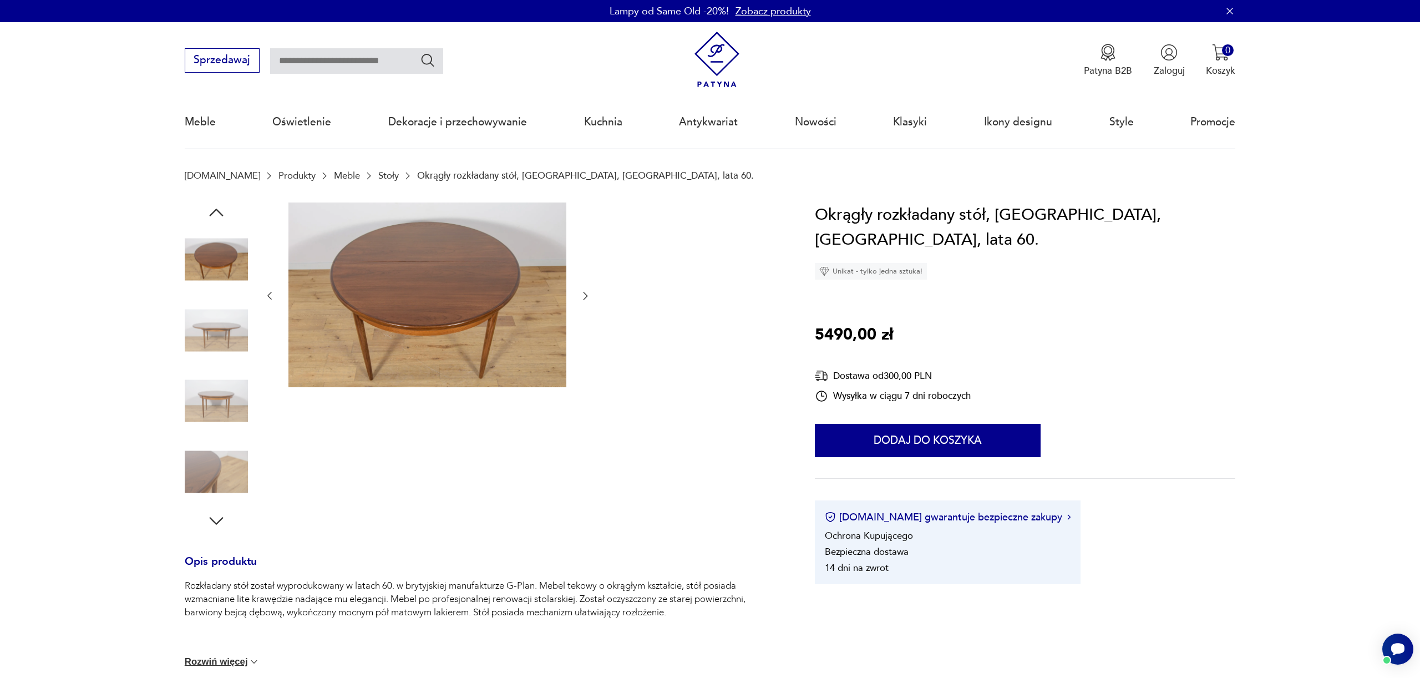
click at [219, 342] on img at bounding box center [216, 329] width 63 height 63
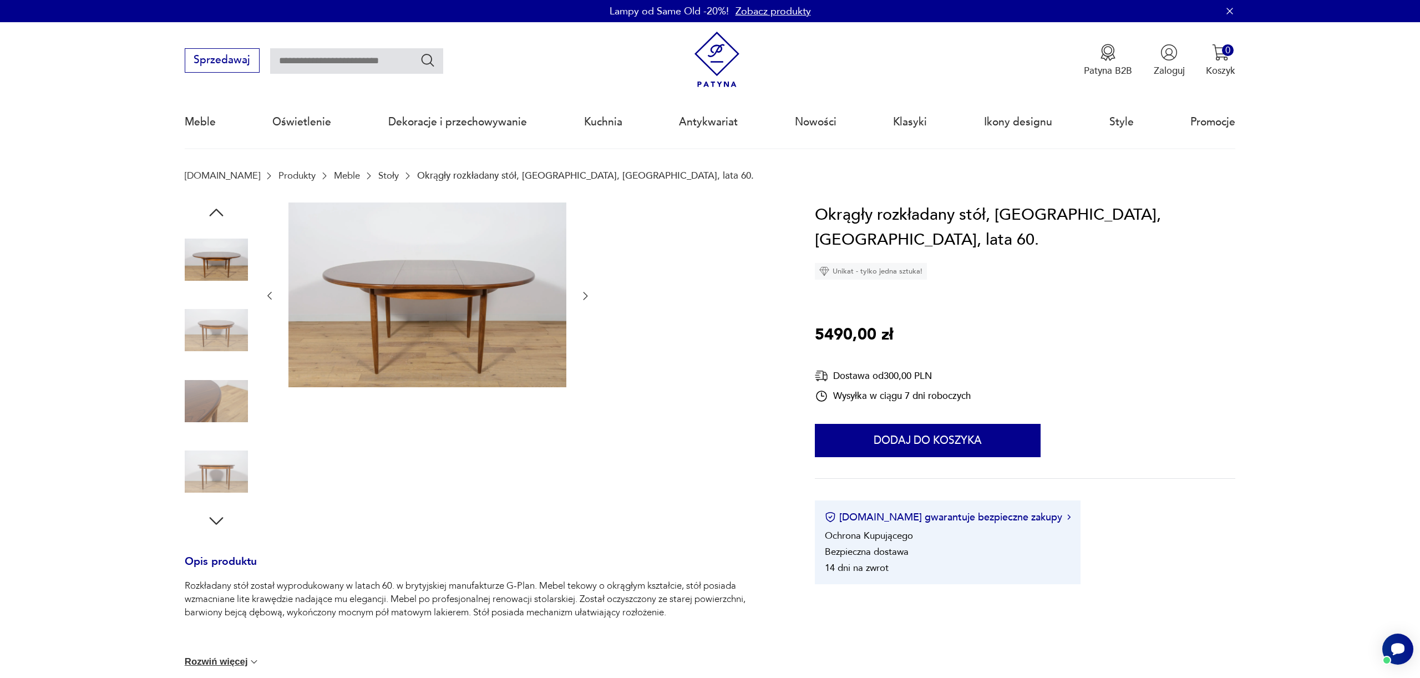
click at [217, 369] on div at bounding box center [216, 366] width 63 height 277
click at [213, 394] on img at bounding box center [216, 401] width 63 height 63
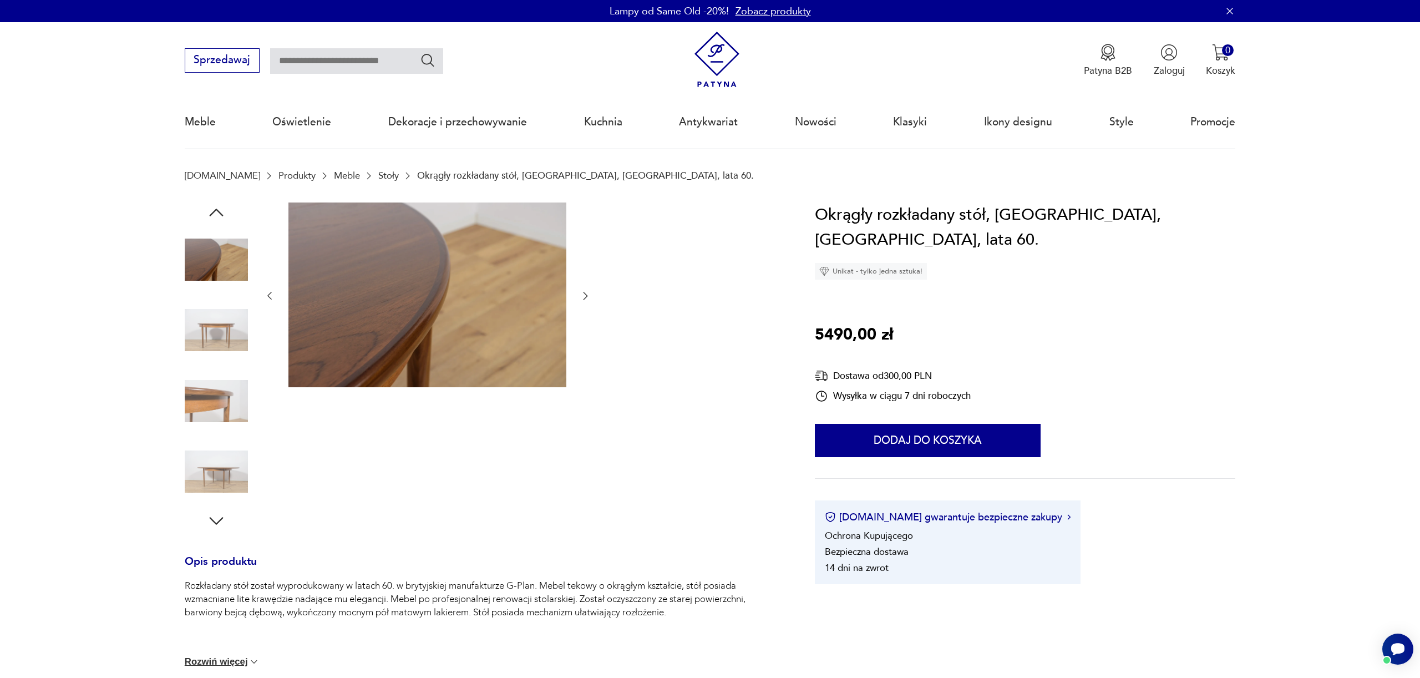
click at [209, 338] on img at bounding box center [216, 329] width 63 height 63
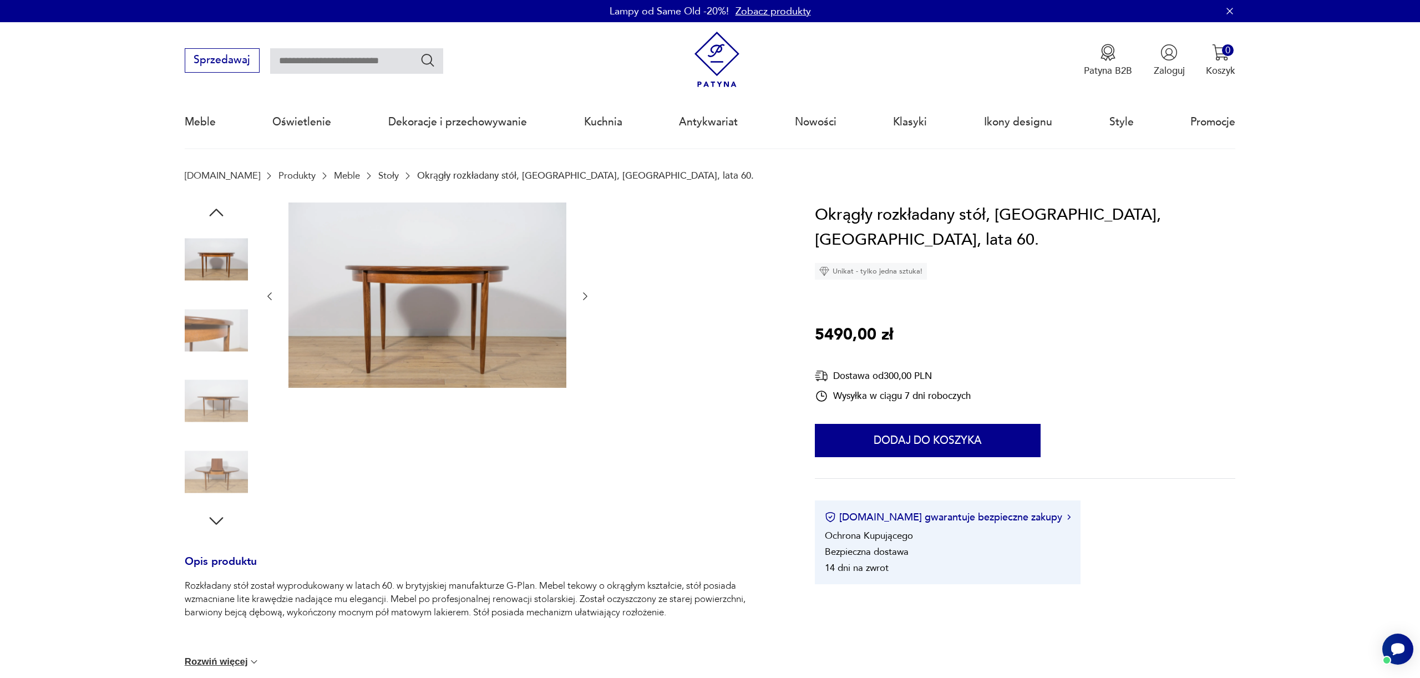
click at [213, 350] on img at bounding box center [216, 329] width 63 height 63
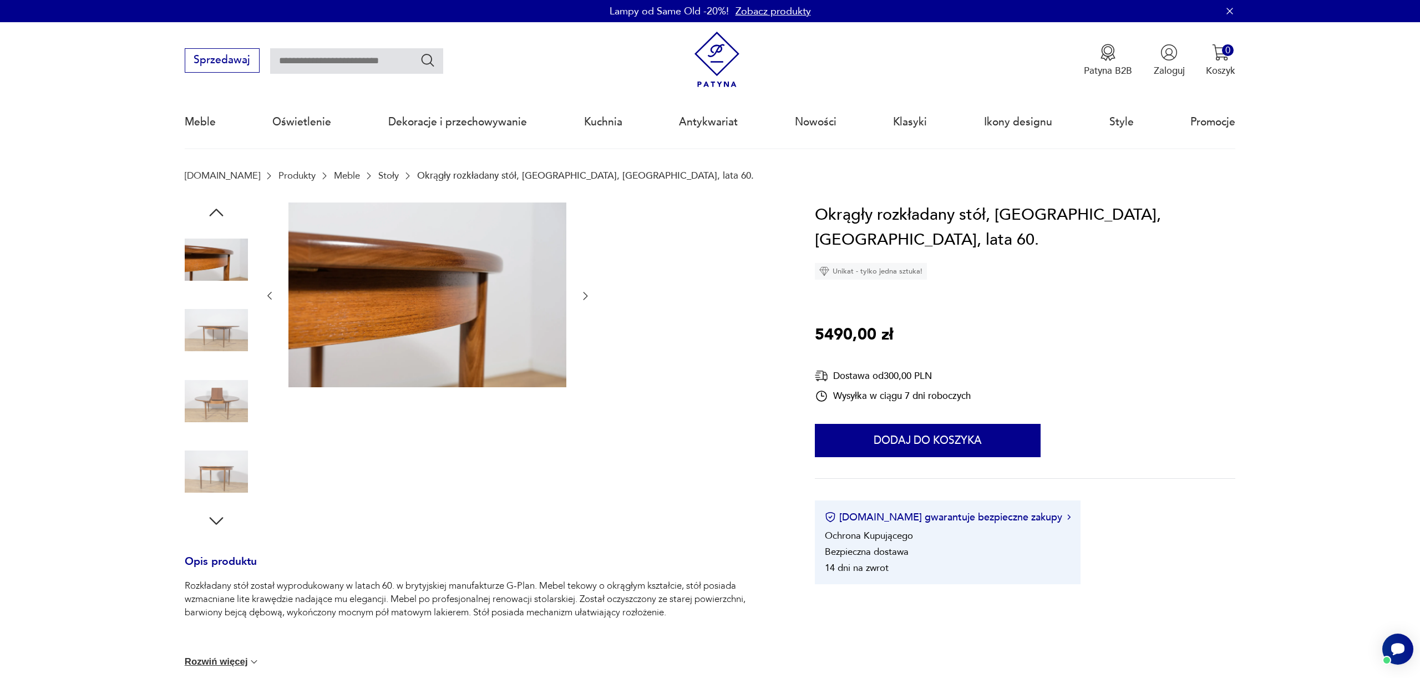
click at [223, 408] on img at bounding box center [216, 401] width 63 height 63
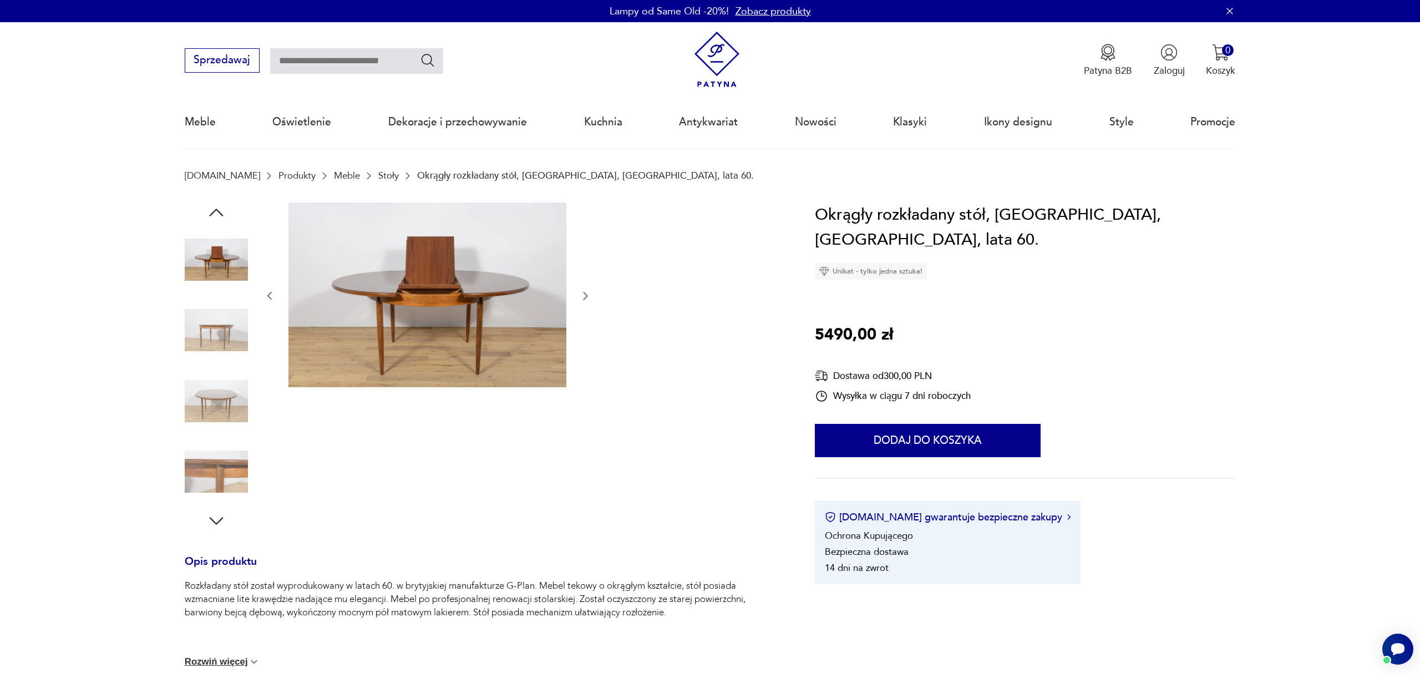
click at [214, 428] on img at bounding box center [216, 401] width 63 height 63
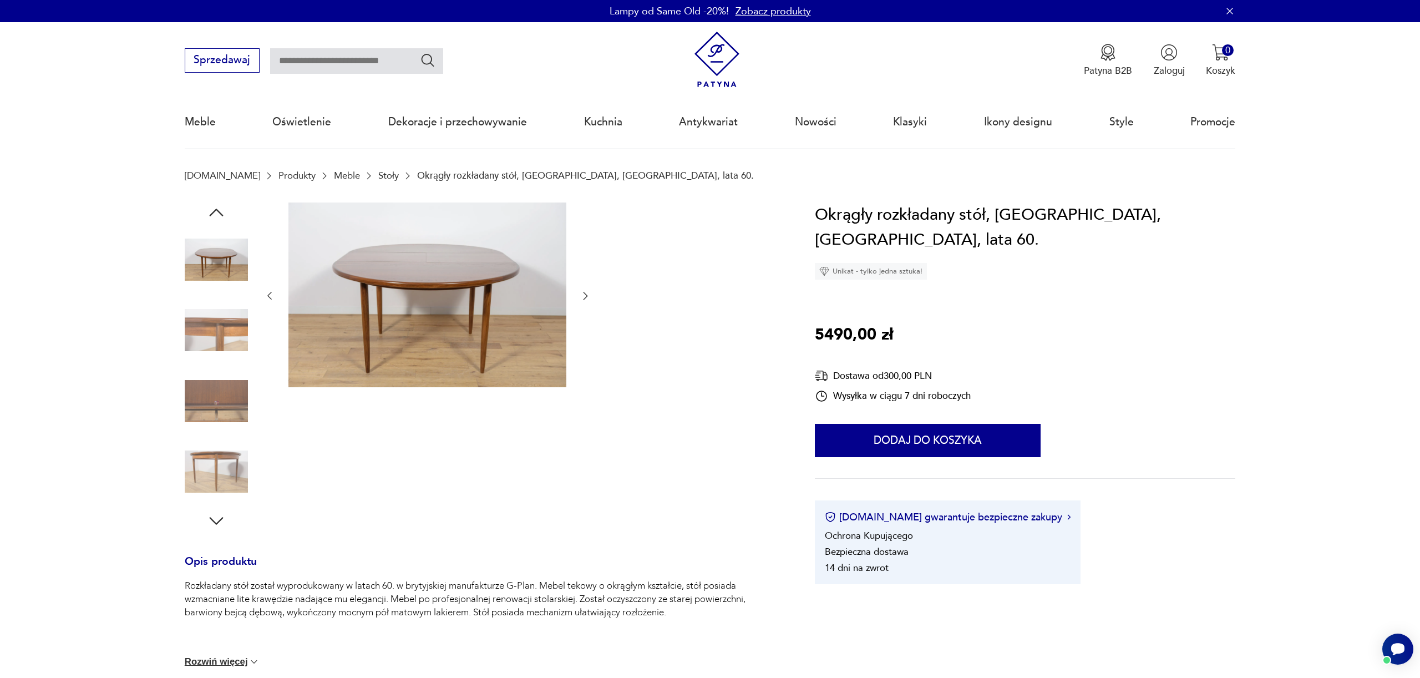
click at [216, 213] on icon "button" at bounding box center [216, 213] width 20 height 20
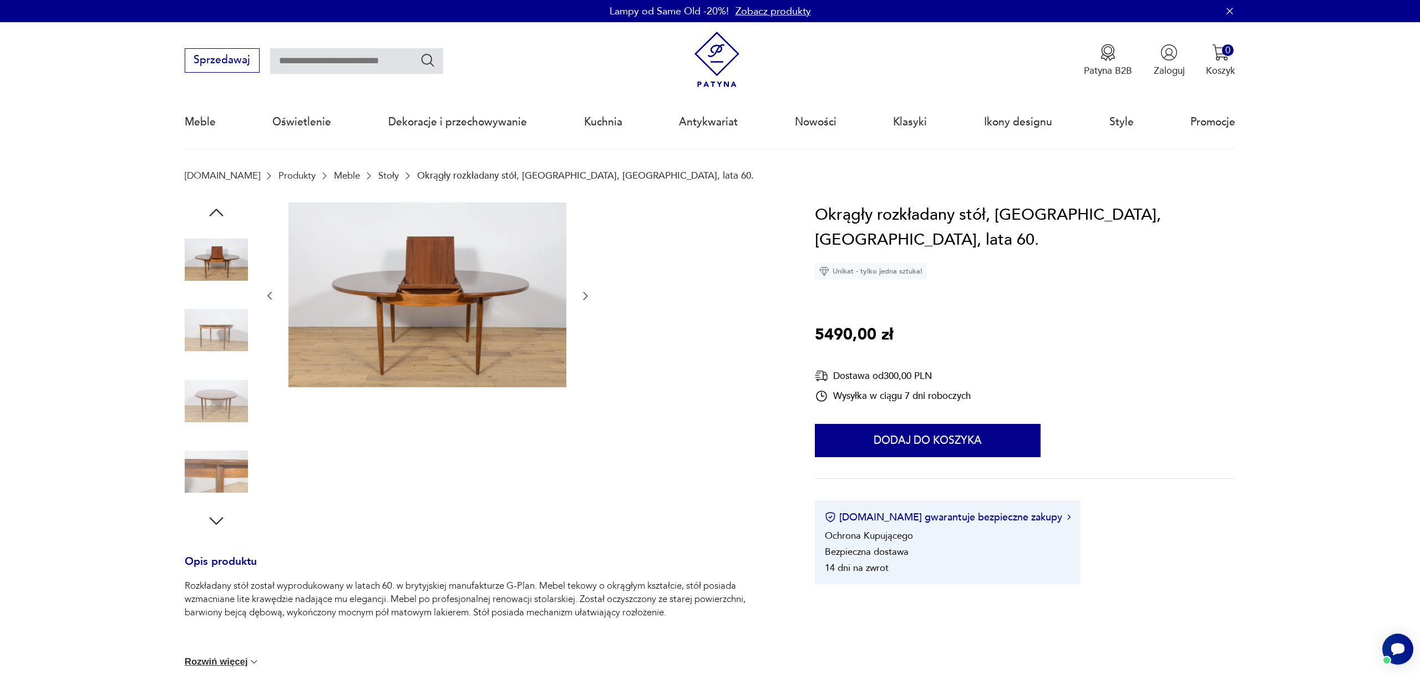
click at [216, 213] on icon "button" at bounding box center [216, 213] width 20 height 20
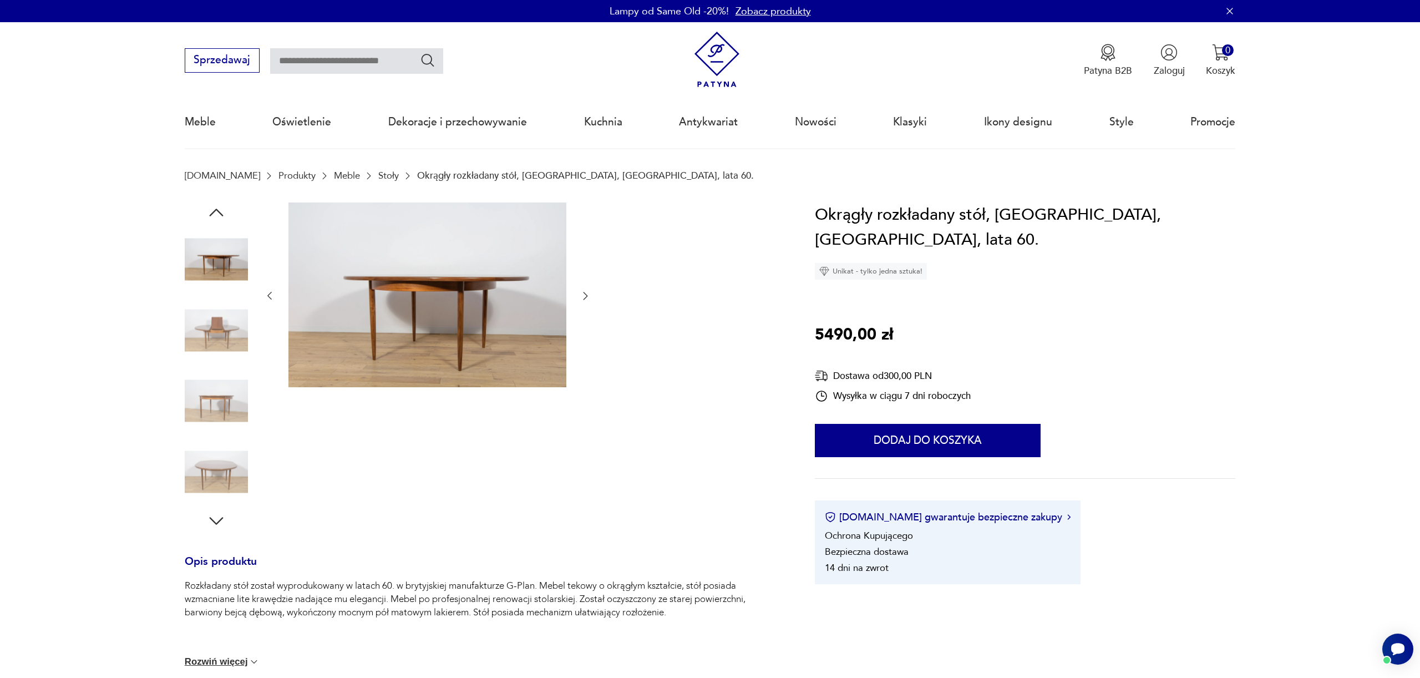
click at [216, 213] on icon "button" at bounding box center [216, 213] width 20 height 20
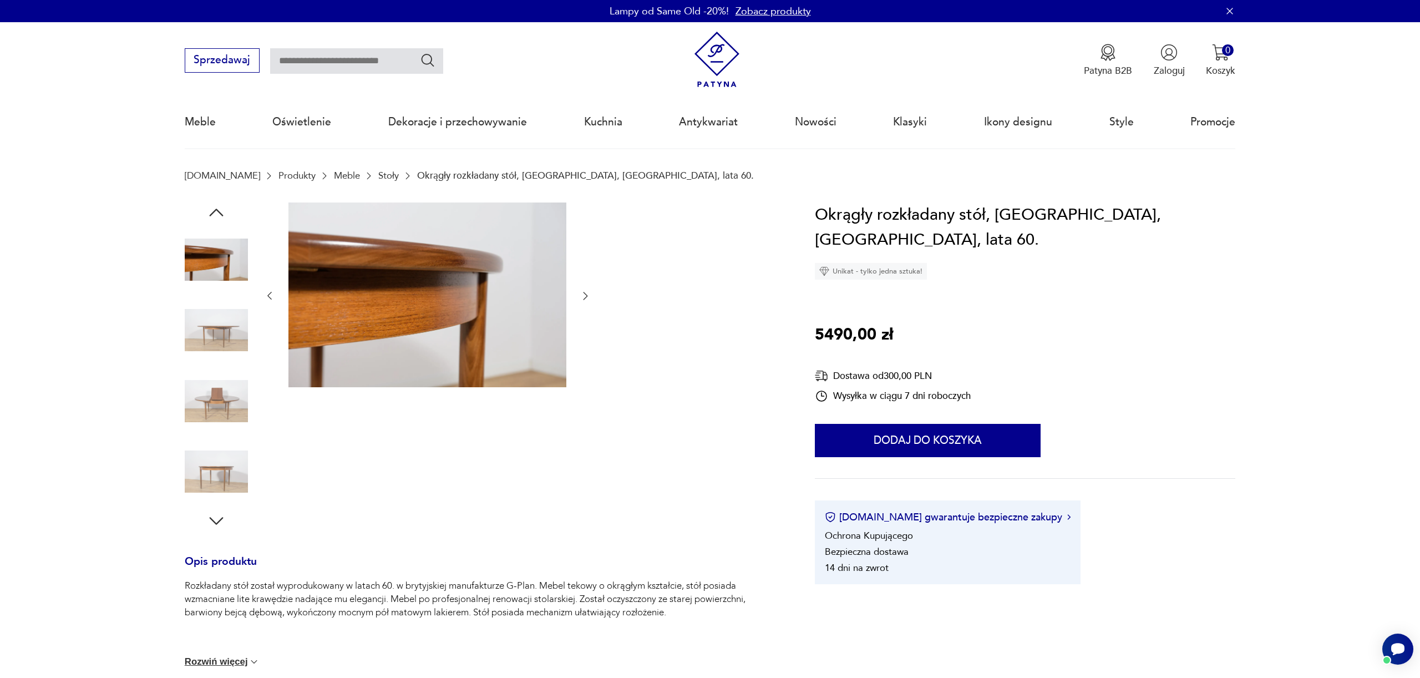
click at [220, 209] on icon "button" at bounding box center [216, 213] width 20 height 20
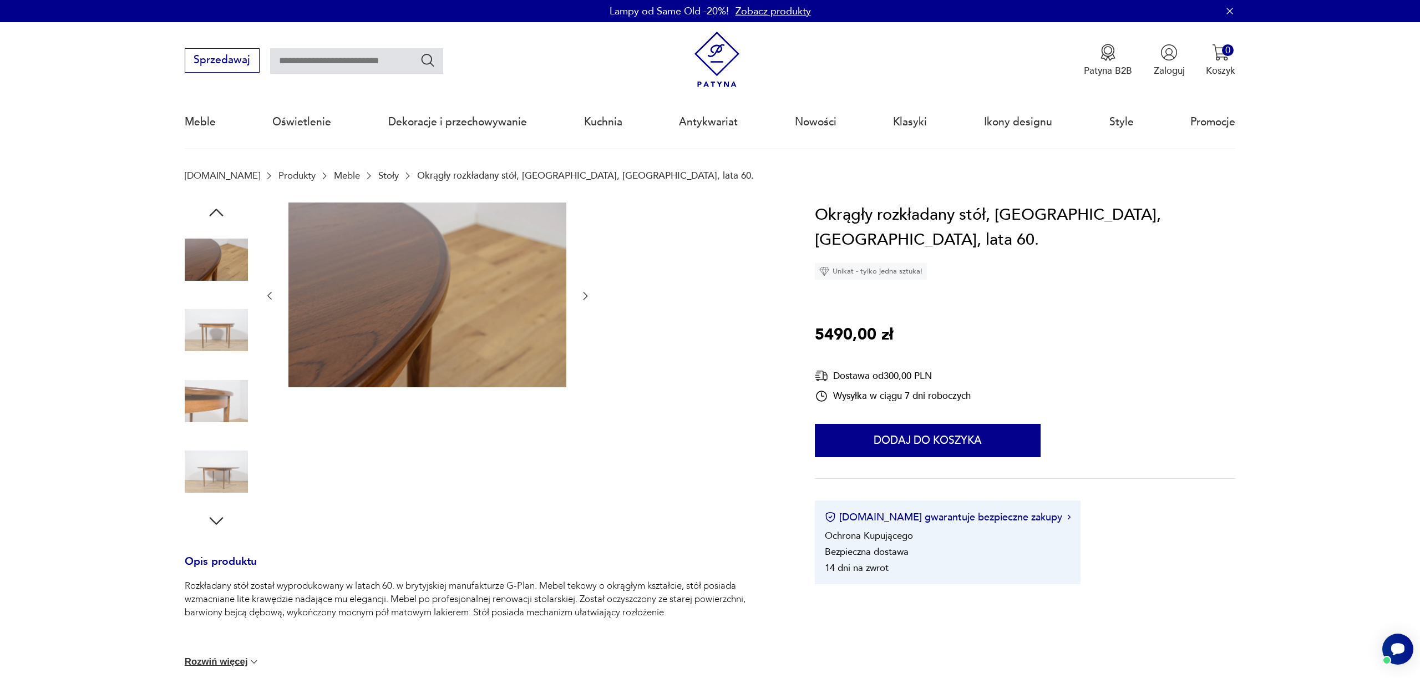
click at [220, 209] on icon "button" at bounding box center [216, 213] width 20 height 20
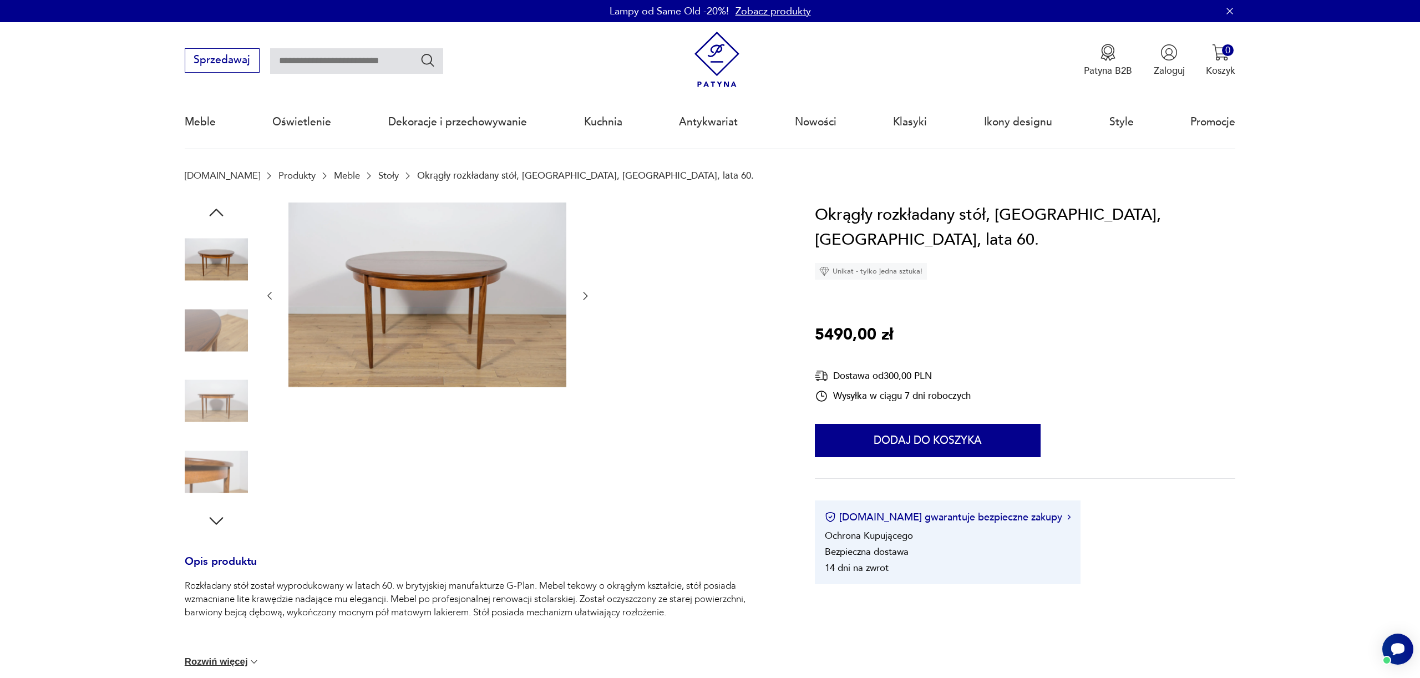
click at [220, 209] on icon "button" at bounding box center [216, 213] width 20 height 20
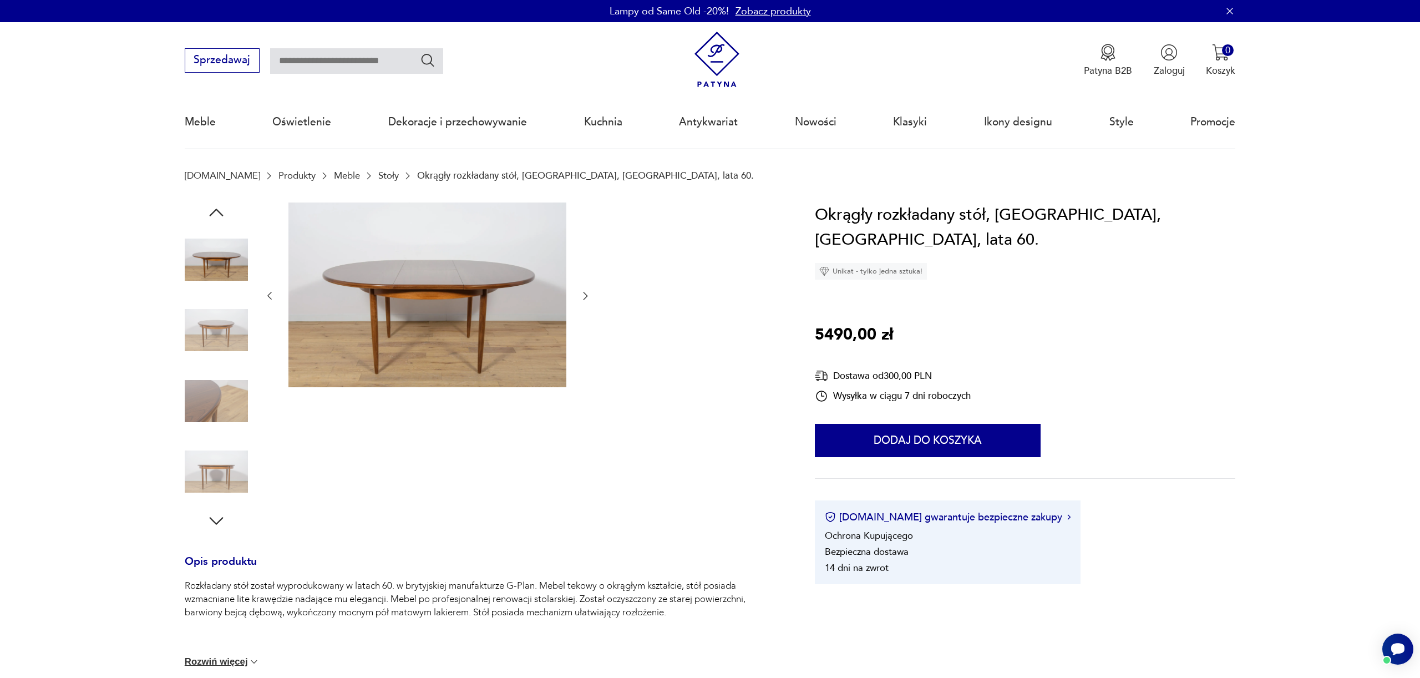
click at [217, 330] on img at bounding box center [216, 329] width 63 height 63
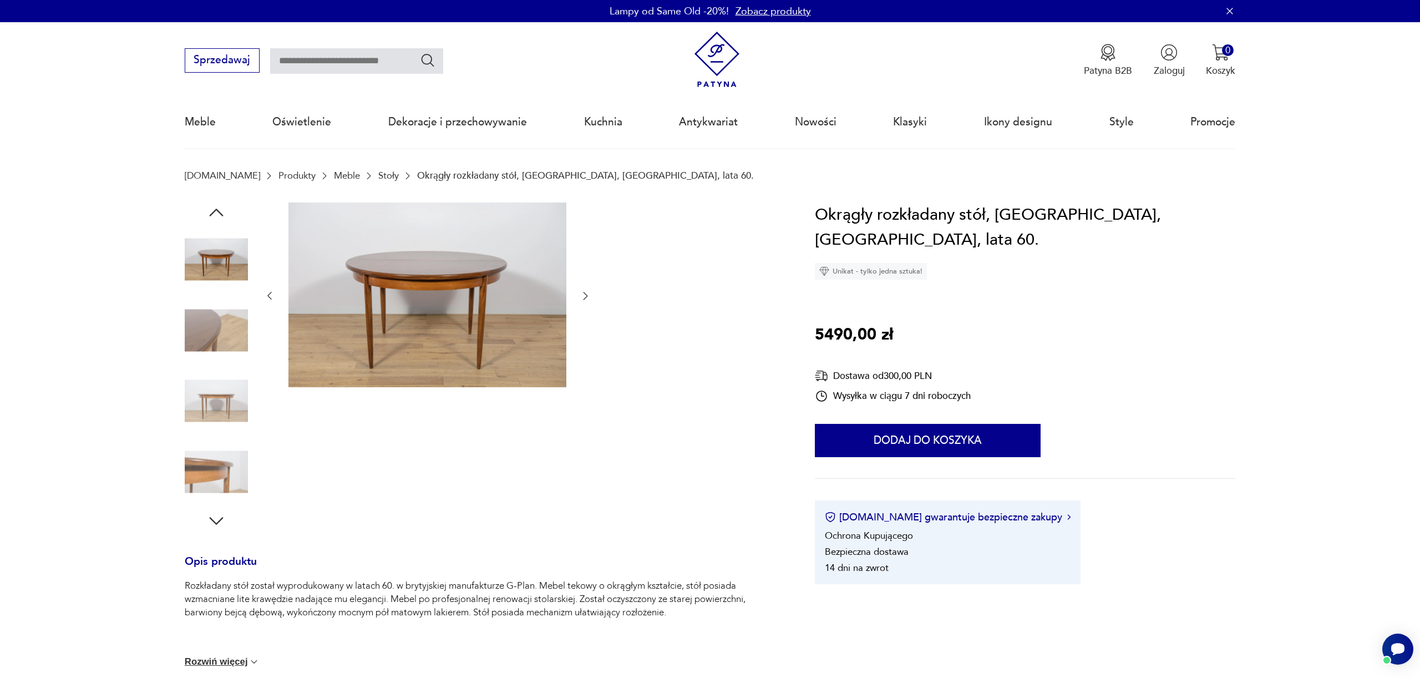
click at [220, 235] on img at bounding box center [216, 259] width 63 height 63
click at [224, 209] on icon "button" at bounding box center [216, 213] width 20 height 20
click at [223, 210] on icon "button" at bounding box center [216, 213] width 20 height 20
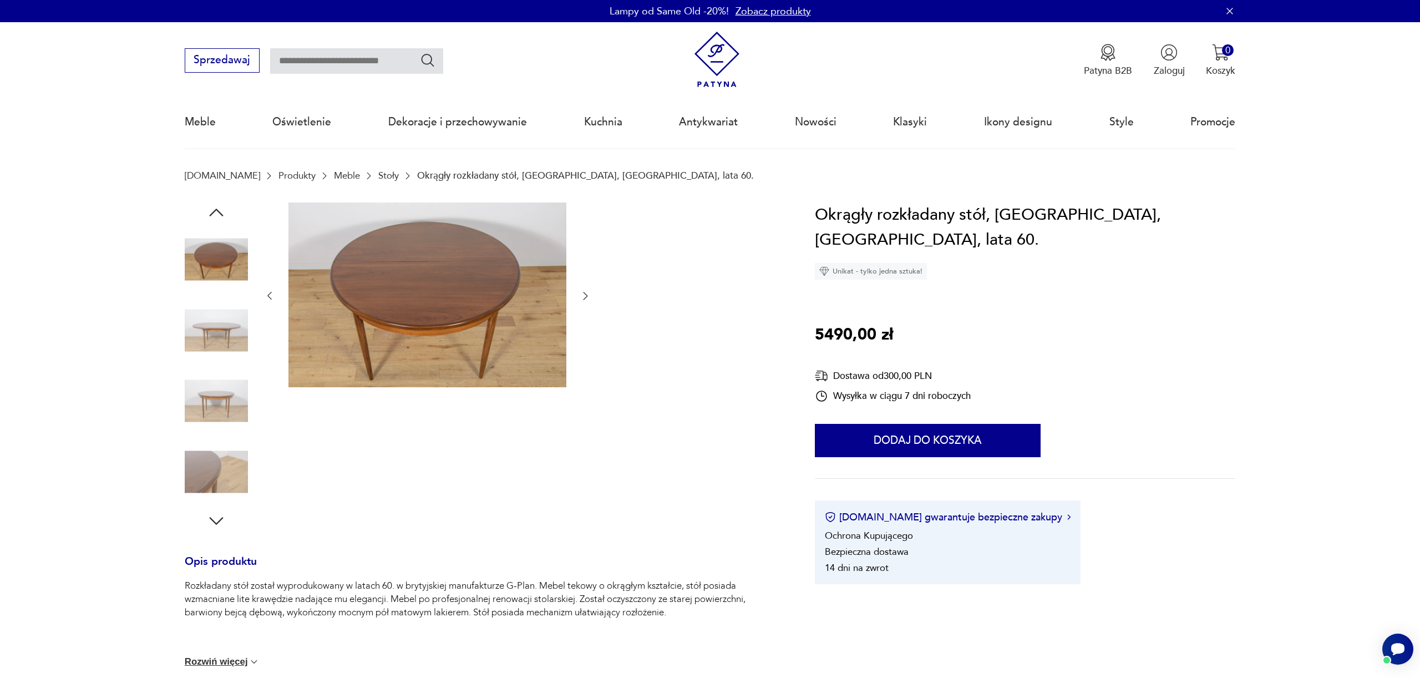
drag, startPoint x: 221, startPoint y: 211, endPoint x: 223, endPoint y: 297, distance: 86.0
click at [221, 211] on icon "button" at bounding box center [216, 213] width 20 height 20
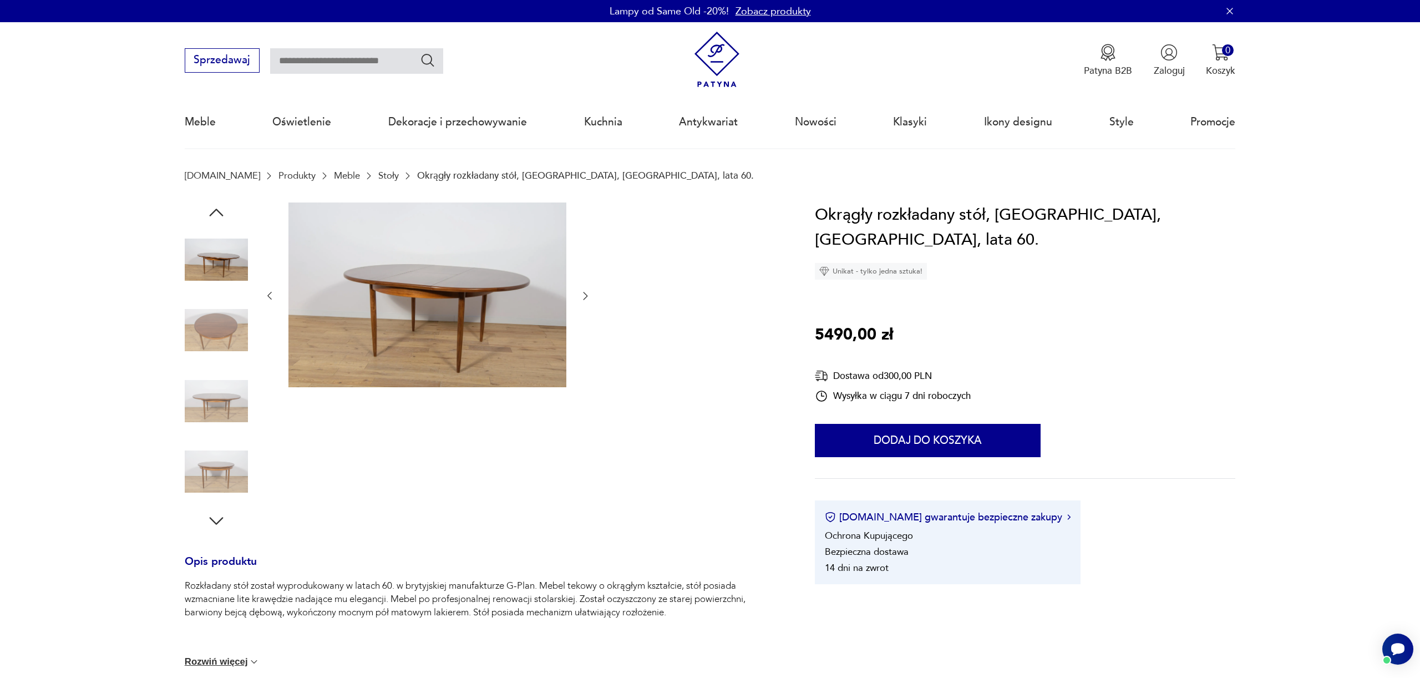
click at [222, 304] on img at bounding box center [216, 329] width 63 height 63
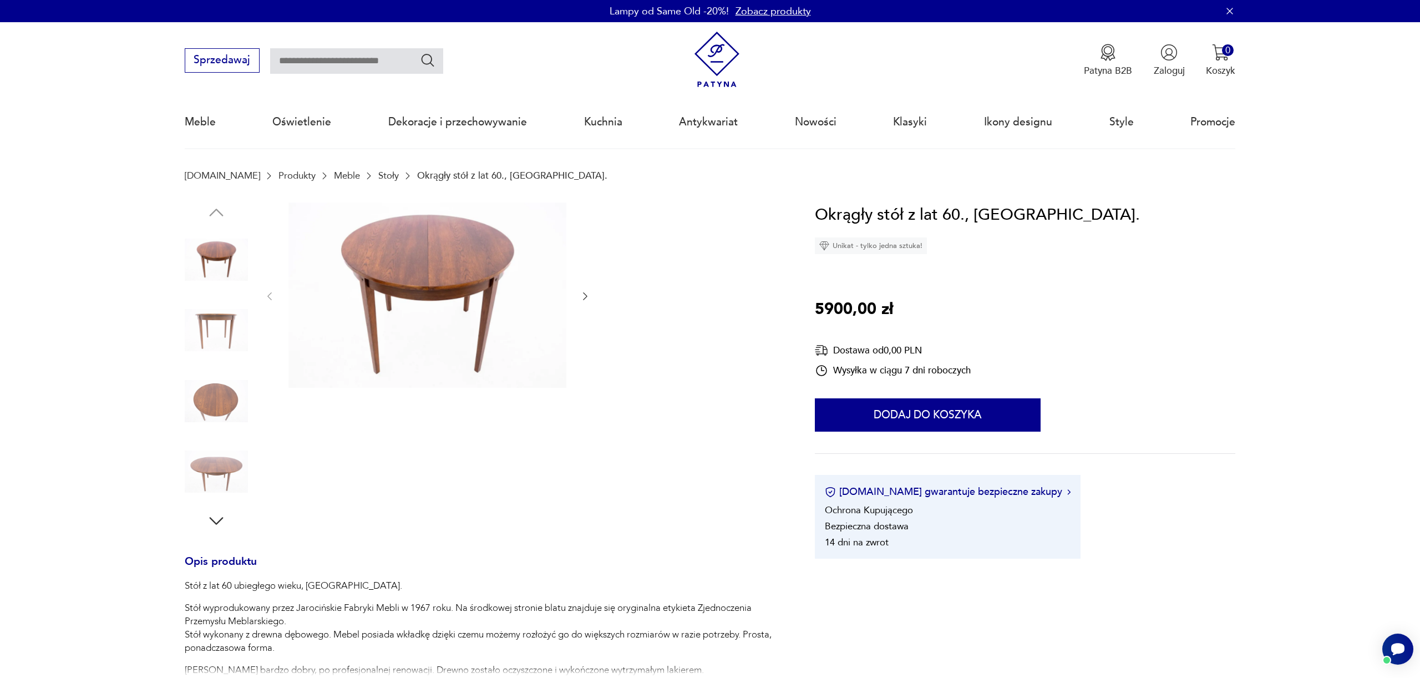
click at [219, 332] on img at bounding box center [216, 329] width 63 height 63
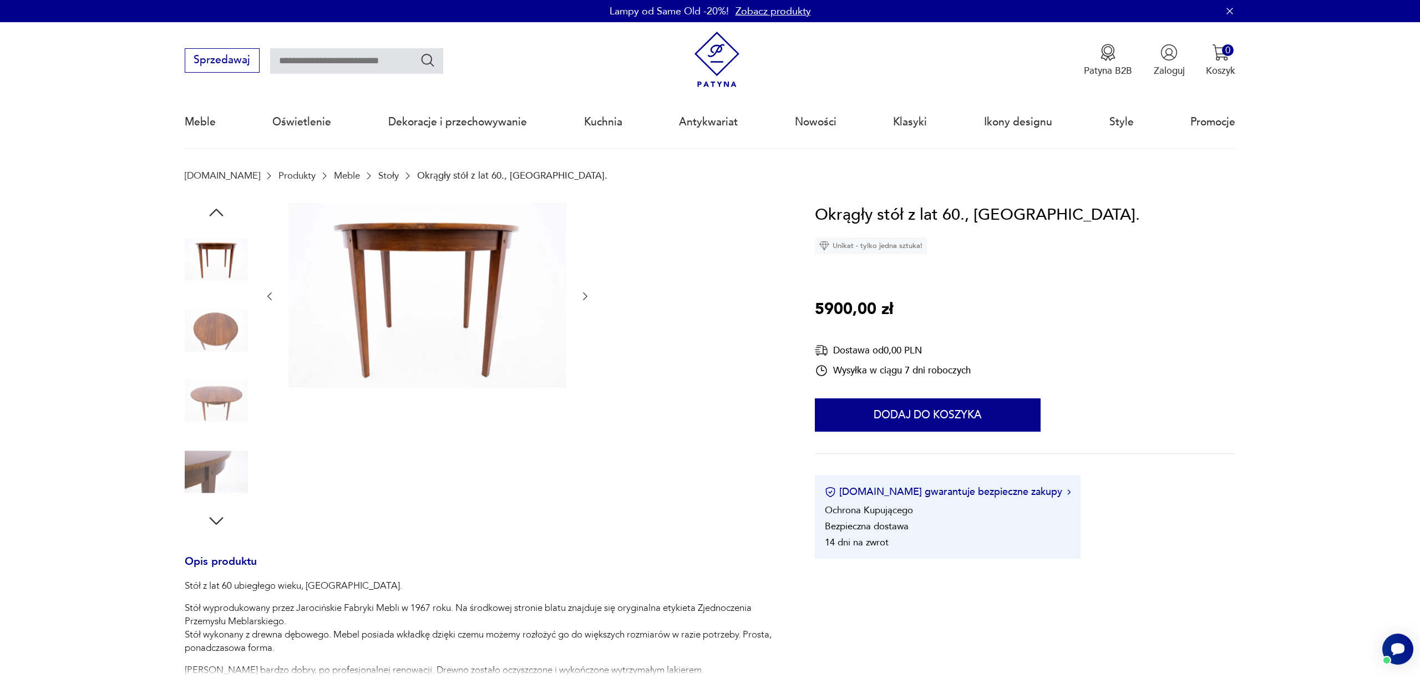
click at [216, 337] on img at bounding box center [216, 329] width 63 height 63
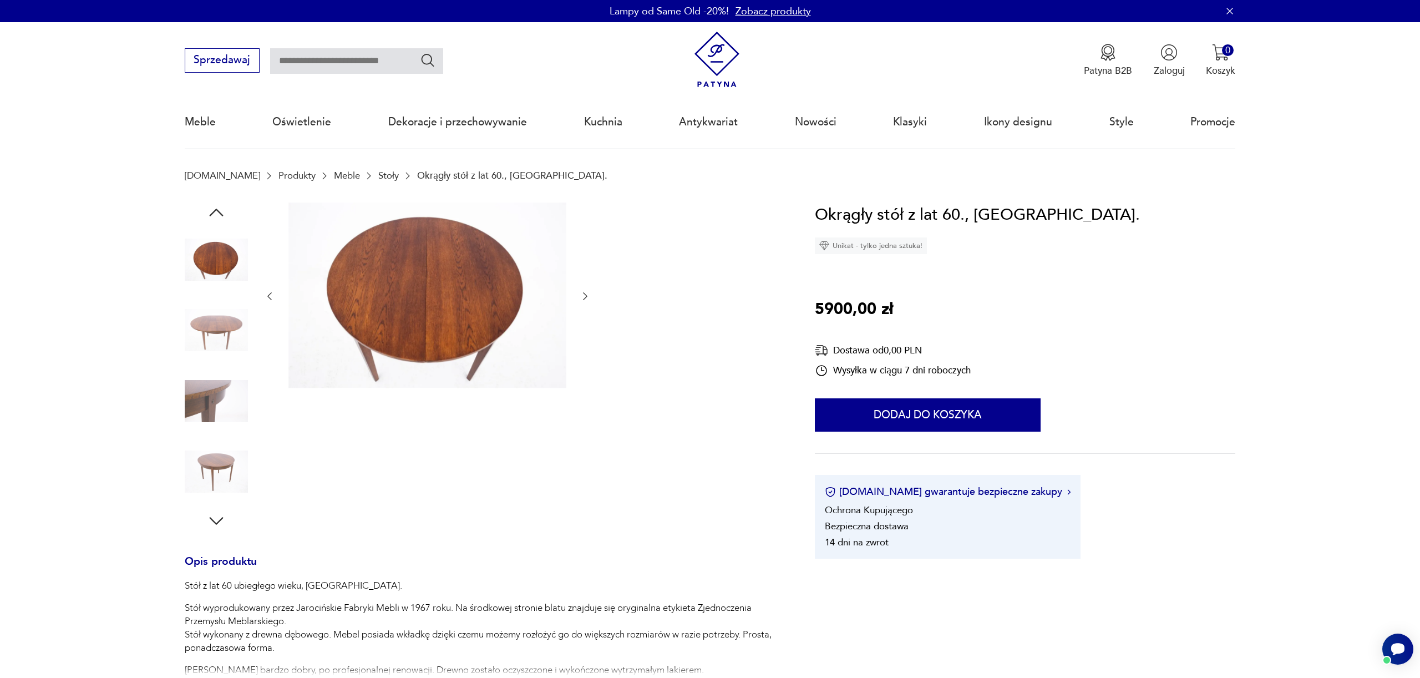
click at [219, 343] on img at bounding box center [216, 329] width 63 height 63
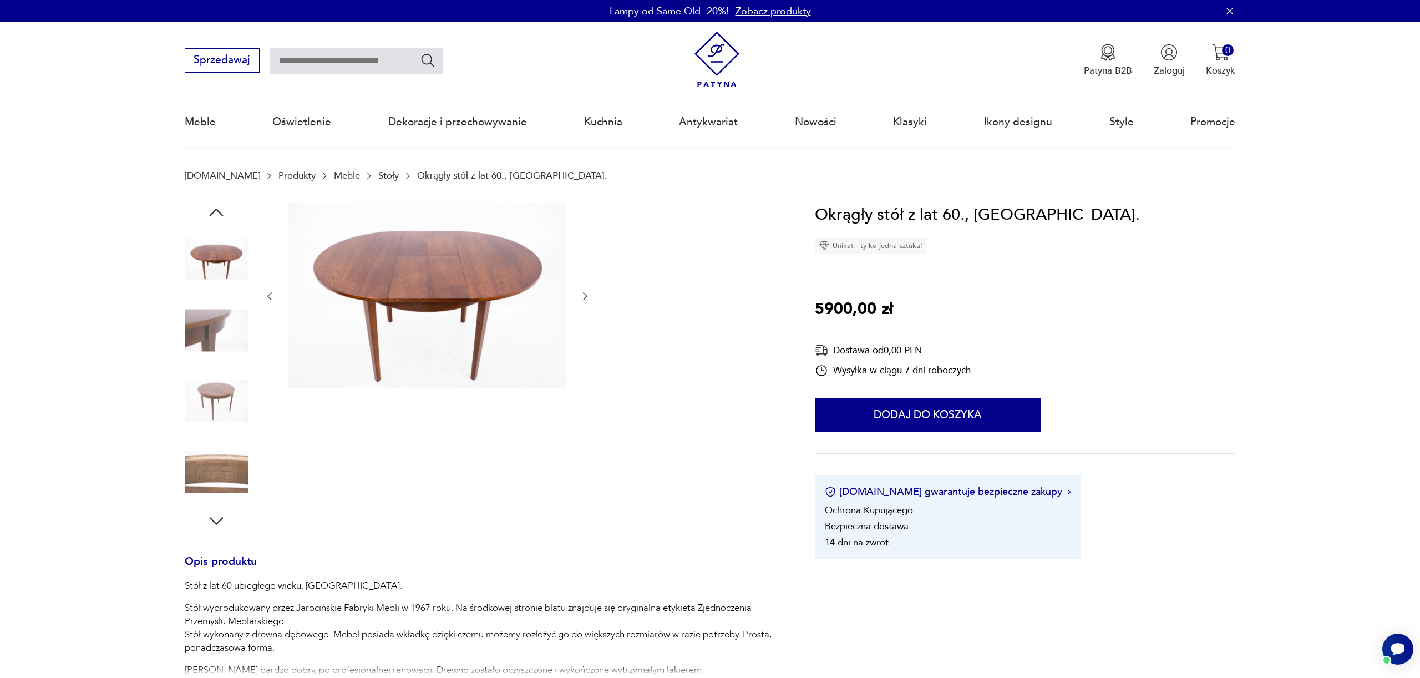
click at [210, 371] on img at bounding box center [216, 401] width 63 height 63
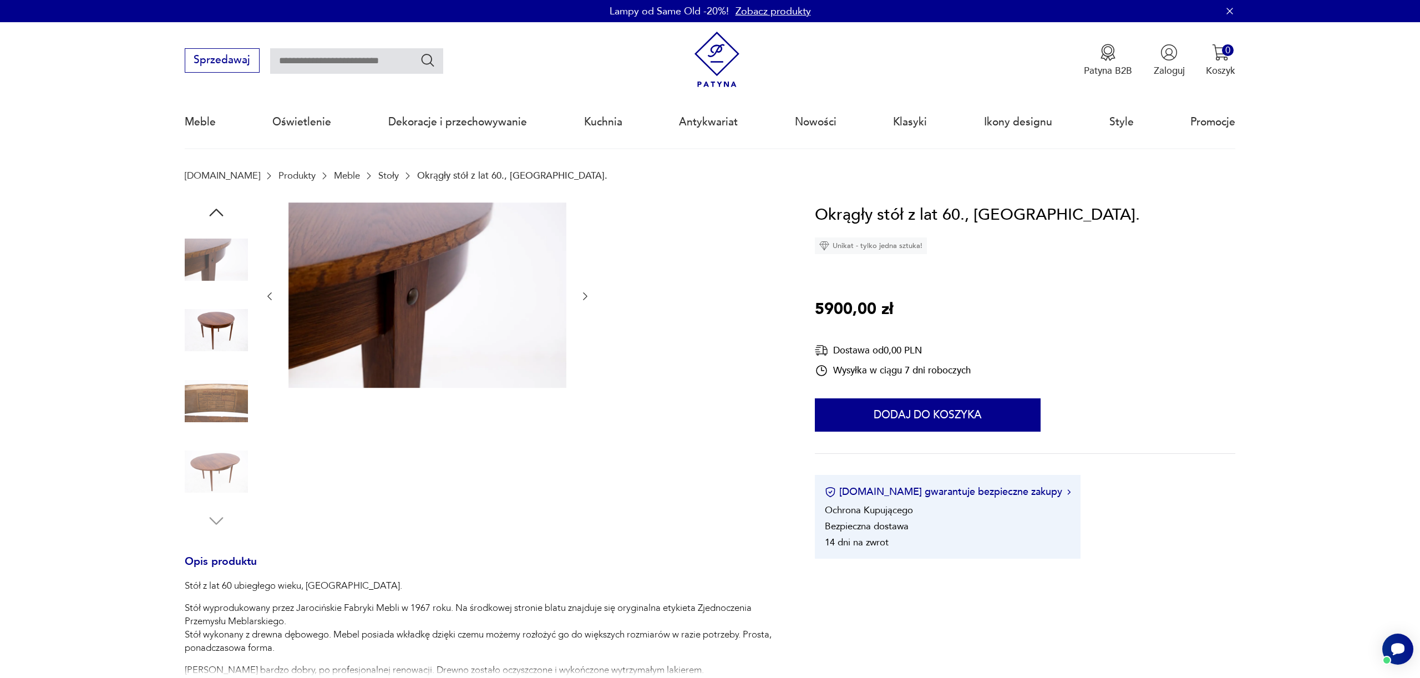
click at [215, 414] on img at bounding box center [216, 401] width 63 height 63
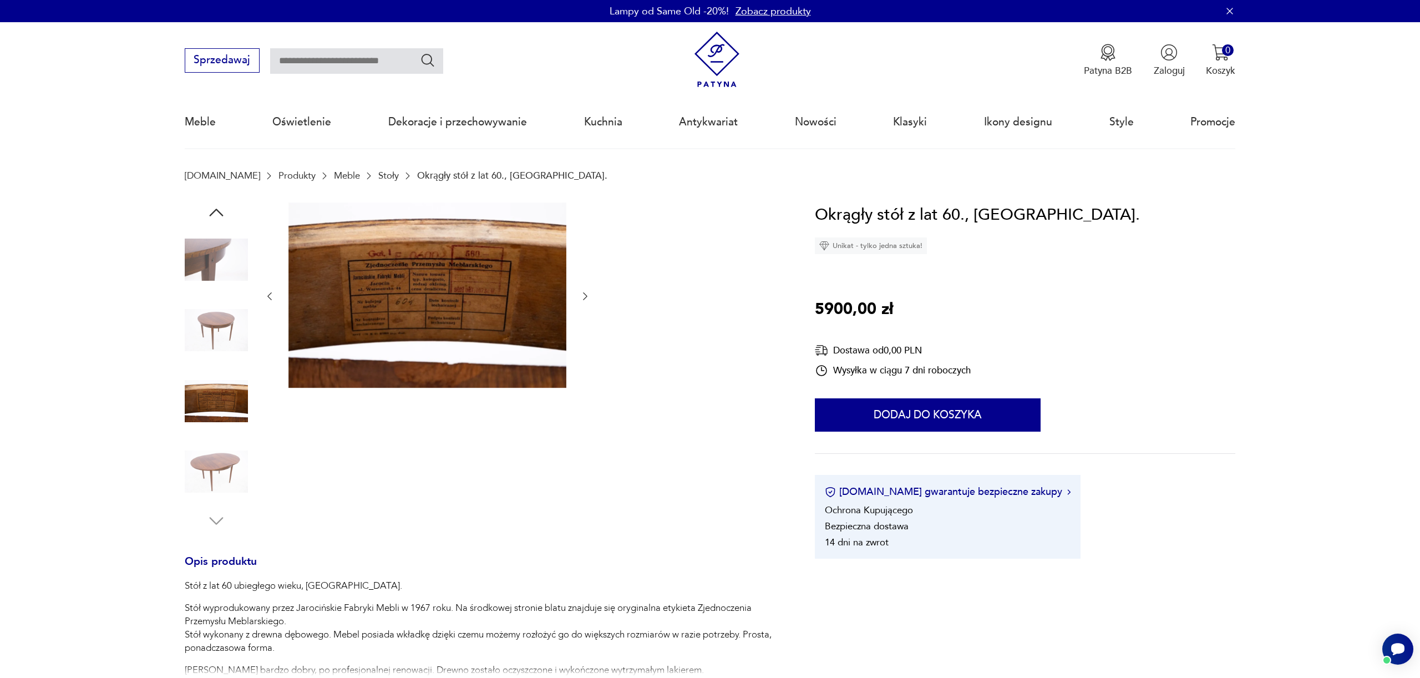
click at [222, 459] on img at bounding box center [216, 471] width 63 height 63
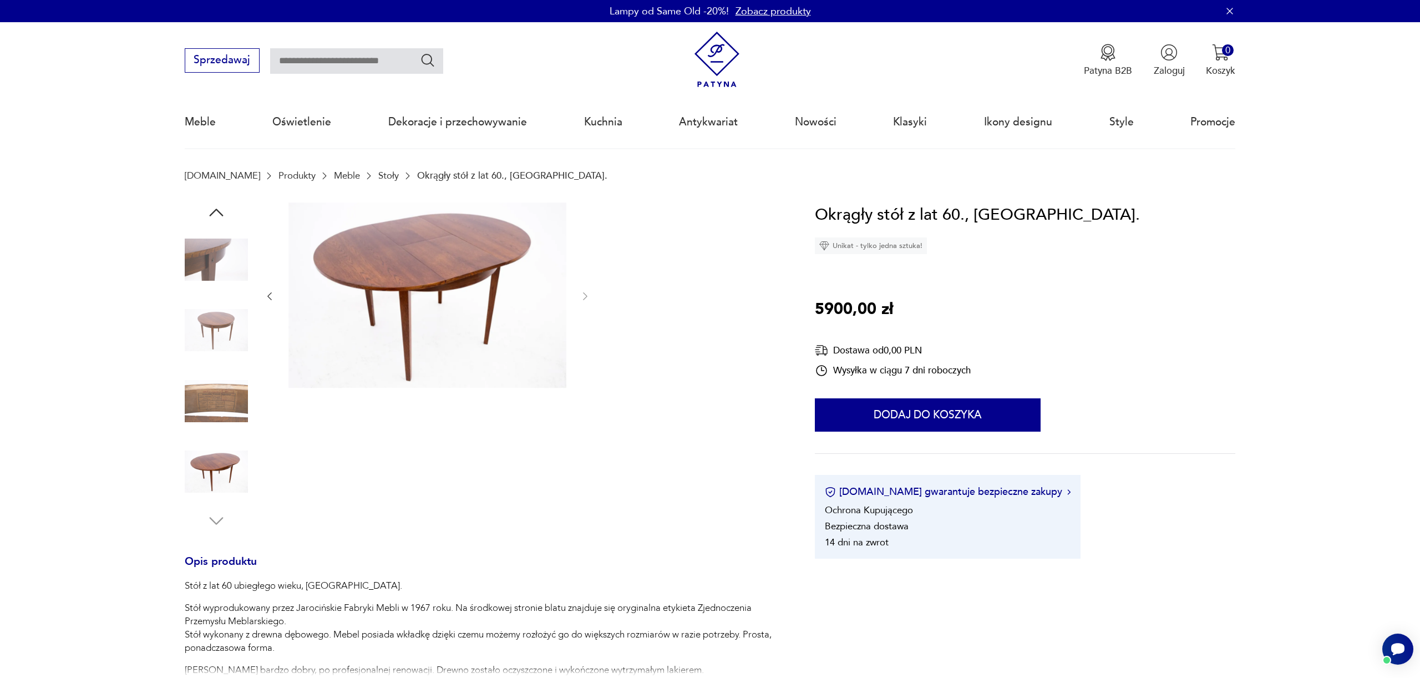
click at [222, 213] on icon "button" at bounding box center [216, 213] width 20 height 20
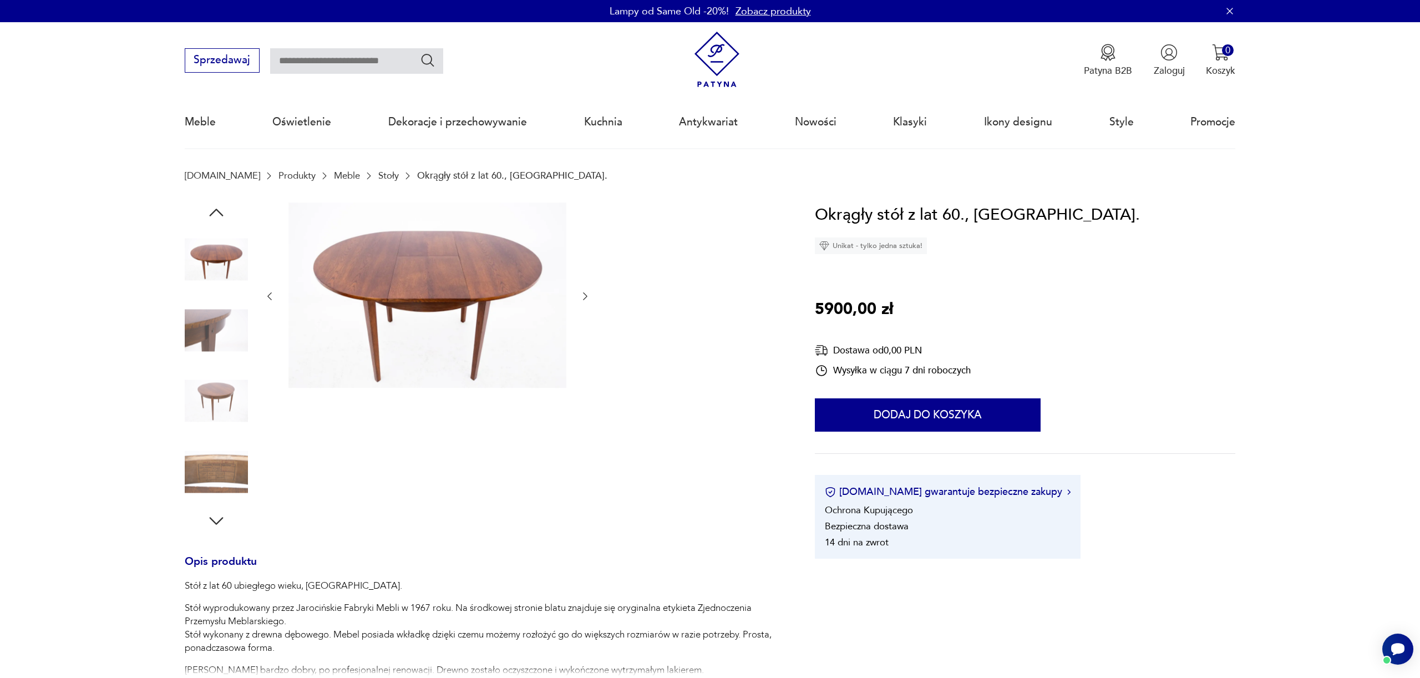
click at [222, 213] on icon "button" at bounding box center [216, 213] width 20 height 20
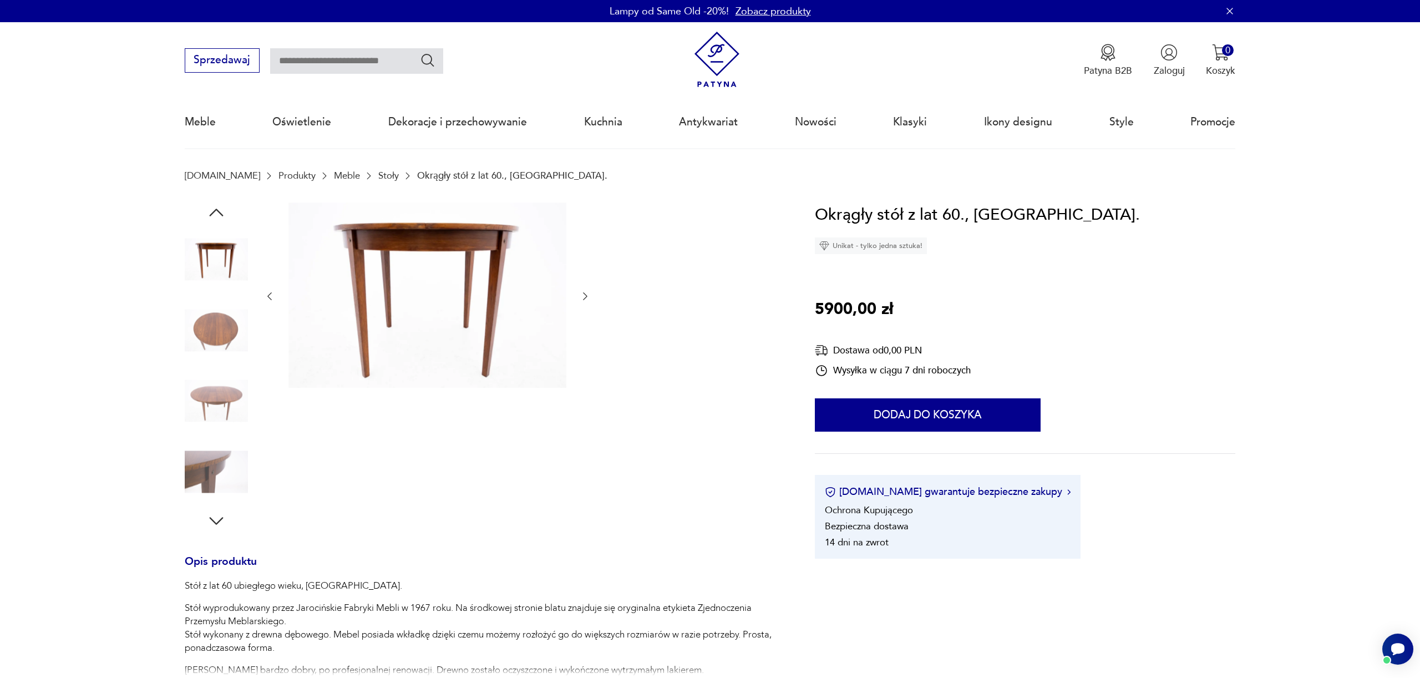
click at [222, 213] on icon "button" at bounding box center [216, 213] width 20 height 20
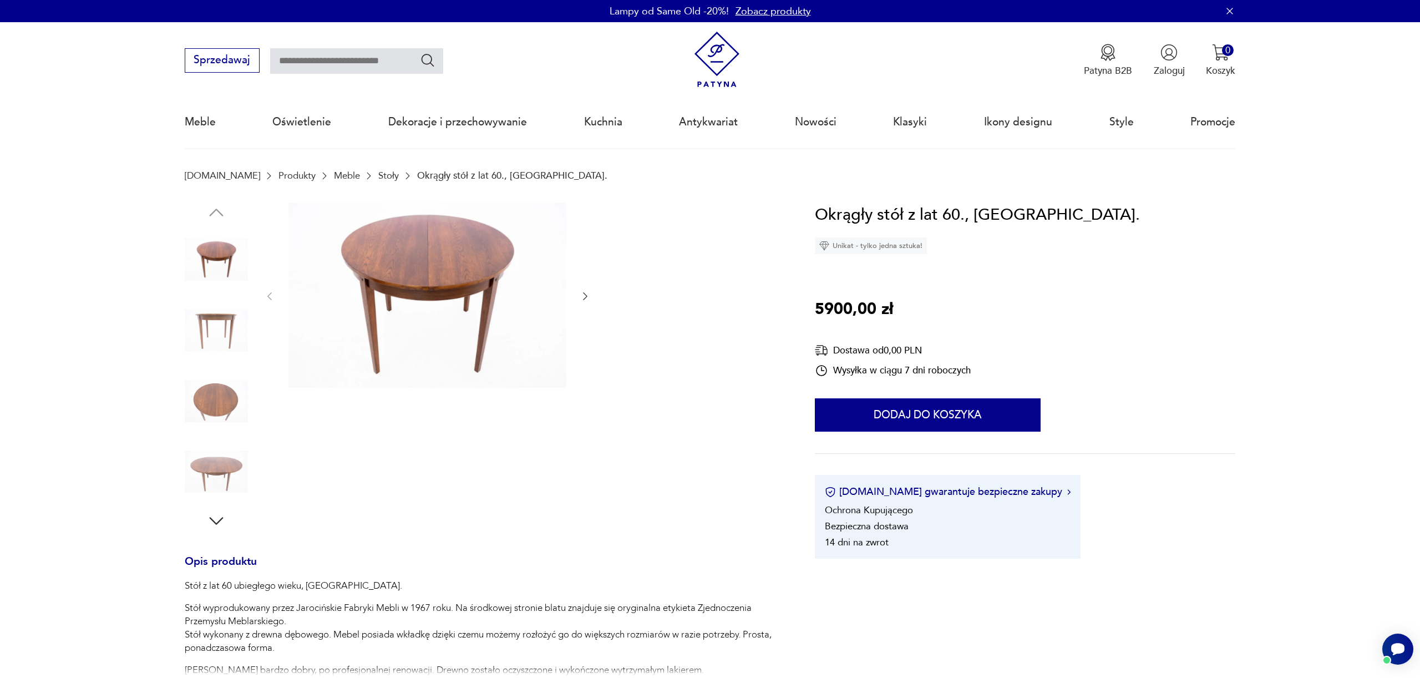
click at [220, 240] on img at bounding box center [216, 259] width 63 height 63
click at [232, 398] on img at bounding box center [216, 401] width 63 height 63
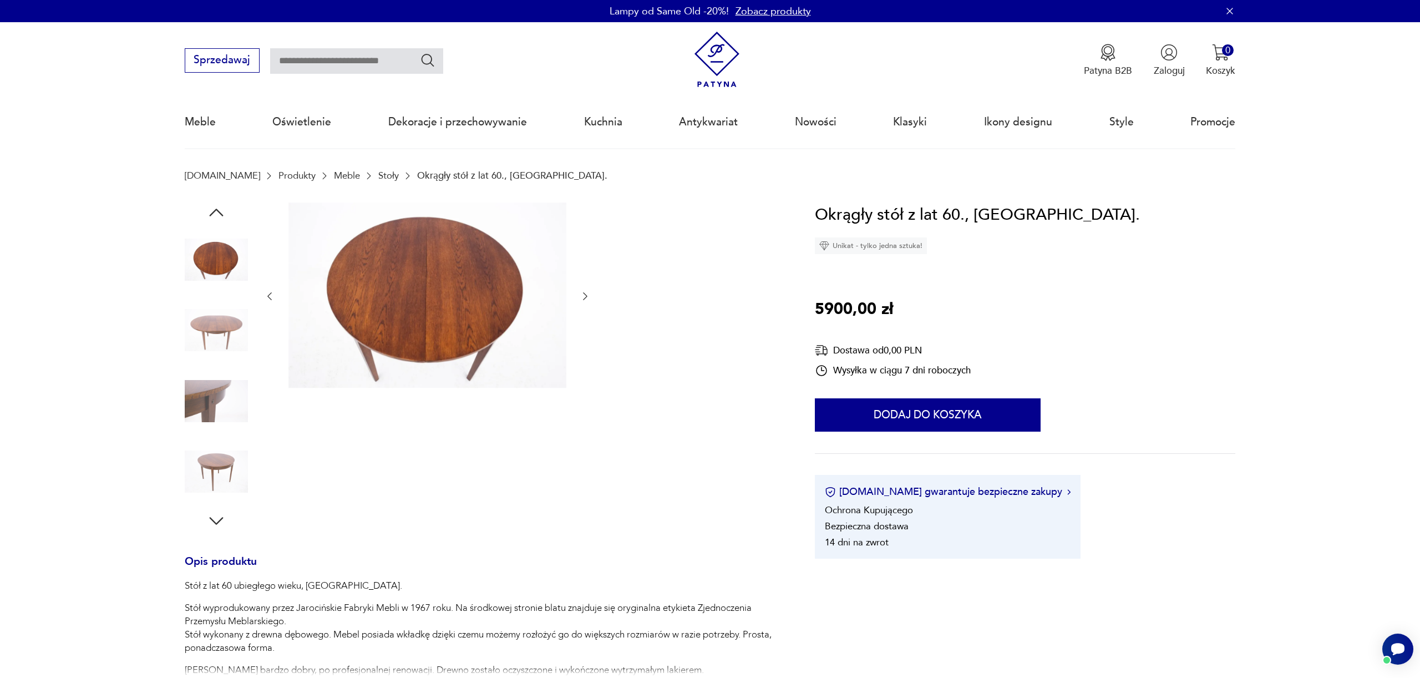
click at [211, 452] on img at bounding box center [216, 471] width 63 height 63
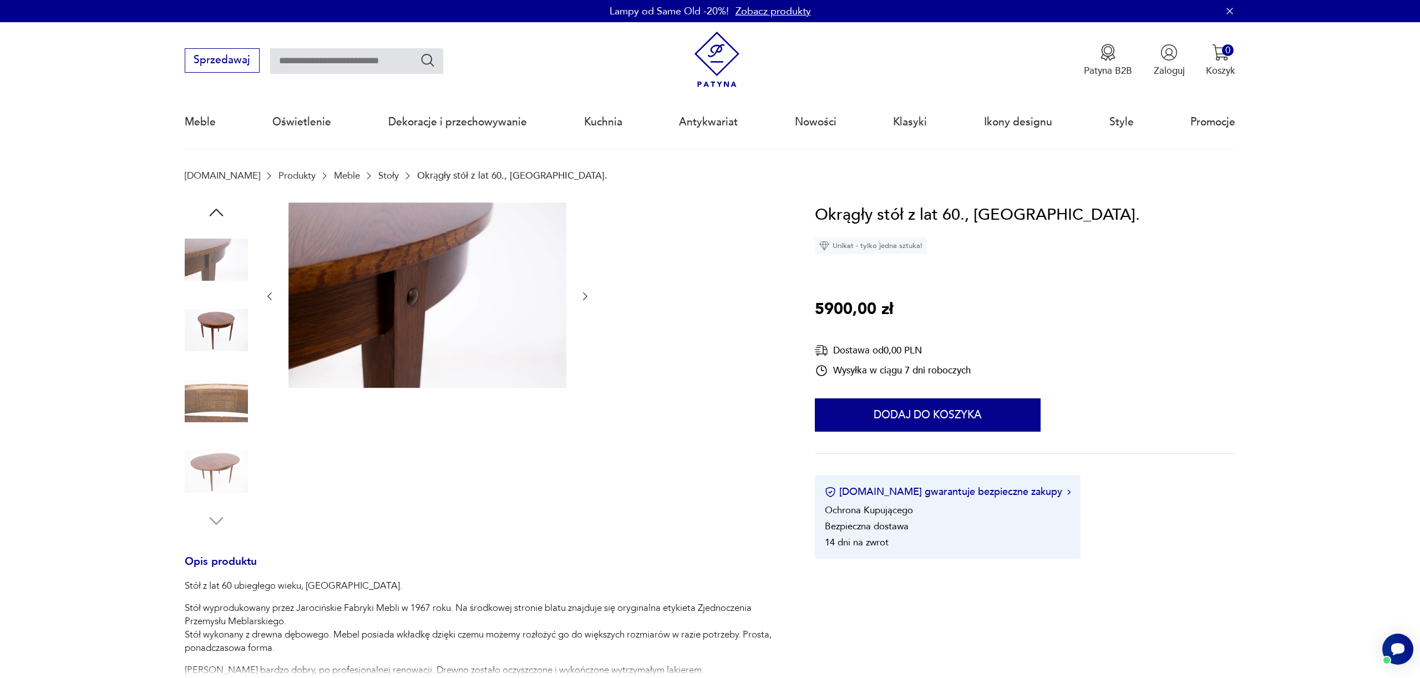
click at [219, 470] on img at bounding box center [216, 471] width 63 height 63
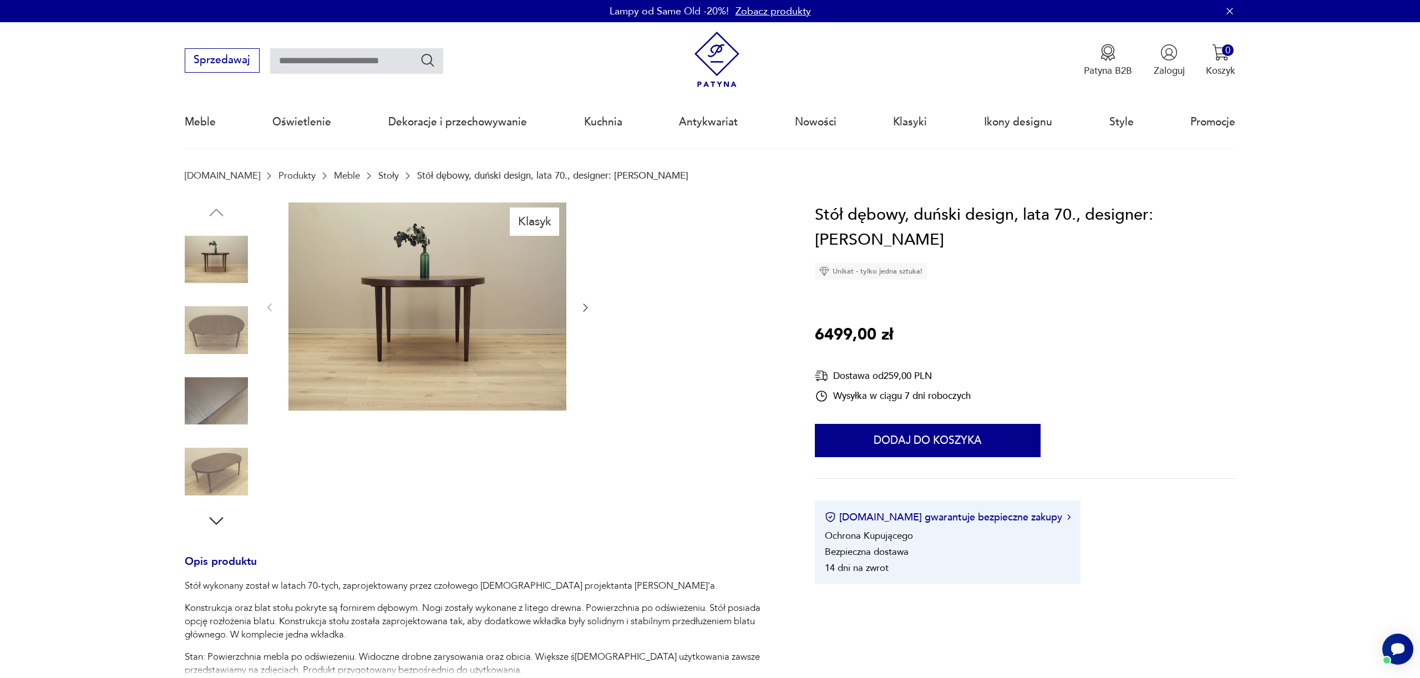
click at [212, 315] on img at bounding box center [216, 329] width 63 height 63
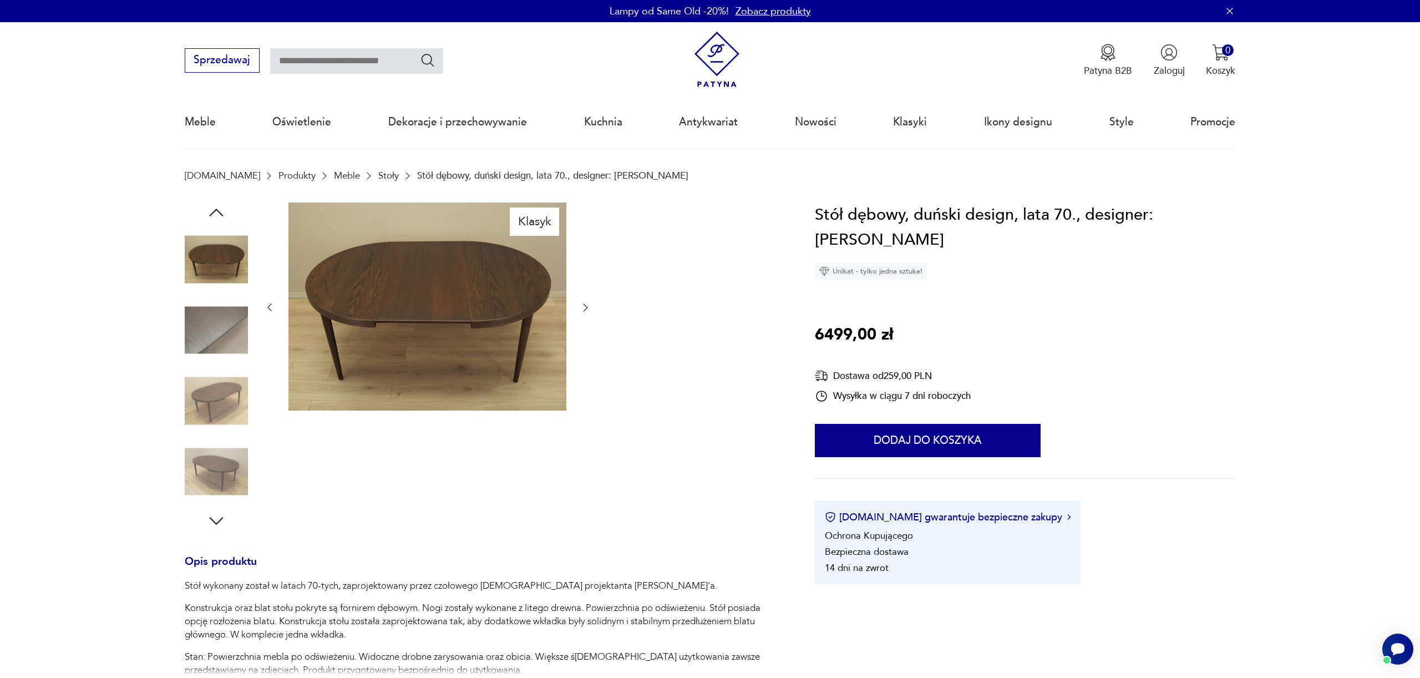
click at [224, 322] on img at bounding box center [216, 329] width 63 height 63
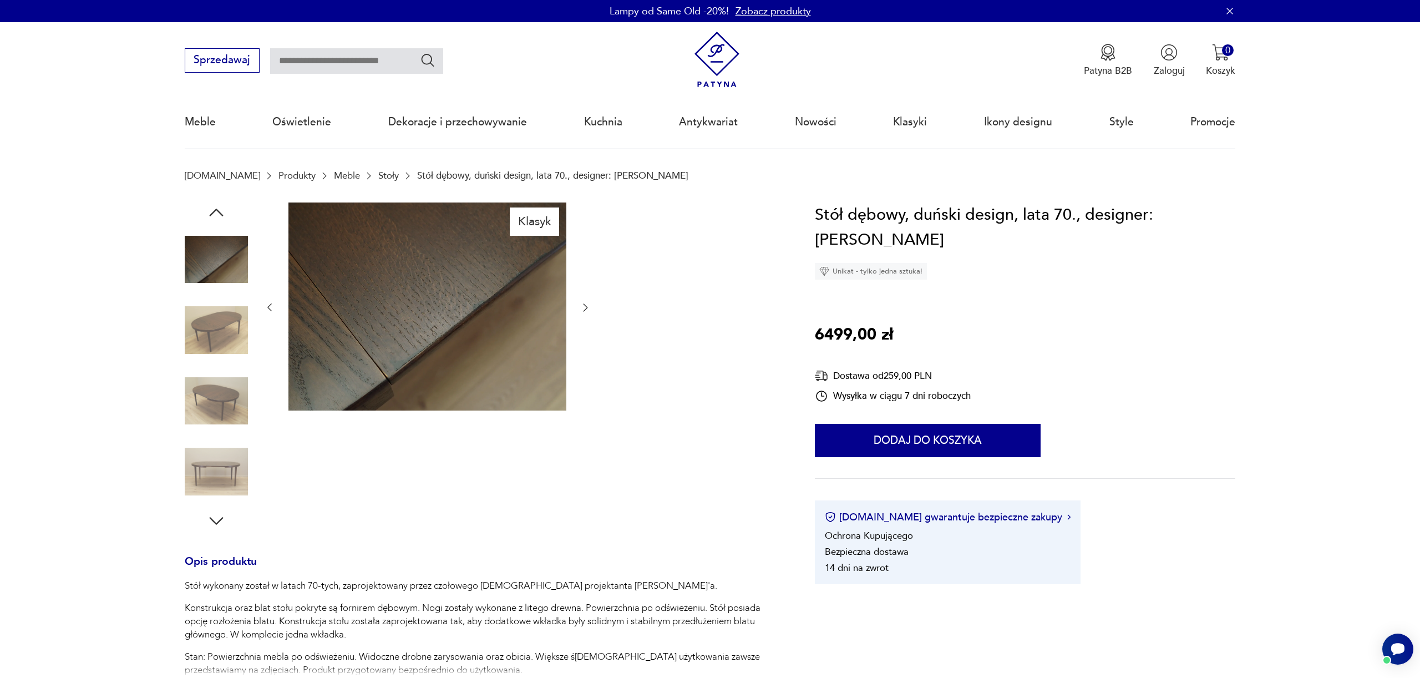
click at [222, 359] on img at bounding box center [216, 329] width 63 height 63
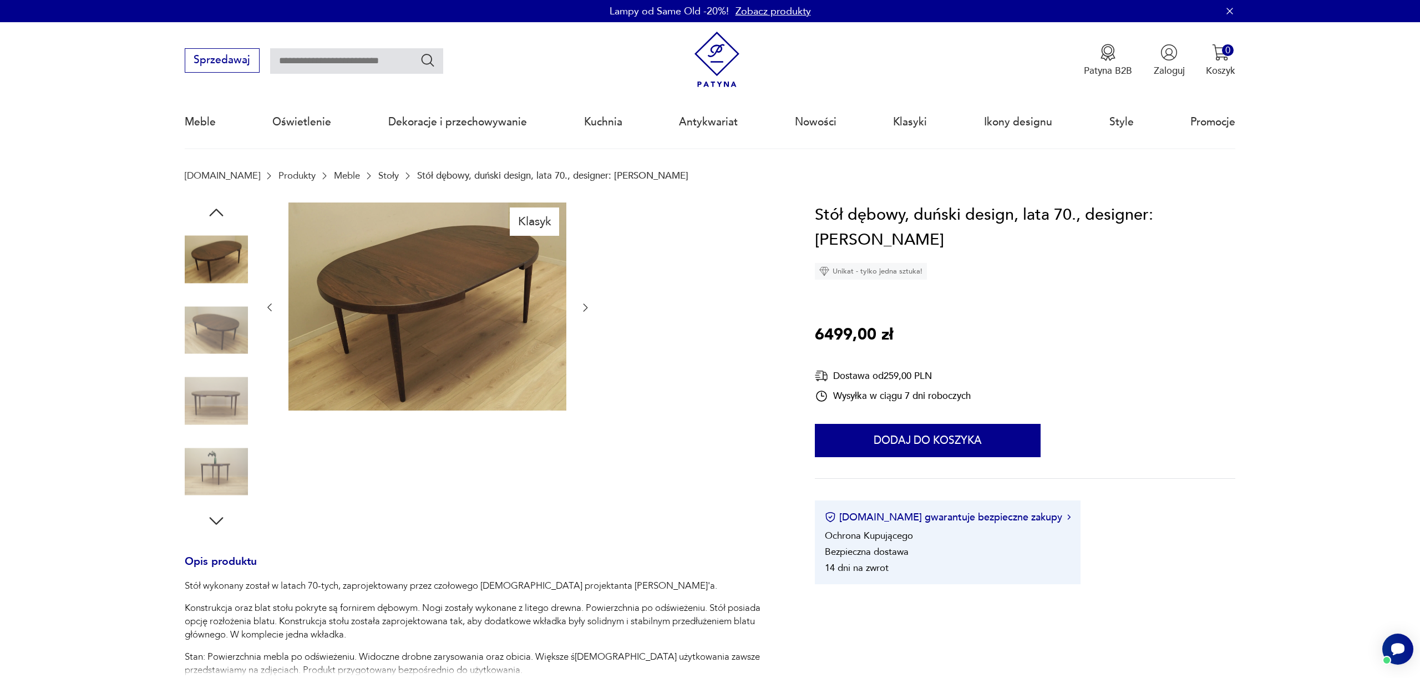
click at [232, 326] on img at bounding box center [216, 329] width 63 height 63
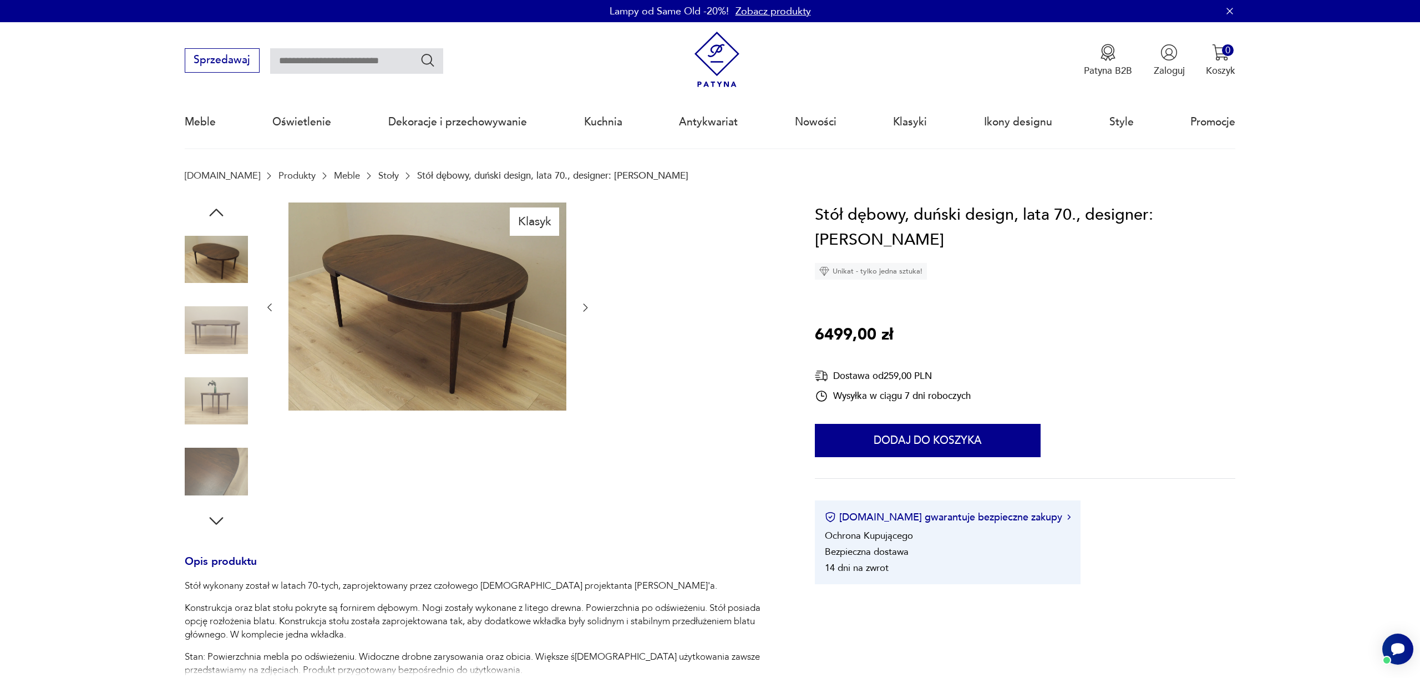
click at [220, 360] on img at bounding box center [216, 329] width 63 height 63
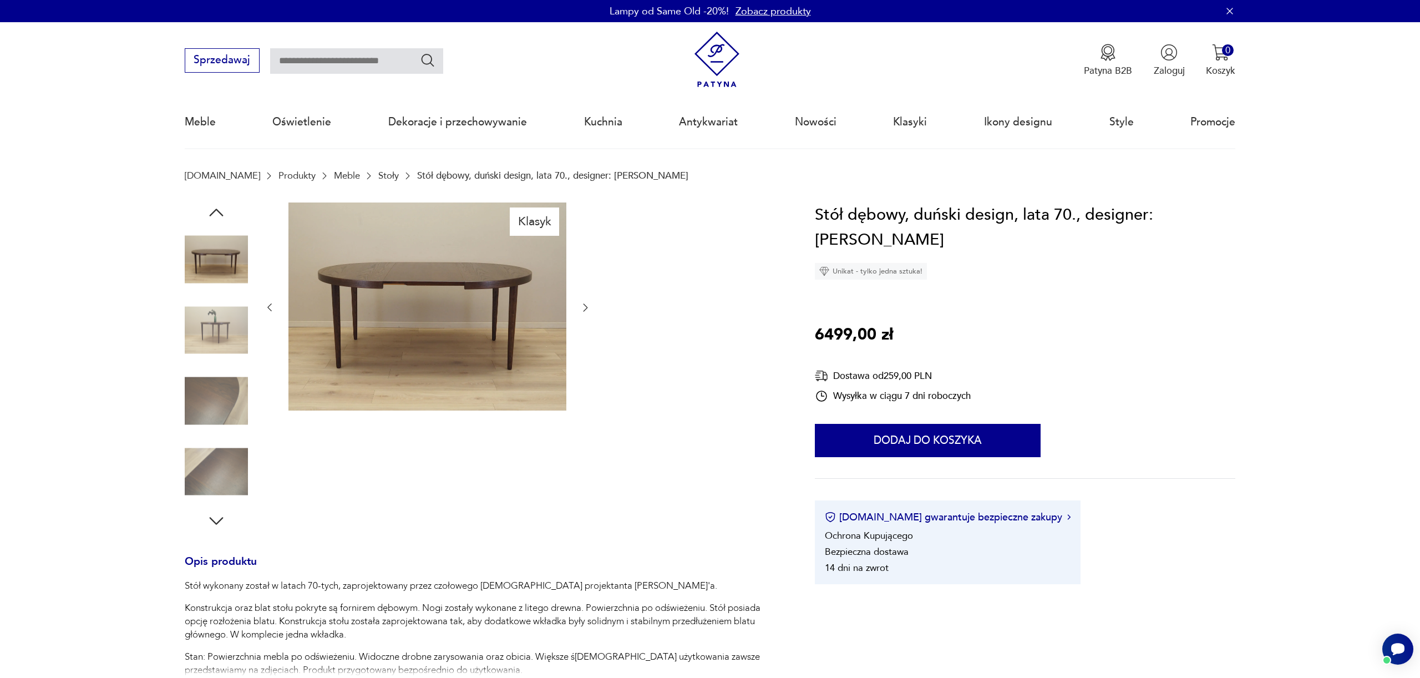
click at [220, 415] on img at bounding box center [216, 401] width 63 height 63
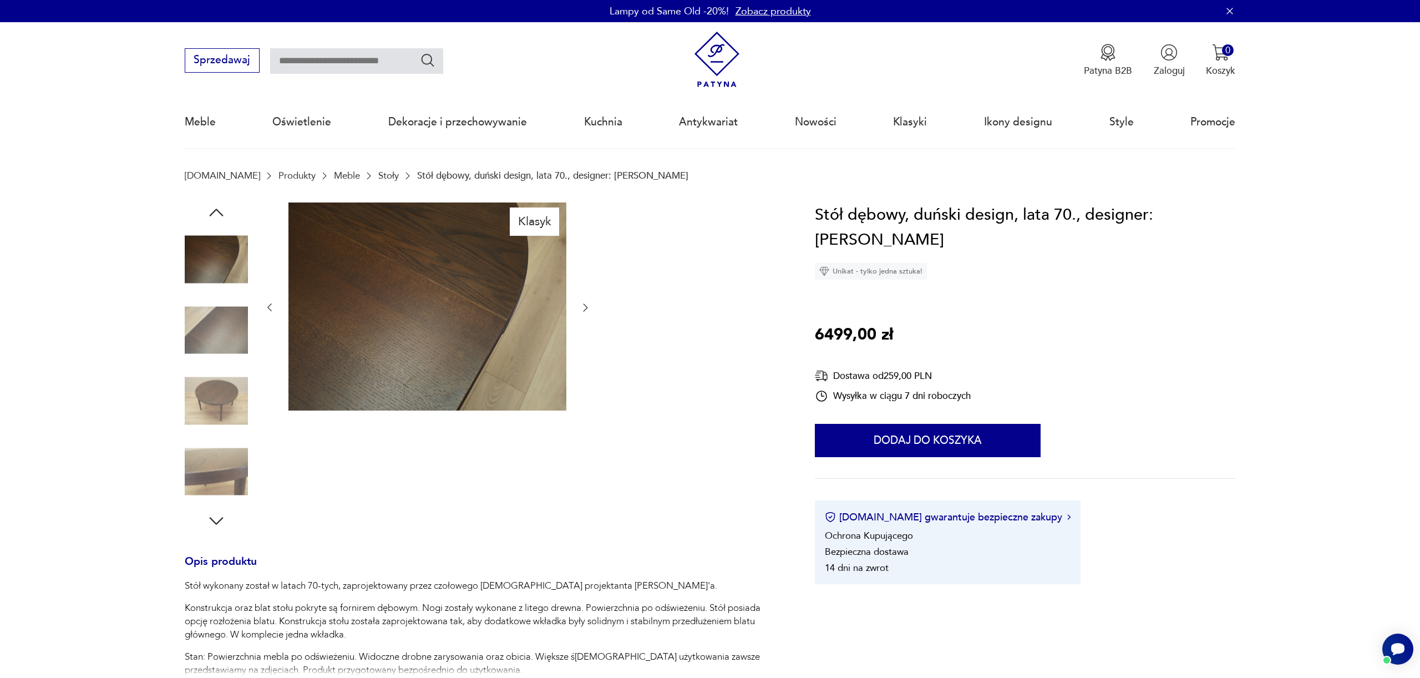
click at [229, 404] on img at bounding box center [216, 401] width 63 height 63
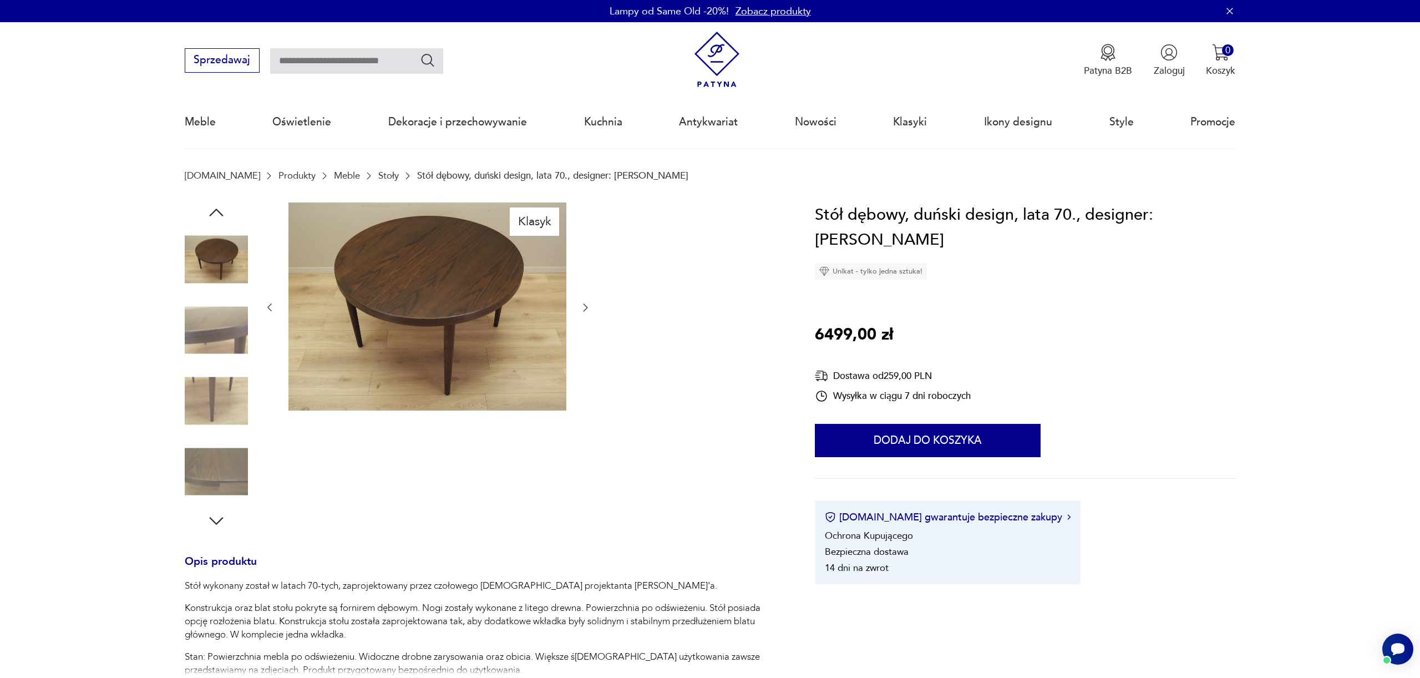
click at [231, 488] on img at bounding box center [216, 471] width 63 height 63
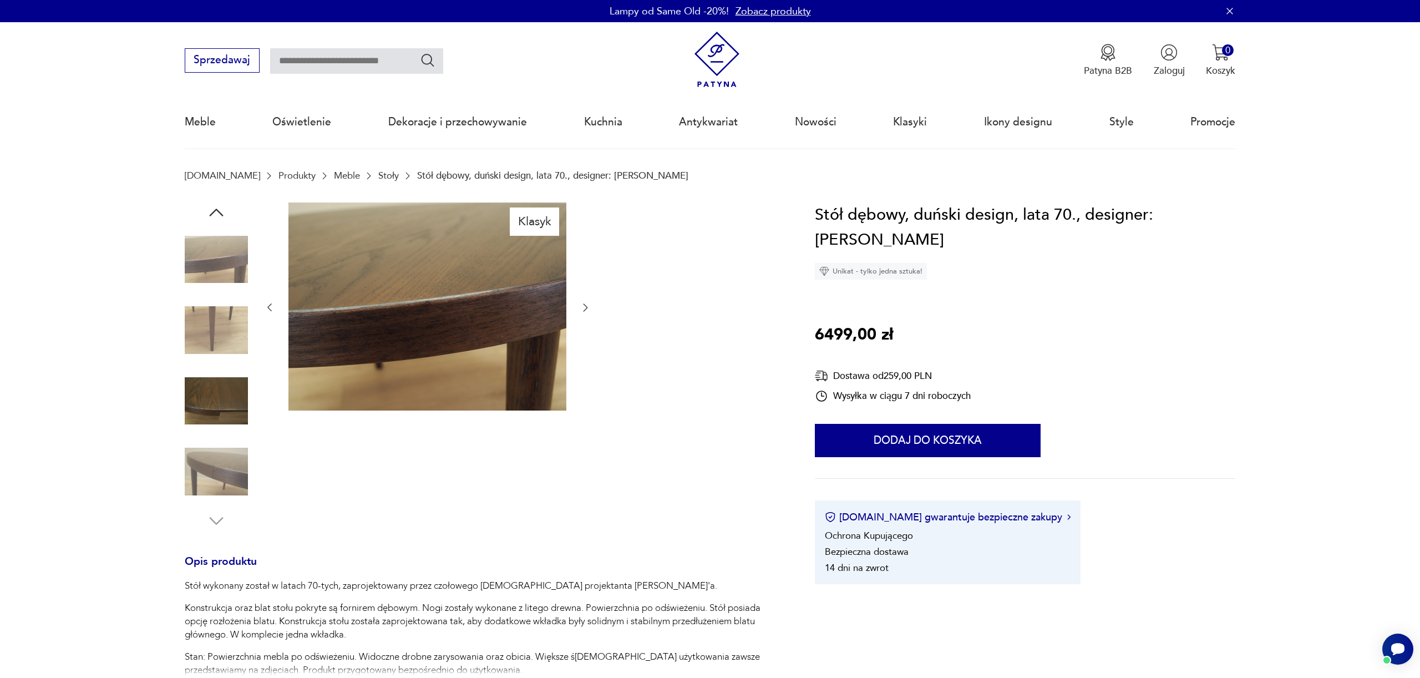
click at [216, 211] on icon "button" at bounding box center [216, 213] width 20 height 20
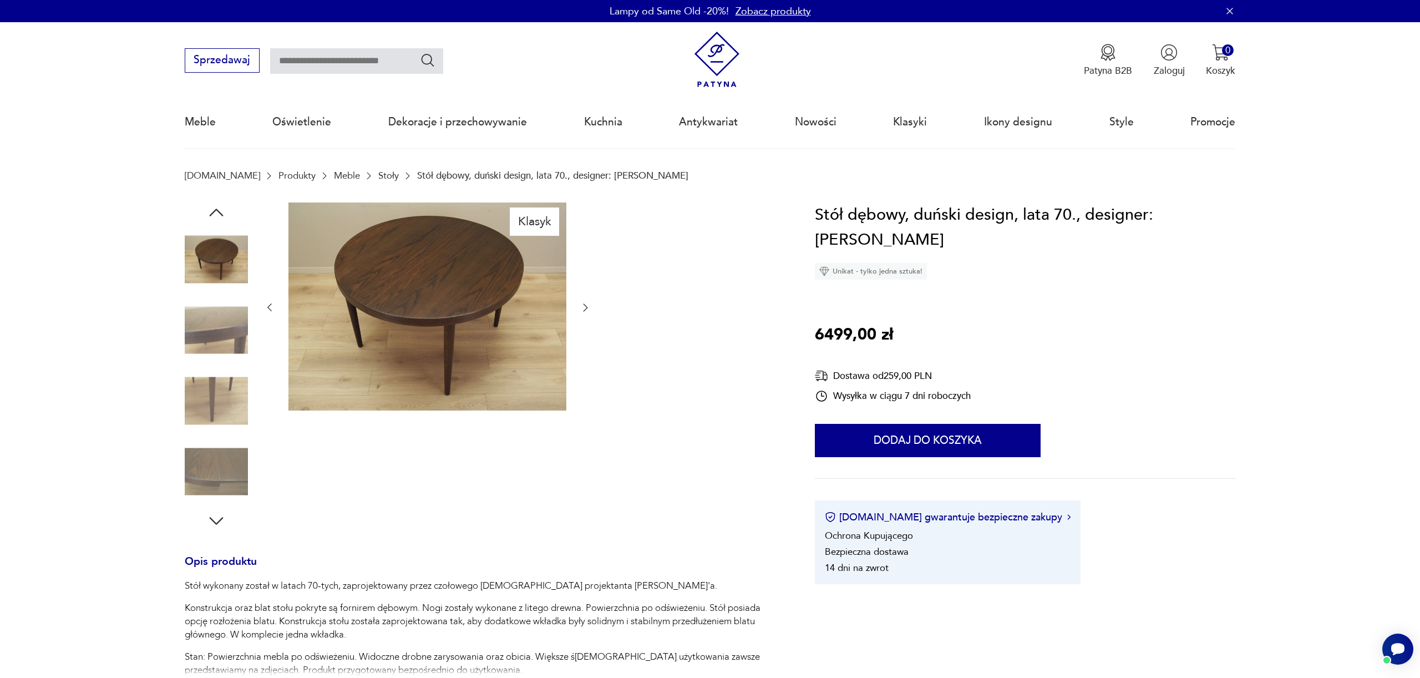
click at [216, 211] on icon "button" at bounding box center [216, 213] width 20 height 20
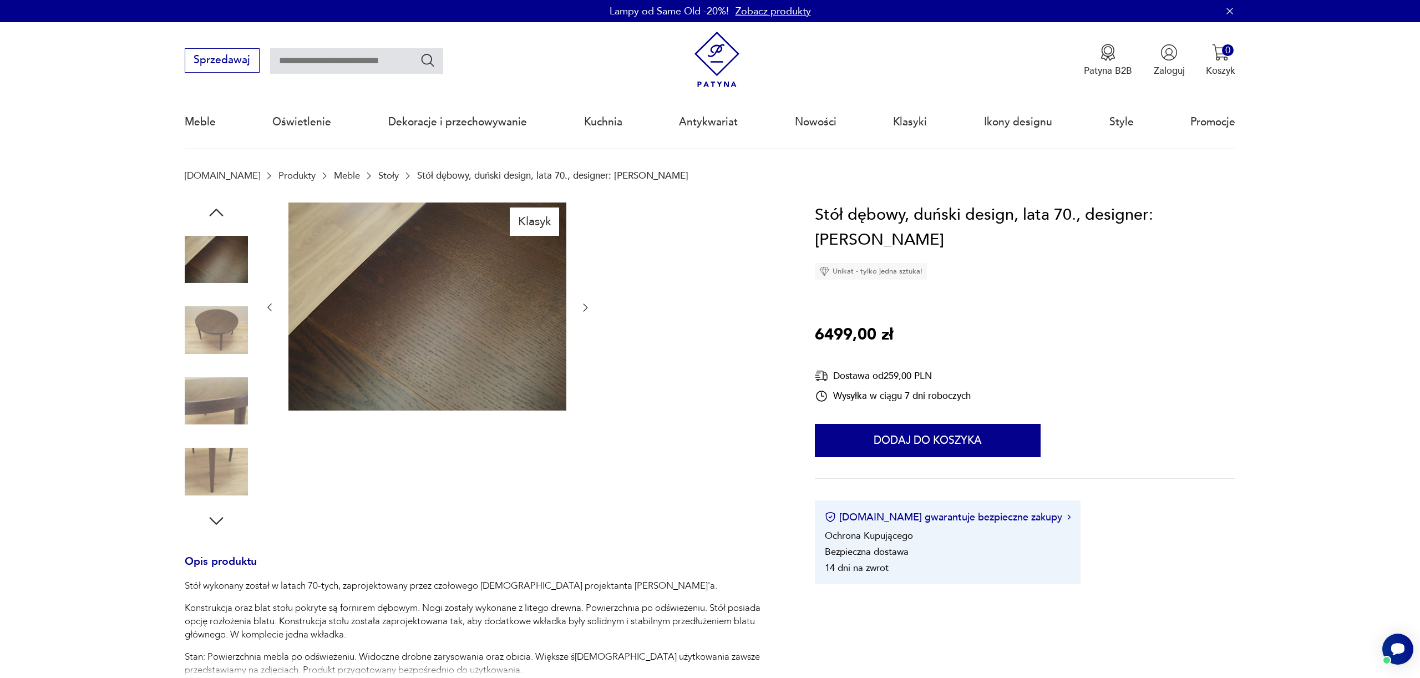
click at [216, 211] on icon "button" at bounding box center [216, 213] width 20 height 20
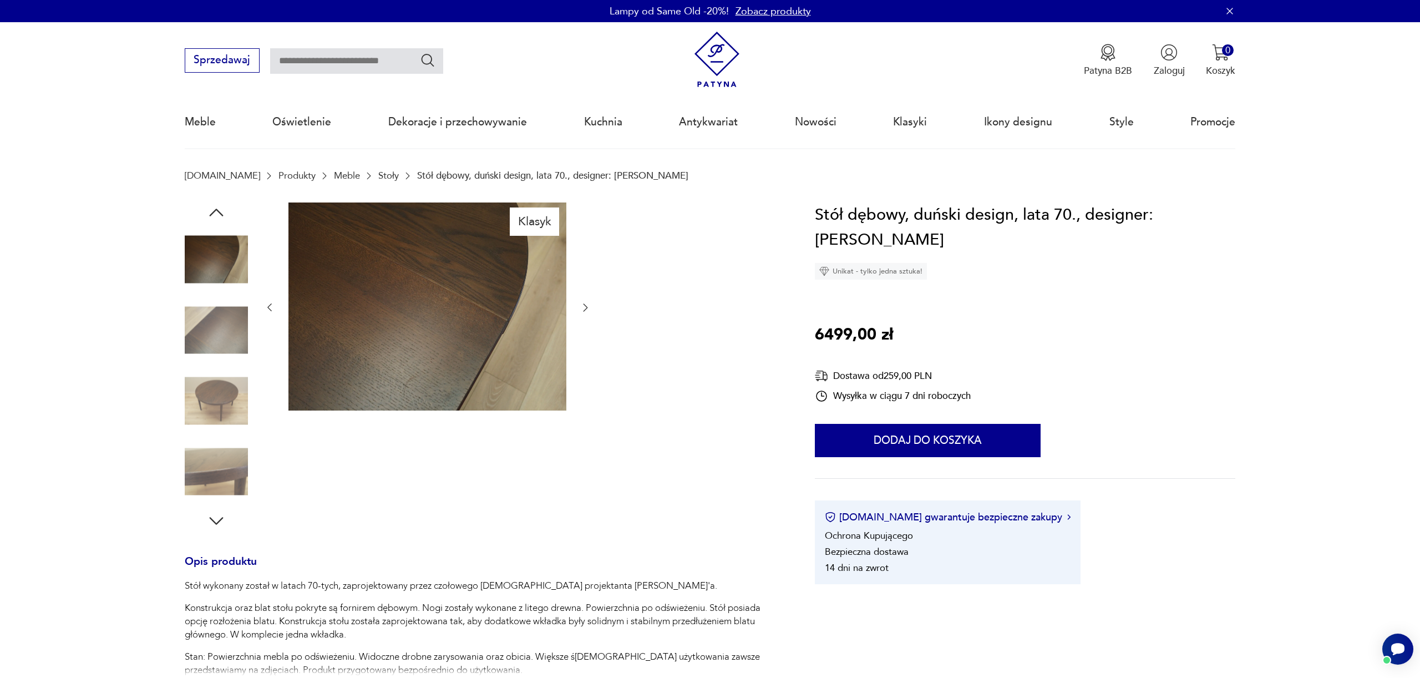
click at [216, 211] on icon "button" at bounding box center [216, 213] width 20 height 20
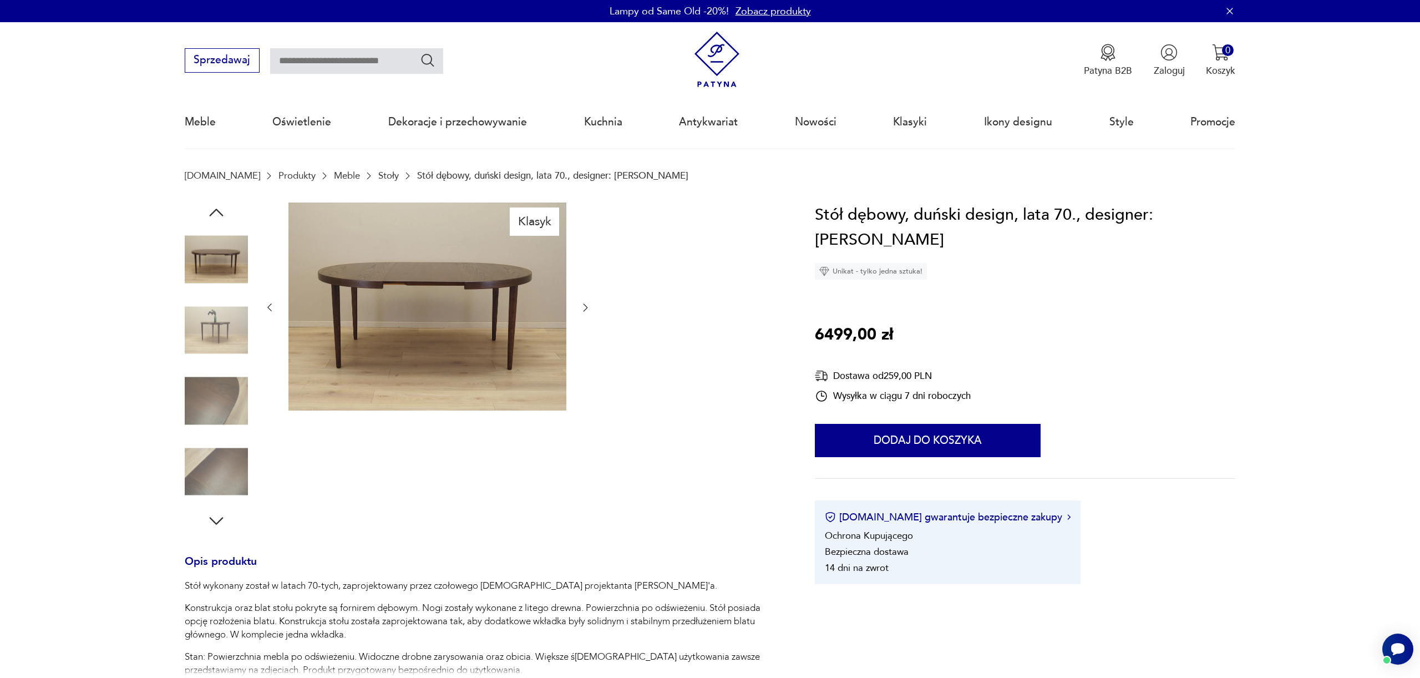
click at [216, 211] on icon "button" at bounding box center [216, 213] width 20 height 20
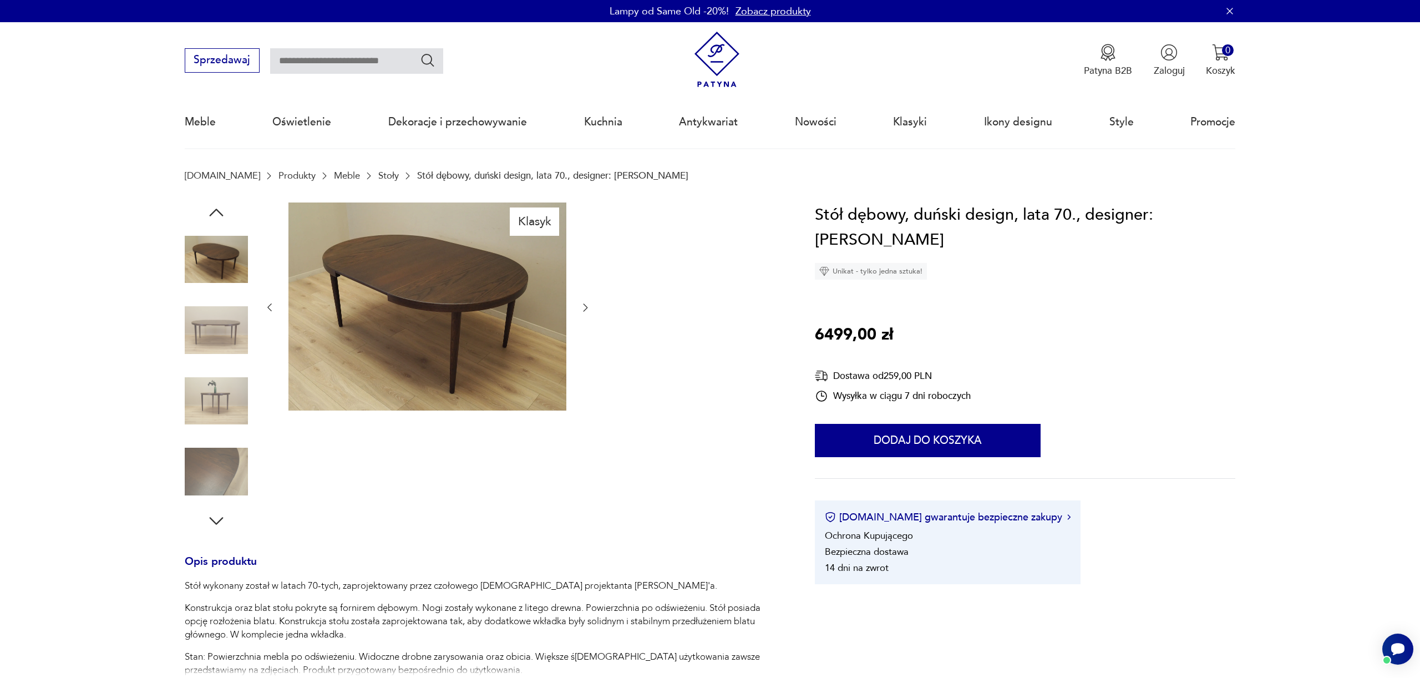
click at [216, 211] on icon "button" at bounding box center [216, 213] width 20 height 20
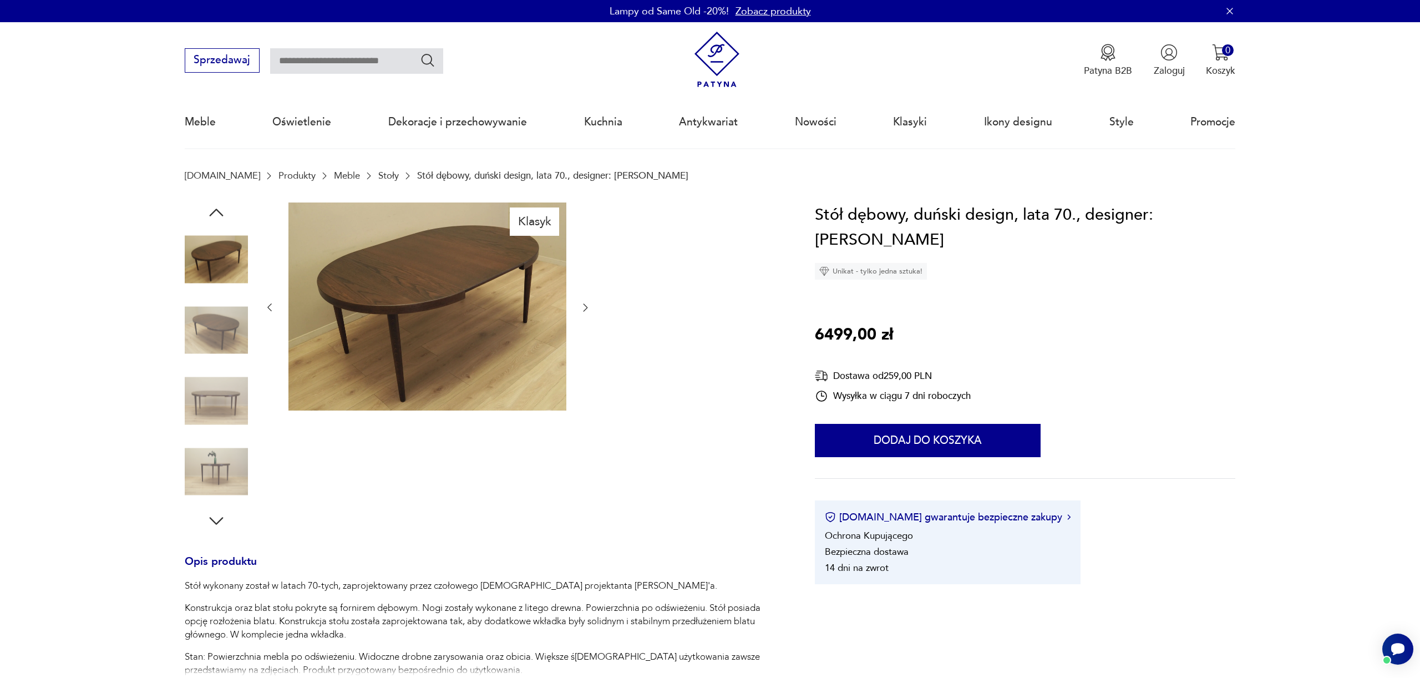
click at [216, 211] on icon "button" at bounding box center [216, 213] width 20 height 20
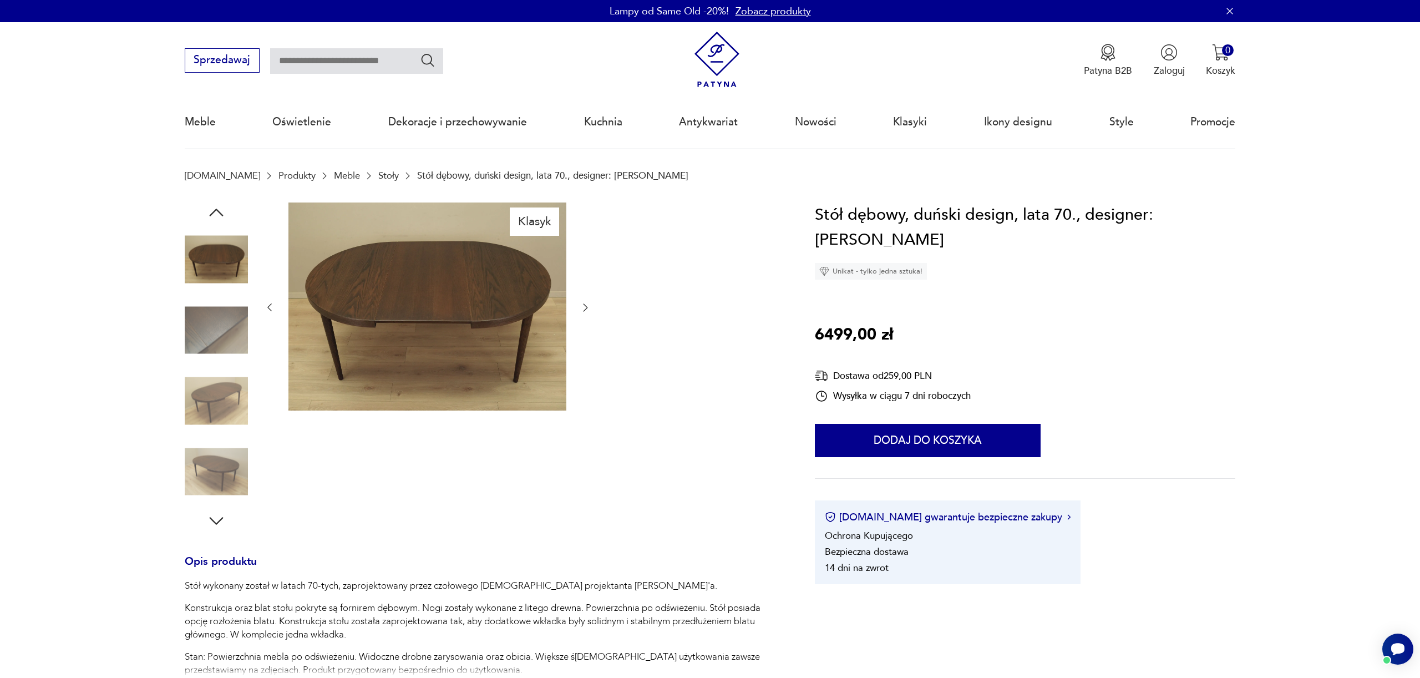
click at [216, 211] on icon "button" at bounding box center [216, 213] width 20 height 20
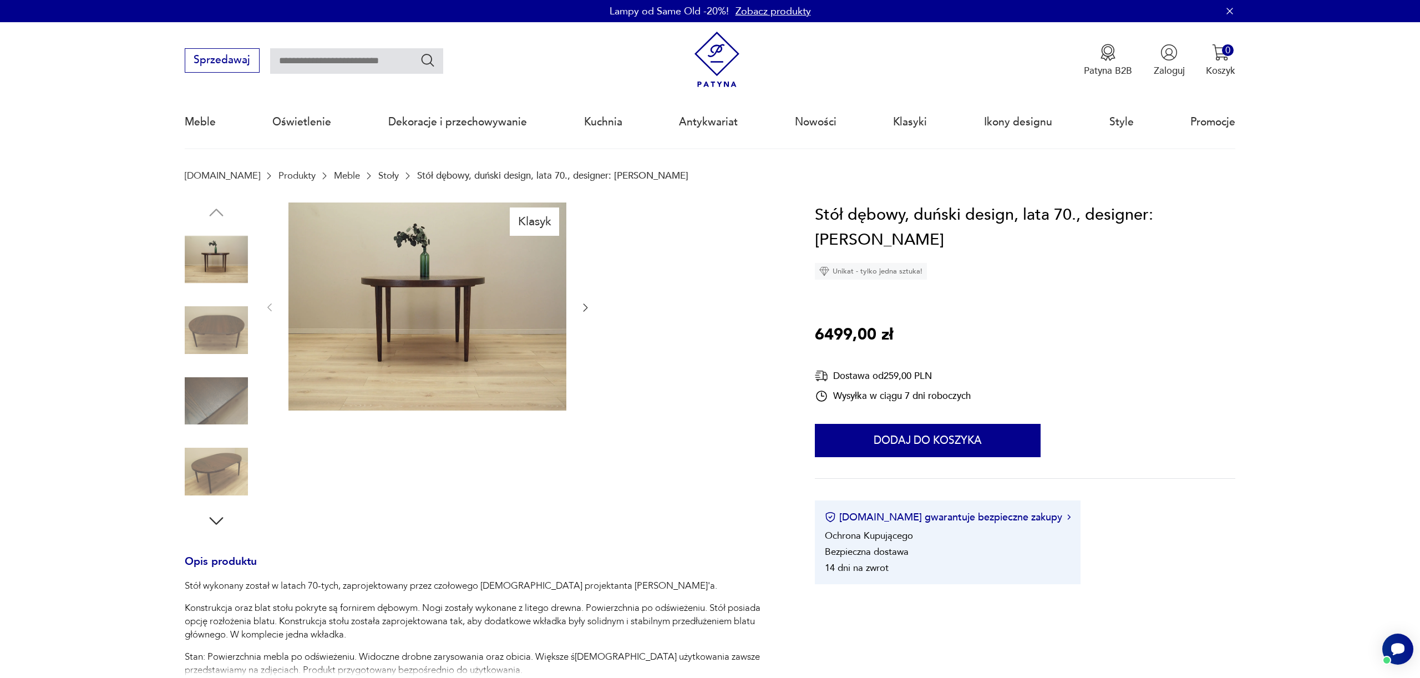
click at [218, 261] on img at bounding box center [216, 259] width 63 height 63
click at [221, 337] on img at bounding box center [216, 329] width 63 height 63
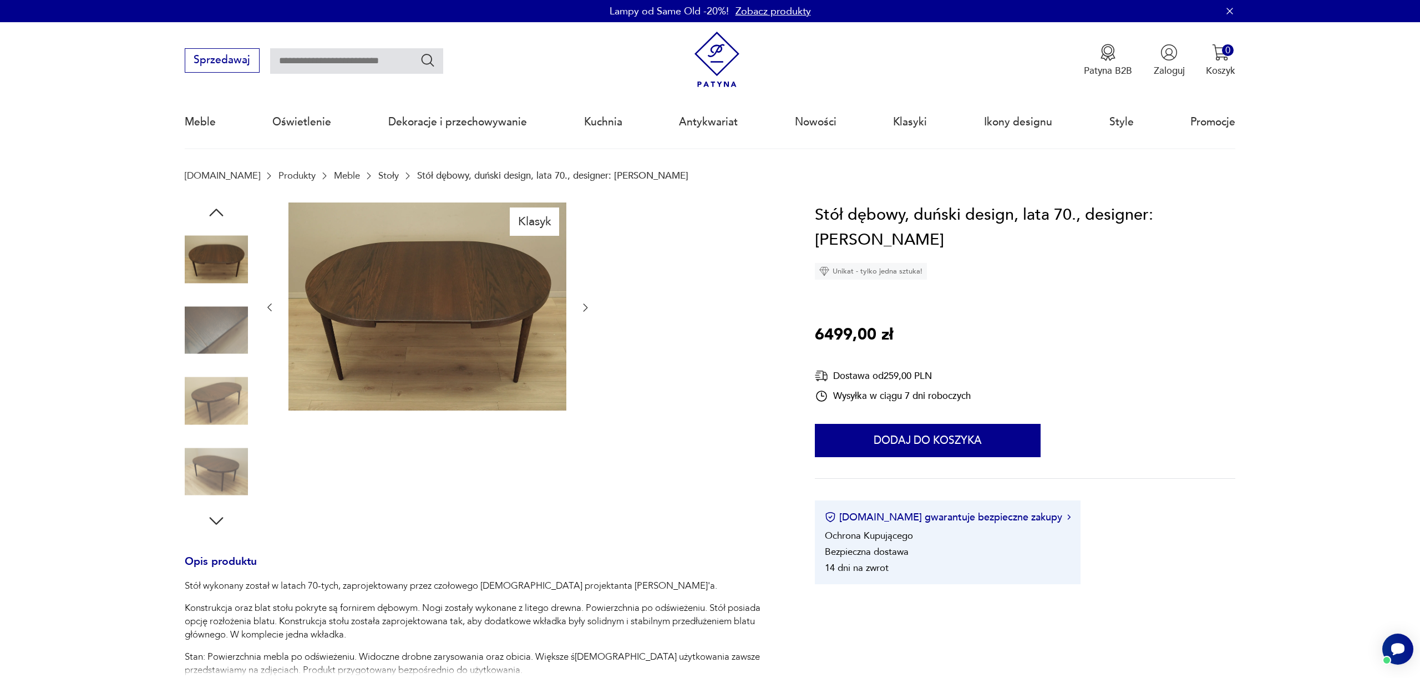
click at [217, 375] on img at bounding box center [216, 401] width 63 height 63
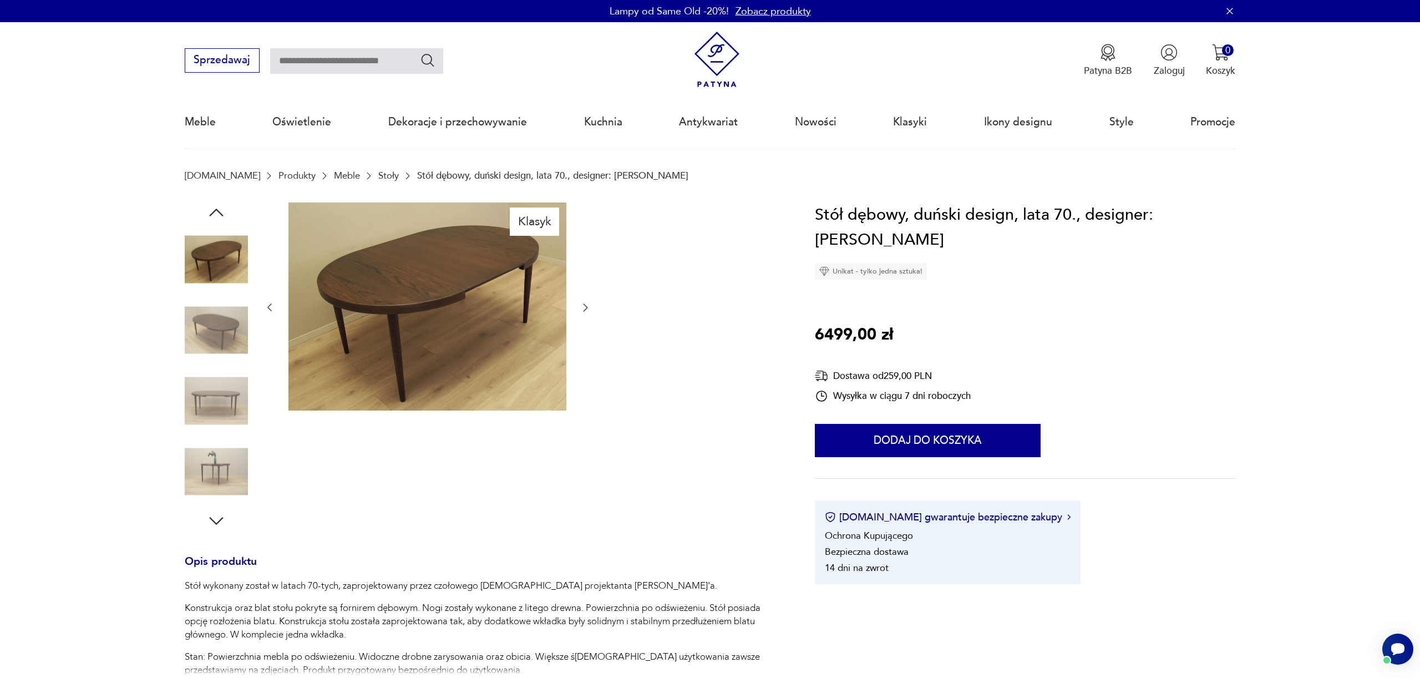
click at [214, 404] on img at bounding box center [216, 401] width 63 height 63
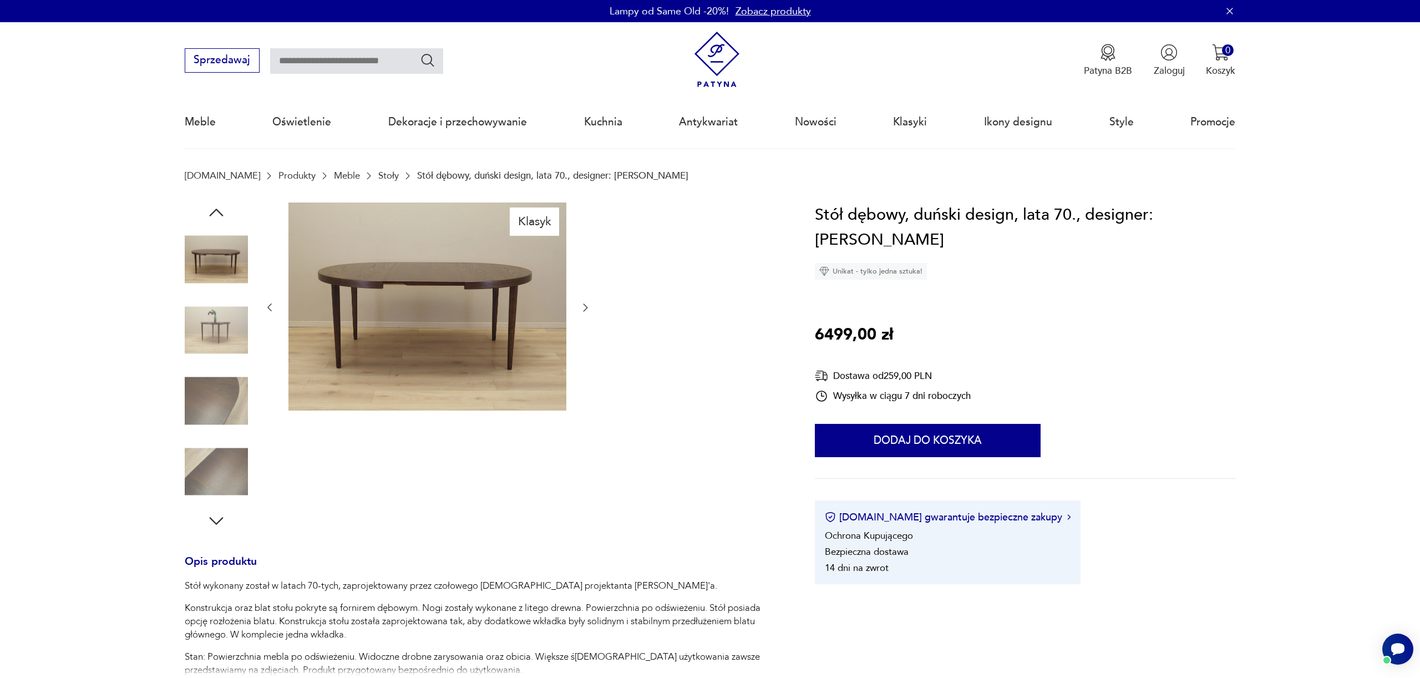
click at [219, 423] on img at bounding box center [216, 401] width 63 height 63
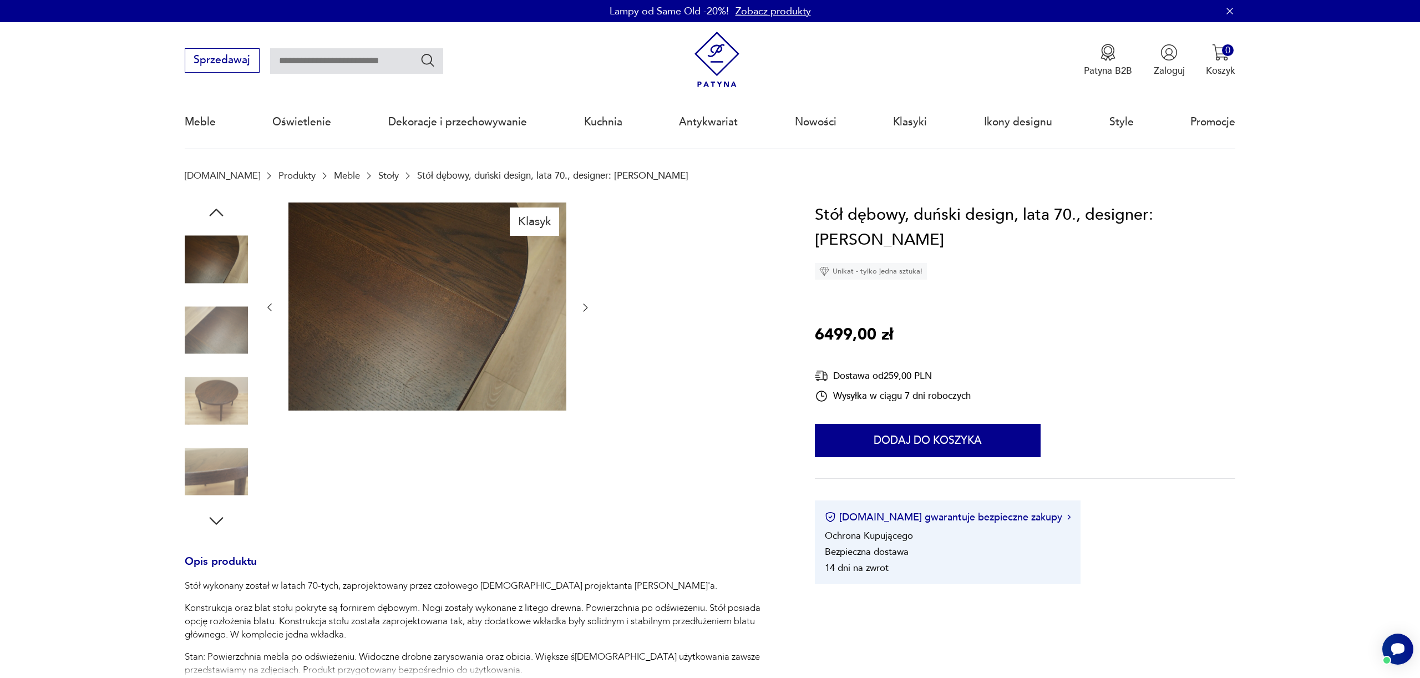
click at [231, 391] on img at bounding box center [216, 401] width 63 height 63
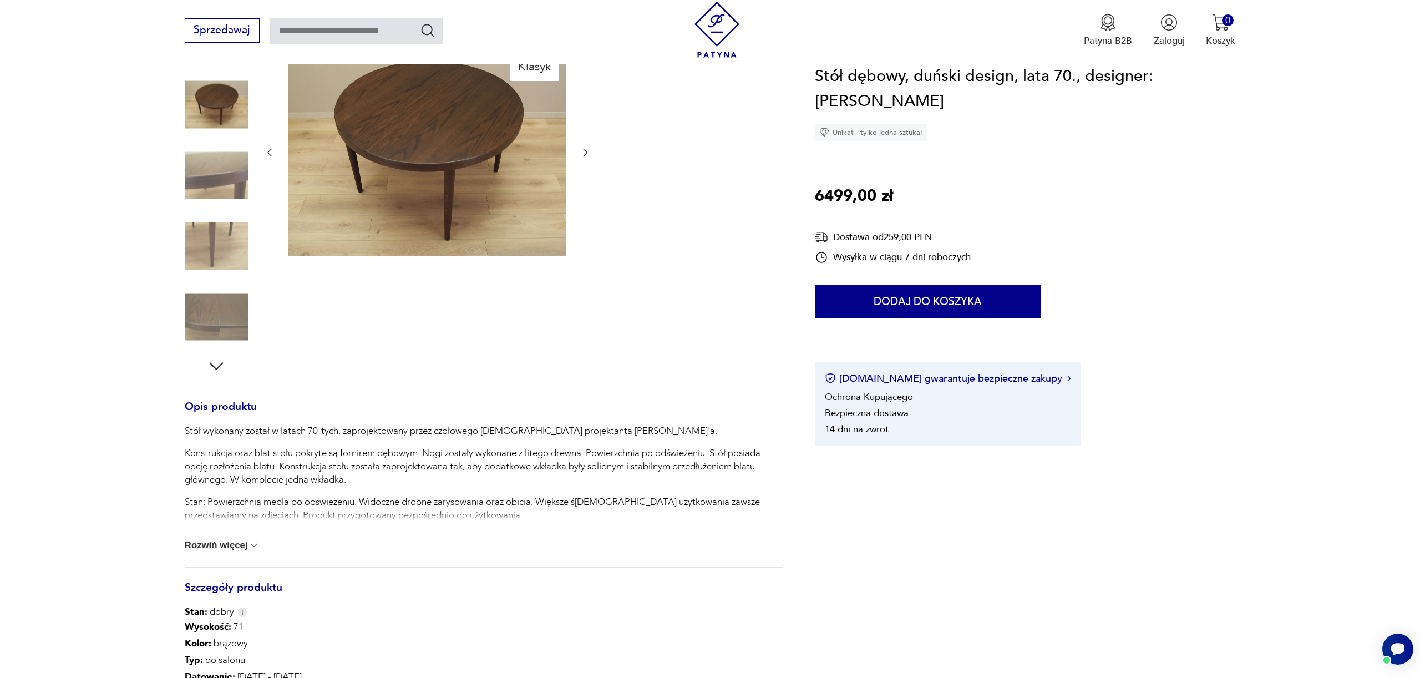
scroll to position [162, 0]
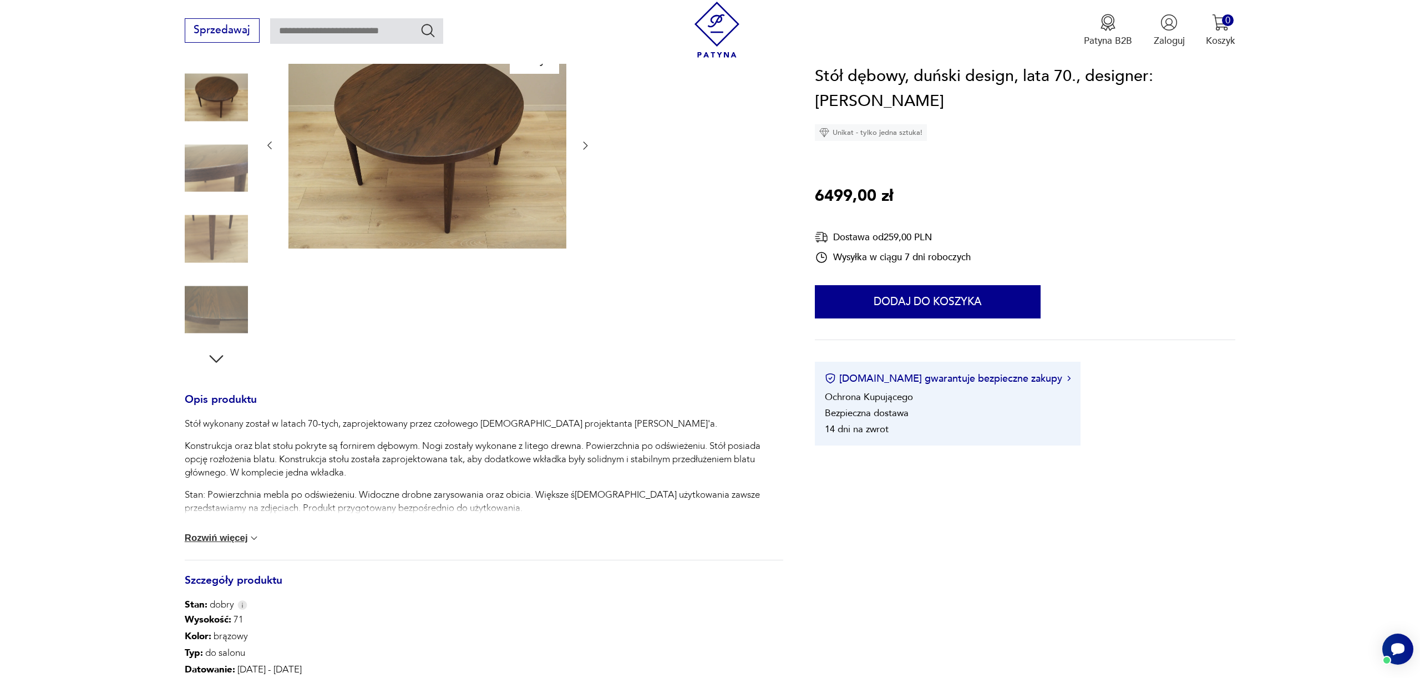
click at [205, 532] on div "Stół wykonany został w latach 70-tych, zaprojektowany przez czołowego duńskiego…" at bounding box center [484, 488] width 599 height 143
click at [245, 540] on button "Rozwiń więcej" at bounding box center [222, 538] width 75 height 11
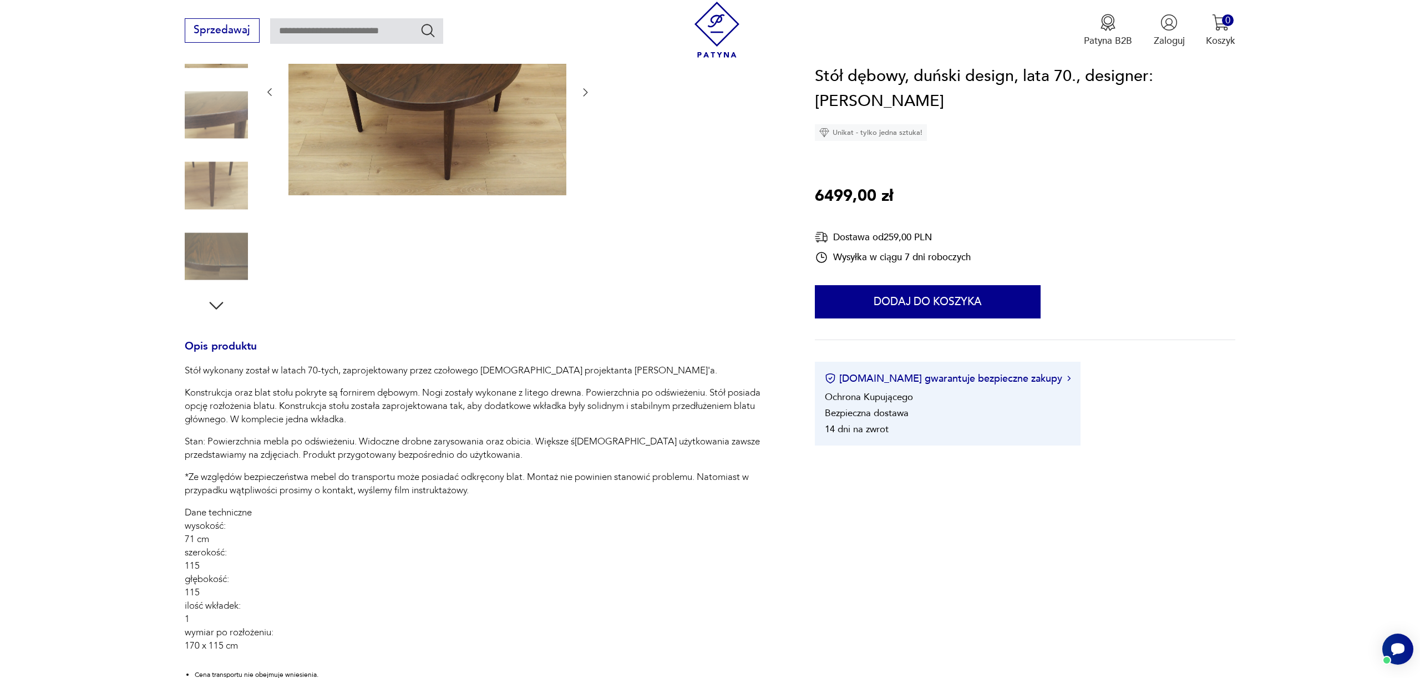
scroll to position [0, 0]
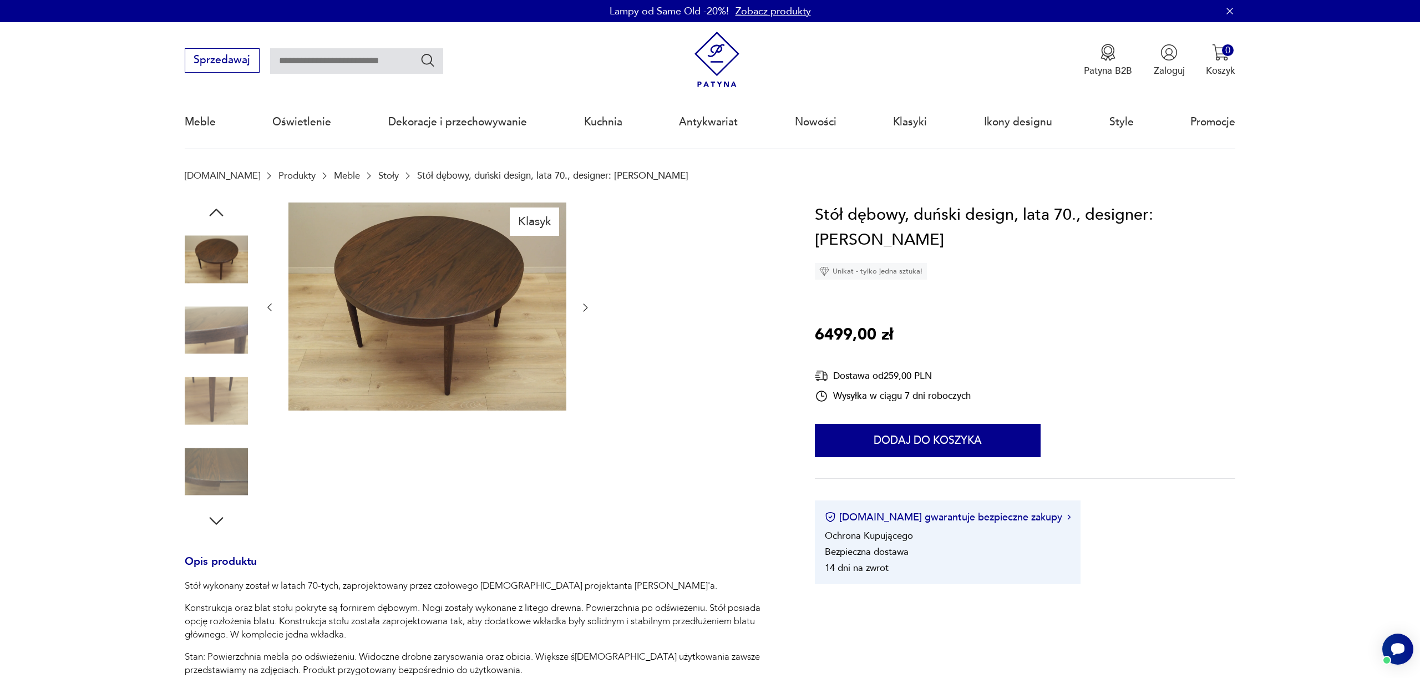
click at [209, 522] on icon "button" at bounding box center [216, 521] width 20 height 20
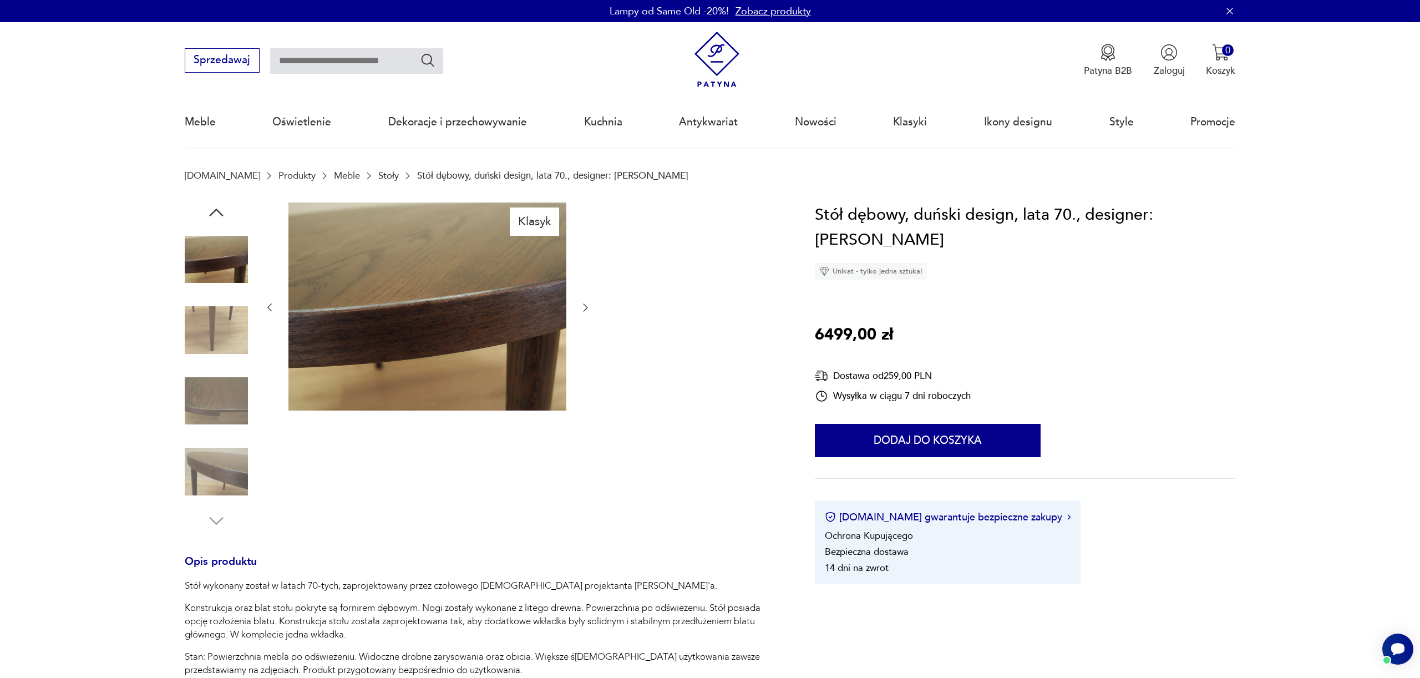
click at [236, 417] on img at bounding box center [216, 401] width 63 height 63
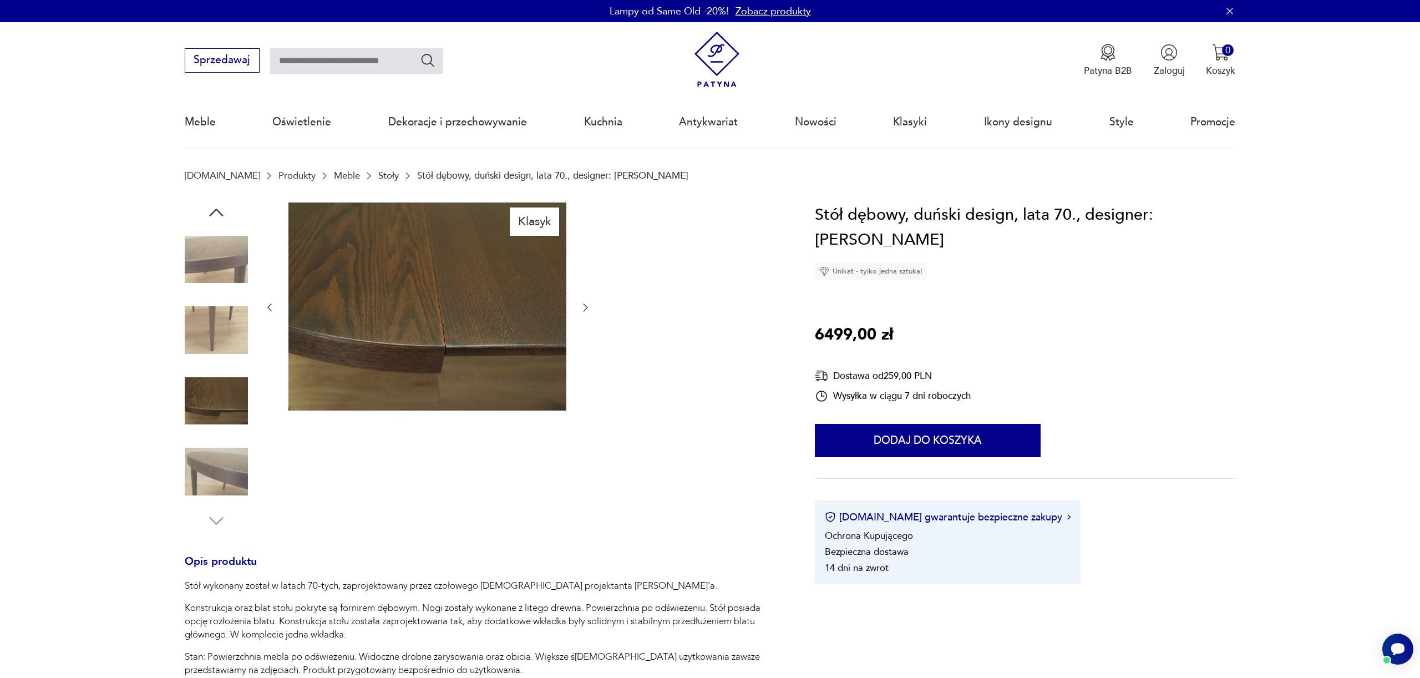
click at [223, 465] on img at bounding box center [216, 471] width 63 height 63
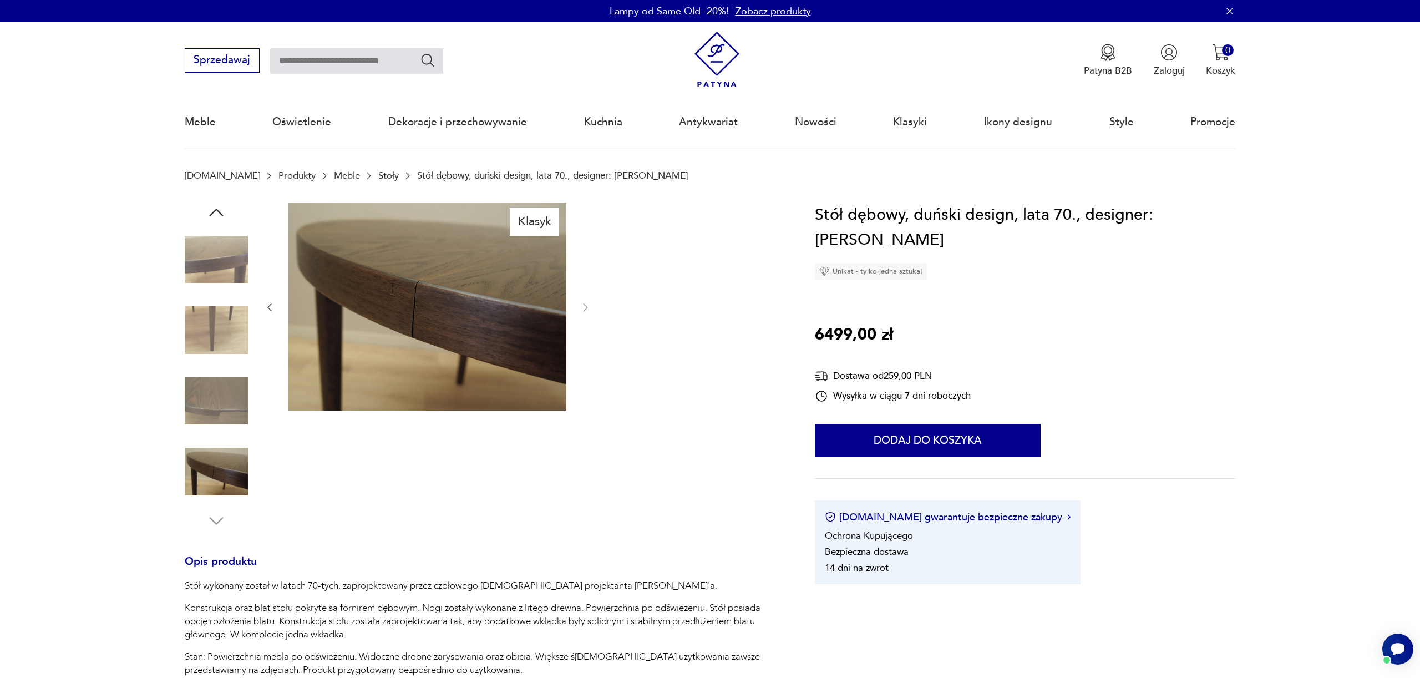
click at [215, 503] on div at bounding box center [216, 472] width 63 height 65
click at [233, 326] on img at bounding box center [216, 329] width 63 height 63
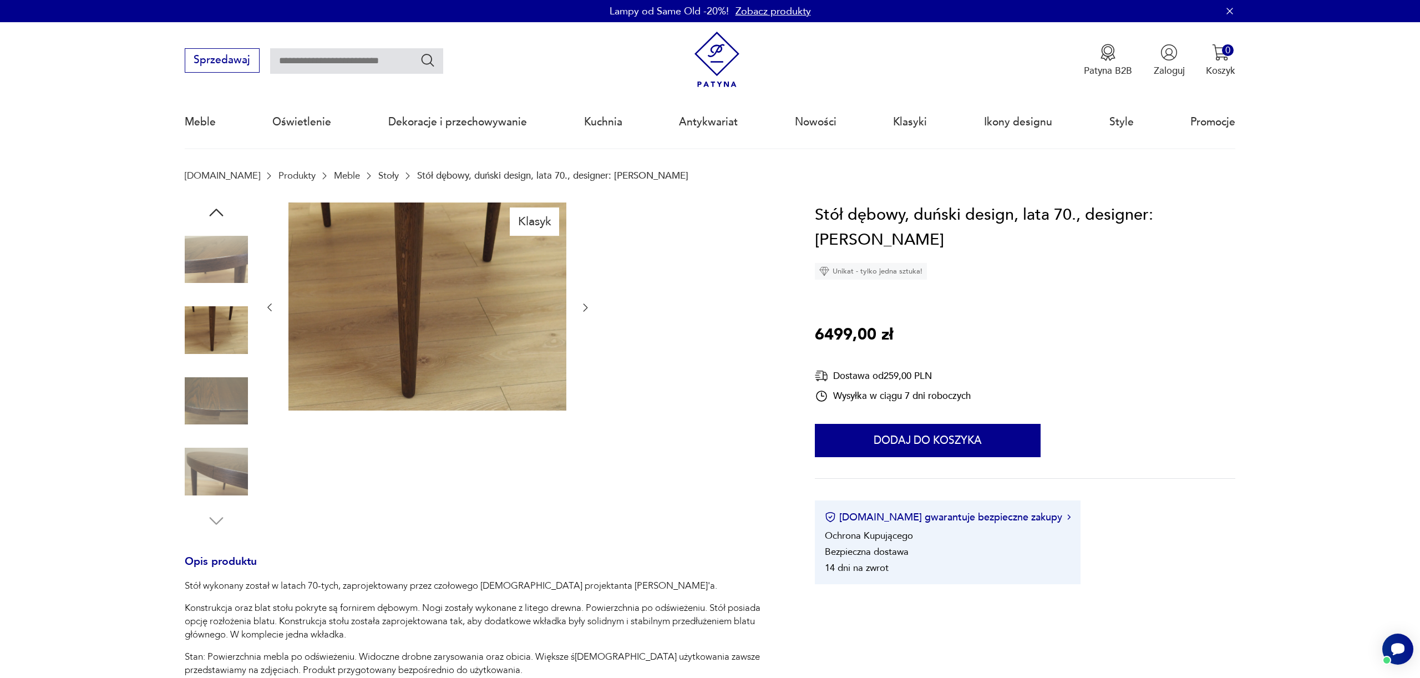
click at [235, 250] on img at bounding box center [216, 259] width 63 height 63
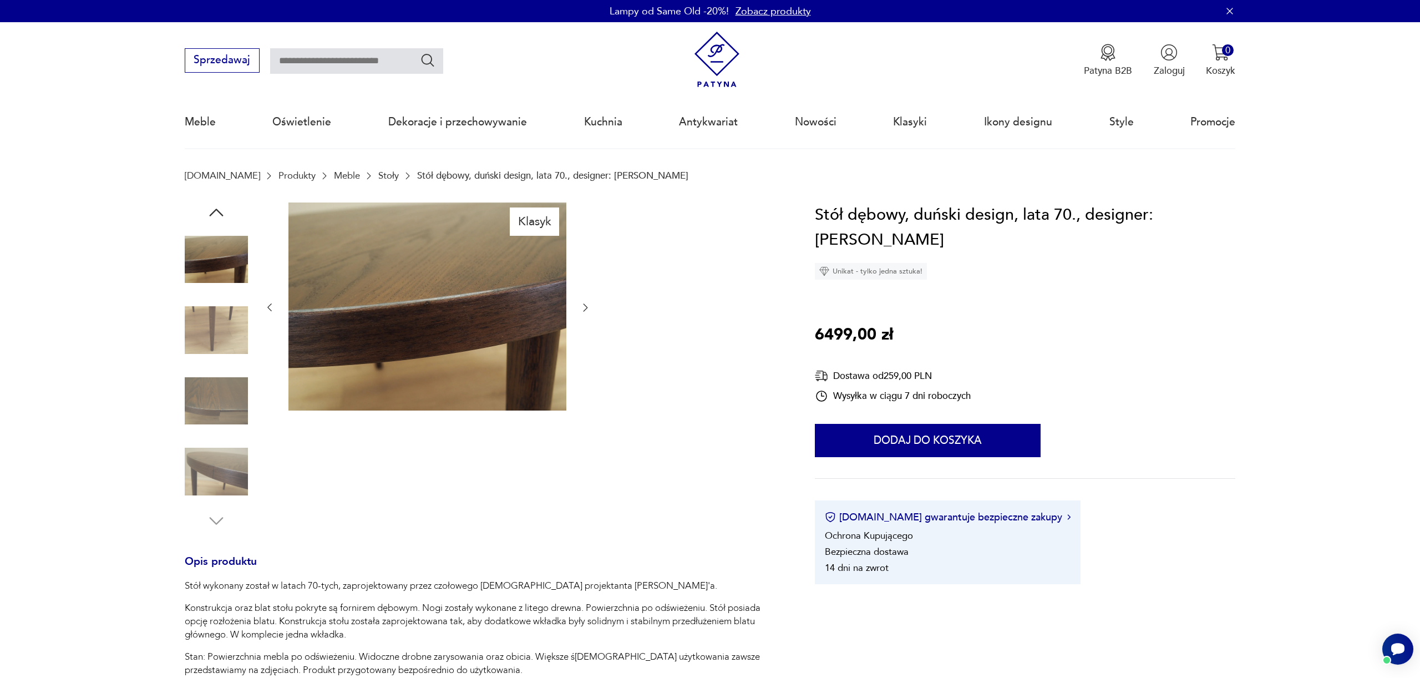
click at [220, 342] on img at bounding box center [216, 329] width 63 height 63
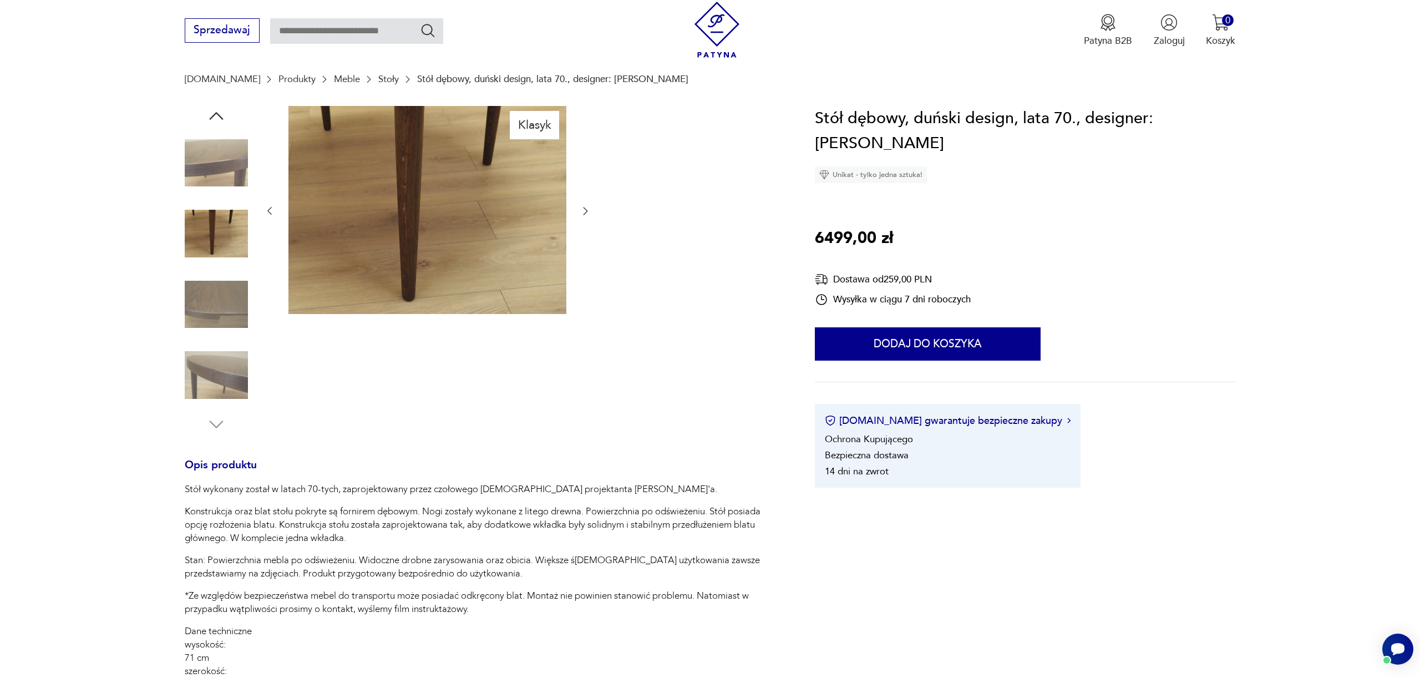
scroll to position [98, 0]
click at [214, 158] on img at bounding box center [216, 161] width 63 height 63
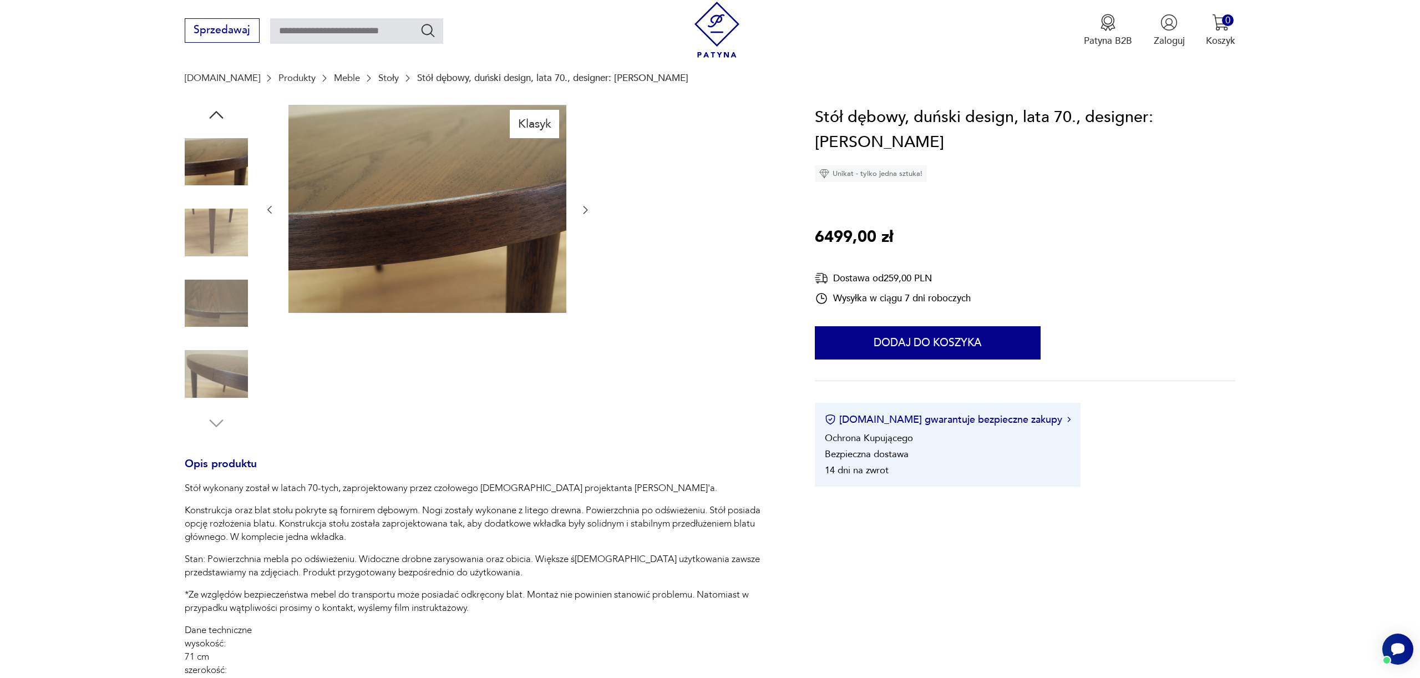
click at [216, 114] on icon "button" at bounding box center [216, 115] width 20 height 20
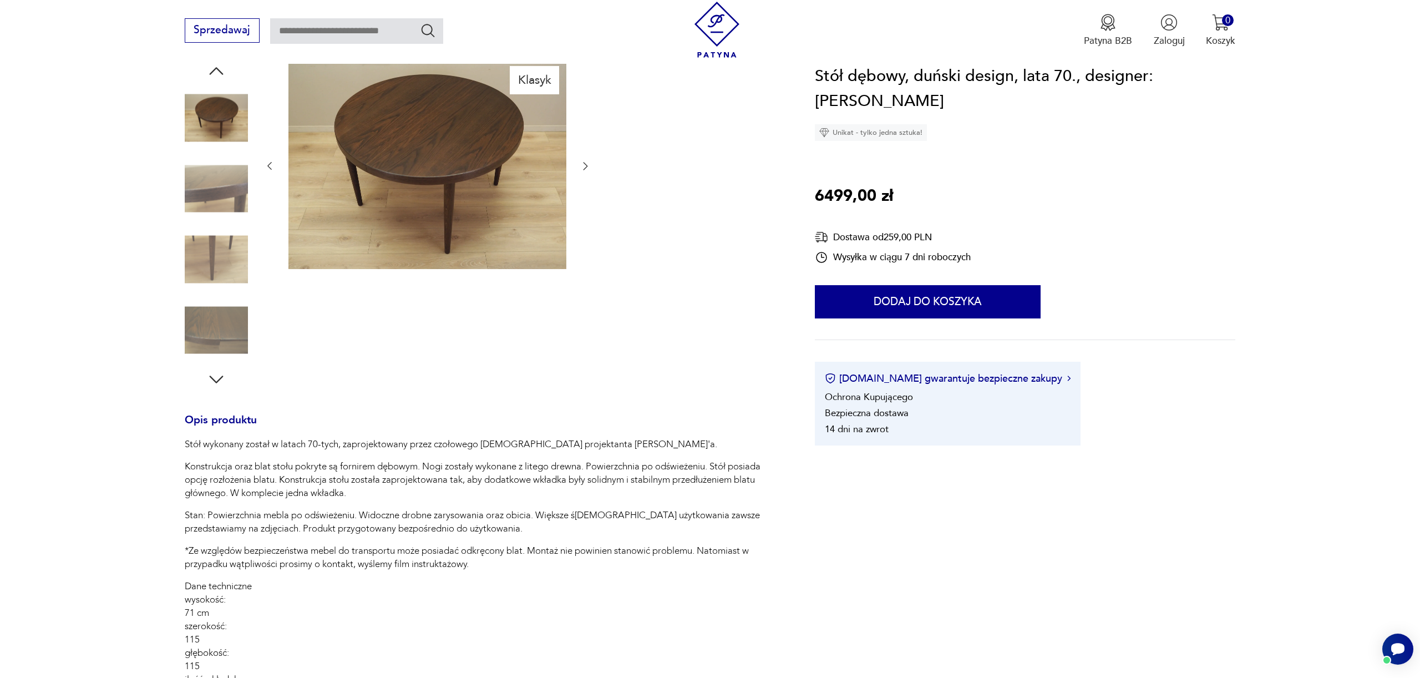
scroll to position [0, 0]
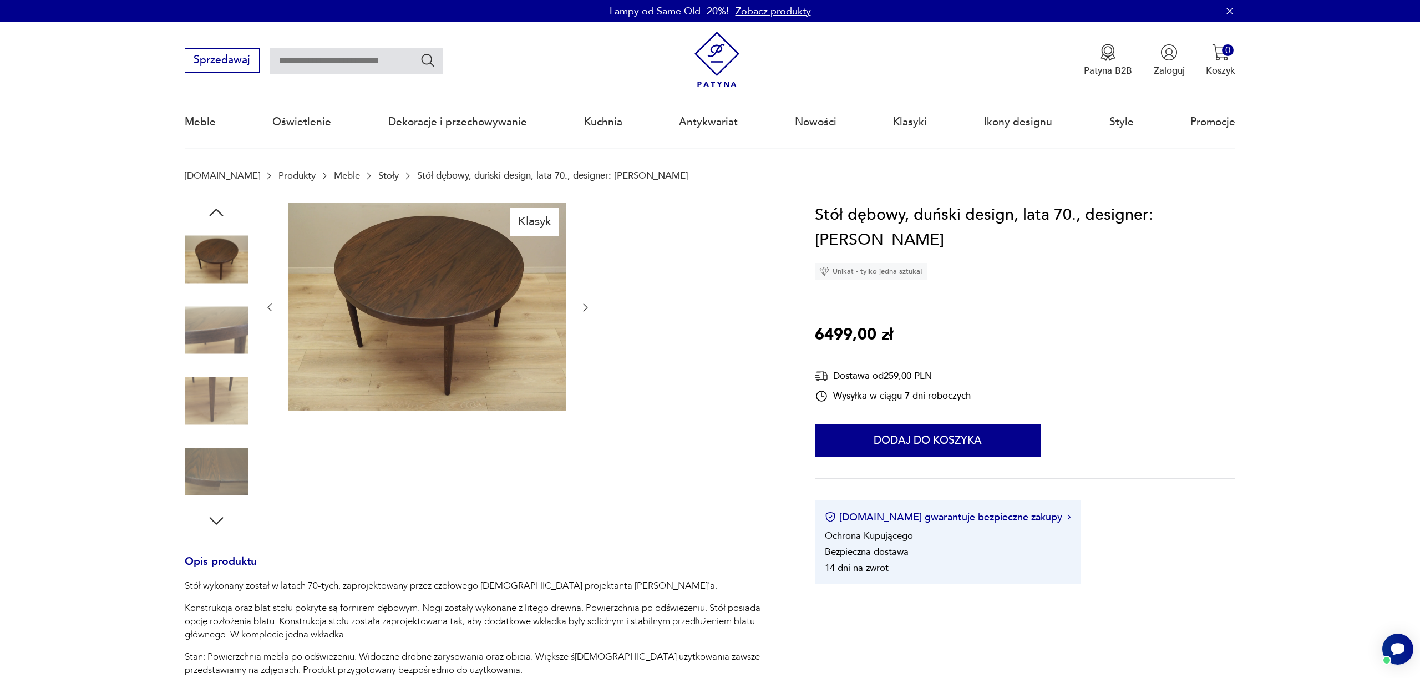
click at [224, 210] on icon "button" at bounding box center [216, 213] width 20 height 20
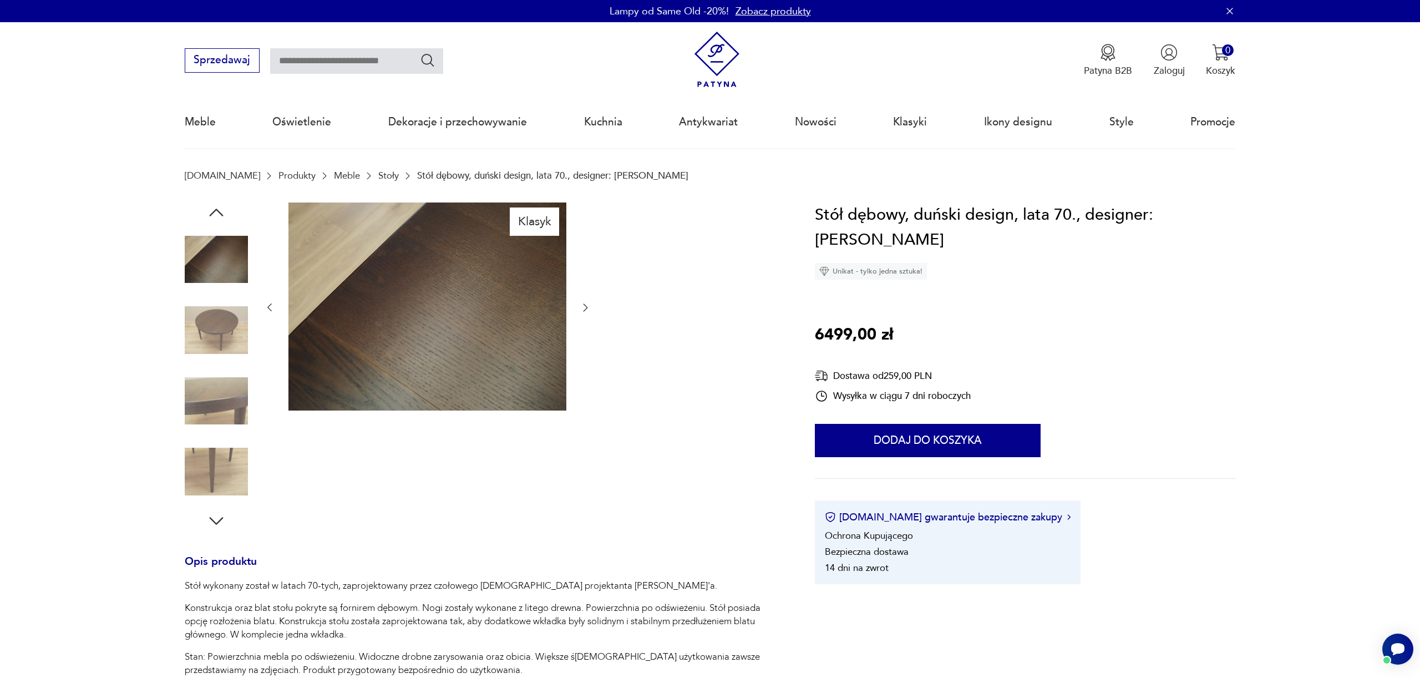
click at [224, 210] on icon "button" at bounding box center [216, 213] width 20 height 20
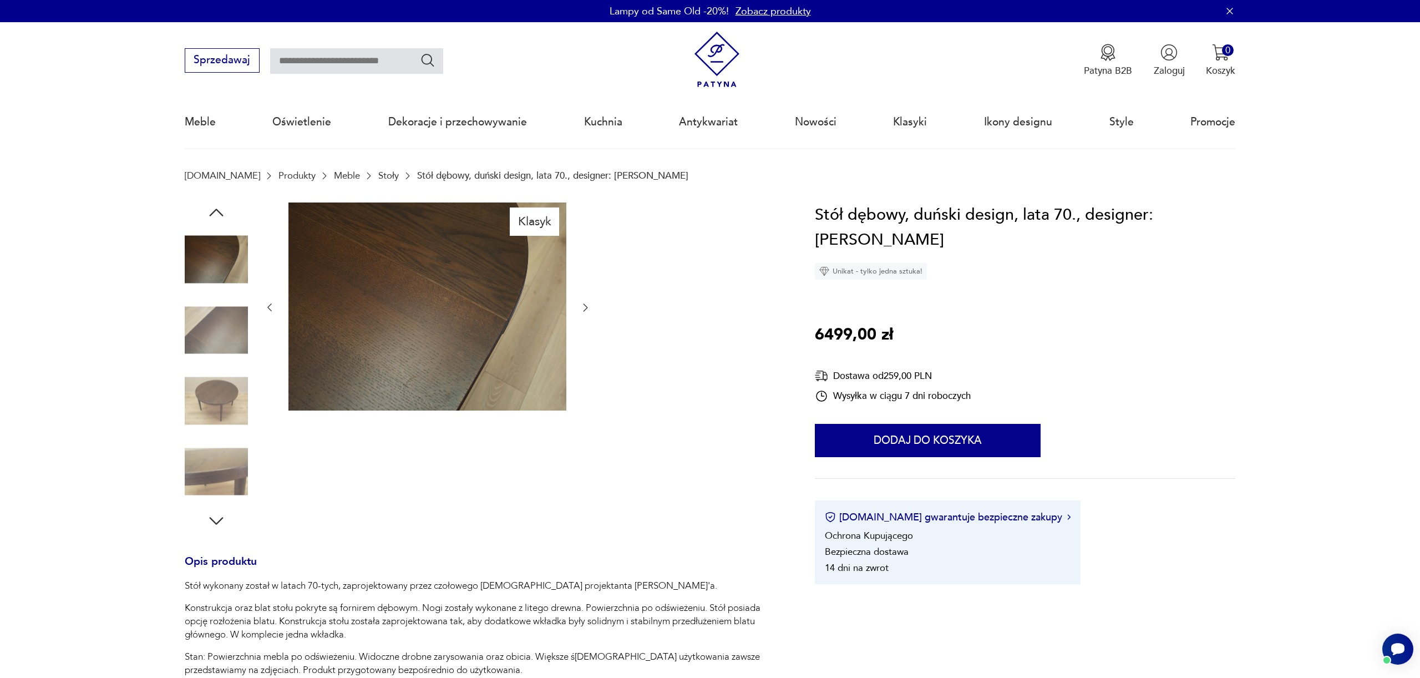
click at [219, 210] on icon "button" at bounding box center [216, 213] width 20 height 20
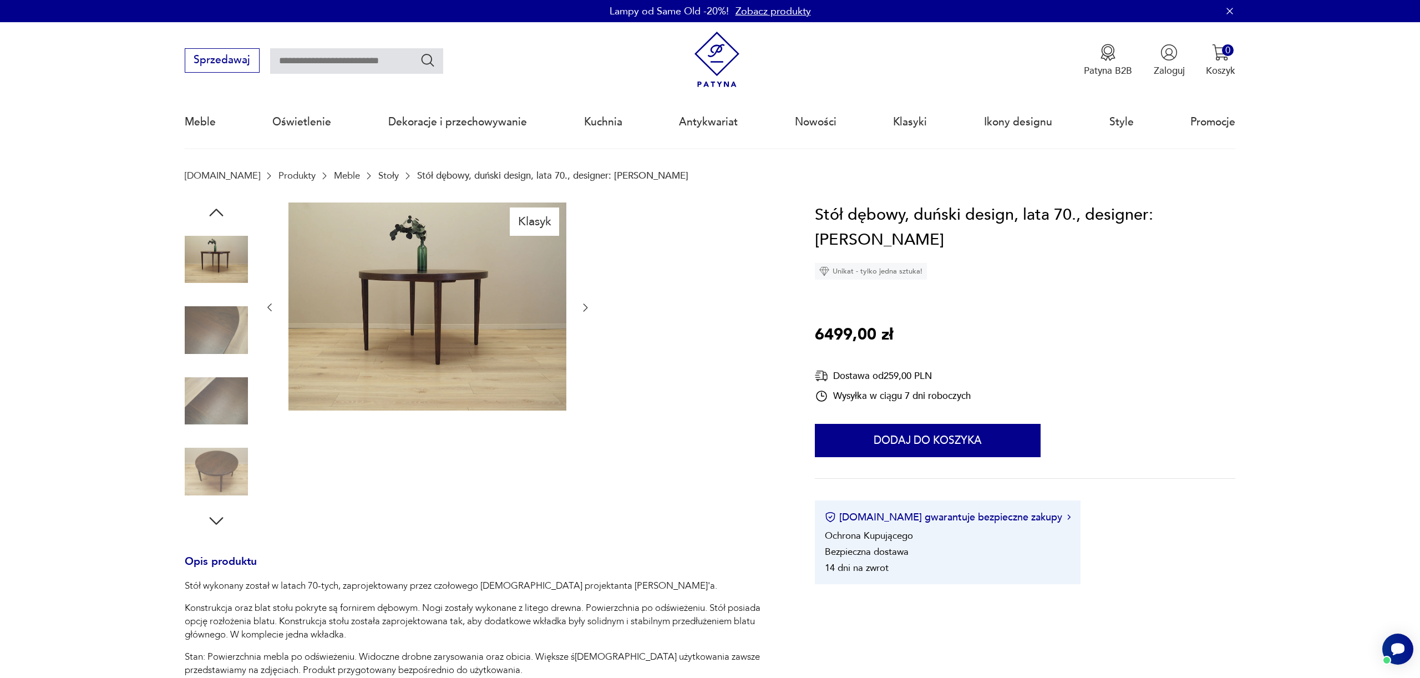
click at [219, 210] on icon "button" at bounding box center [216, 213] width 20 height 20
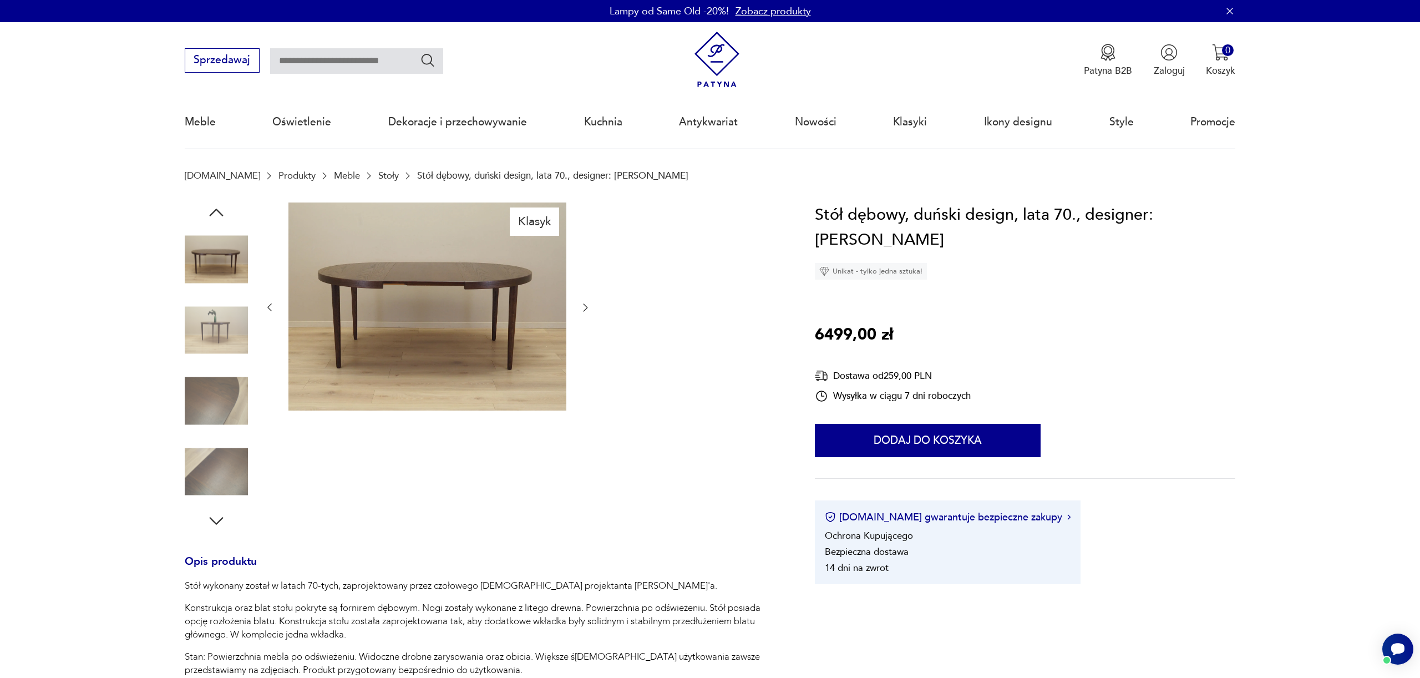
click at [219, 210] on icon "button" at bounding box center [216, 213] width 20 height 20
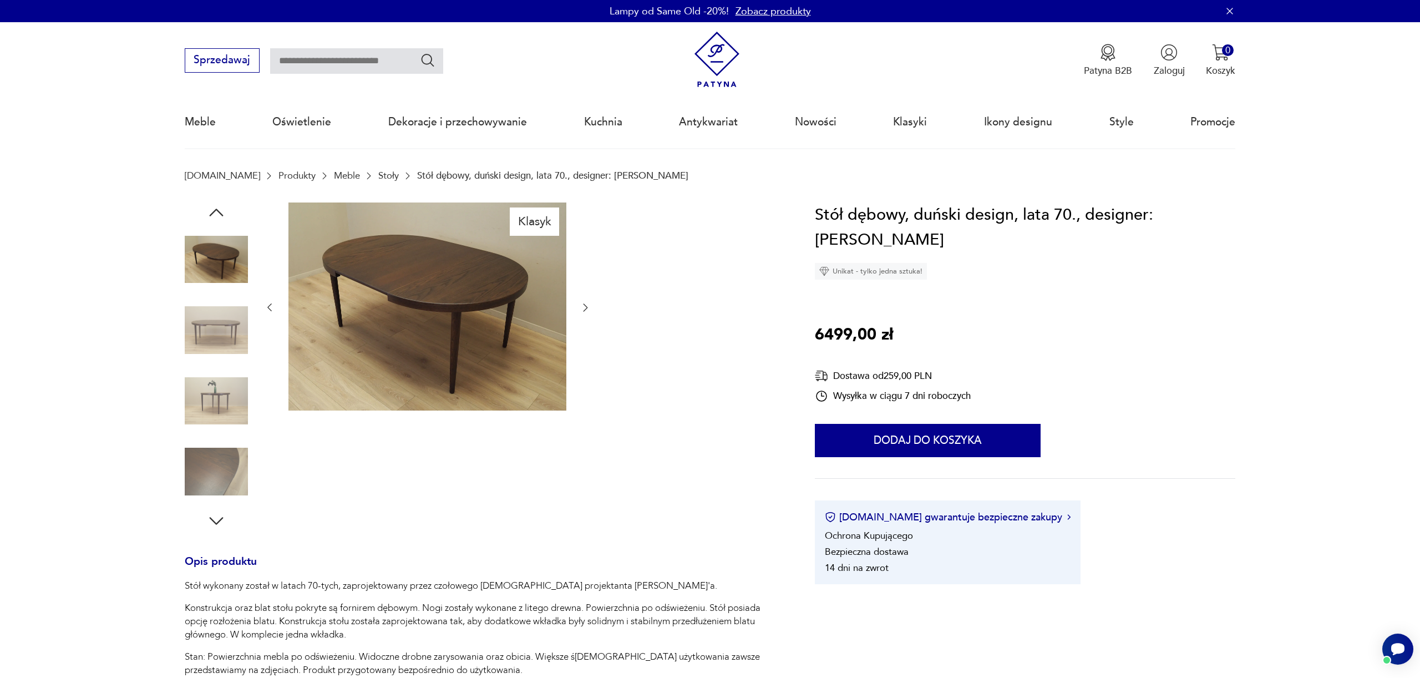
click at [217, 213] on icon "button" at bounding box center [216, 213] width 20 height 20
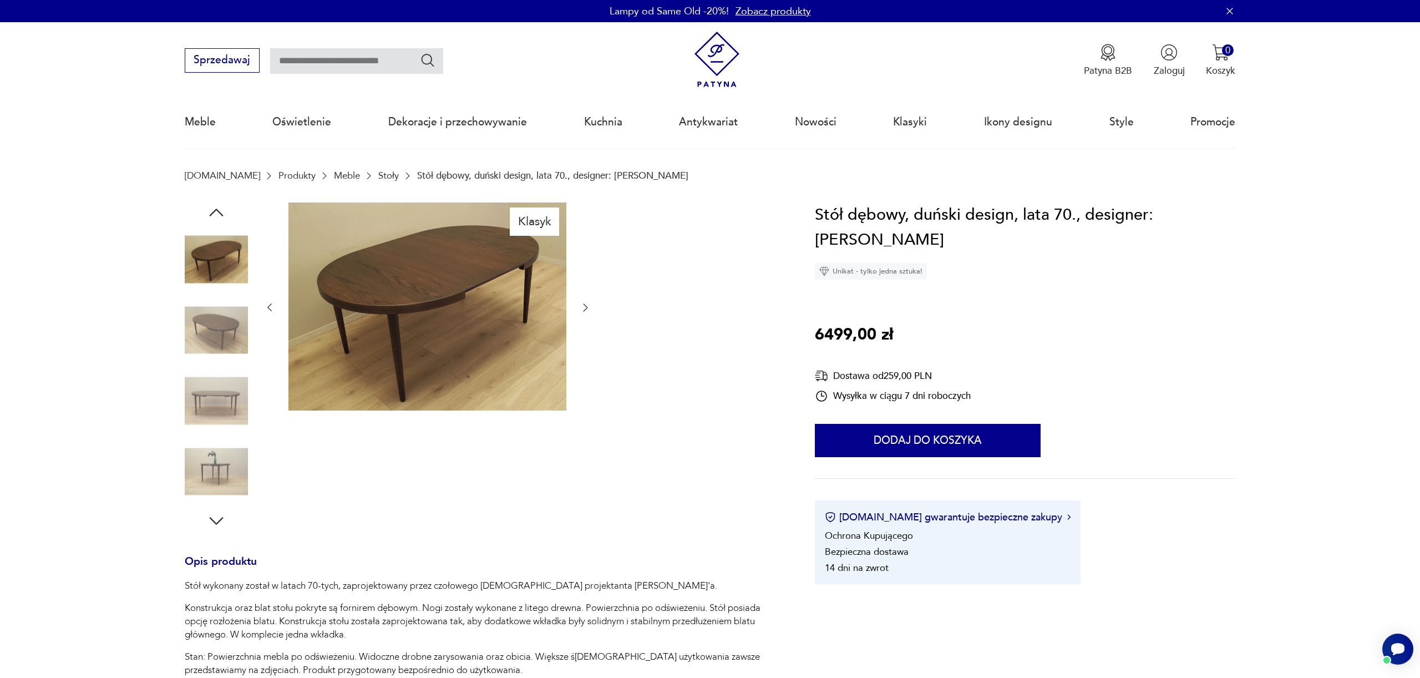
click at [217, 213] on icon "button" at bounding box center [216, 213] width 20 height 20
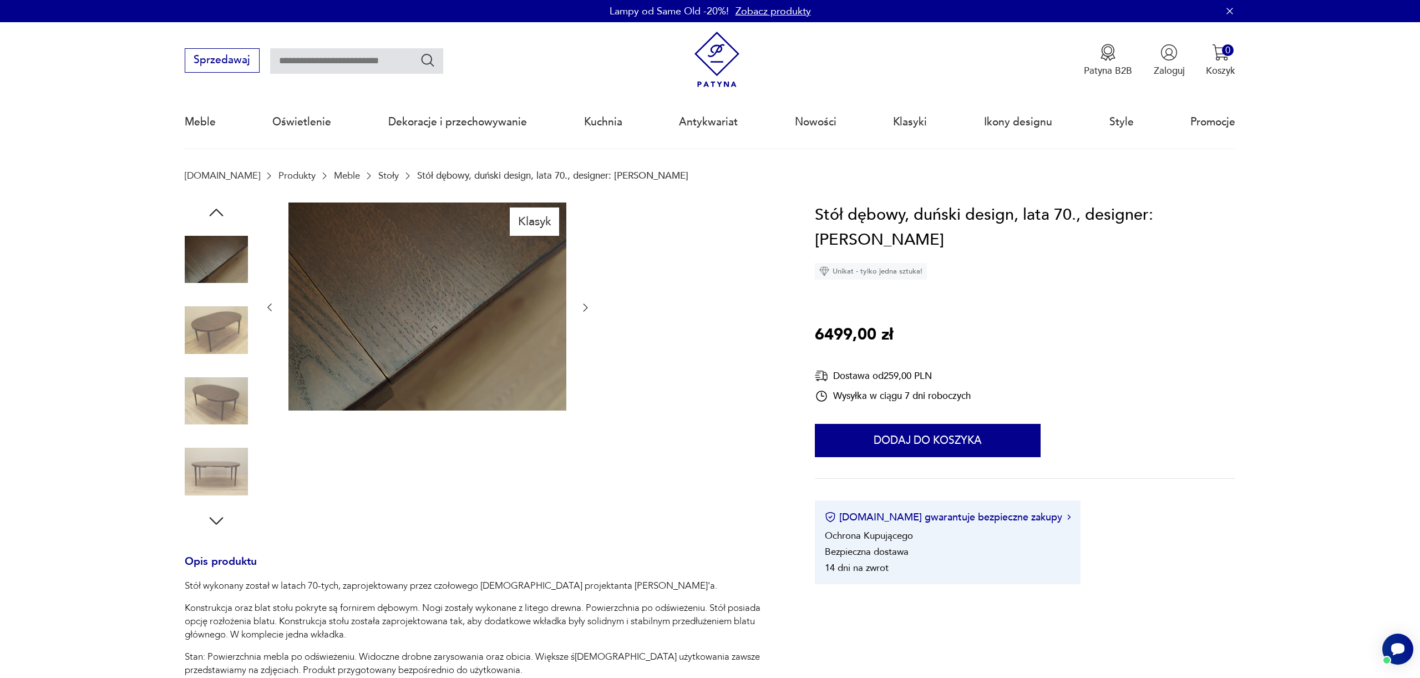
click at [217, 213] on icon "button" at bounding box center [216, 213] width 20 height 20
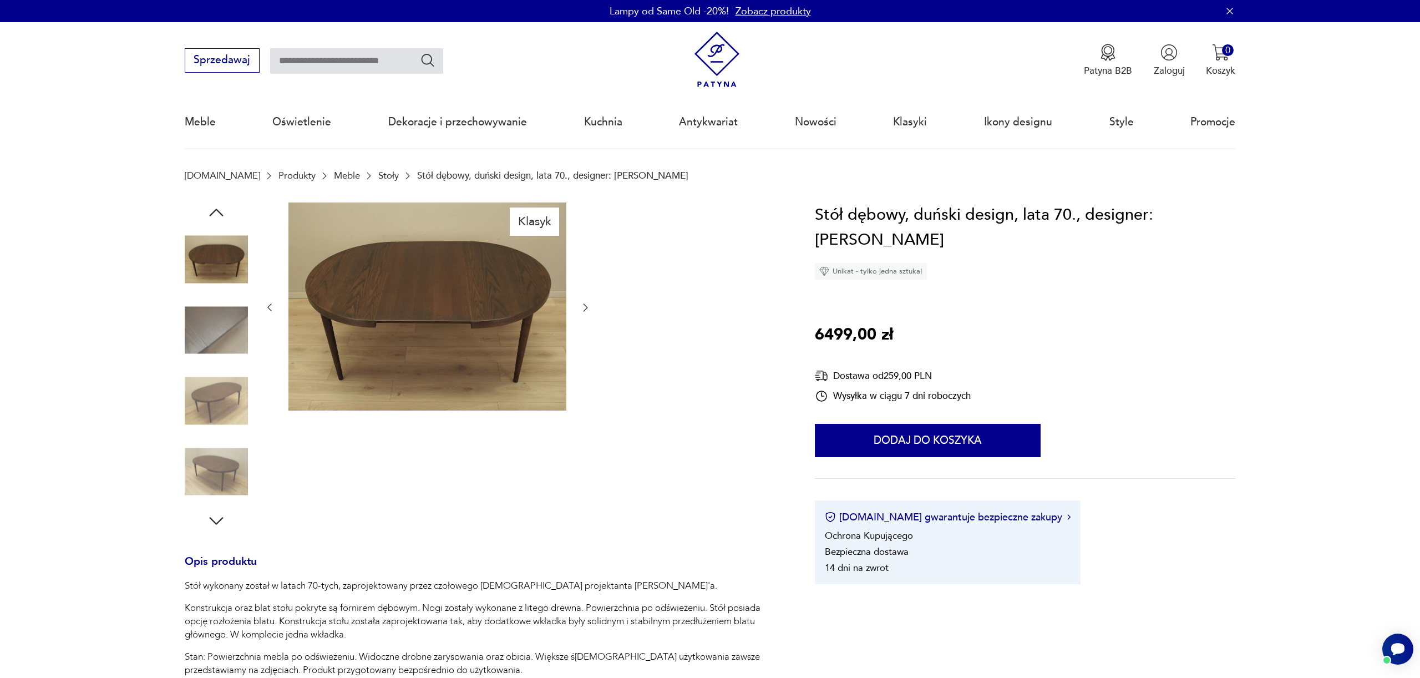
click at [217, 213] on icon "button" at bounding box center [216, 213] width 20 height 20
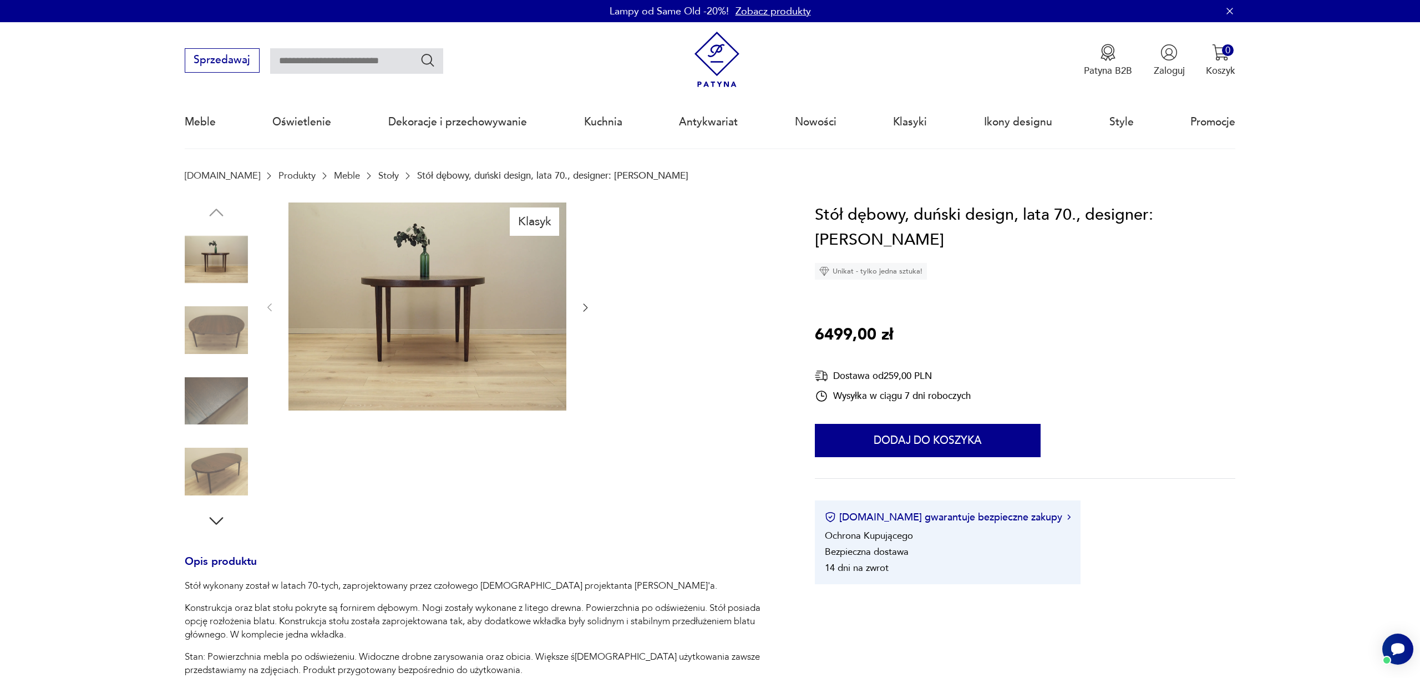
click at [231, 331] on img at bounding box center [216, 329] width 63 height 63
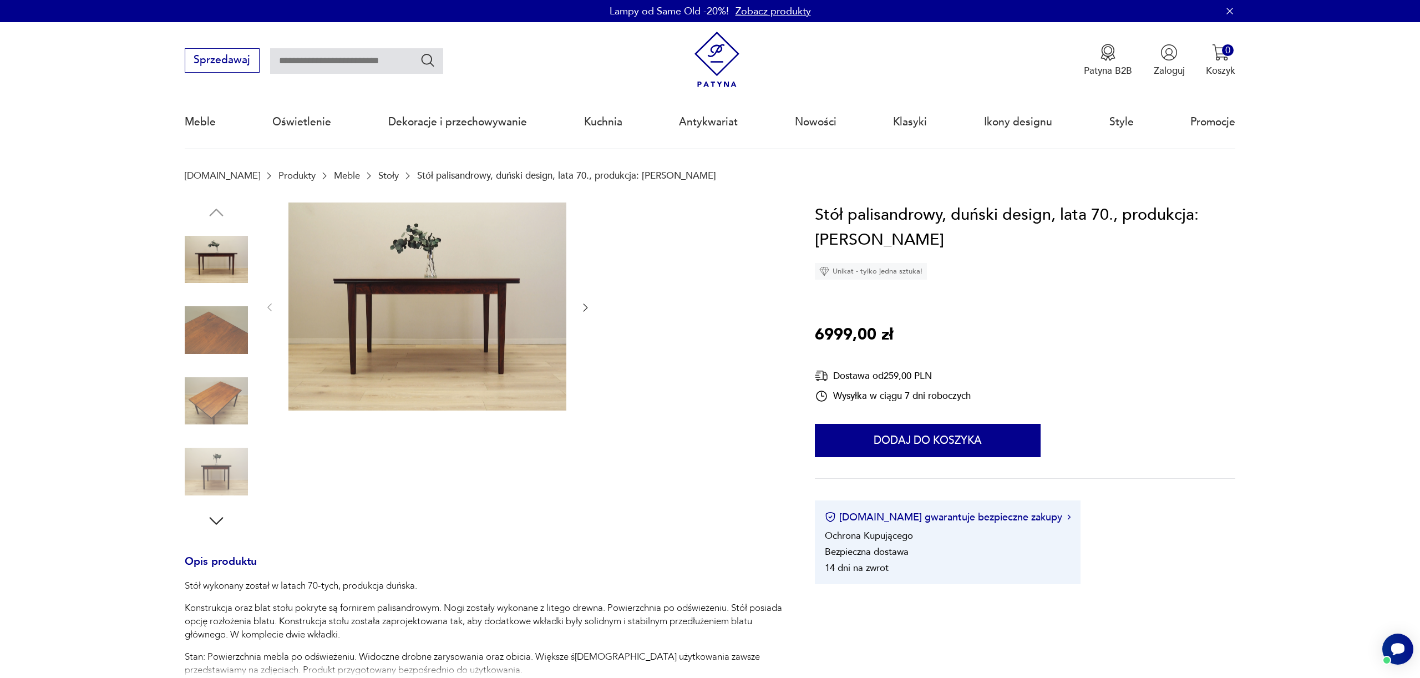
click at [221, 404] on img at bounding box center [216, 401] width 63 height 63
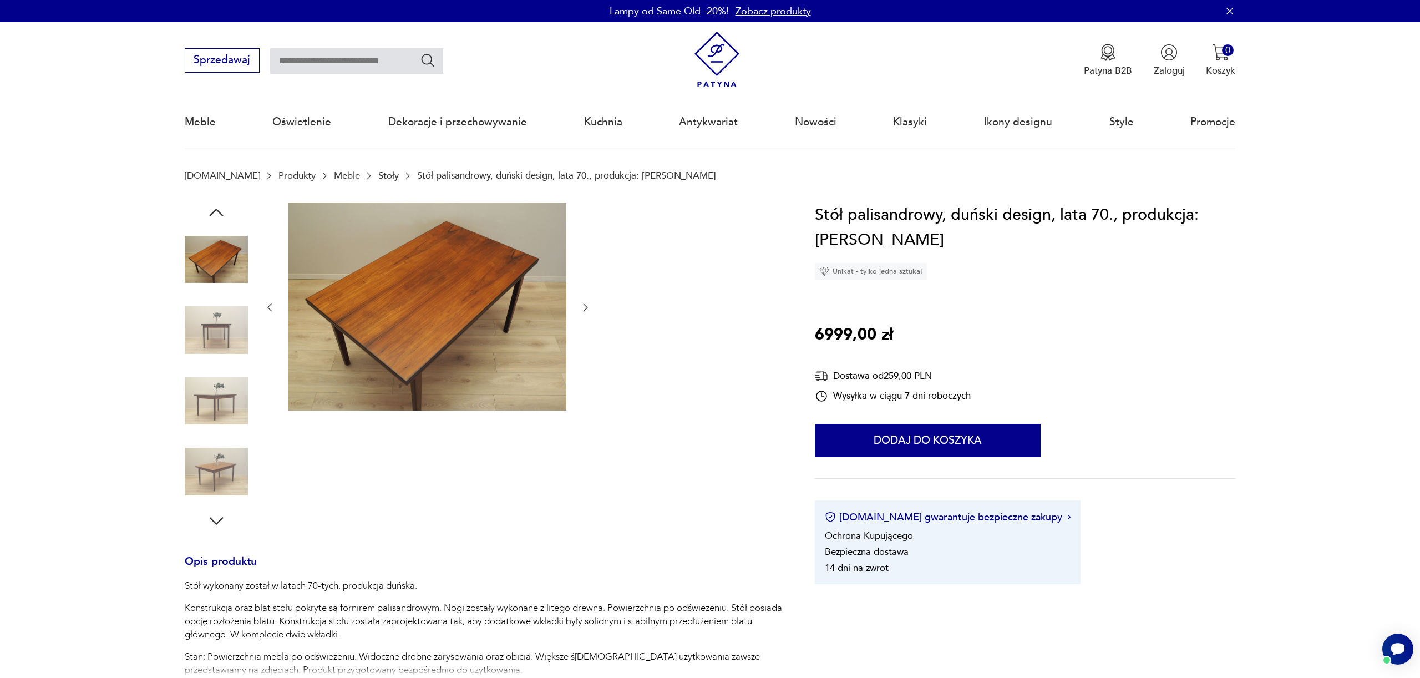
click at [230, 251] on img at bounding box center [216, 259] width 63 height 63
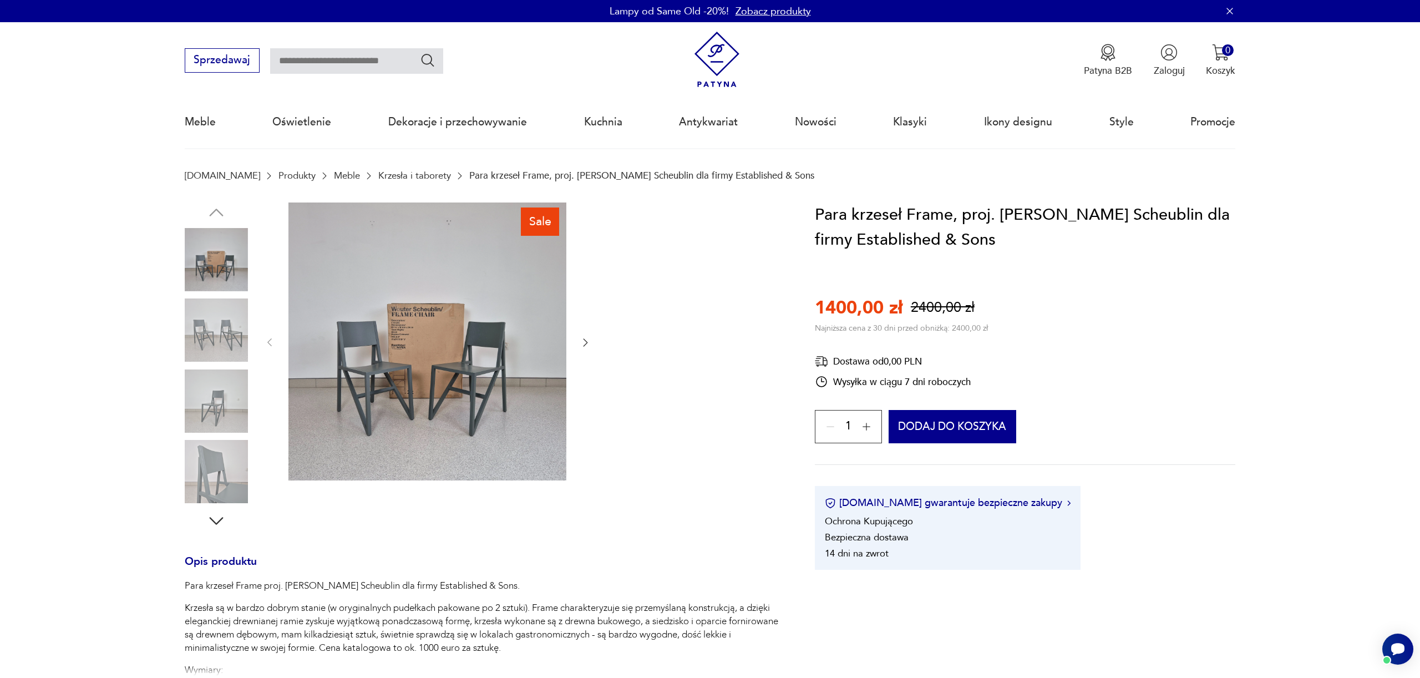
click at [585, 342] on icon "button" at bounding box center [585, 342] width 11 height 11
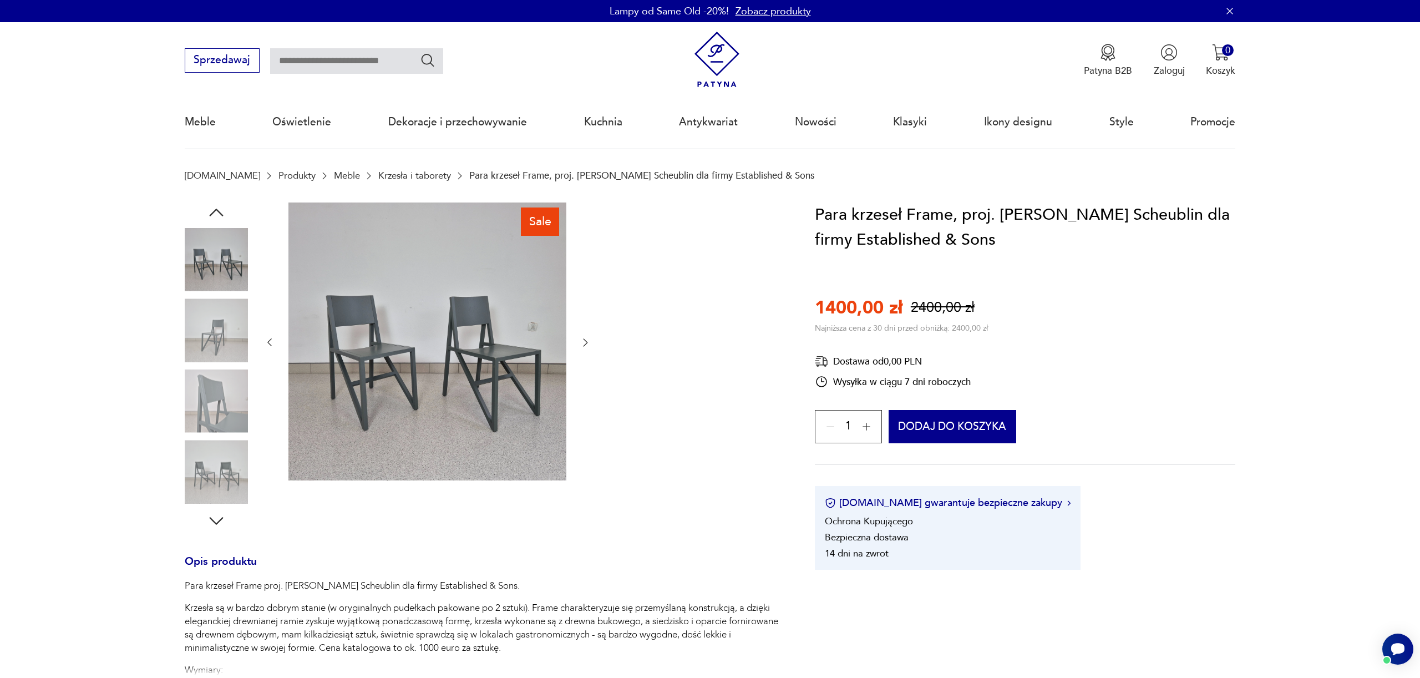
click at [585, 342] on icon "button" at bounding box center [585, 342] width 11 height 11
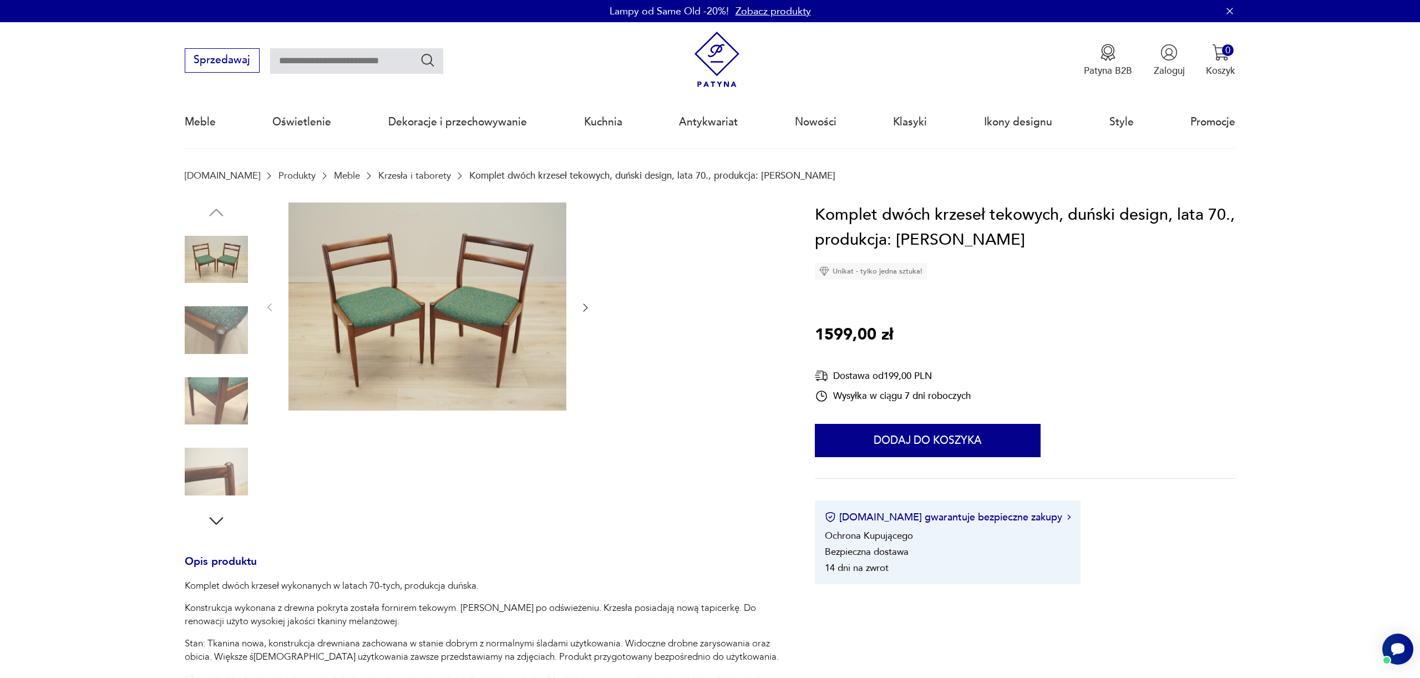
click at [586, 307] on icon "button" at bounding box center [586, 308] width 4 height 8
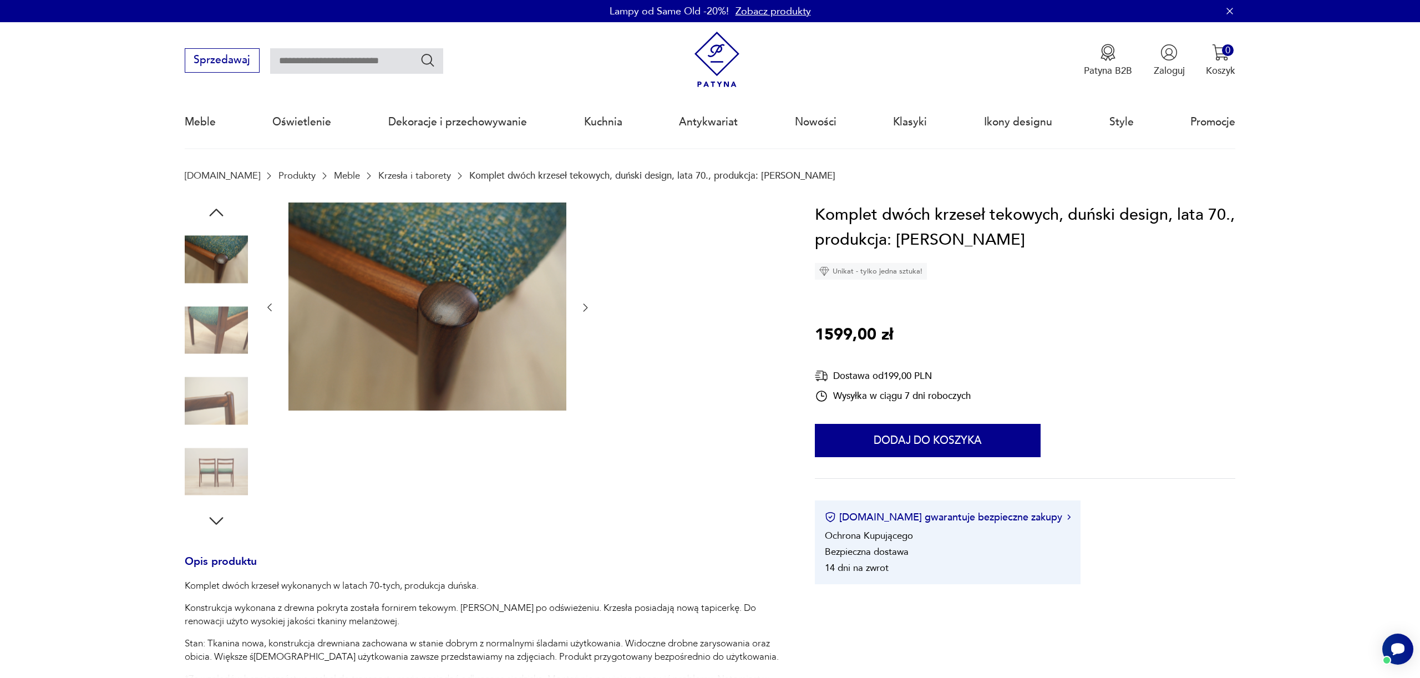
click at [586, 307] on icon "button" at bounding box center [586, 308] width 4 height 8
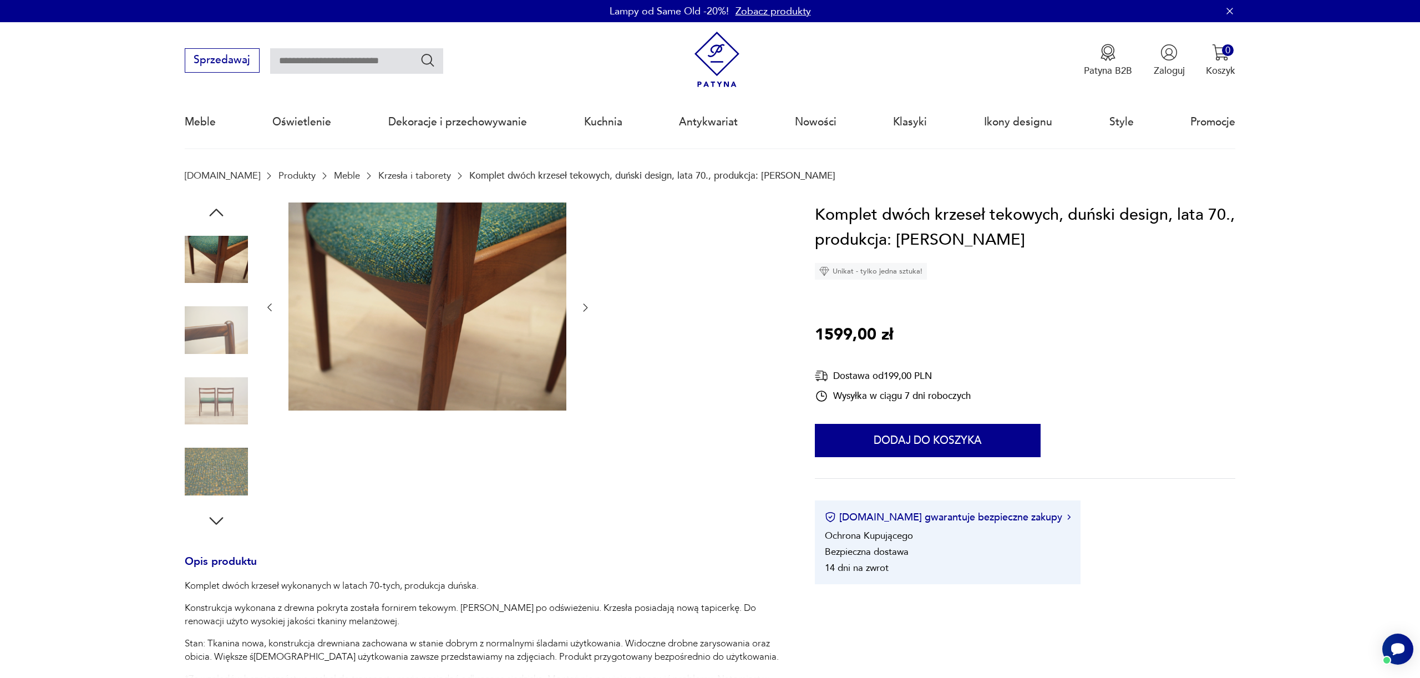
click at [586, 307] on icon "button" at bounding box center [586, 308] width 4 height 8
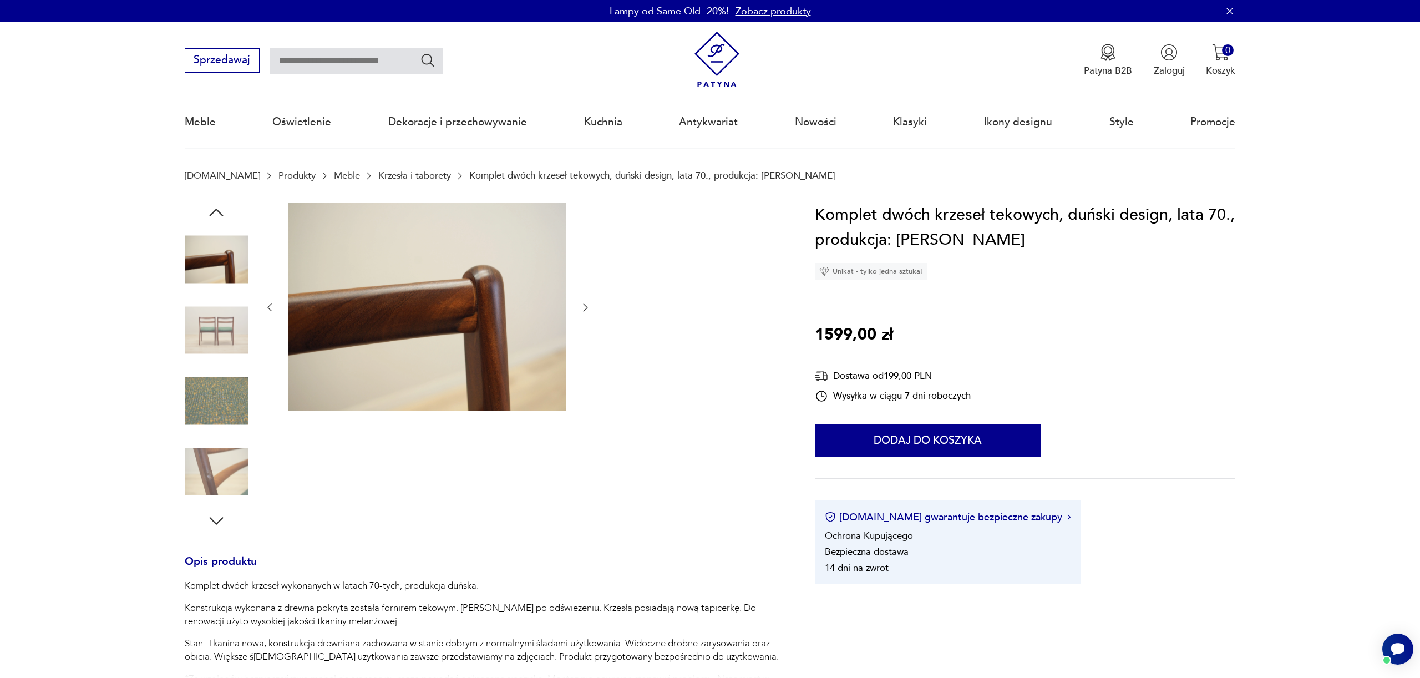
click at [586, 307] on icon "button" at bounding box center [586, 308] width 4 height 8
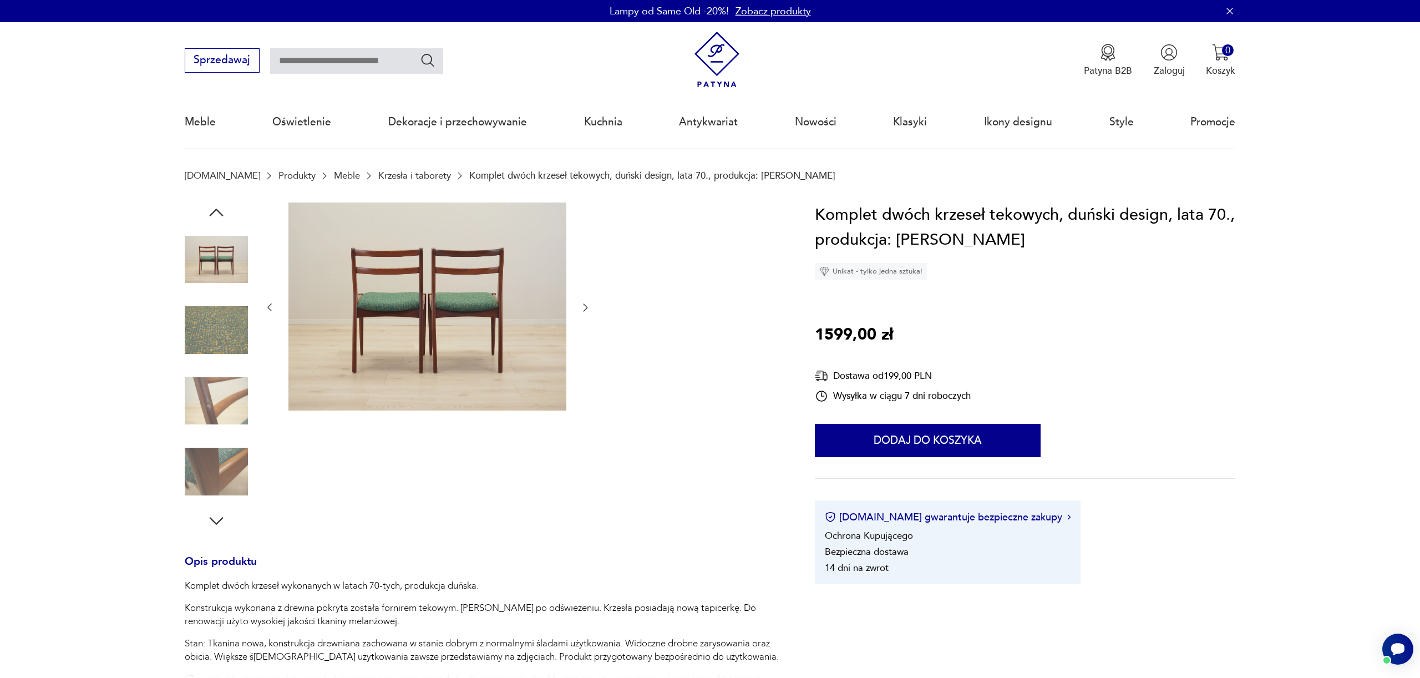
click at [586, 307] on icon "button" at bounding box center [586, 308] width 4 height 8
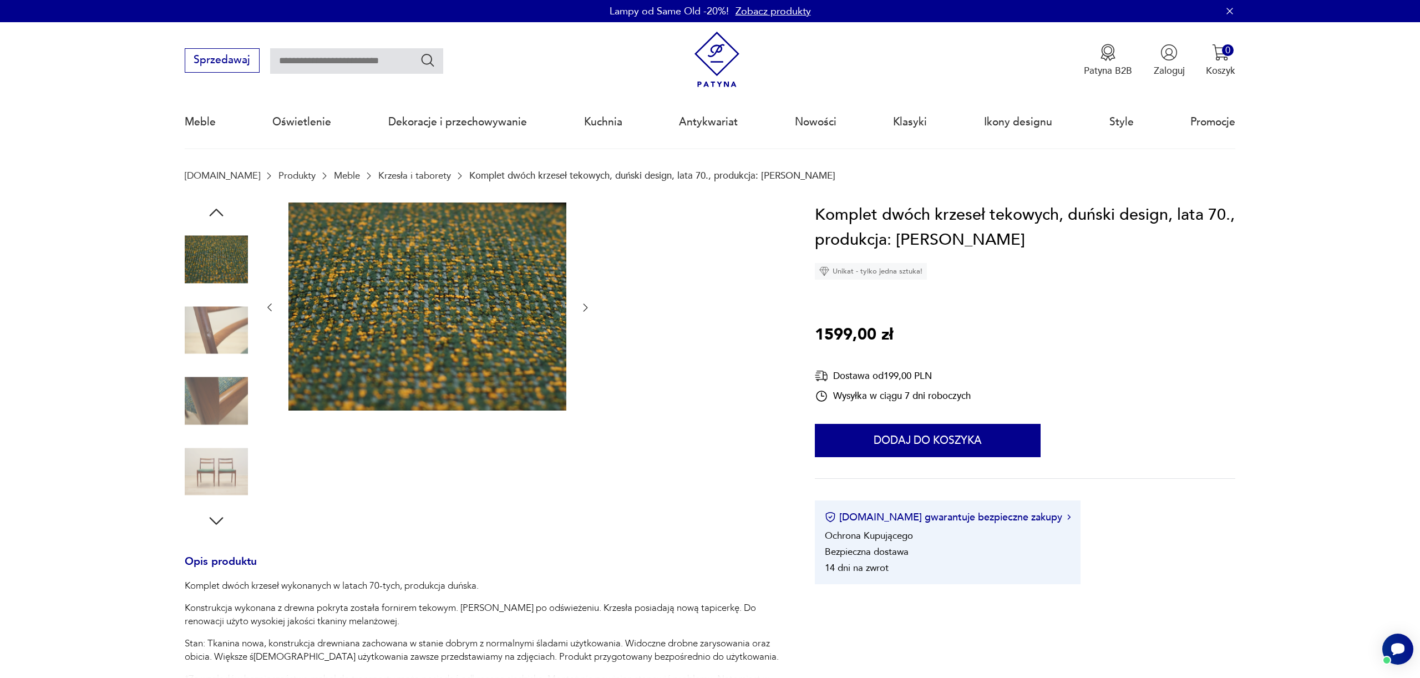
click at [586, 307] on icon "button" at bounding box center [586, 308] width 4 height 8
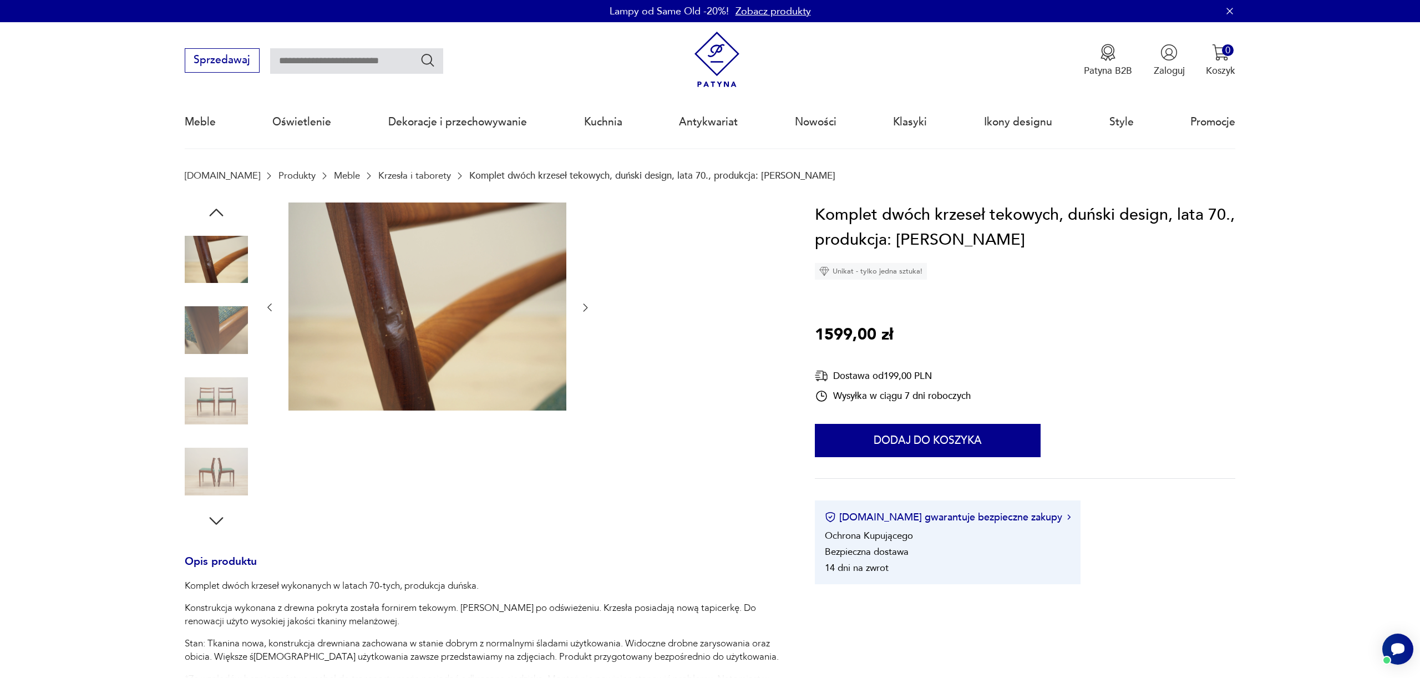
click at [586, 307] on icon "button" at bounding box center [586, 308] width 4 height 8
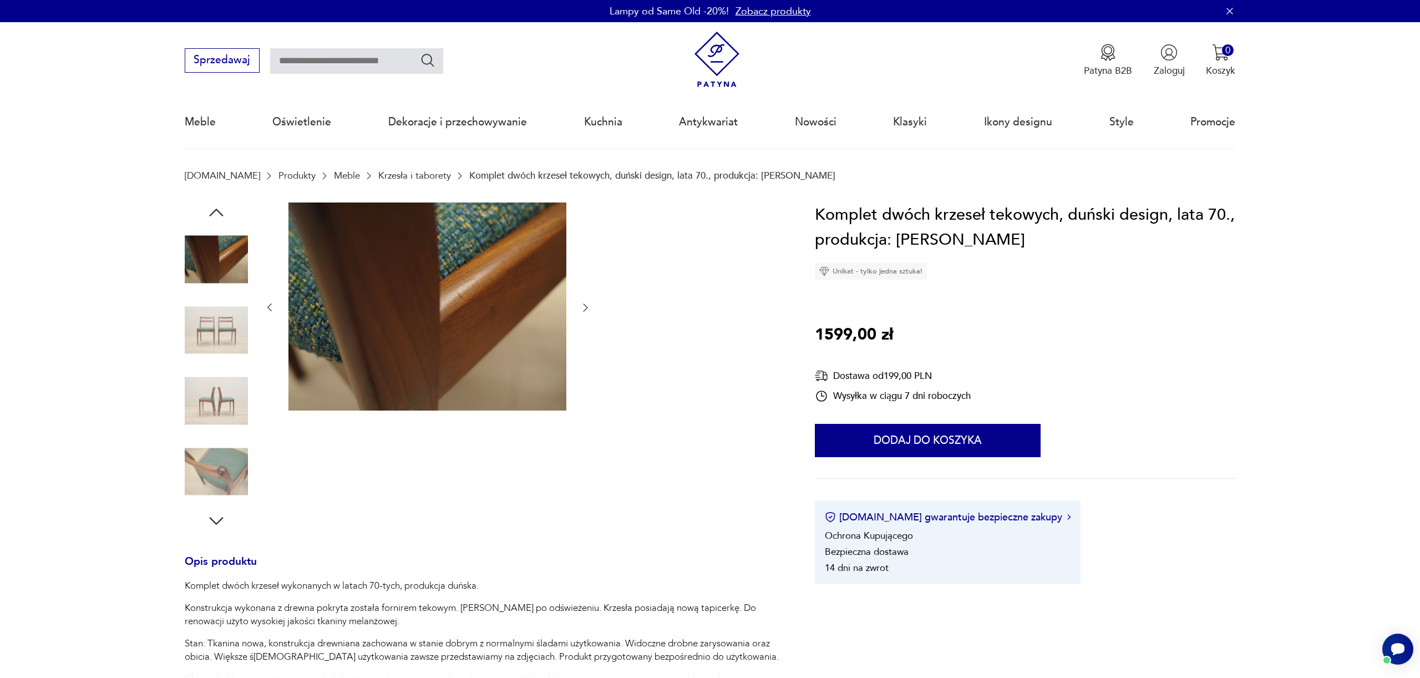
click at [586, 307] on icon "button" at bounding box center [586, 308] width 4 height 8
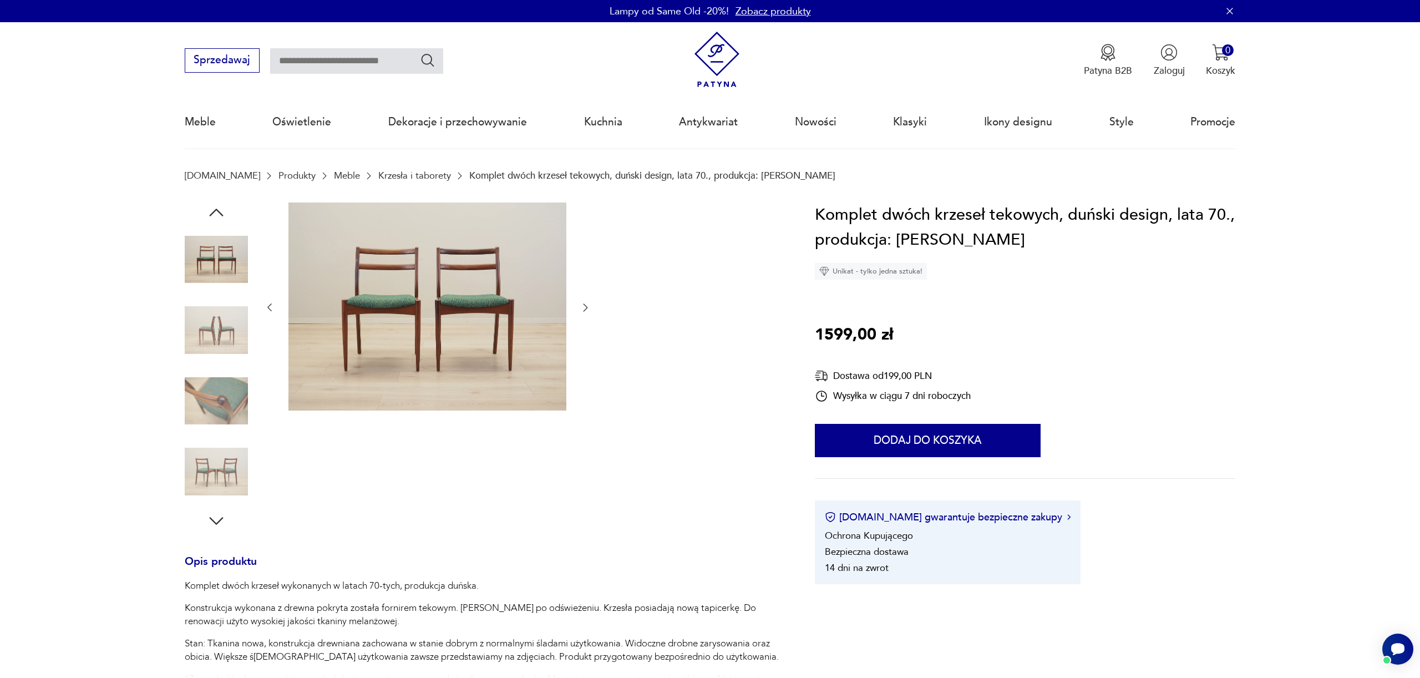
click at [586, 307] on icon "button" at bounding box center [586, 308] width 4 height 8
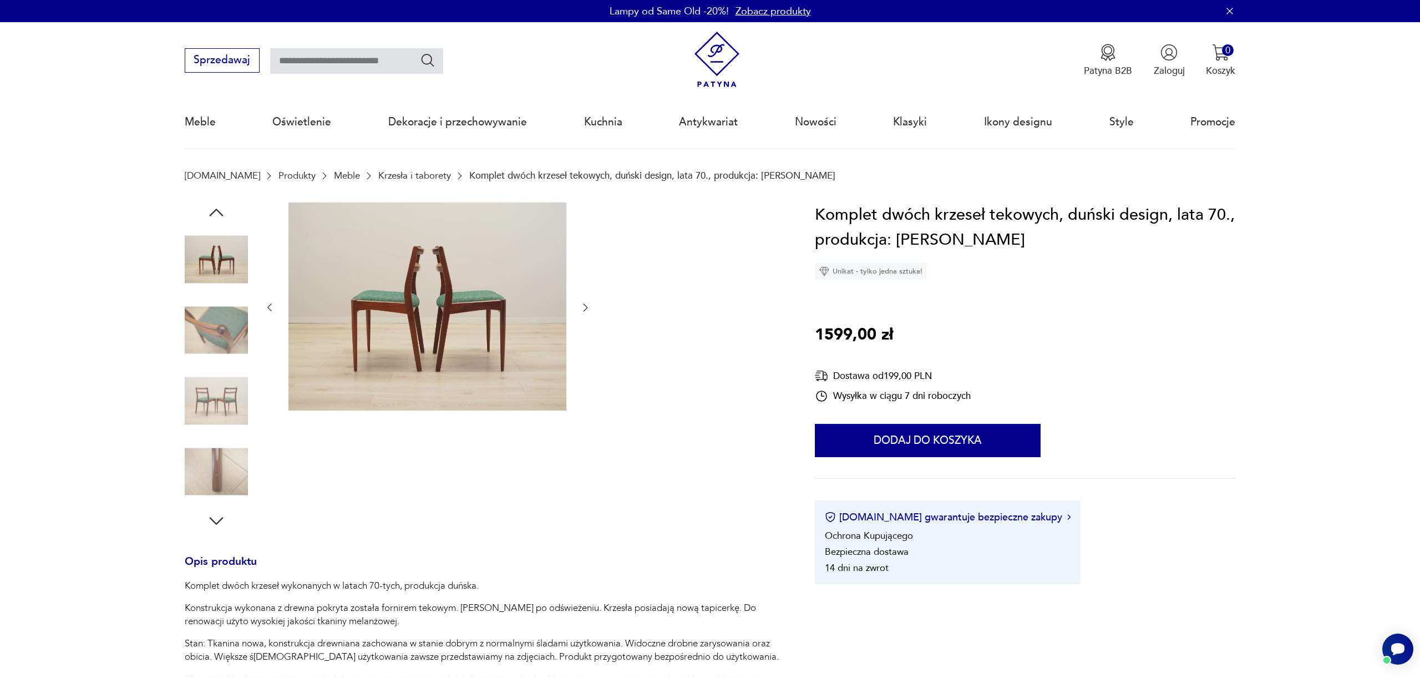
scroll to position [4, 0]
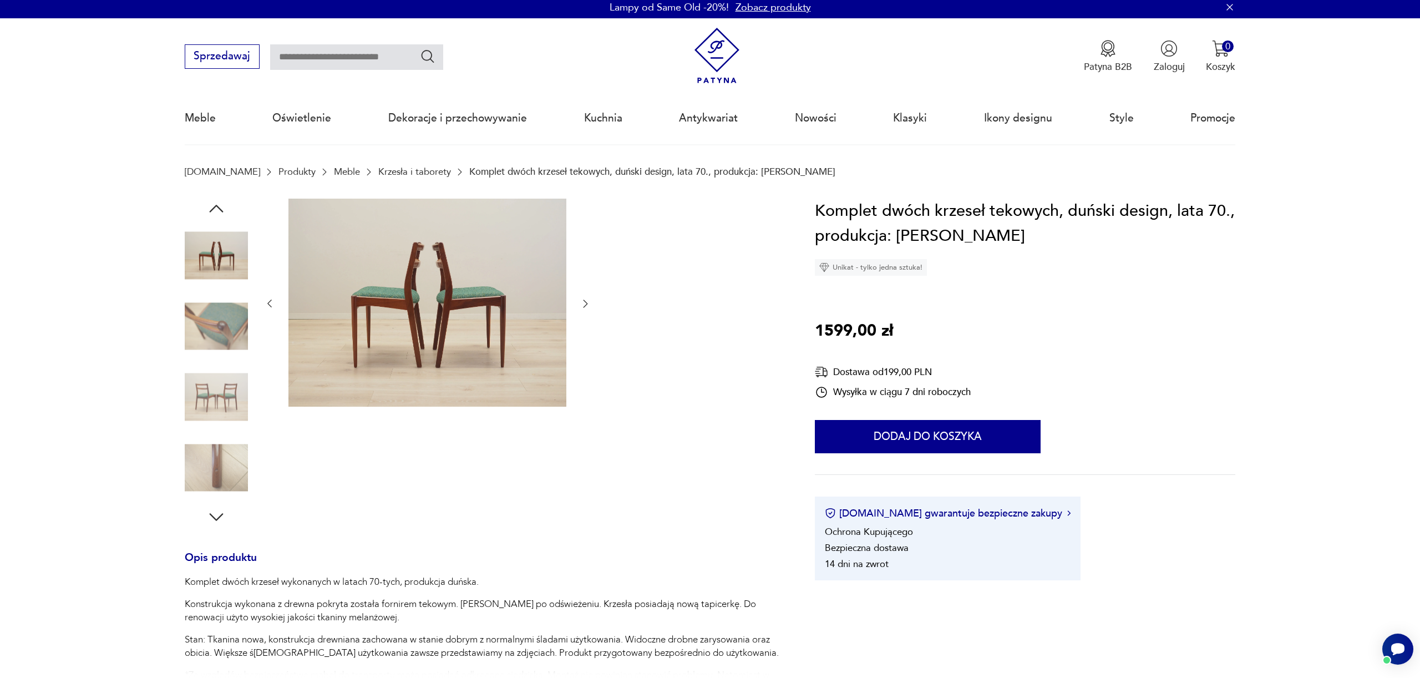
click at [588, 298] on button "button" at bounding box center [585, 303] width 11 height 13
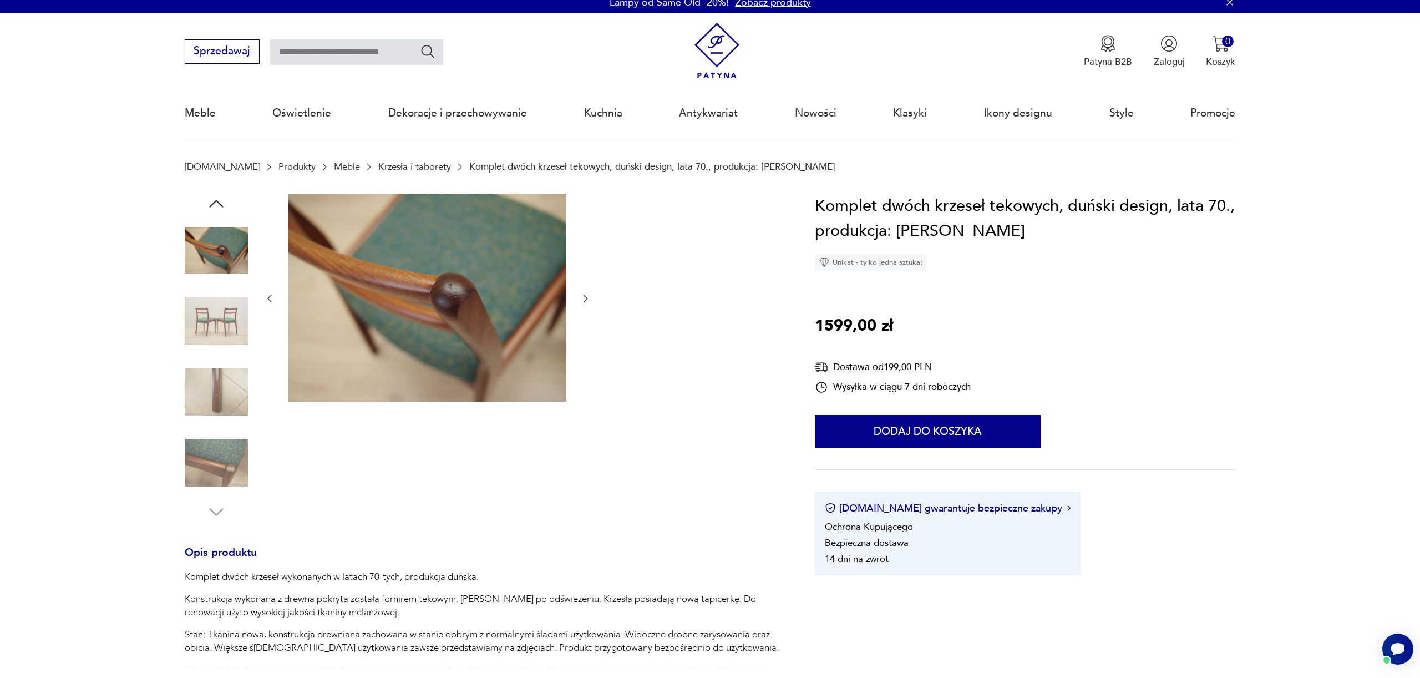
scroll to position [11, 0]
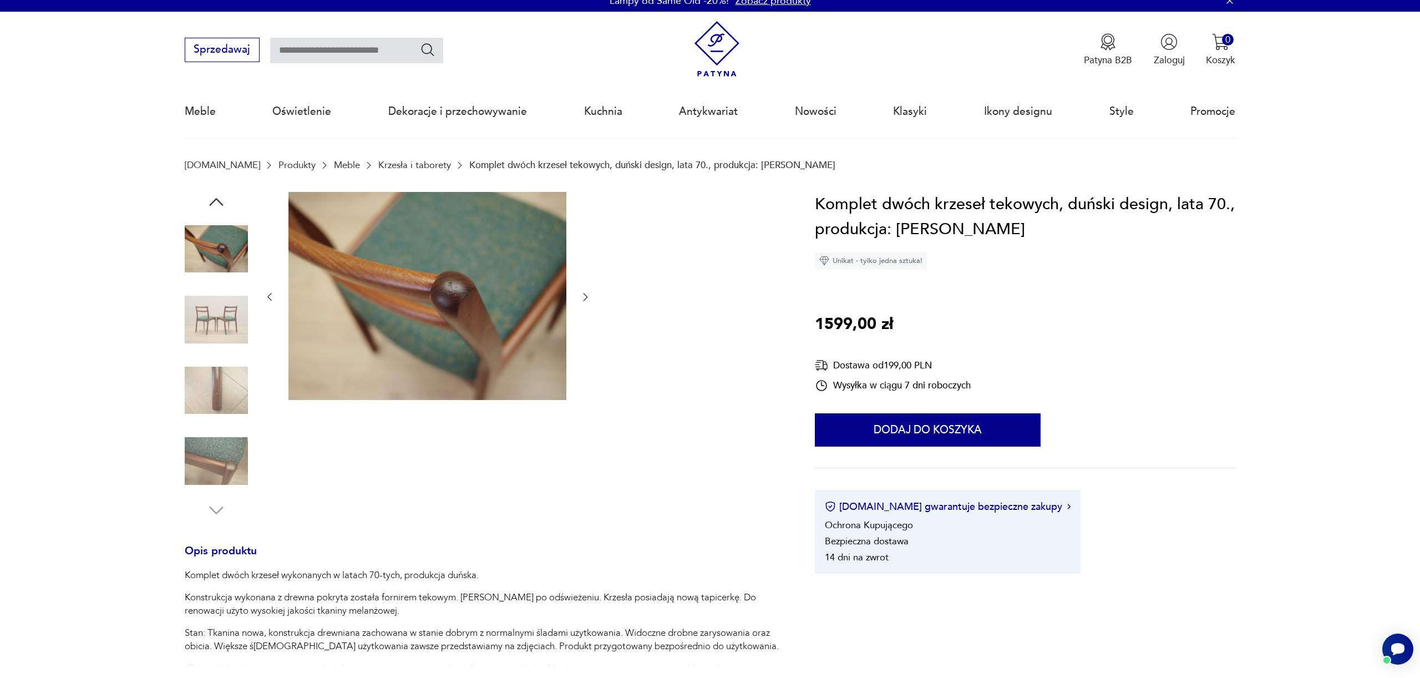
click at [587, 298] on icon "button" at bounding box center [585, 296] width 11 height 11
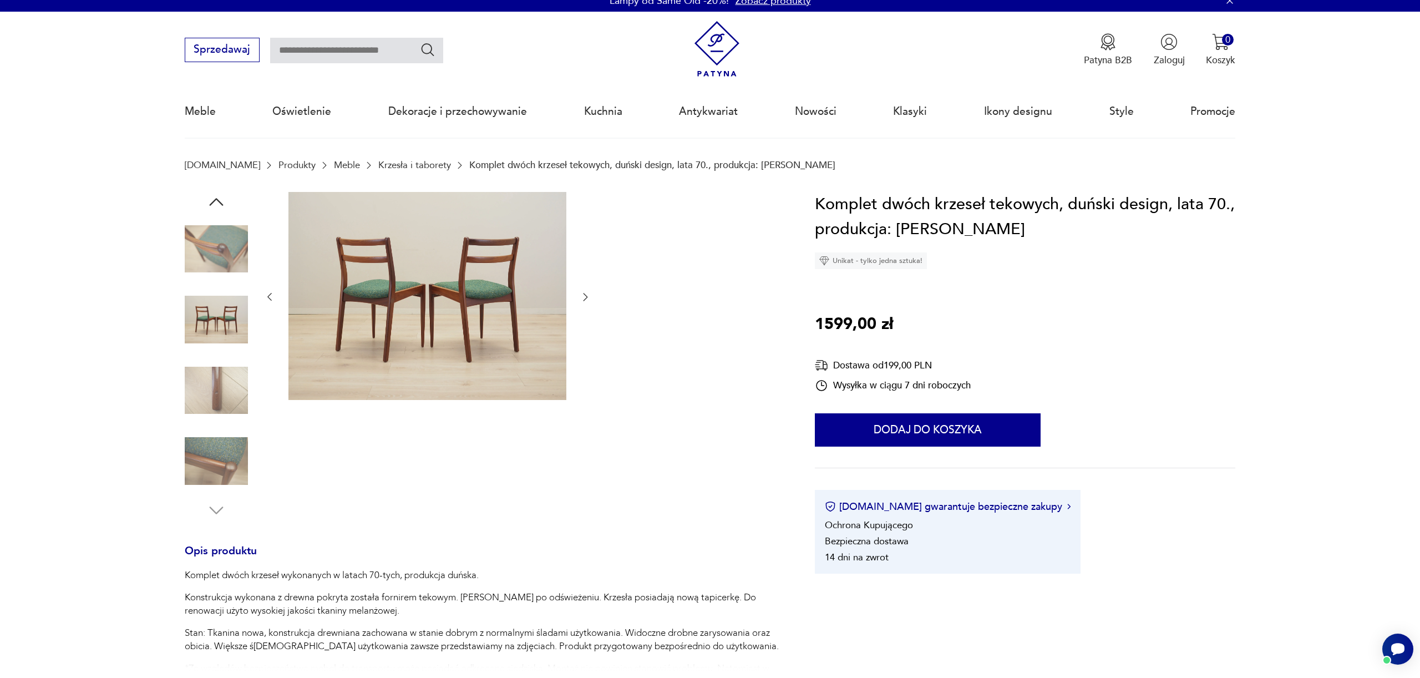
click at [587, 298] on icon "button" at bounding box center [585, 296] width 11 height 11
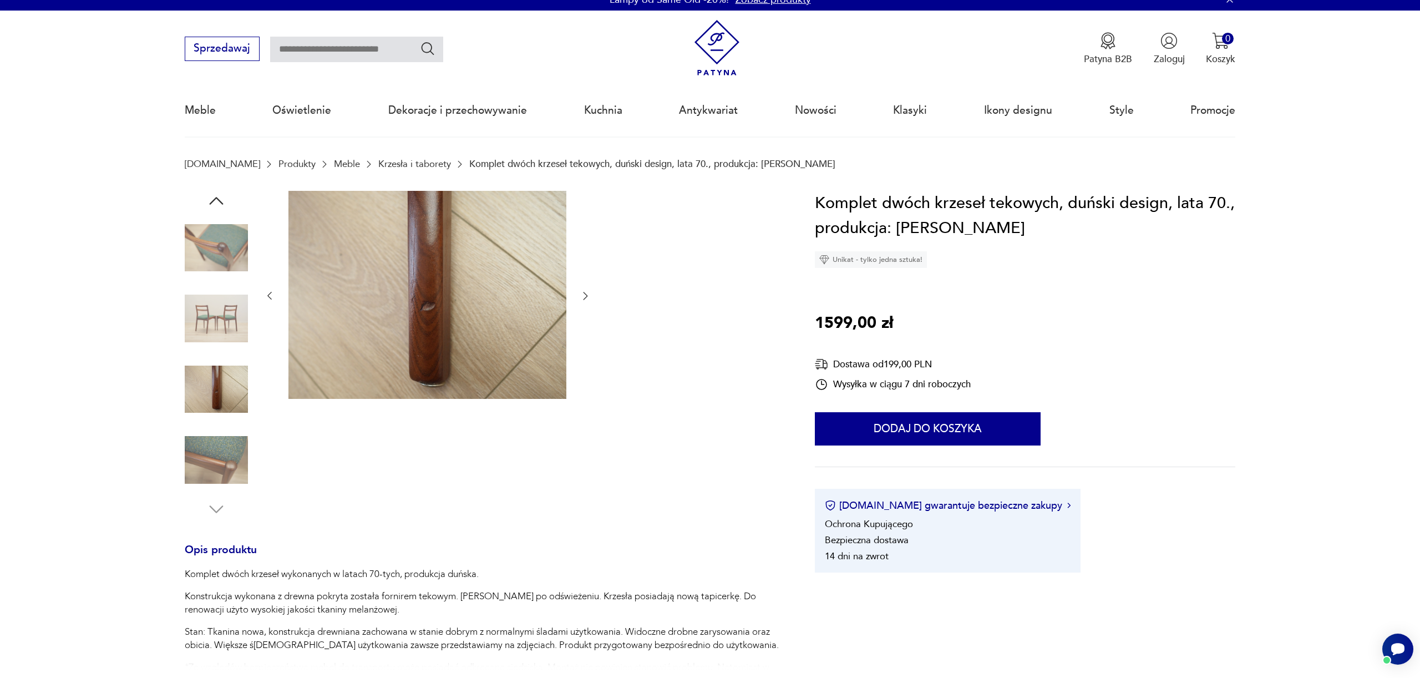
click at [590, 296] on icon "button" at bounding box center [585, 295] width 11 height 11
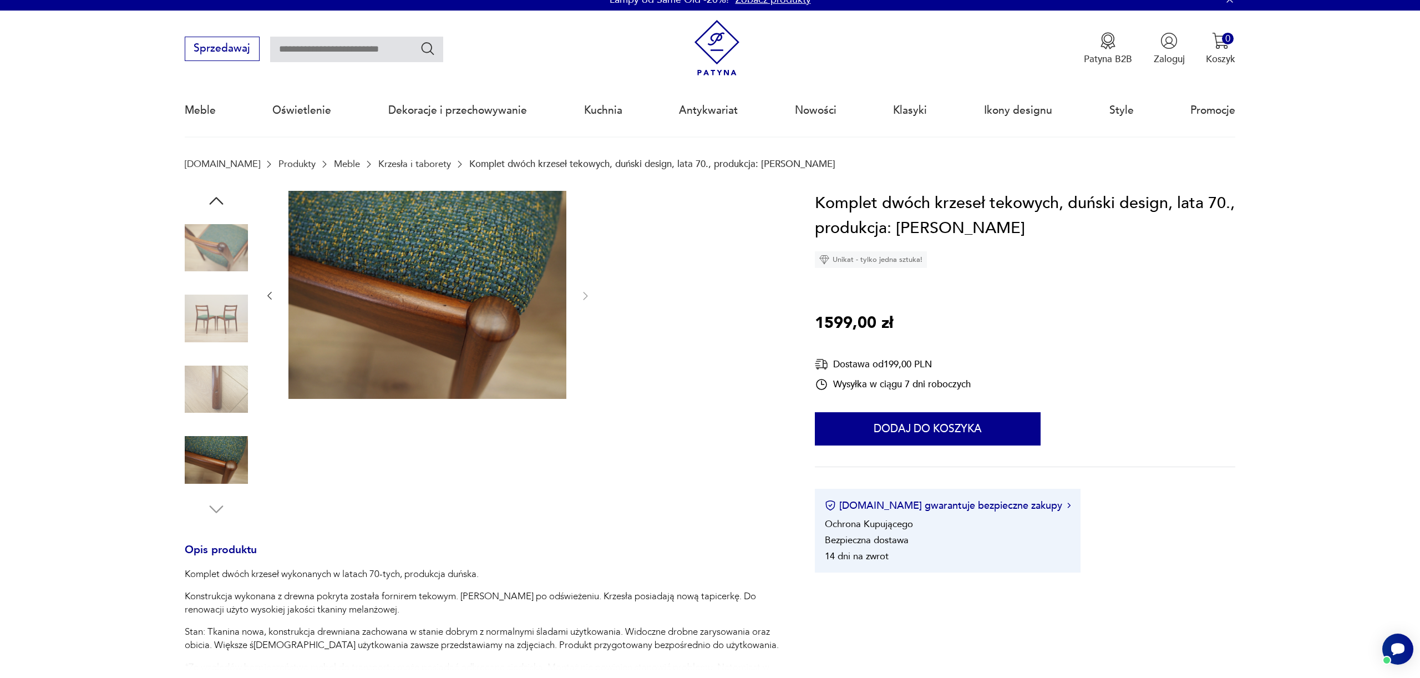
click at [274, 297] on icon "button" at bounding box center [269, 295] width 11 height 11
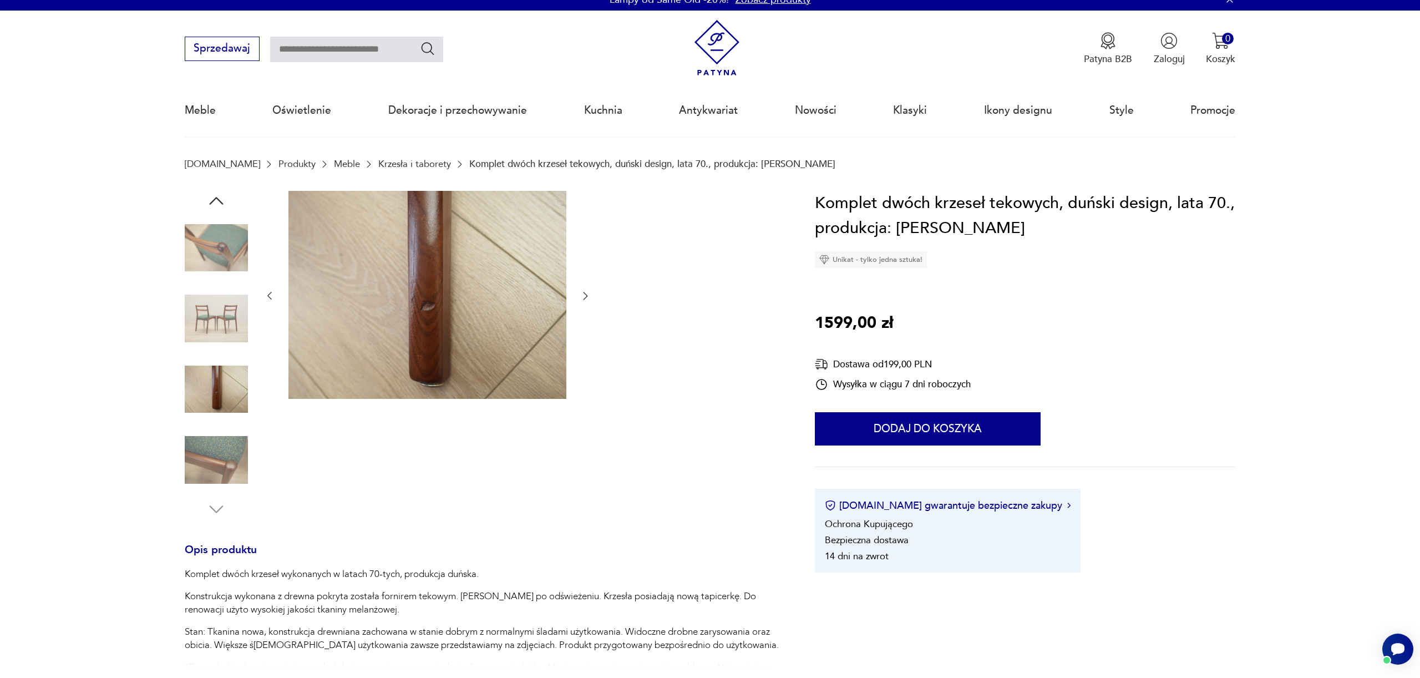
click at [274, 297] on icon "button" at bounding box center [269, 295] width 11 height 11
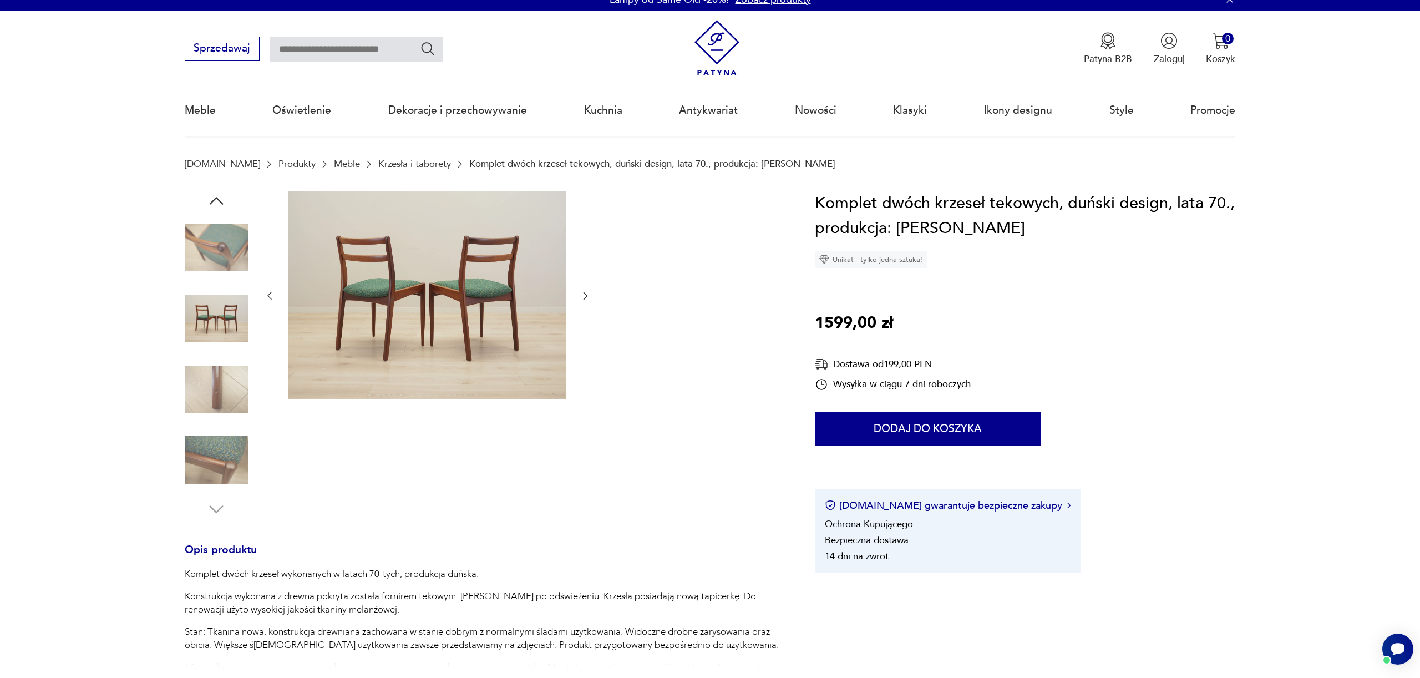
click at [274, 297] on icon "button" at bounding box center [269, 295] width 11 height 11
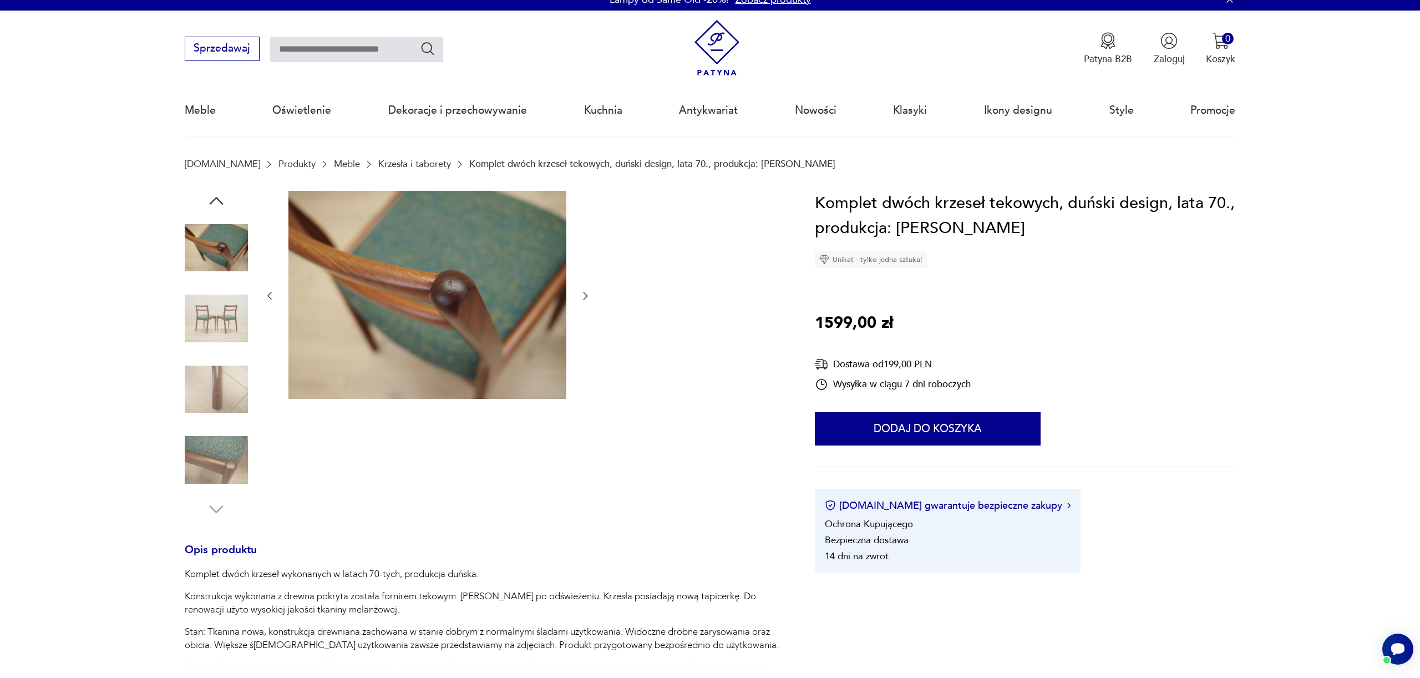
click at [274, 297] on icon "button" at bounding box center [269, 295] width 11 height 11
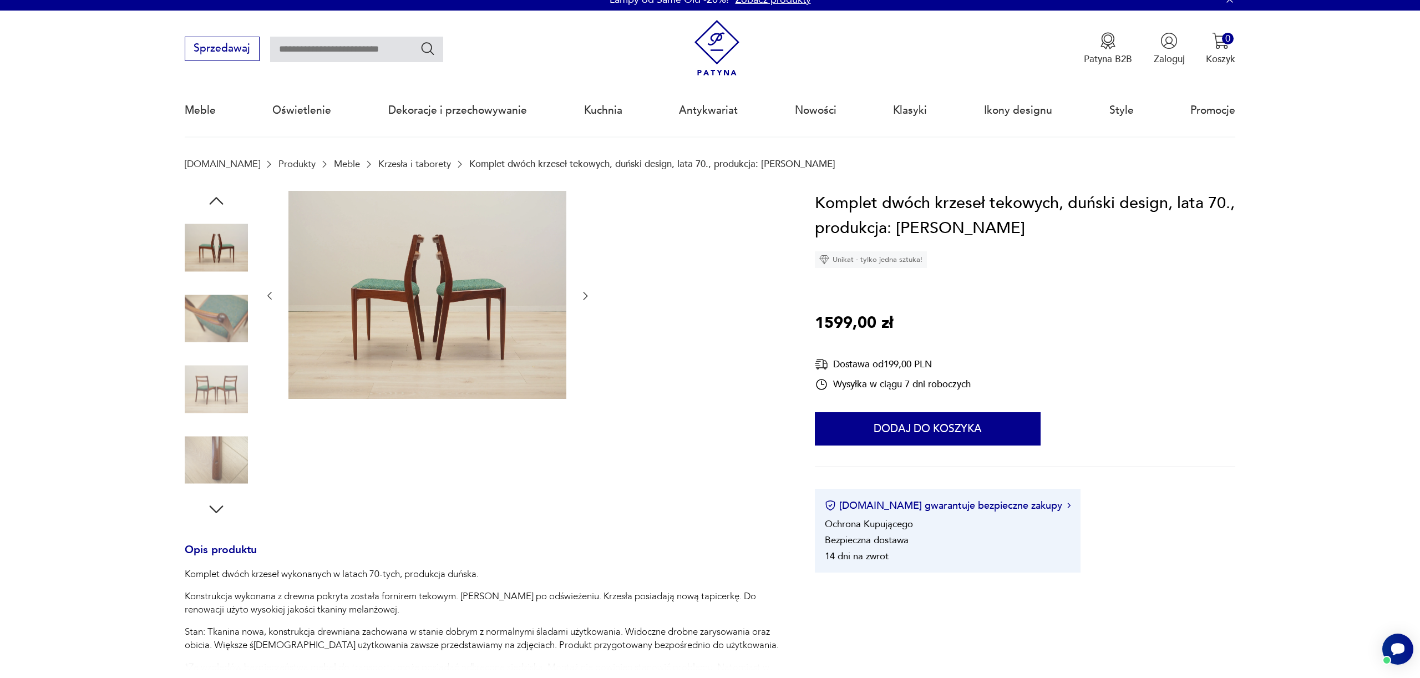
click at [274, 297] on icon "button" at bounding box center [269, 295] width 11 height 11
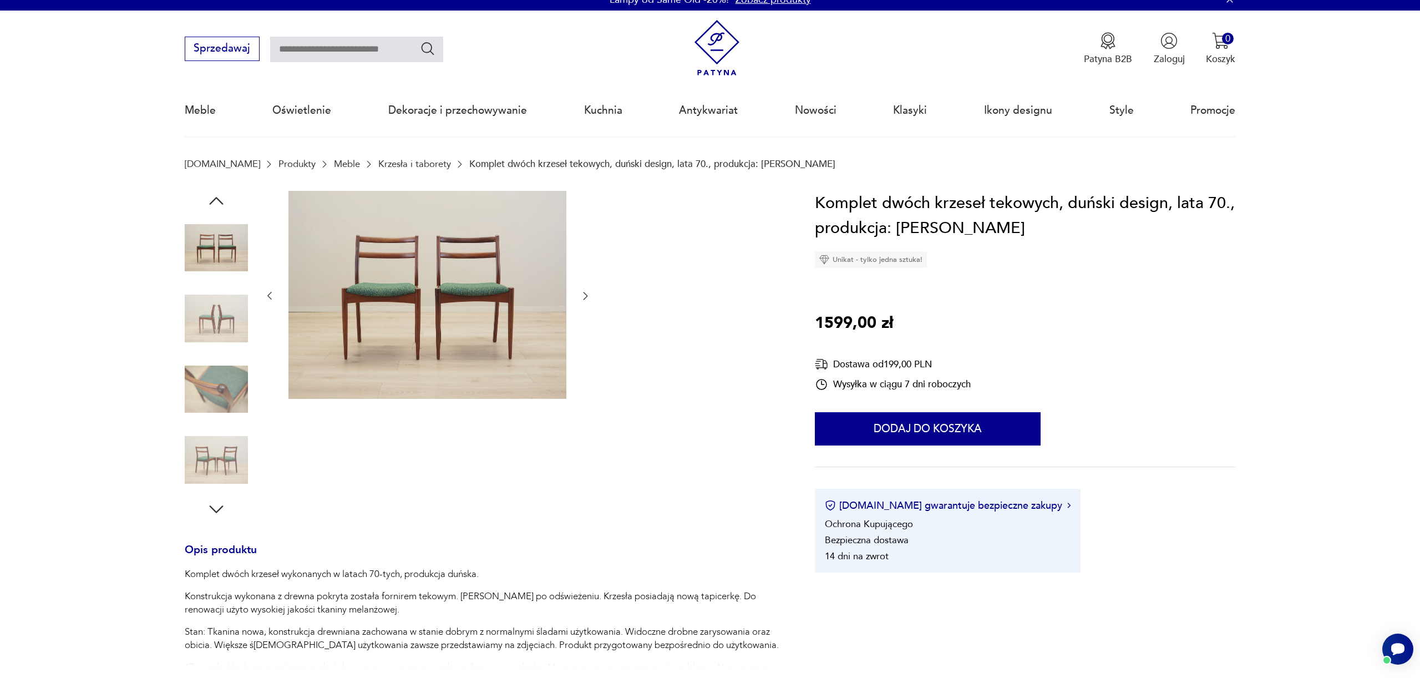
click at [274, 297] on icon "button" at bounding box center [269, 295] width 11 height 11
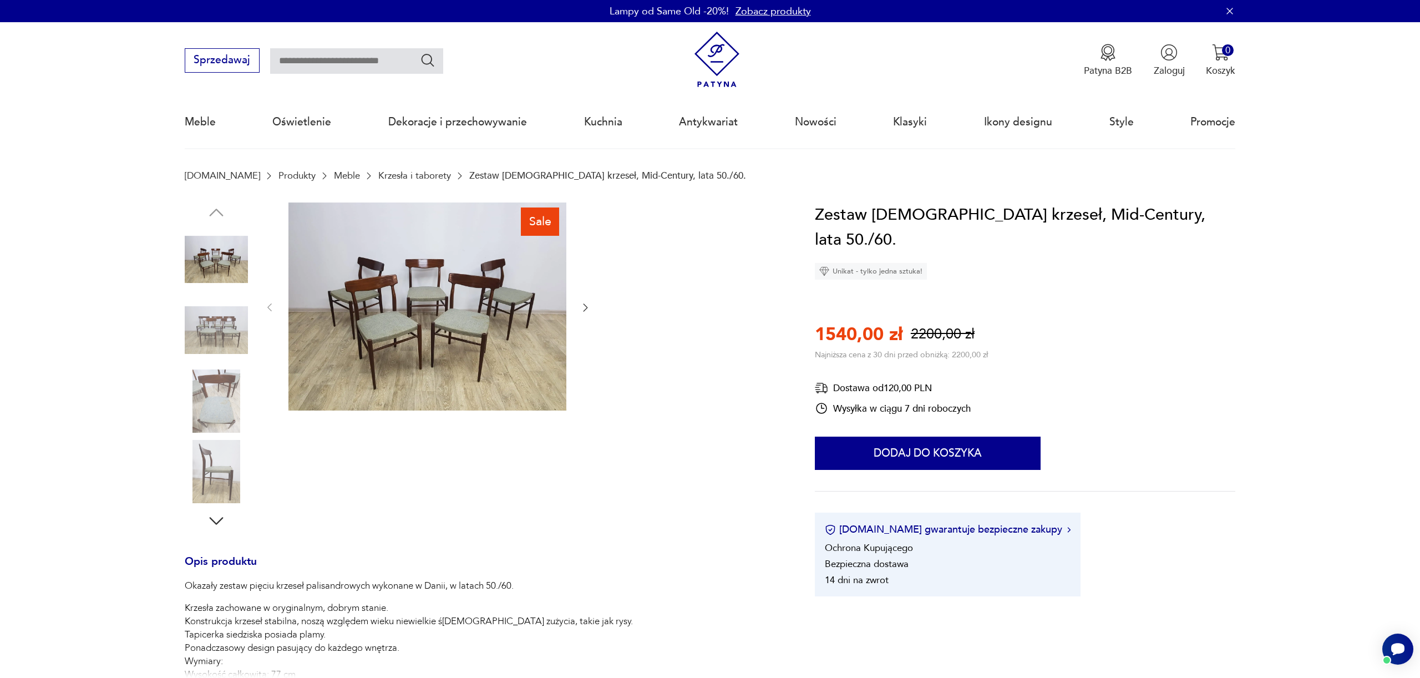
click at [581, 308] on icon "button" at bounding box center [585, 307] width 11 height 11
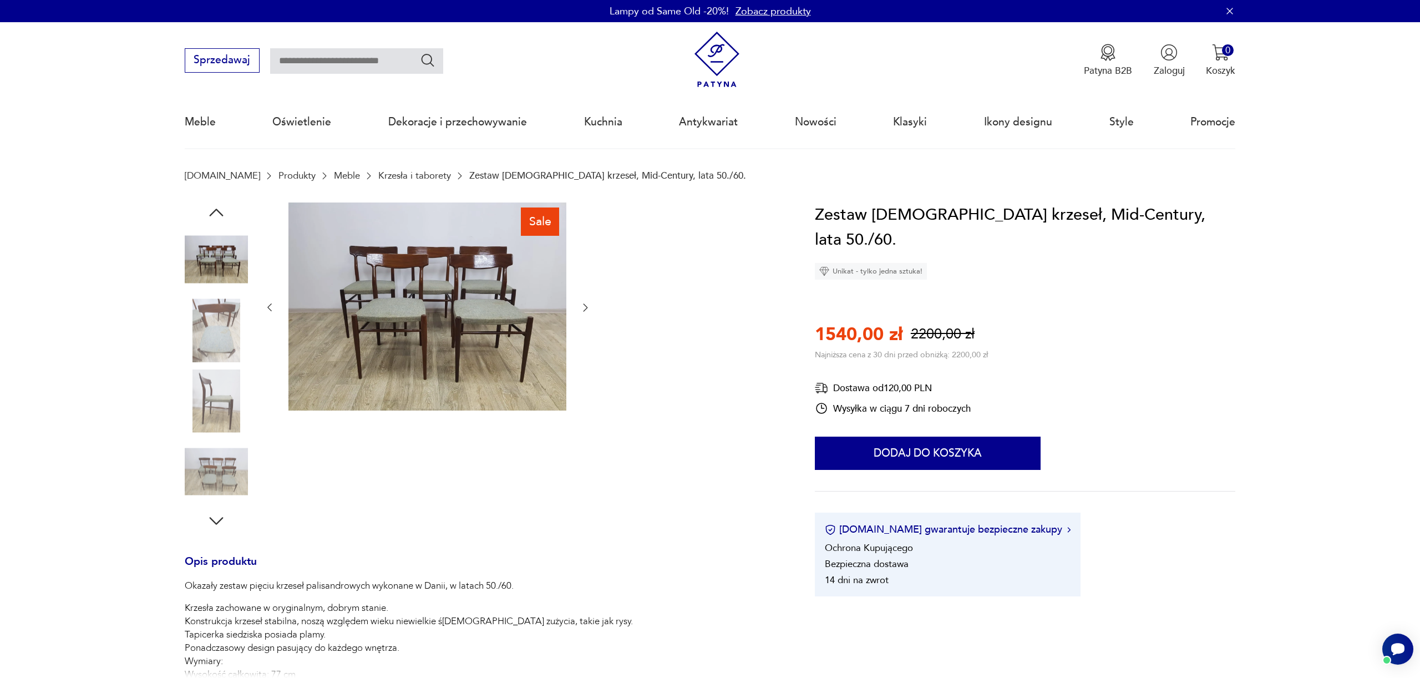
click at [585, 303] on icon "button" at bounding box center [585, 307] width 11 height 11
